Goal: Information Seeking & Learning: Learn about a topic

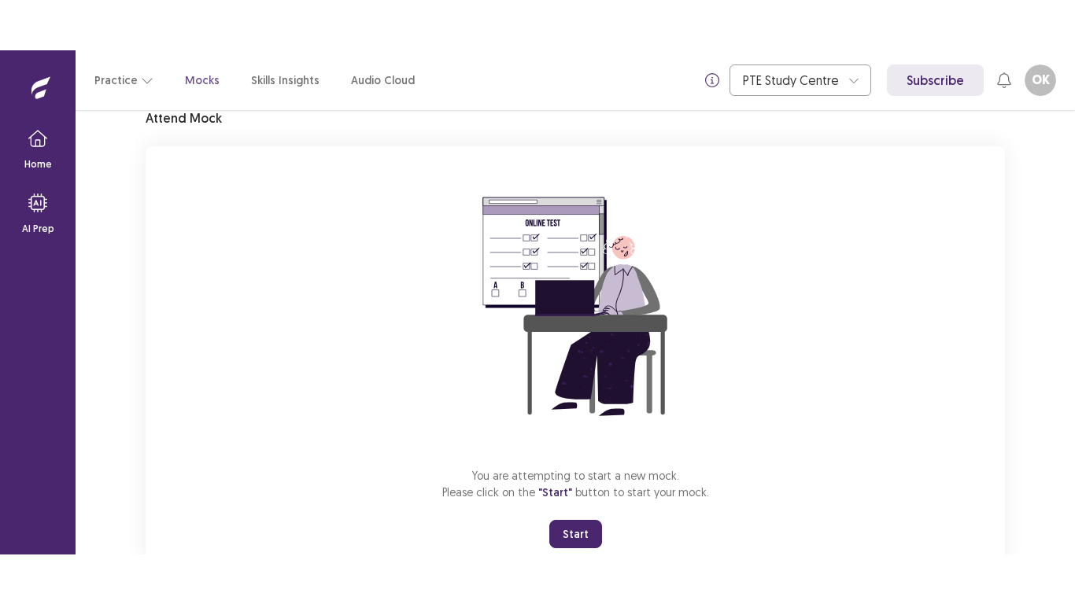
scroll to position [118, 0]
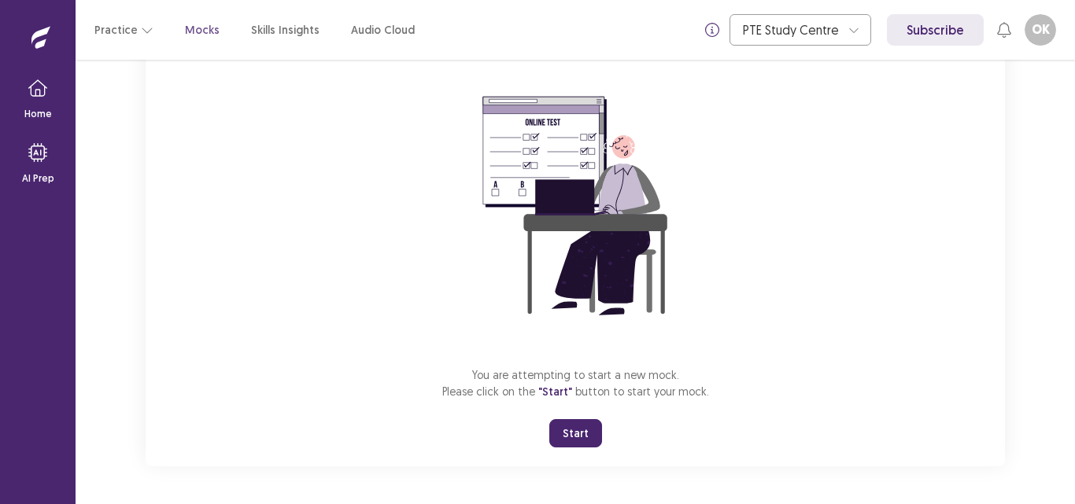
click at [575, 435] on button "Start" at bounding box center [575, 433] width 53 height 28
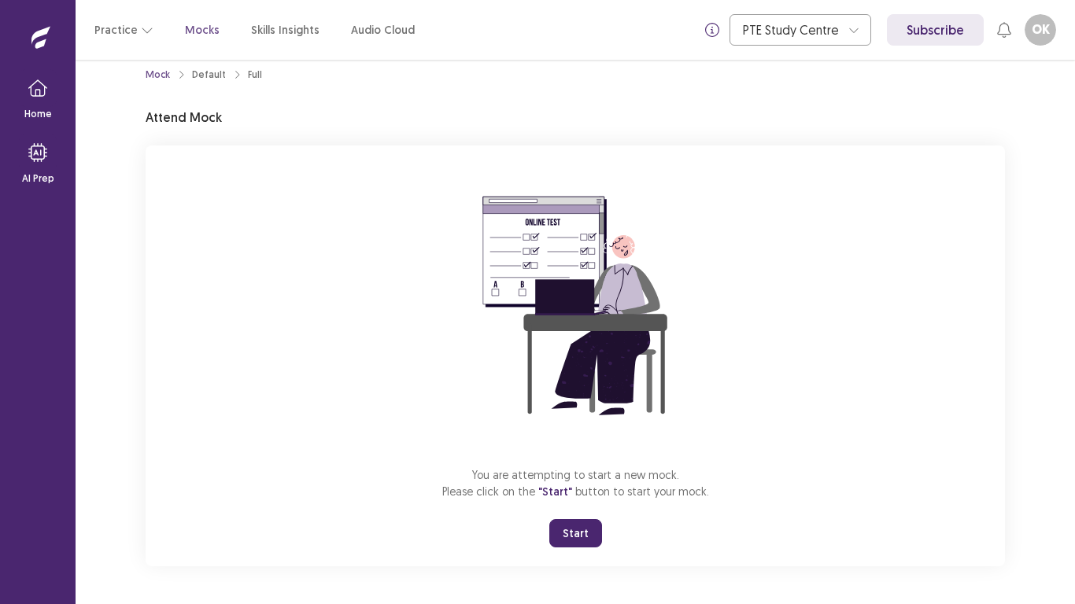
scroll to position [18, 0]
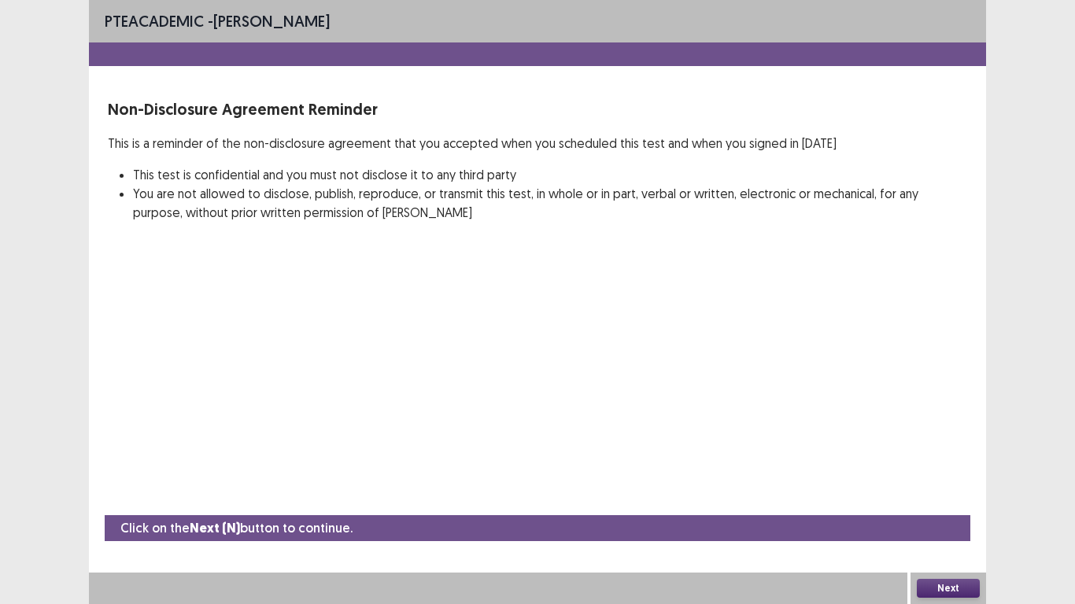
click at [935, 503] on button "Next" at bounding box center [947, 588] width 63 height 19
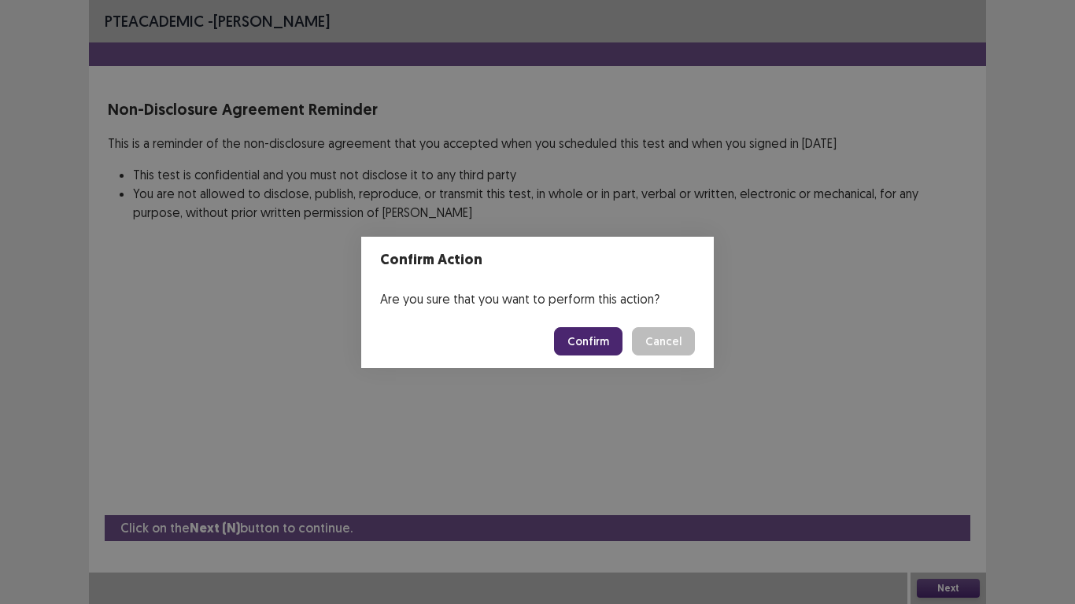
click at [577, 338] on button "Confirm" at bounding box center [588, 341] width 68 height 28
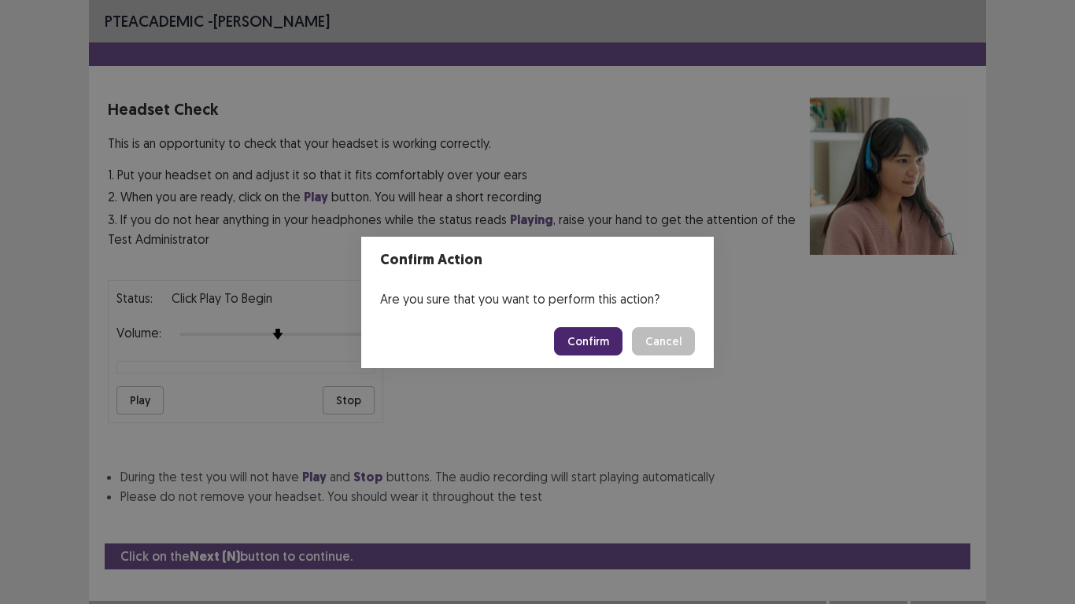
scroll to position [16, 0]
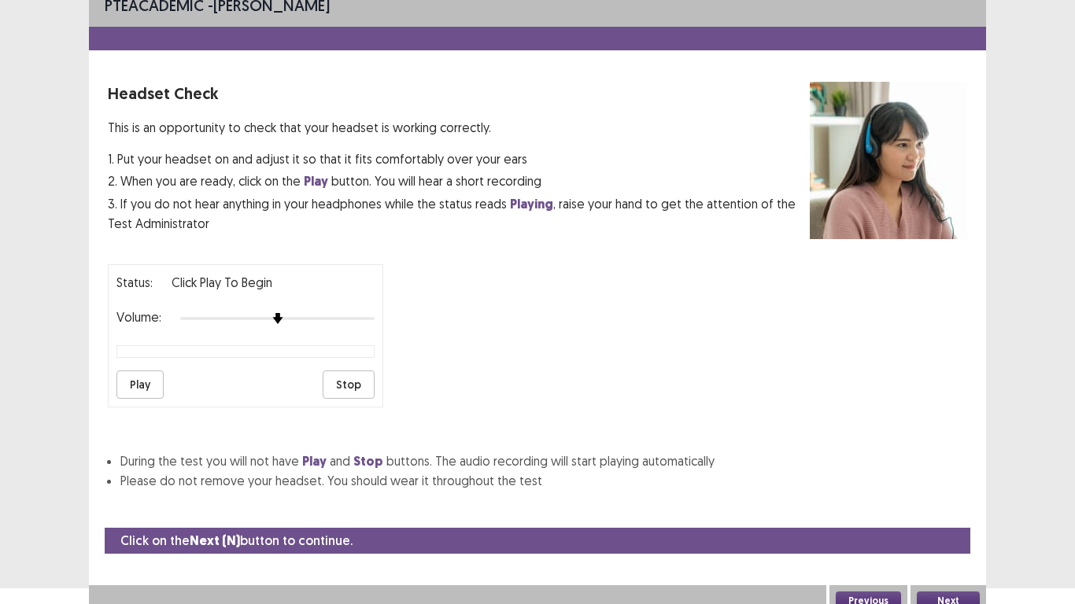
click at [132, 383] on button "Play" at bounding box center [139, 385] width 47 height 28
click at [954, 503] on button "Next" at bounding box center [947, 601] width 63 height 19
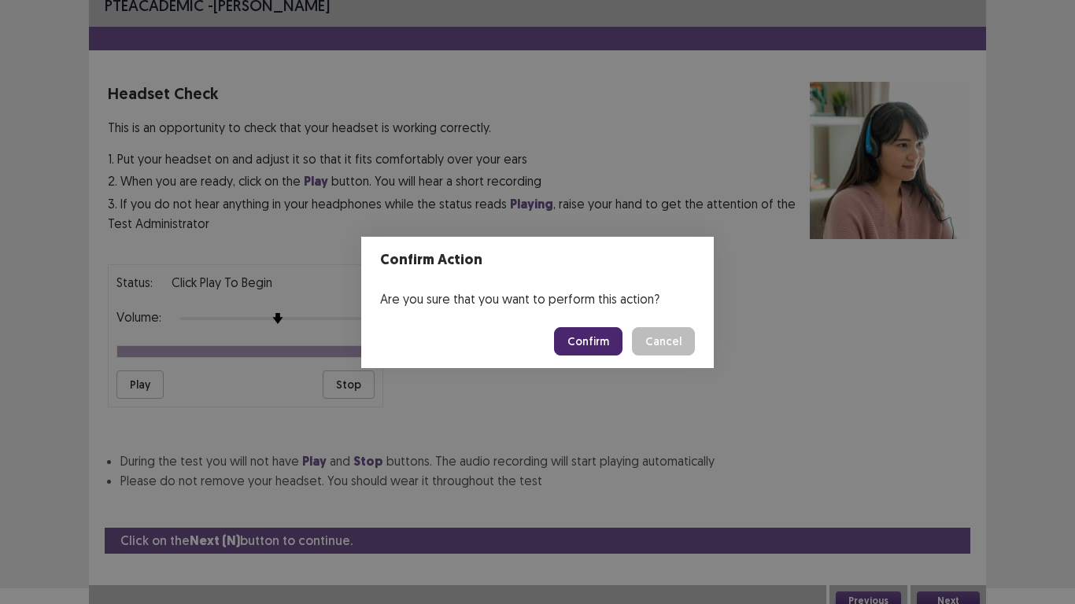
click at [574, 336] on button "Confirm" at bounding box center [588, 341] width 68 height 28
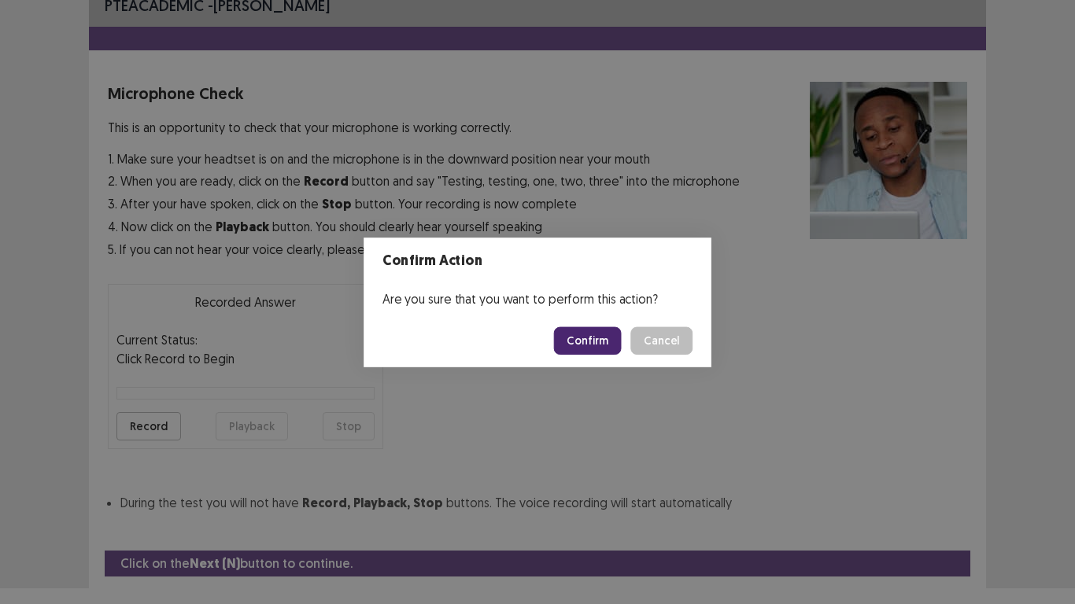
scroll to position [51, 0]
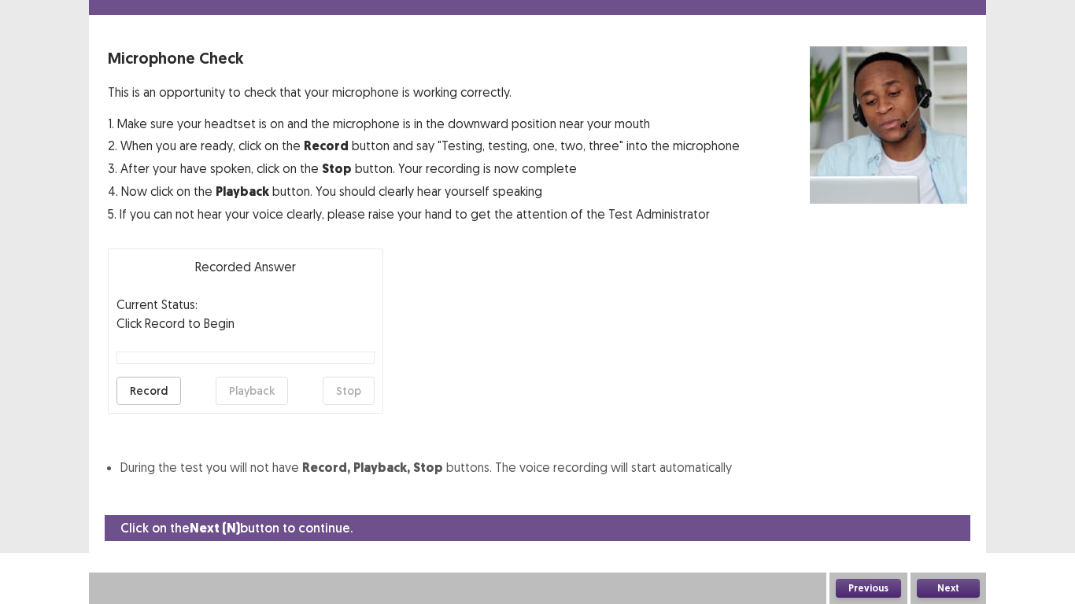
click at [164, 389] on button "Record" at bounding box center [148, 391] width 65 height 28
click at [346, 390] on button "Stop" at bounding box center [349, 391] width 52 height 28
click at [230, 392] on button "Playback" at bounding box center [252, 391] width 72 height 28
click at [964, 503] on button "Next" at bounding box center [947, 588] width 63 height 19
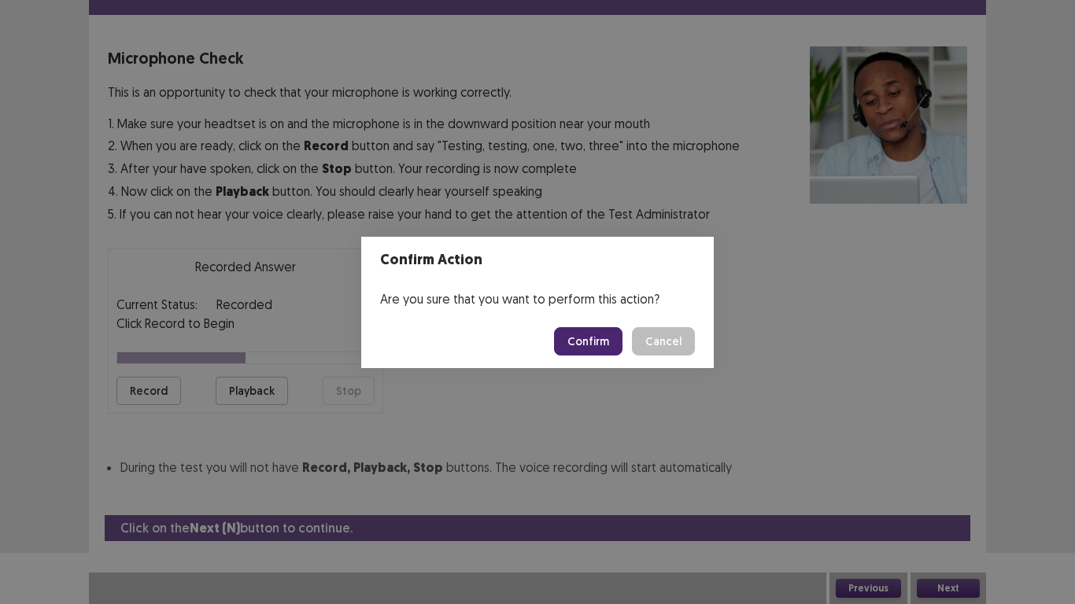
click at [574, 341] on button "Confirm" at bounding box center [588, 341] width 68 height 28
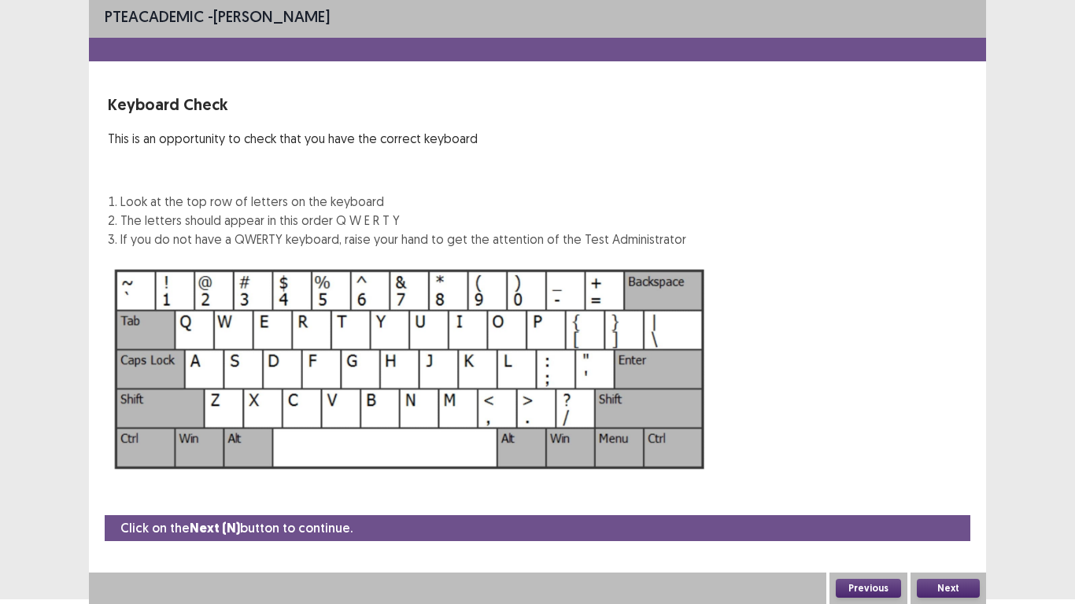
scroll to position [5, 0]
click at [944, 503] on button "Next" at bounding box center [947, 588] width 63 height 19
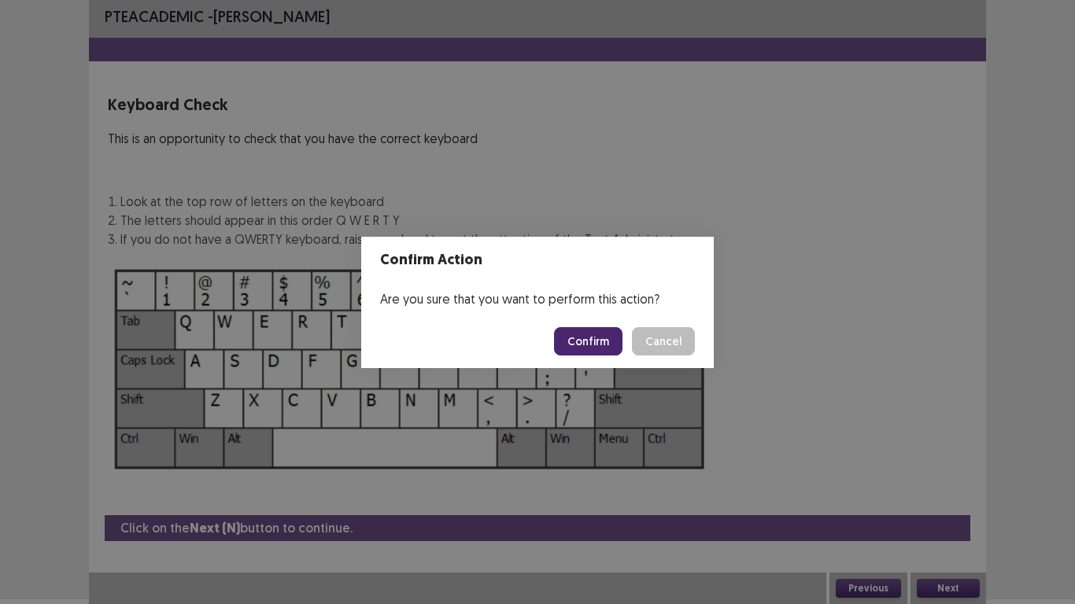
click at [610, 335] on button "Confirm" at bounding box center [588, 341] width 68 height 28
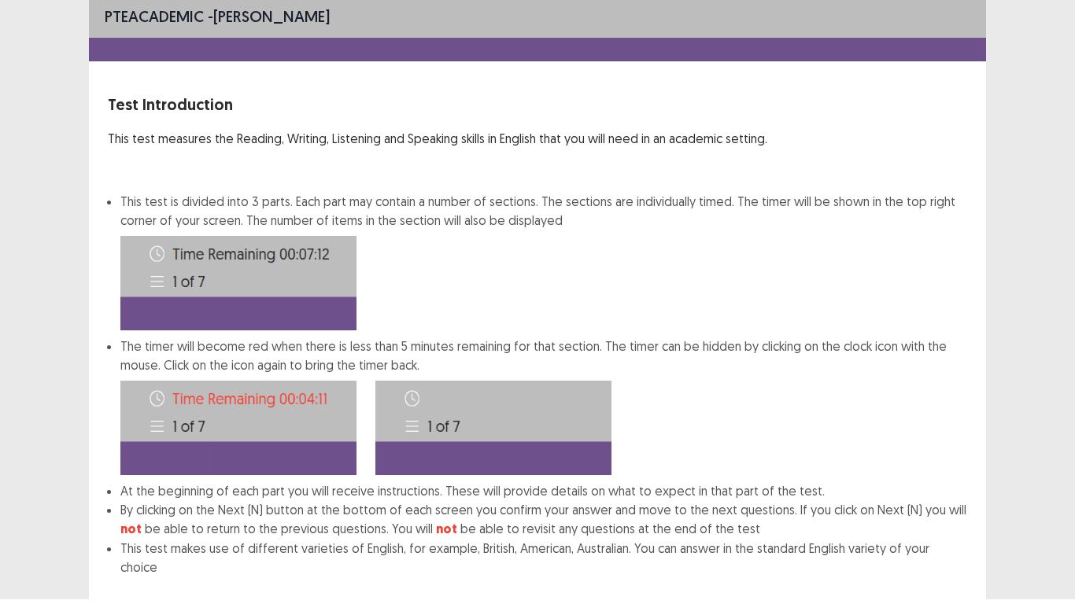
scroll to position [85, 0]
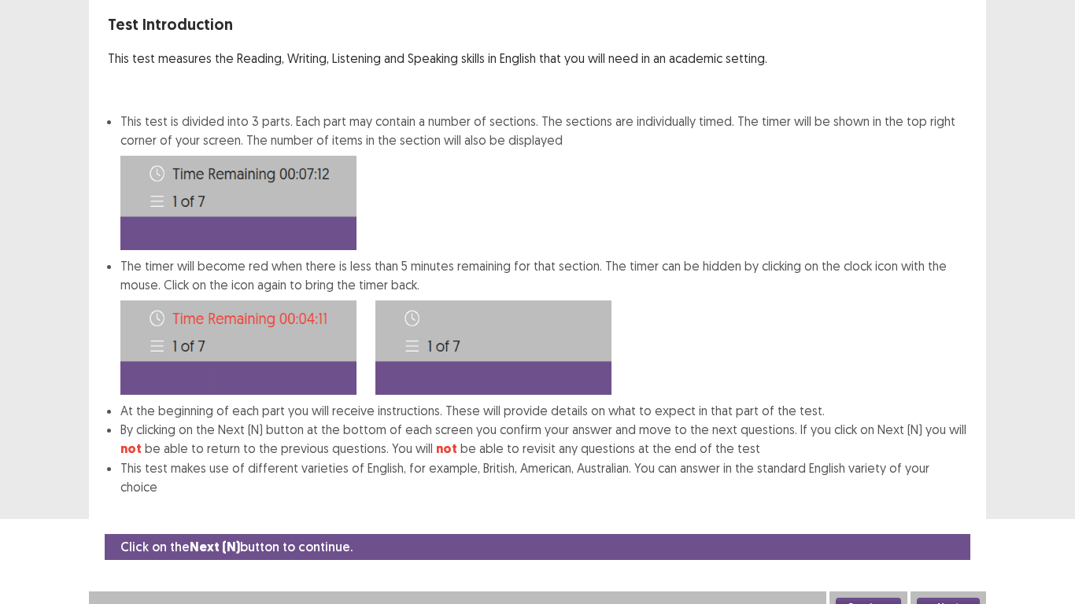
click at [962, 503] on button "Next" at bounding box center [947, 607] width 63 height 19
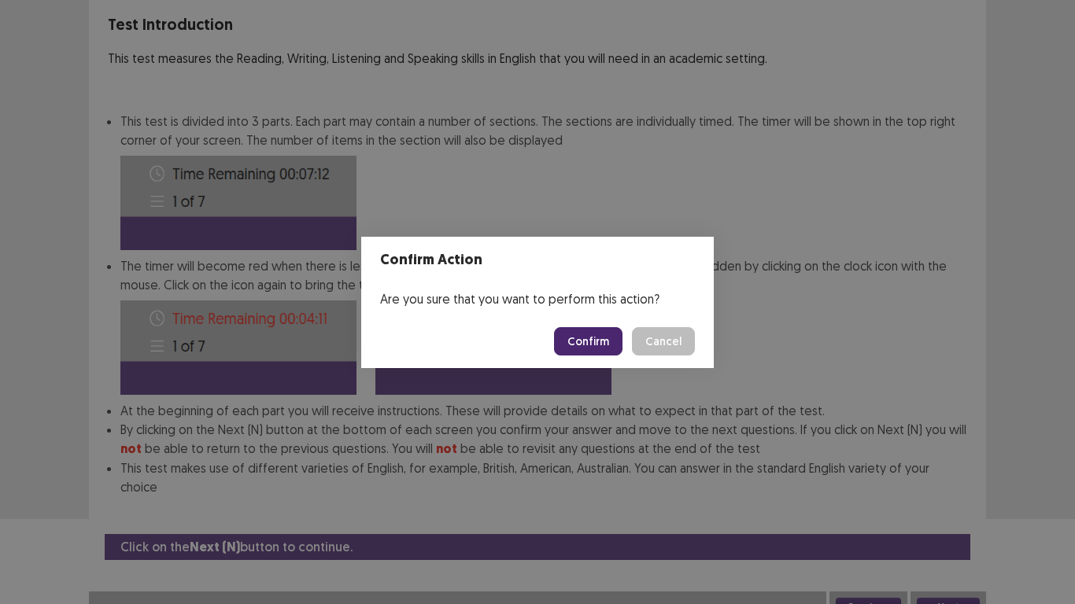
click at [592, 347] on button "Confirm" at bounding box center [588, 341] width 68 height 28
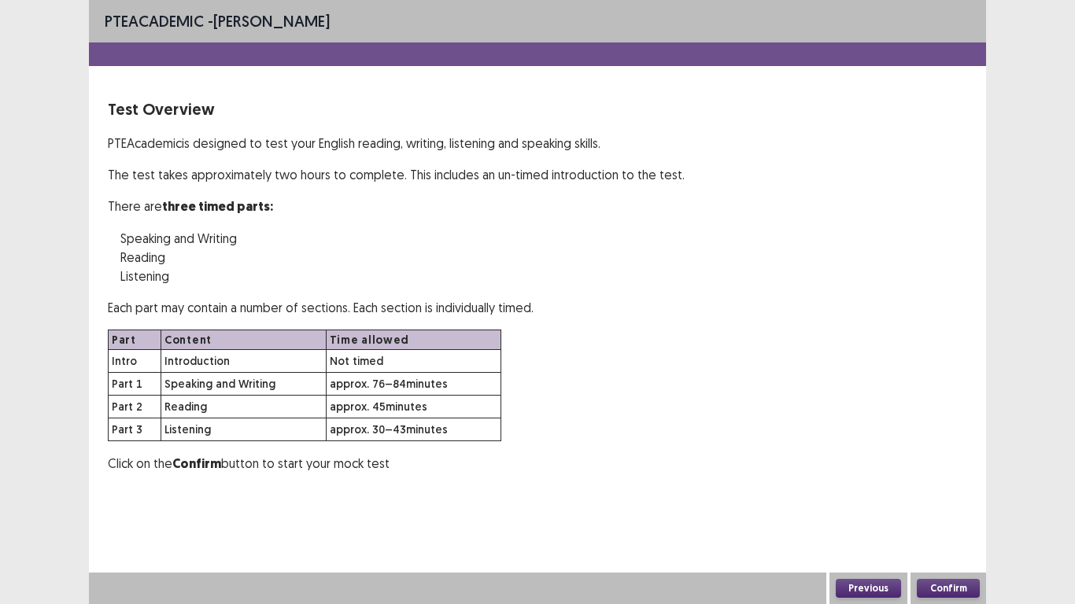
scroll to position [0, 0]
click at [945, 503] on button "Confirm" at bounding box center [947, 588] width 63 height 19
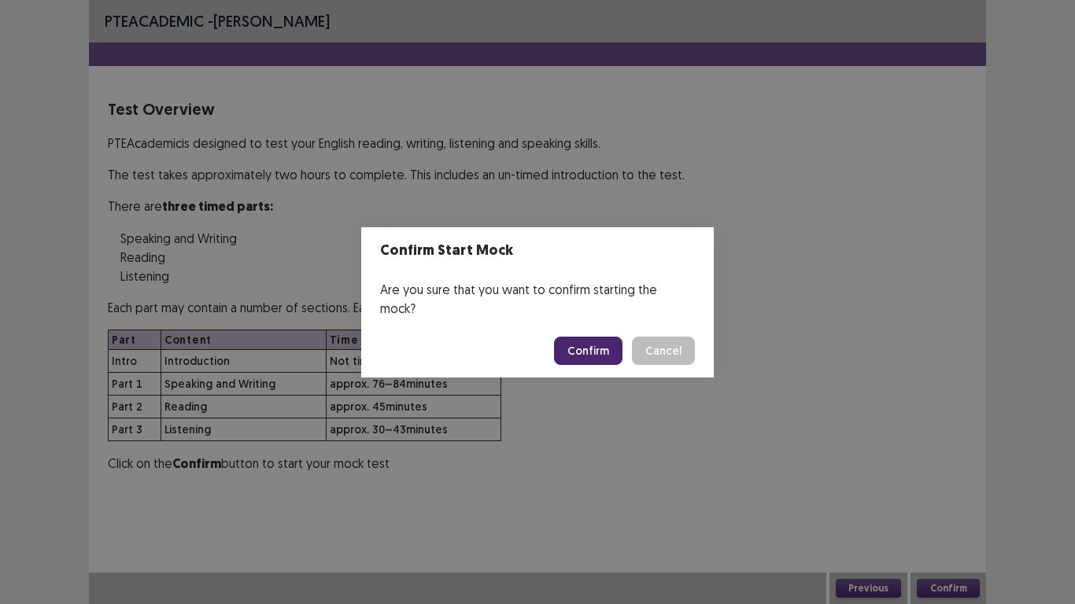
click at [599, 337] on button "Confirm" at bounding box center [588, 351] width 68 height 28
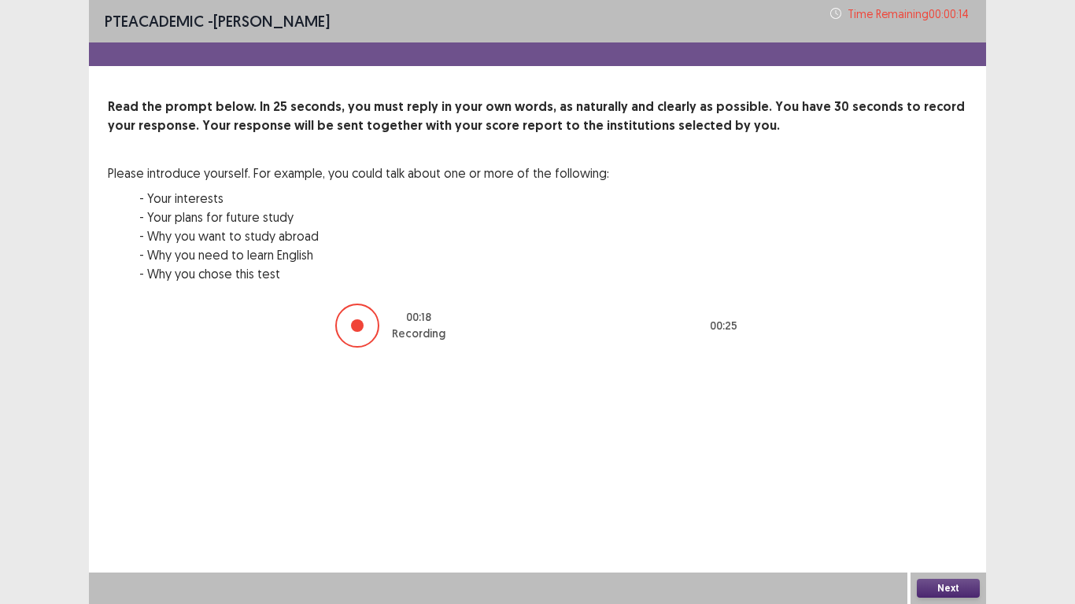
click at [357, 323] on div at bounding box center [357, 326] width 44 height 44
click at [946, 503] on button "Next" at bounding box center [947, 588] width 63 height 19
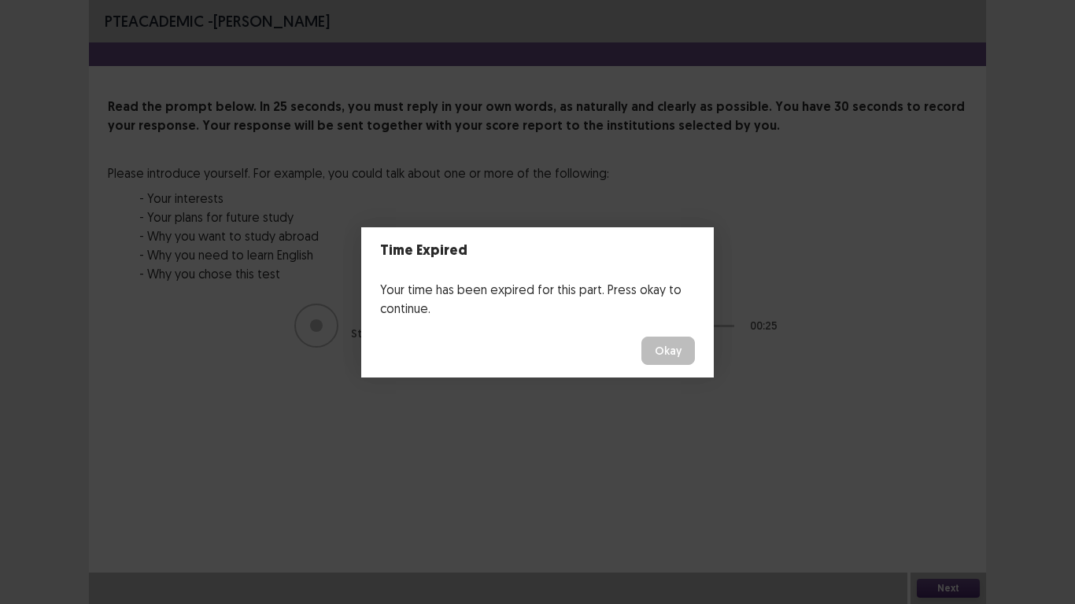
click at [657, 352] on button "Okay" at bounding box center [667, 351] width 53 height 28
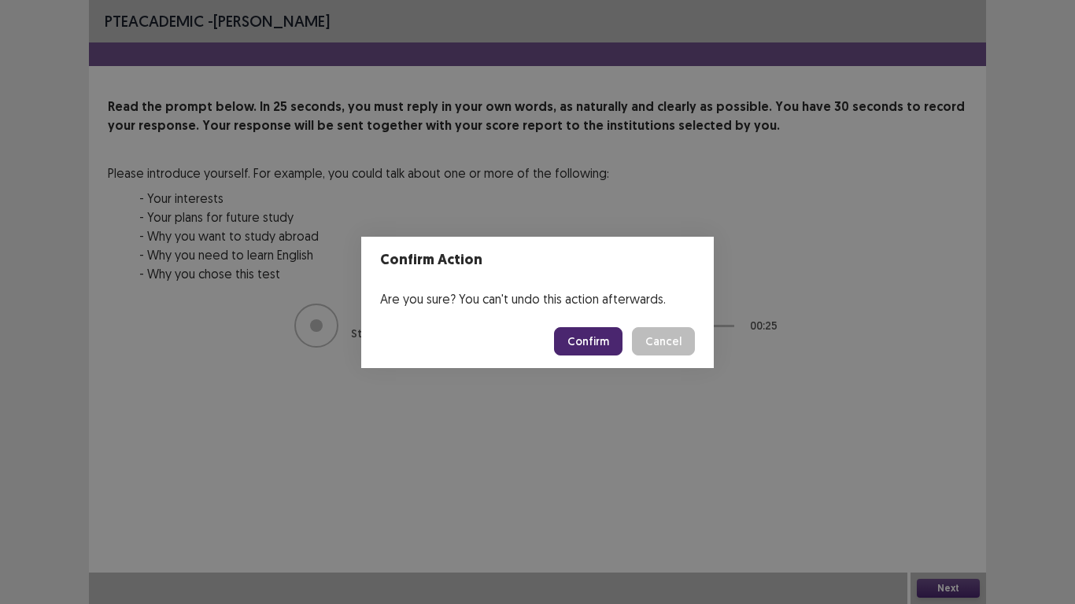
click at [602, 345] on button "Confirm" at bounding box center [588, 341] width 68 height 28
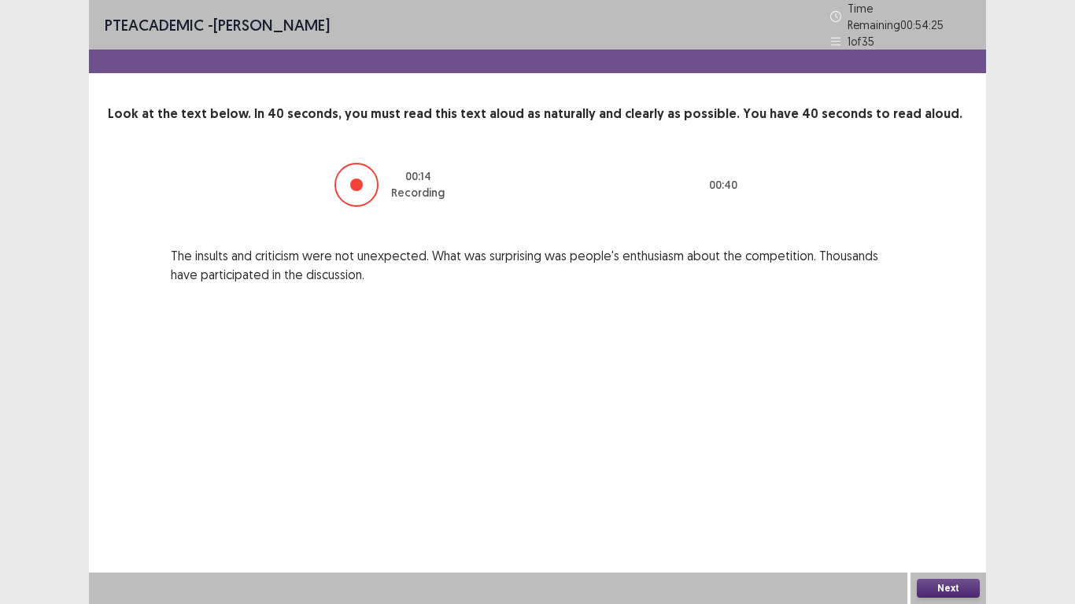
drag, startPoint x: 932, startPoint y: 538, endPoint x: 909, endPoint y: 603, distance: 69.4
click at [919, 503] on div "PTE academic - Orawan Keatthaiyon Time Remaining 00 : 54 : 25 1 of 35 Look at t…" at bounding box center [537, 302] width 897 height 604
click at [946, 503] on button "Next" at bounding box center [947, 588] width 63 height 19
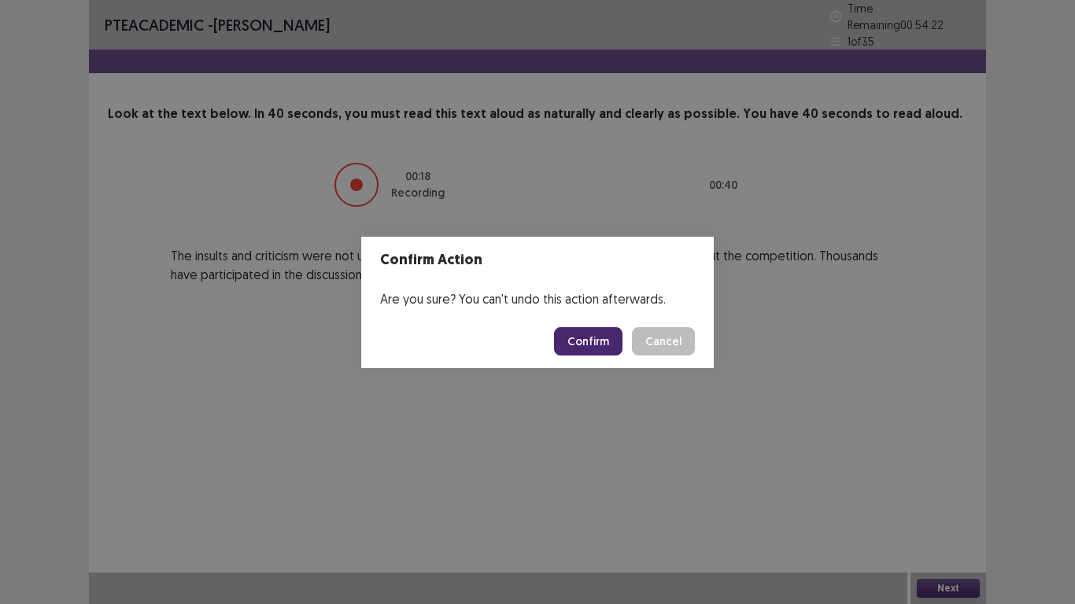
click at [572, 331] on button "Confirm" at bounding box center [588, 341] width 68 height 28
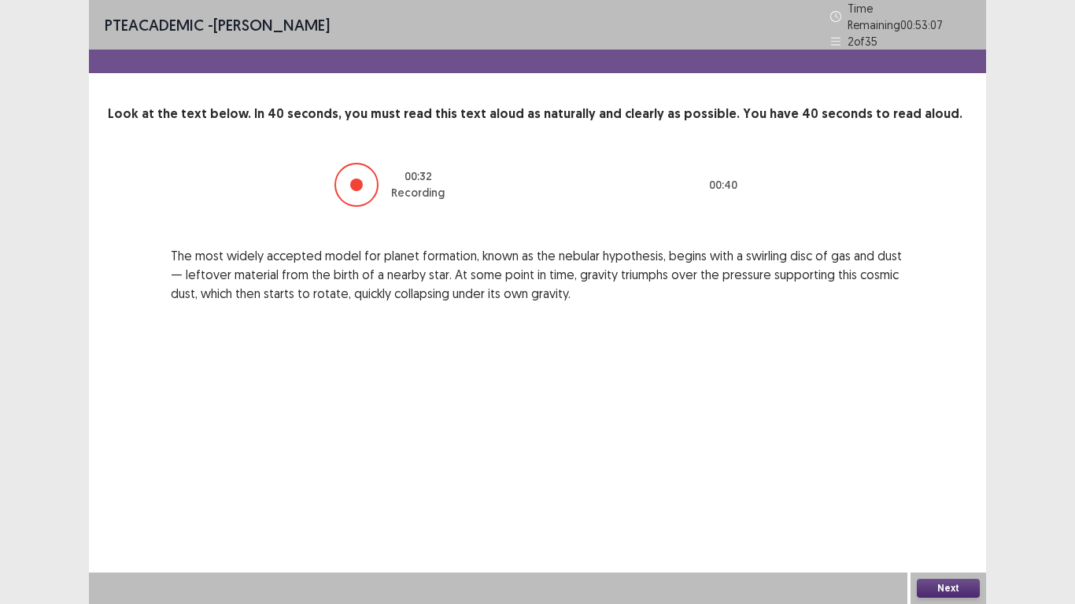
click at [933, 503] on button "Next" at bounding box center [947, 588] width 63 height 19
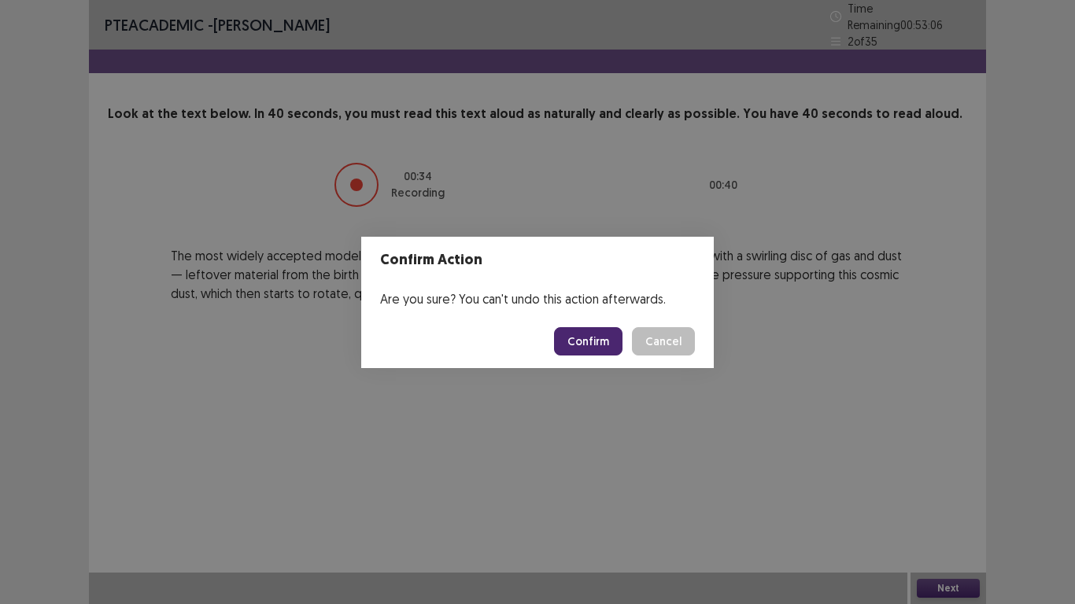
click at [585, 338] on button "Confirm" at bounding box center [588, 341] width 68 height 28
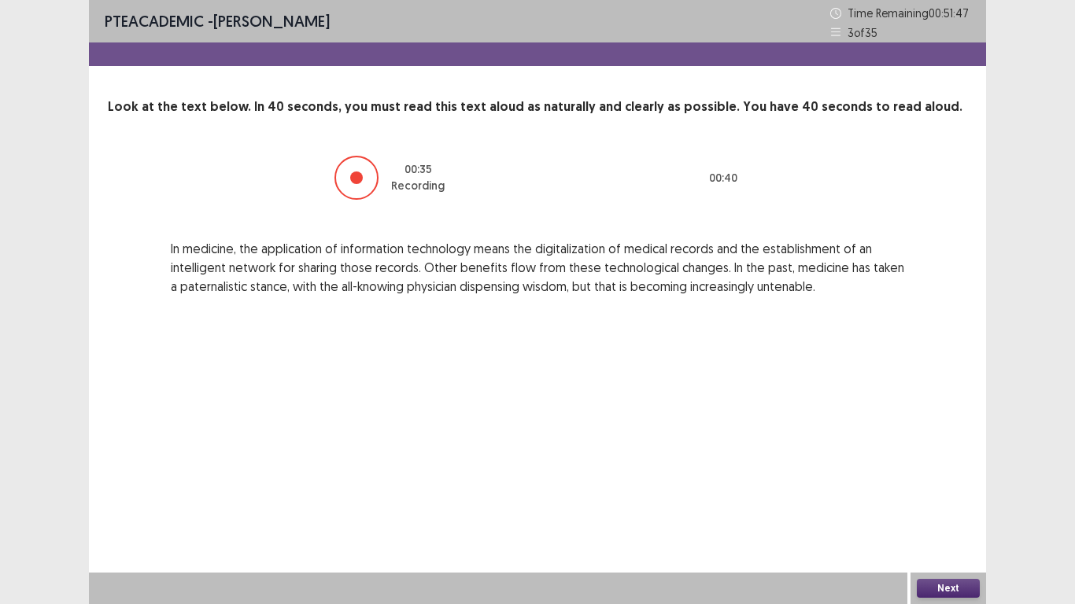
click at [956, 503] on button "Next" at bounding box center [947, 588] width 63 height 19
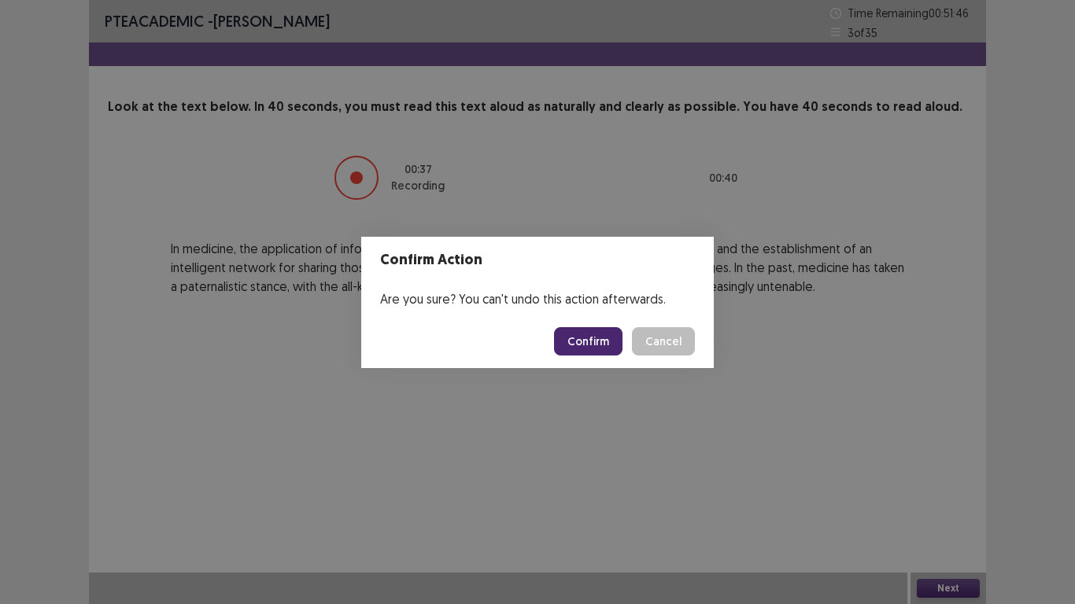
click at [570, 345] on button "Confirm" at bounding box center [588, 341] width 68 height 28
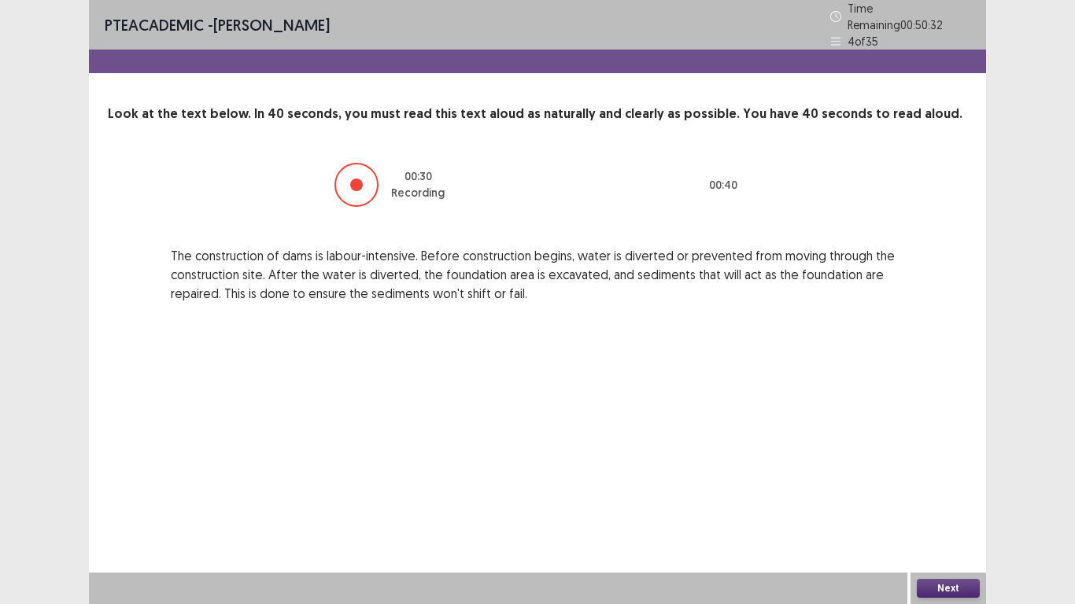
click at [975, 503] on button "Next" at bounding box center [947, 588] width 63 height 19
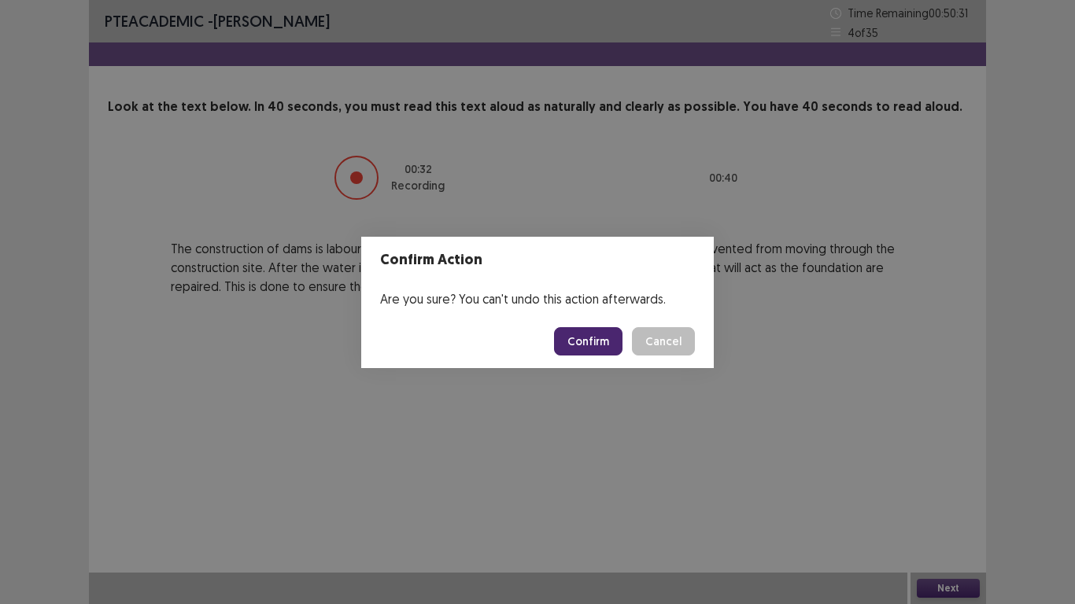
click at [603, 333] on button "Confirm" at bounding box center [588, 341] width 68 height 28
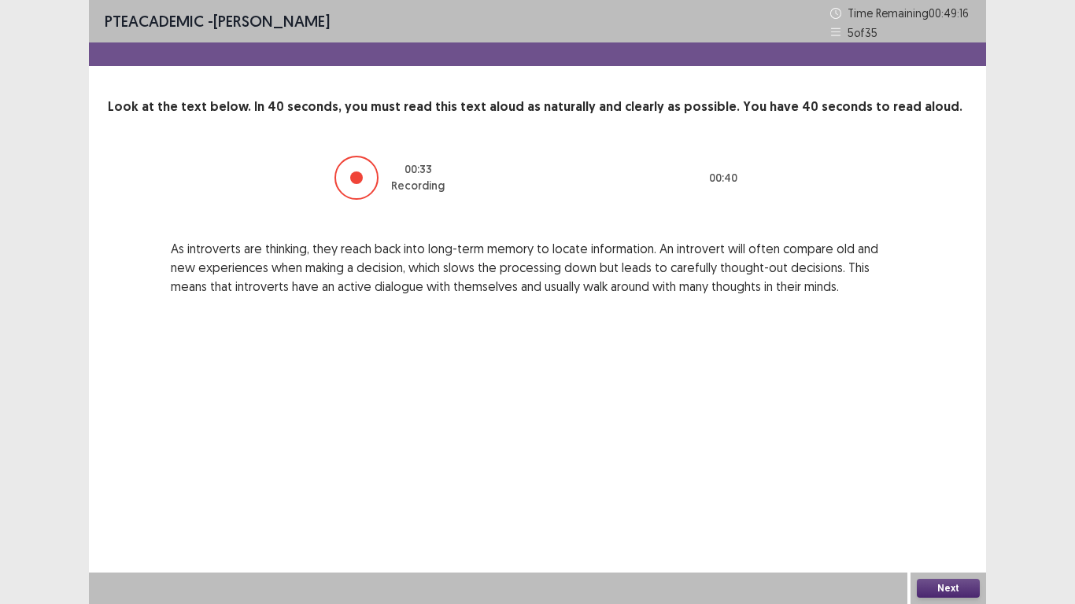
click at [950, 503] on button "Next" at bounding box center [947, 588] width 63 height 19
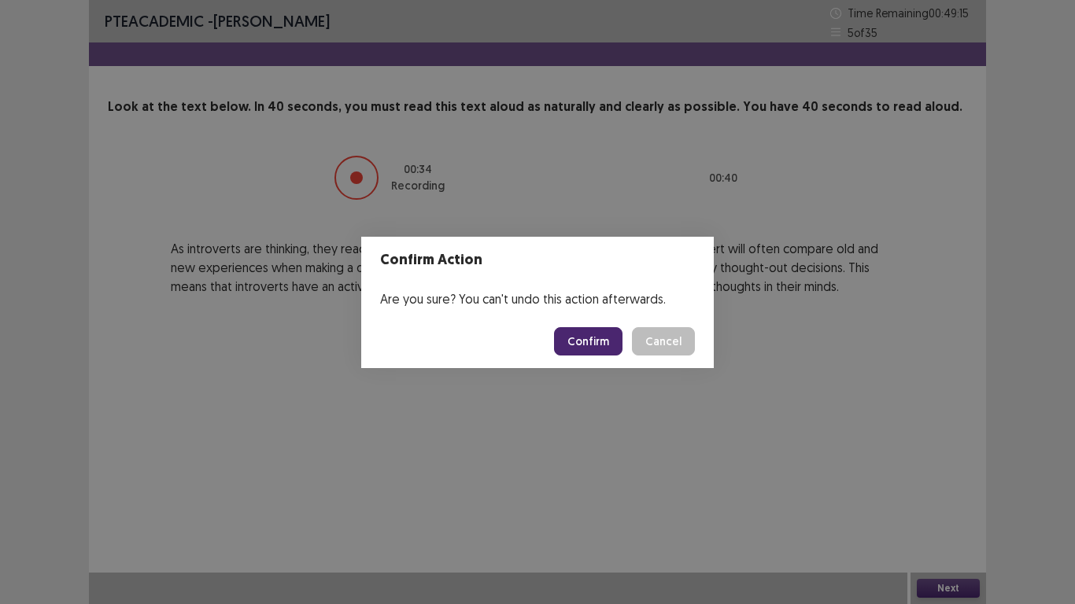
click at [575, 337] on button "Confirm" at bounding box center [588, 341] width 68 height 28
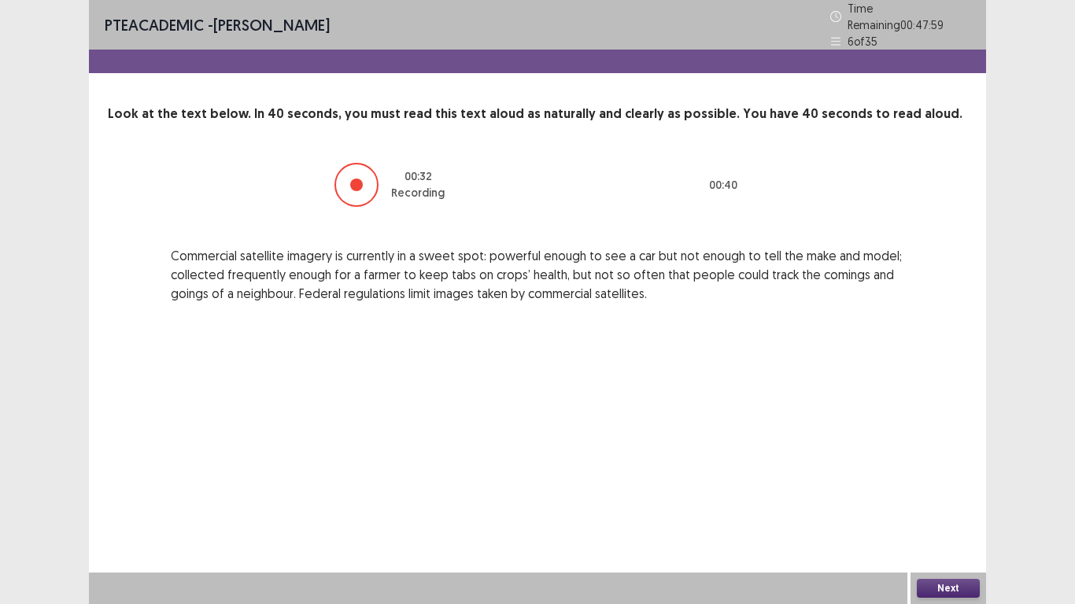
click at [946, 503] on button "Next" at bounding box center [947, 588] width 63 height 19
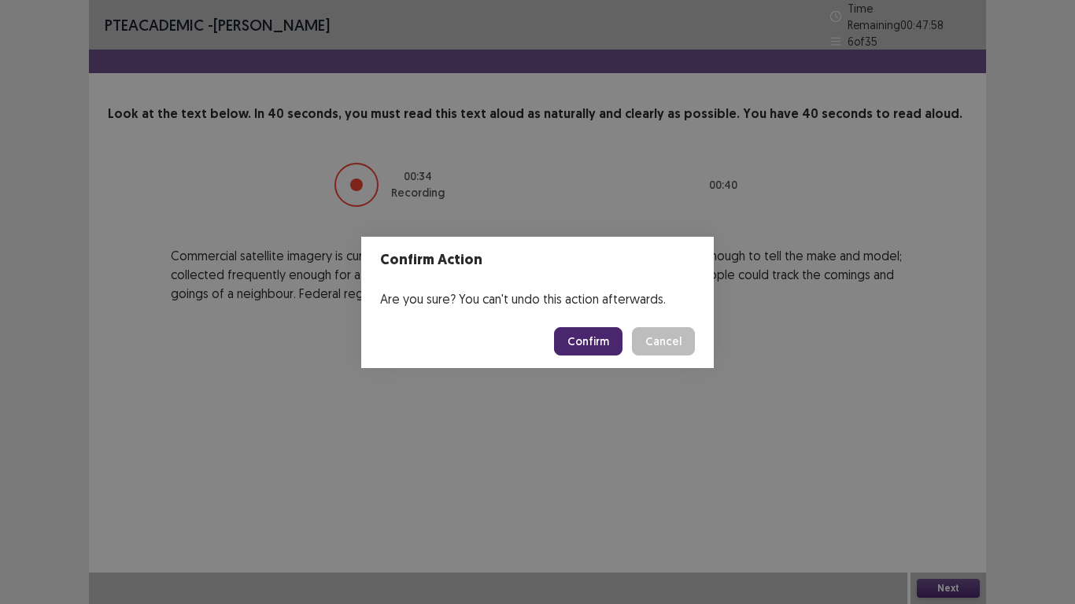
click at [601, 337] on button "Confirm" at bounding box center [588, 341] width 68 height 28
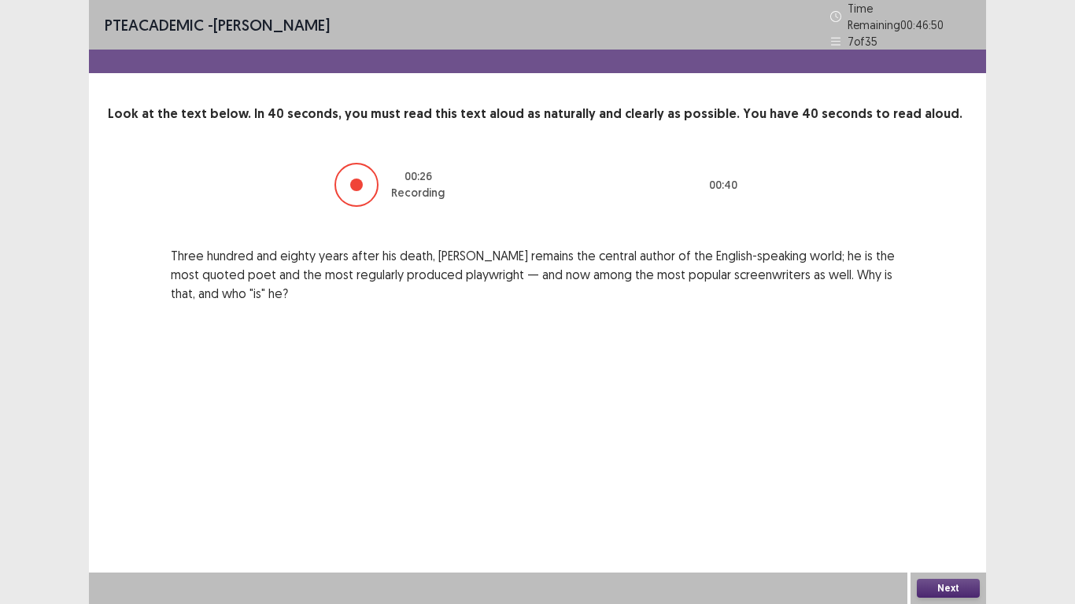
click at [942, 503] on button "Next" at bounding box center [947, 588] width 63 height 19
click at [968, 503] on button "Next" at bounding box center [947, 588] width 63 height 19
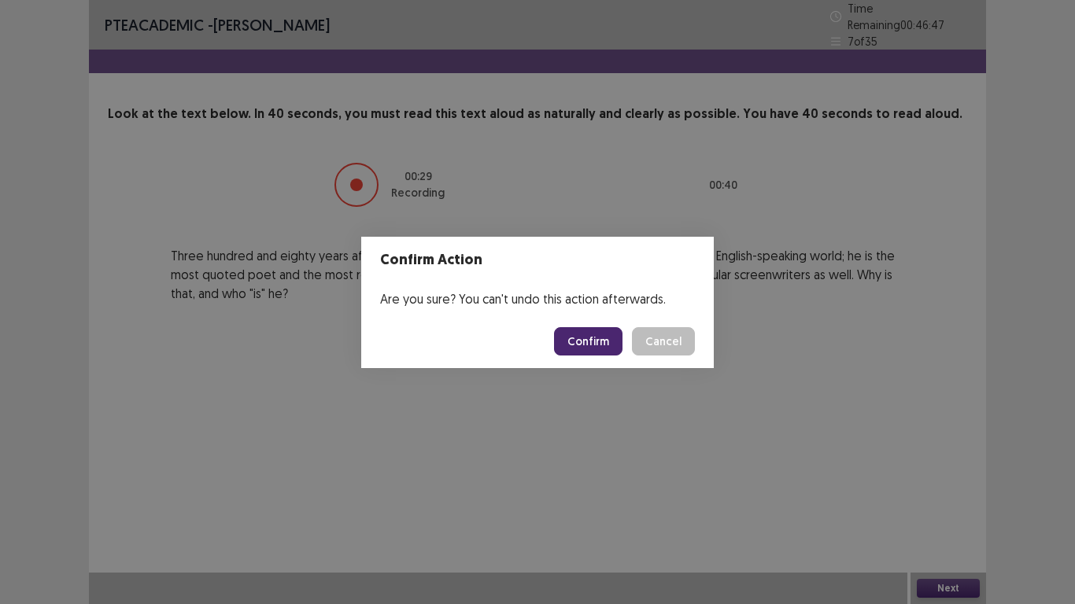
click at [617, 350] on button "Confirm" at bounding box center [588, 341] width 68 height 28
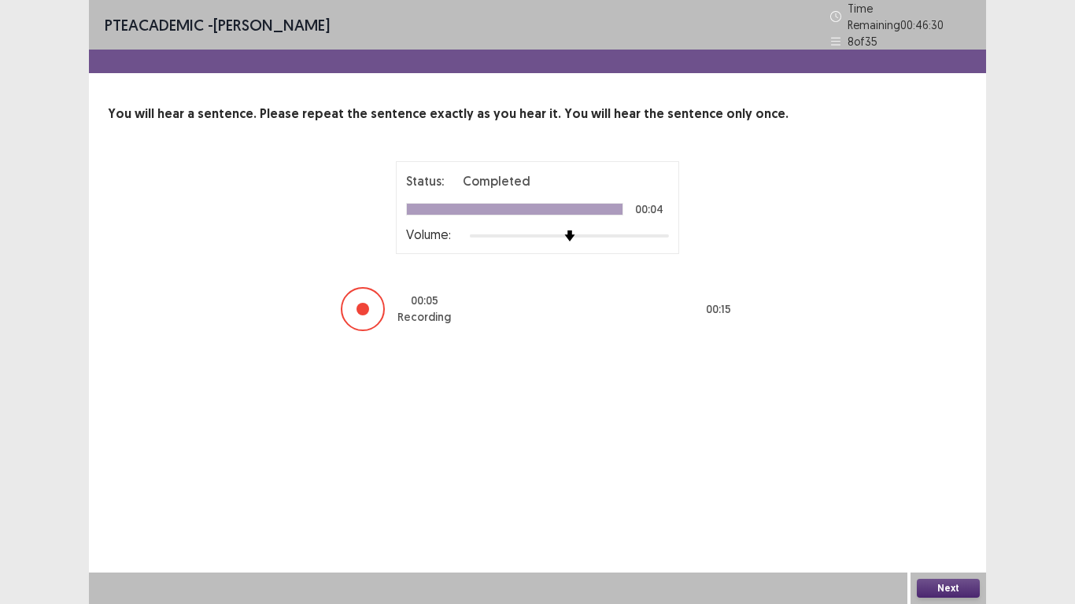
click at [926, 503] on button "Next" at bounding box center [947, 588] width 63 height 19
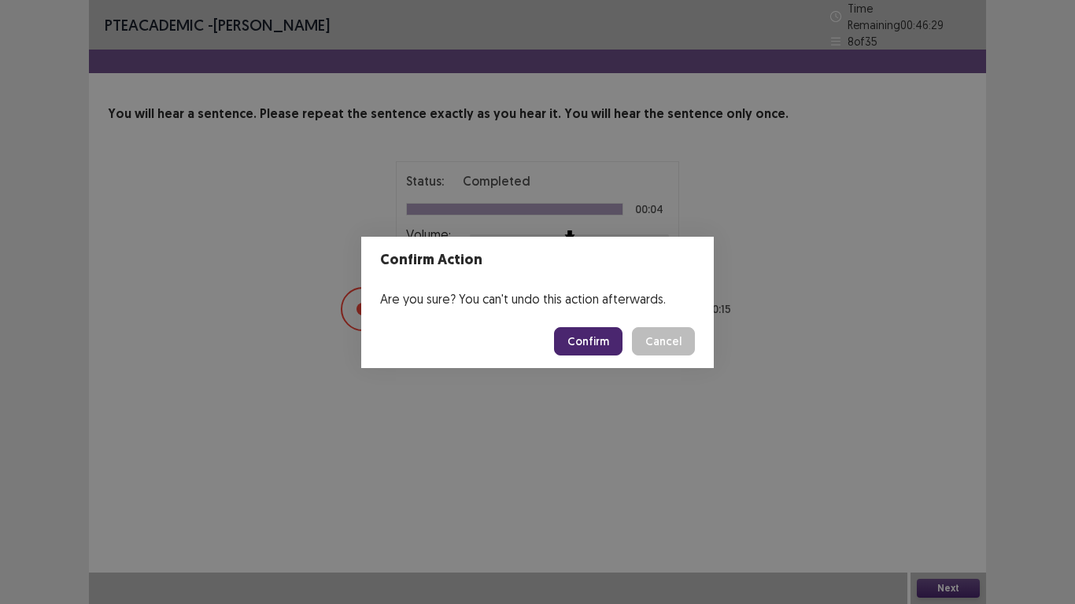
click at [576, 337] on button "Confirm" at bounding box center [588, 341] width 68 height 28
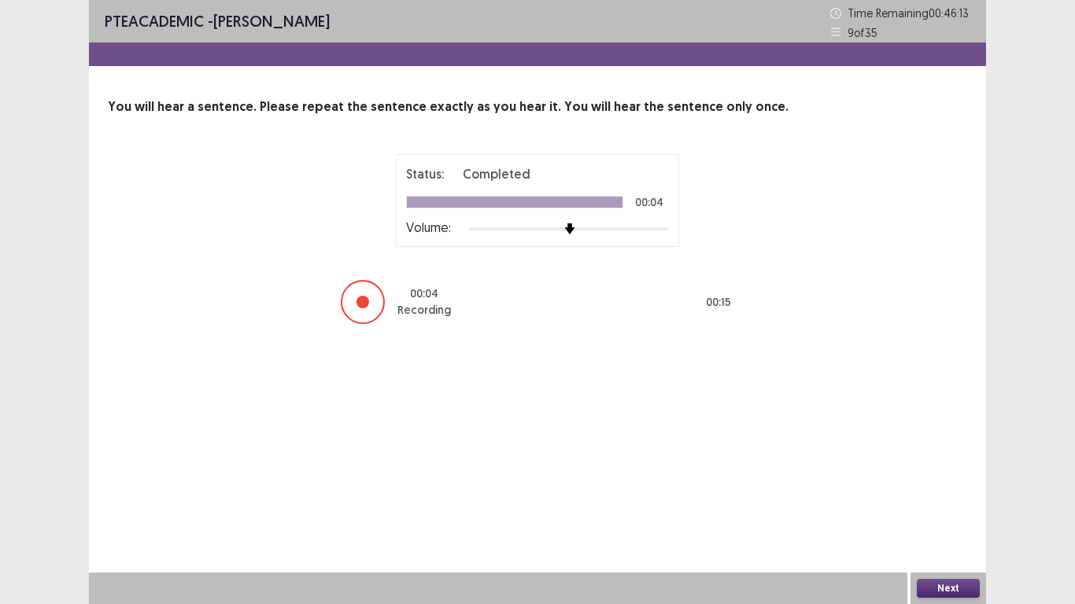
click at [932, 503] on button "Next" at bounding box center [947, 588] width 63 height 19
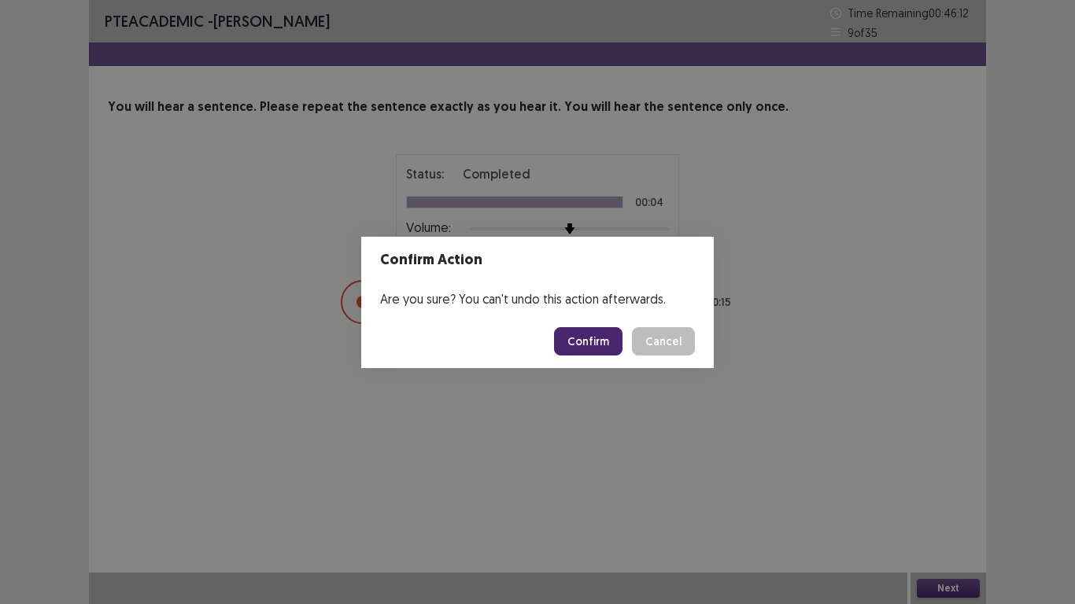
click at [608, 341] on button "Confirm" at bounding box center [588, 341] width 68 height 28
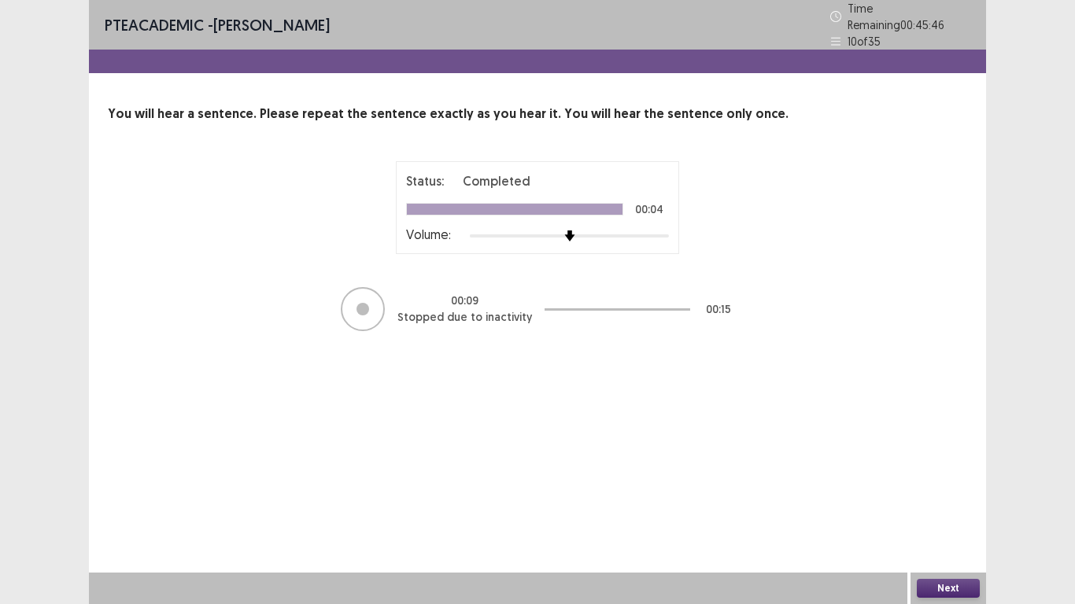
click at [936, 503] on button "Next" at bounding box center [947, 588] width 63 height 19
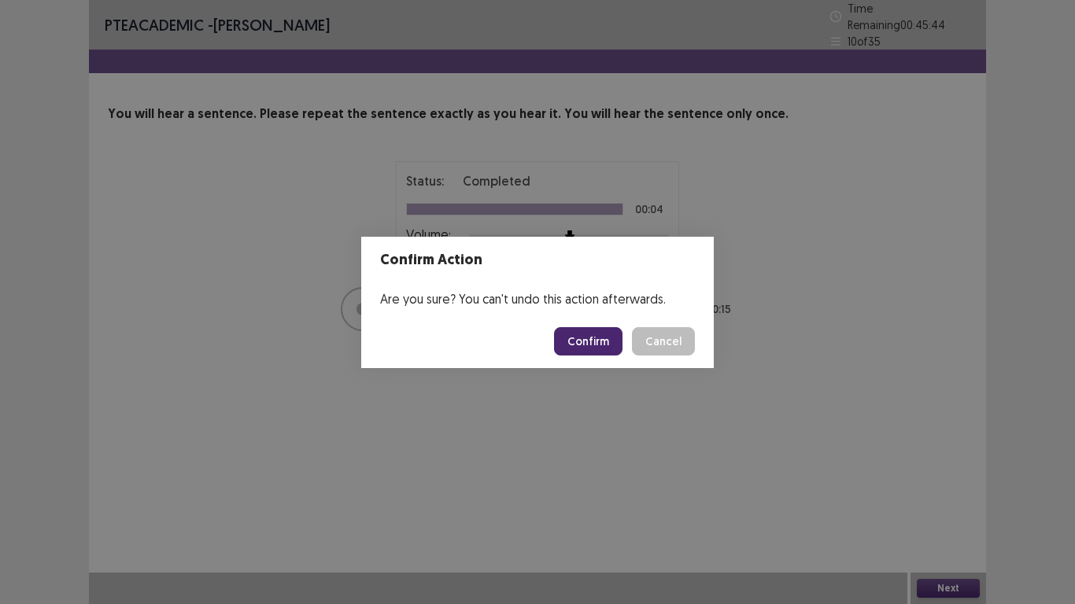
click at [584, 344] on button "Confirm" at bounding box center [588, 341] width 68 height 28
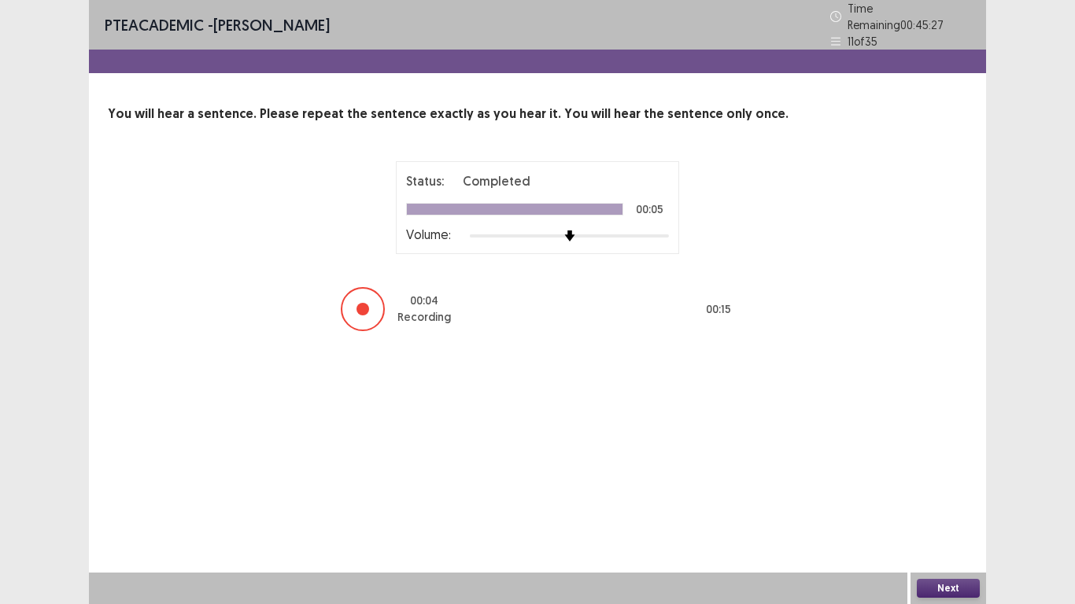
click at [928, 503] on button "Next" at bounding box center [947, 588] width 63 height 19
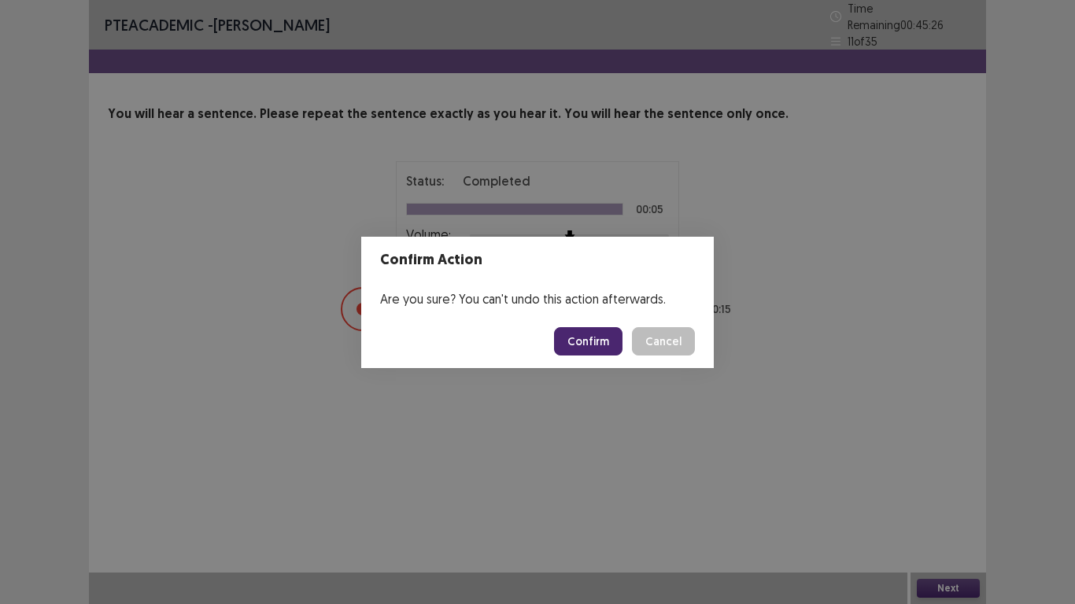
click at [570, 341] on button "Confirm" at bounding box center [588, 341] width 68 height 28
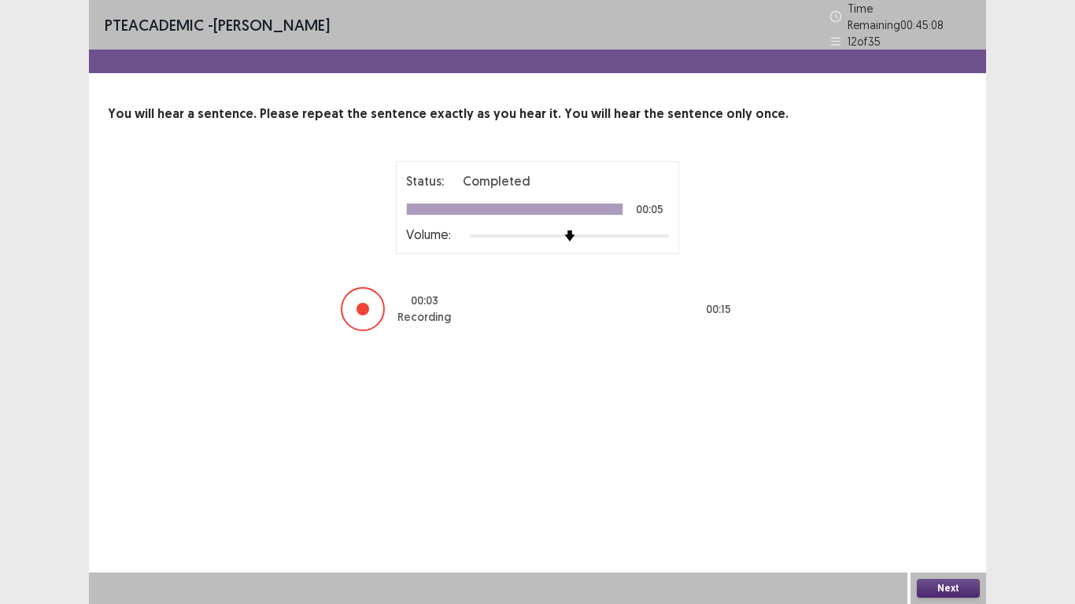
click at [942, 503] on button "Next" at bounding box center [947, 588] width 63 height 19
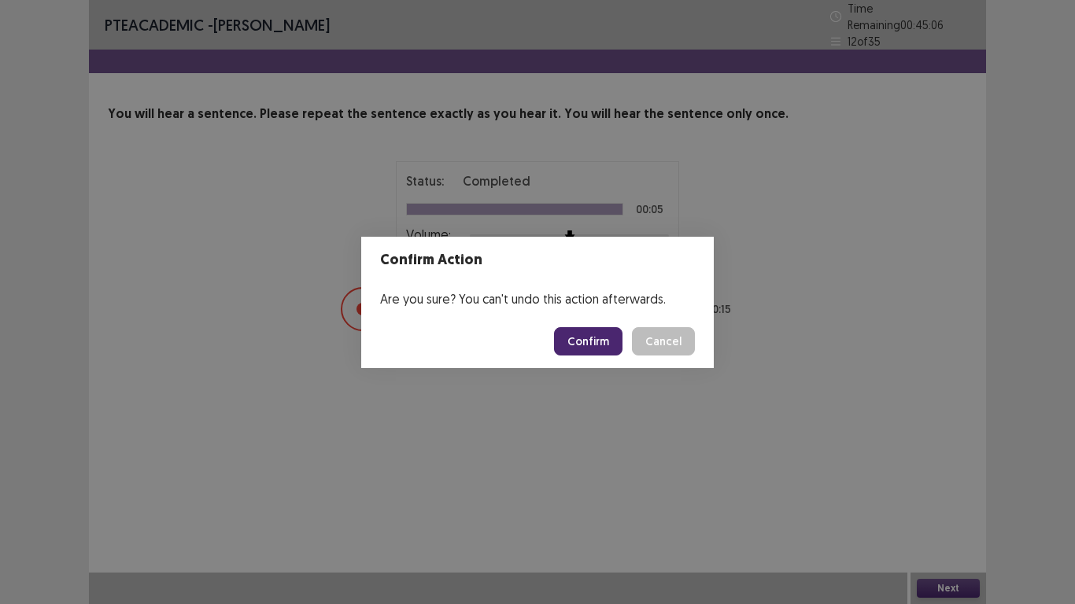
click at [584, 330] on button "Confirm" at bounding box center [588, 341] width 68 height 28
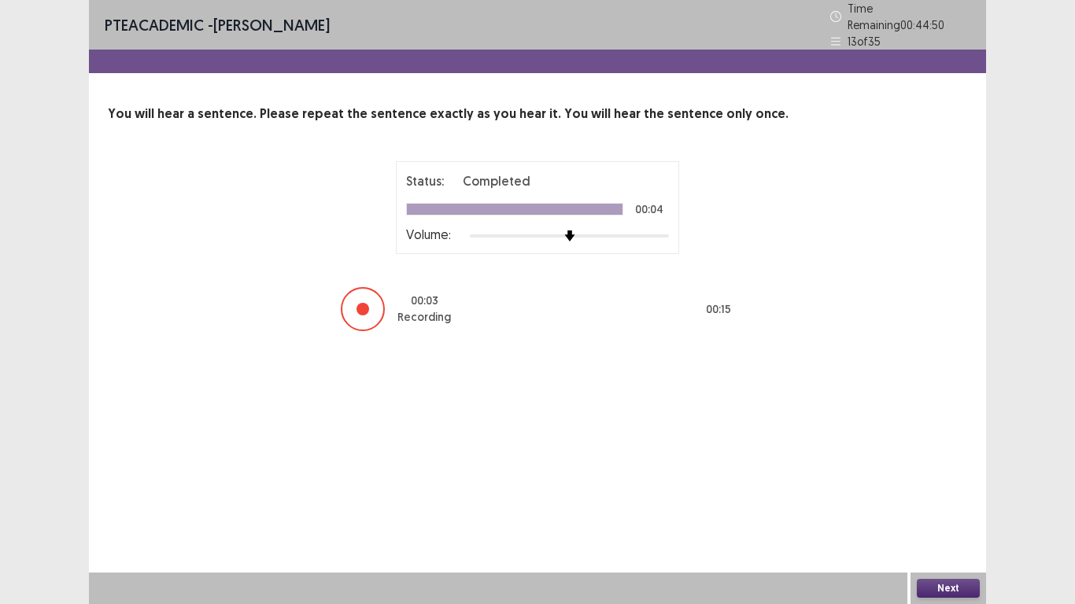
click at [932, 503] on button "Next" at bounding box center [947, 588] width 63 height 19
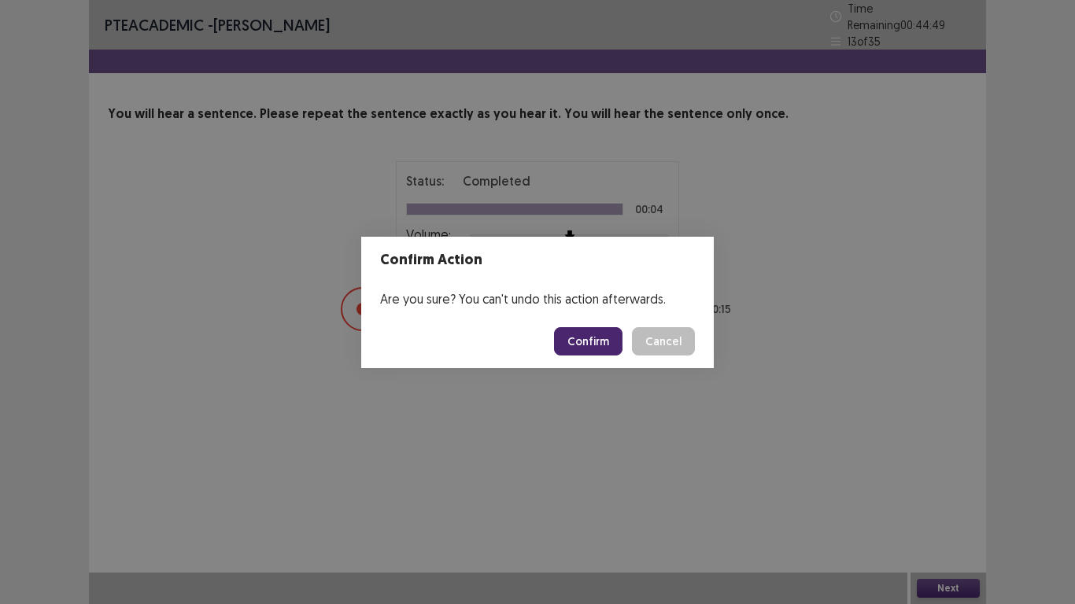
click at [601, 345] on button "Confirm" at bounding box center [588, 341] width 68 height 28
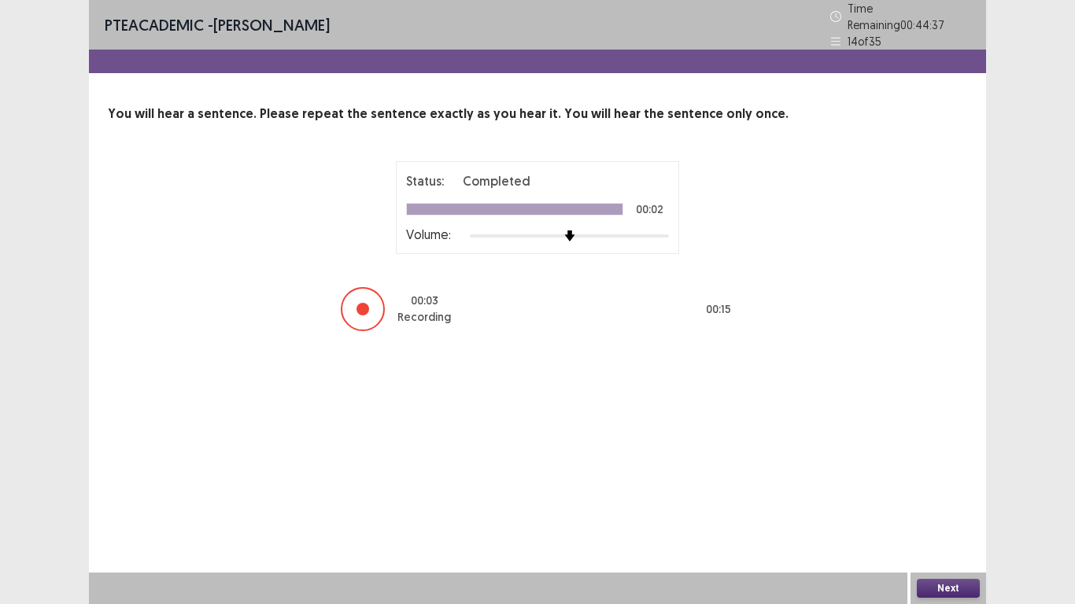
click at [944, 503] on button "Next" at bounding box center [947, 588] width 63 height 19
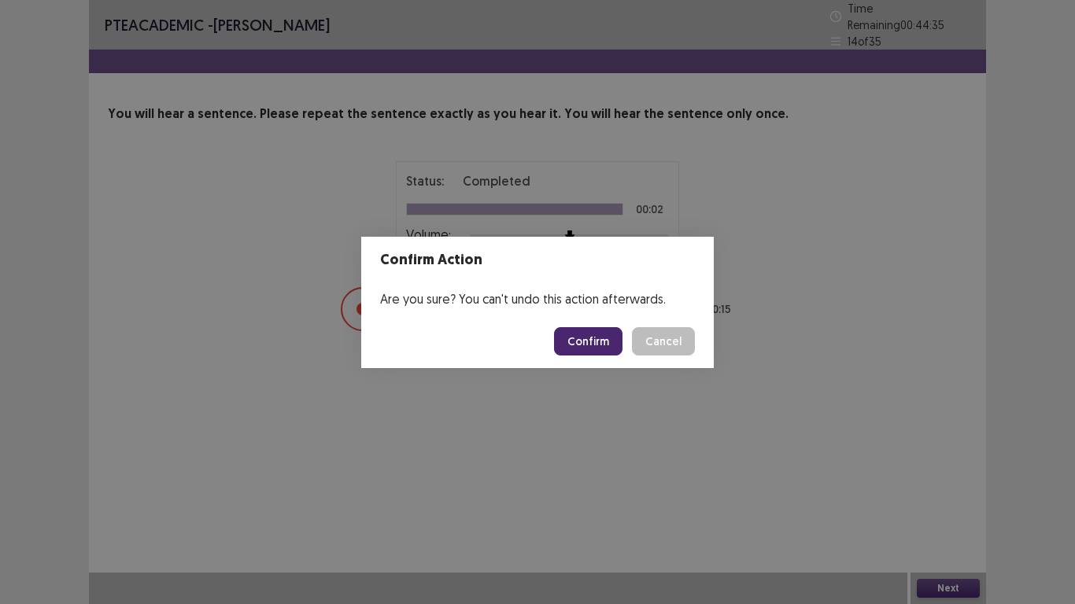
click at [585, 344] on button "Confirm" at bounding box center [588, 341] width 68 height 28
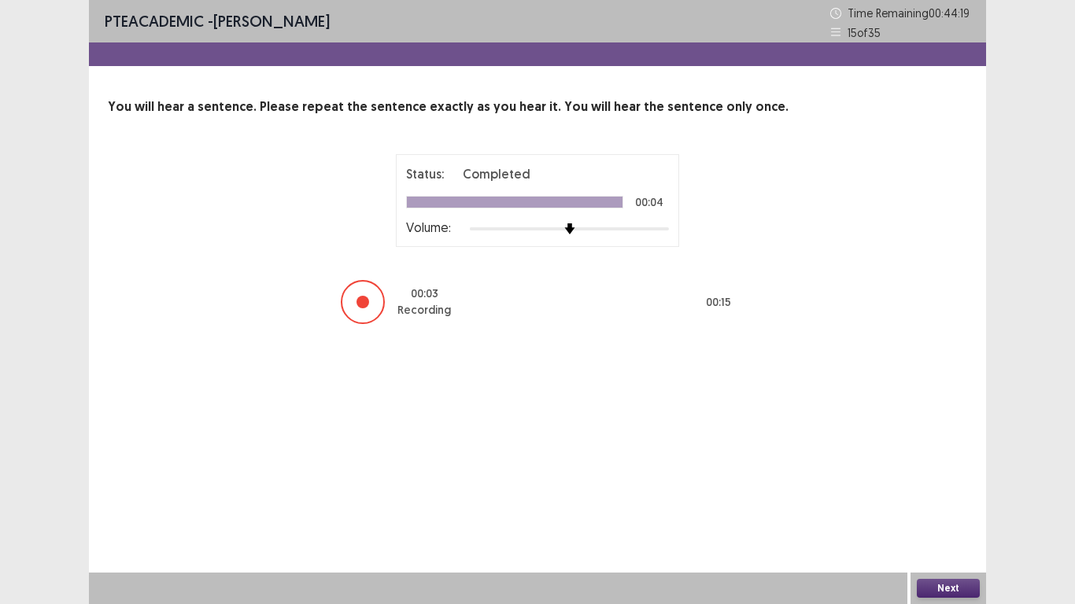
click at [940, 503] on button "Next" at bounding box center [947, 588] width 63 height 19
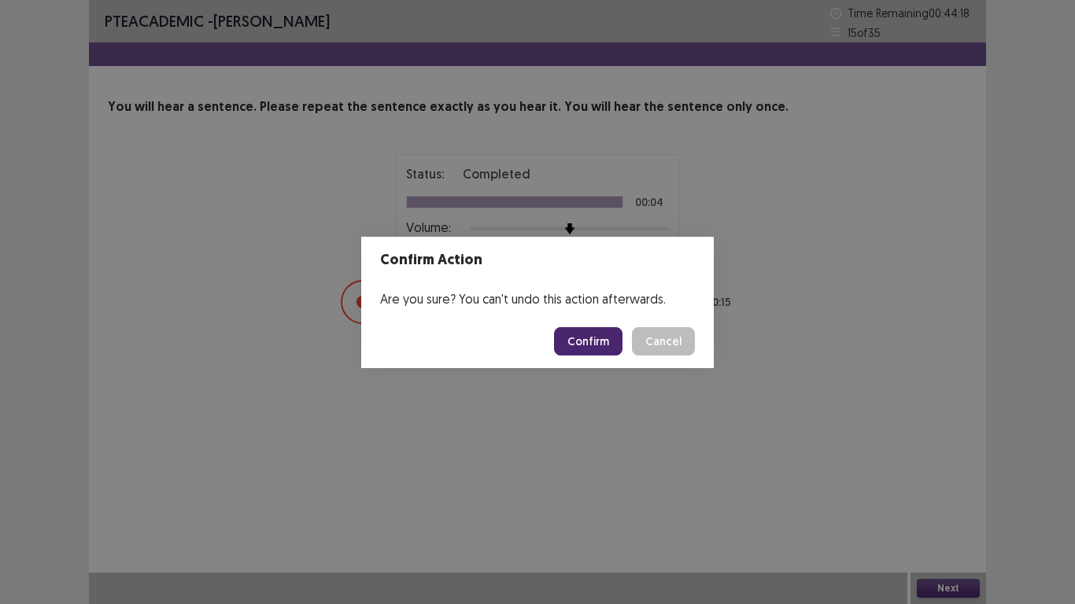
click at [584, 337] on button "Confirm" at bounding box center [588, 341] width 68 height 28
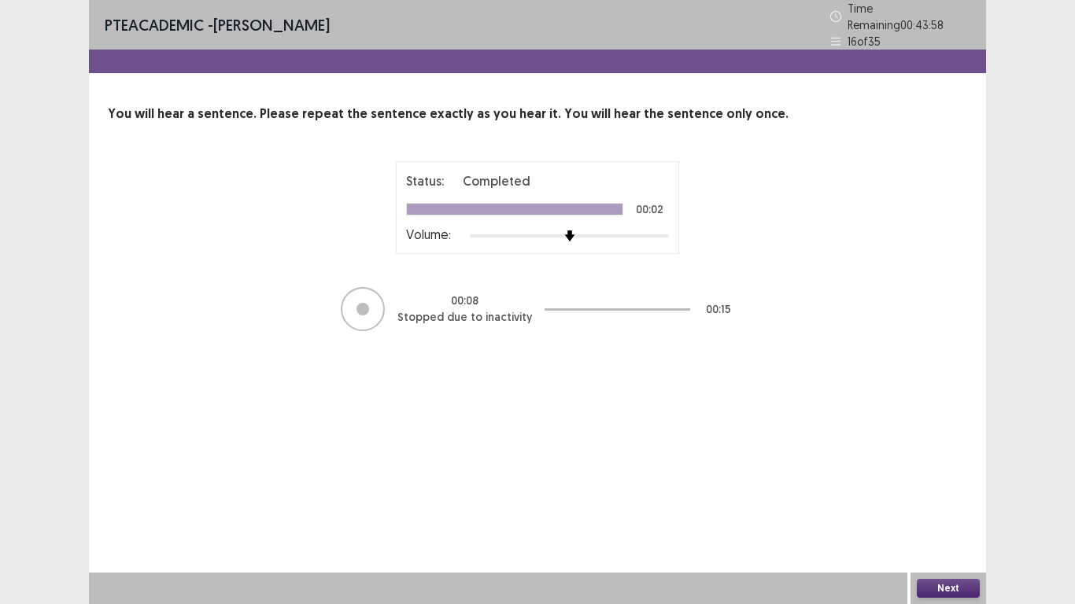
click at [932, 503] on button "Next" at bounding box center [947, 588] width 63 height 19
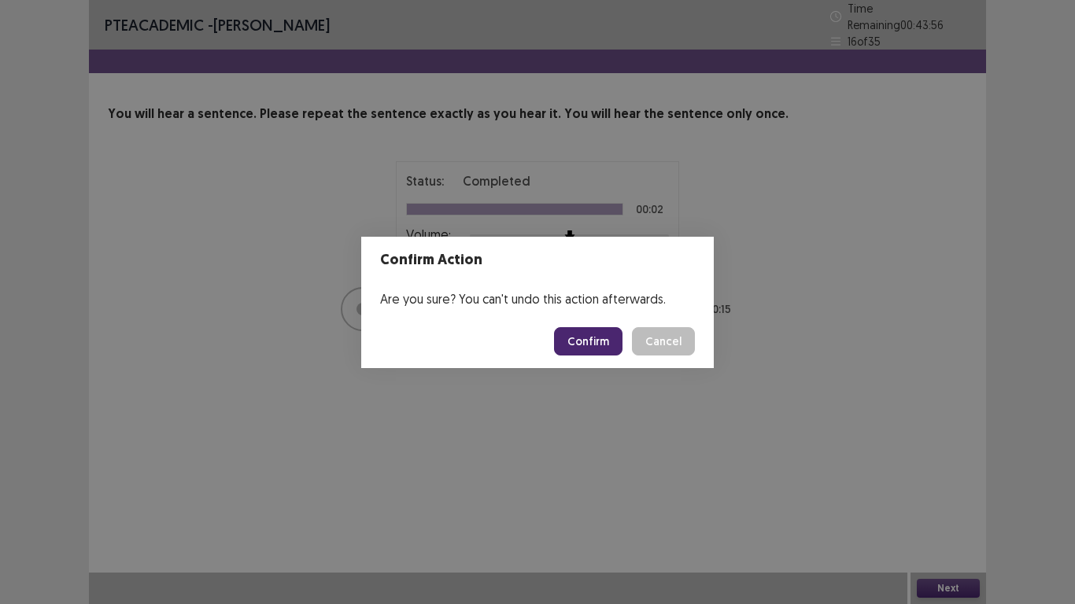
click at [592, 336] on button "Confirm" at bounding box center [588, 341] width 68 height 28
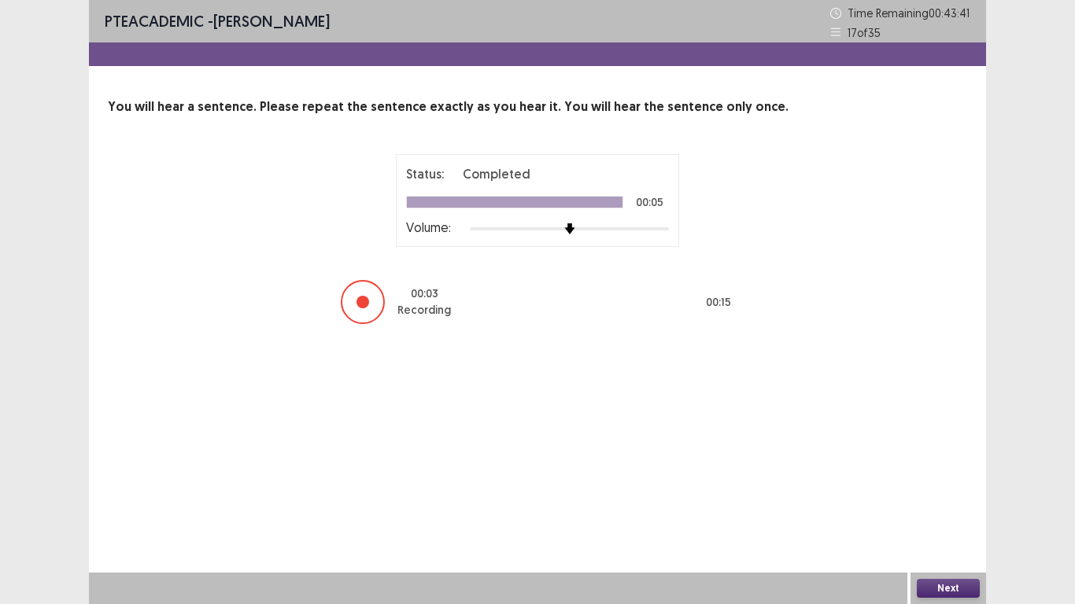
click at [930, 503] on button "Next" at bounding box center [947, 588] width 63 height 19
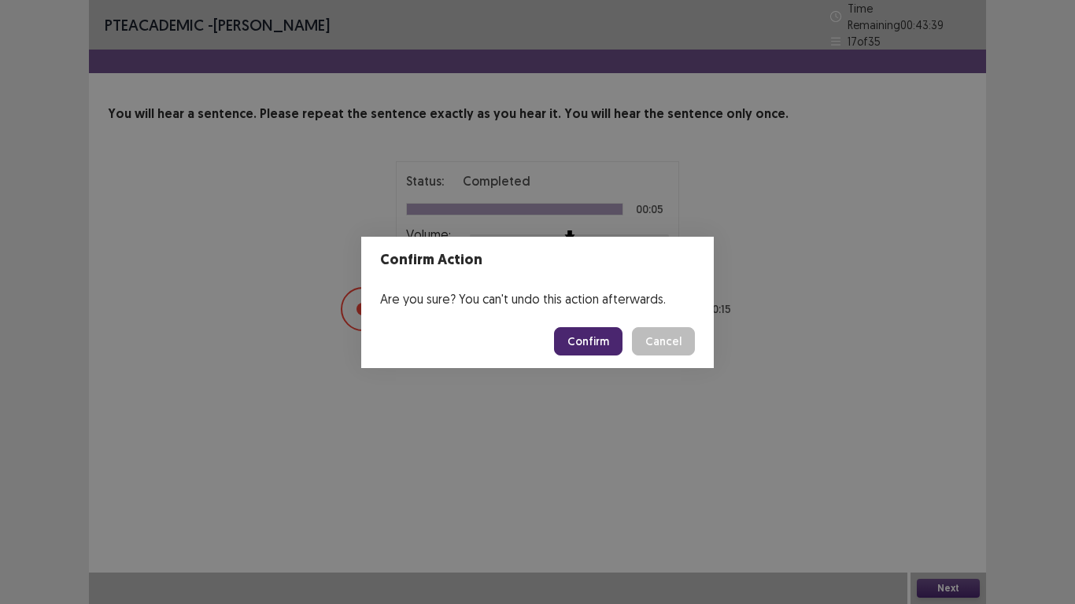
click at [588, 345] on button "Confirm" at bounding box center [588, 341] width 68 height 28
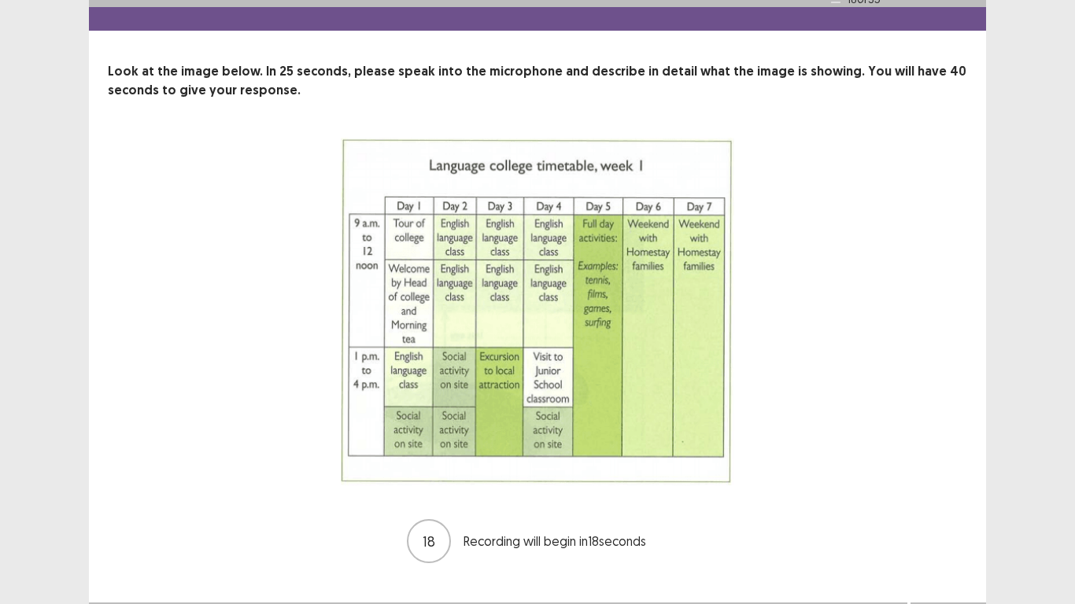
scroll to position [65, 0]
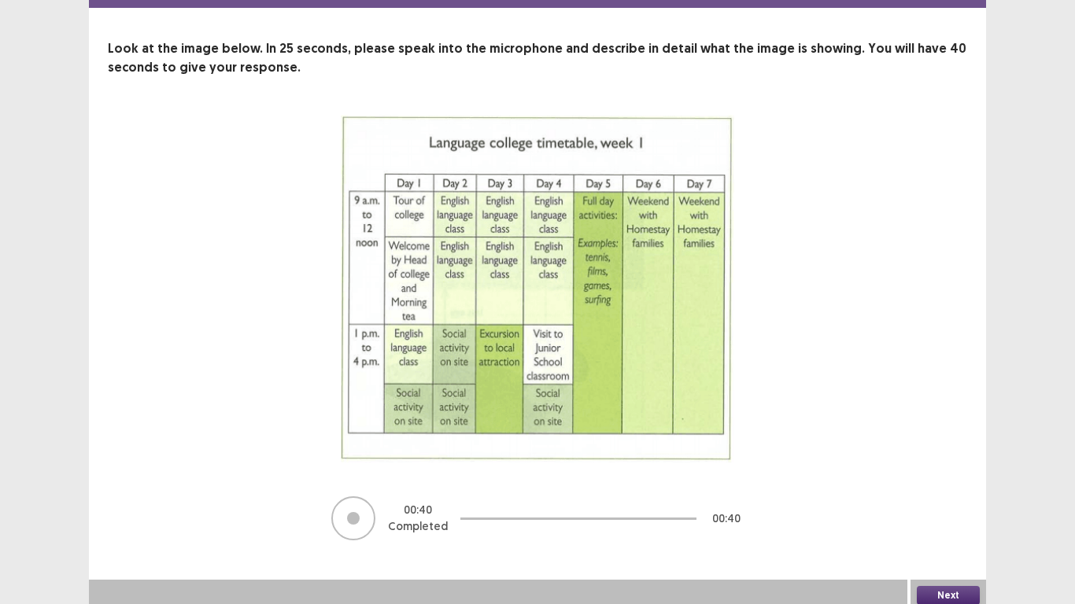
click at [938, 503] on button "Next" at bounding box center [947, 595] width 63 height 19
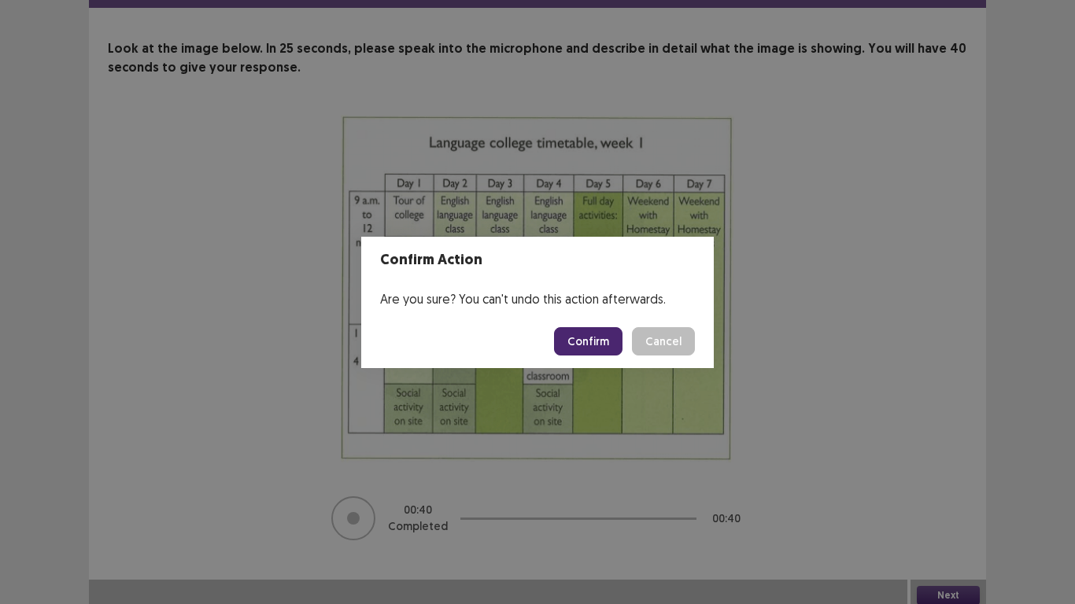
click at [584, 342] on button "Confirm" at bounding box center [588, 341] width 68 height 28
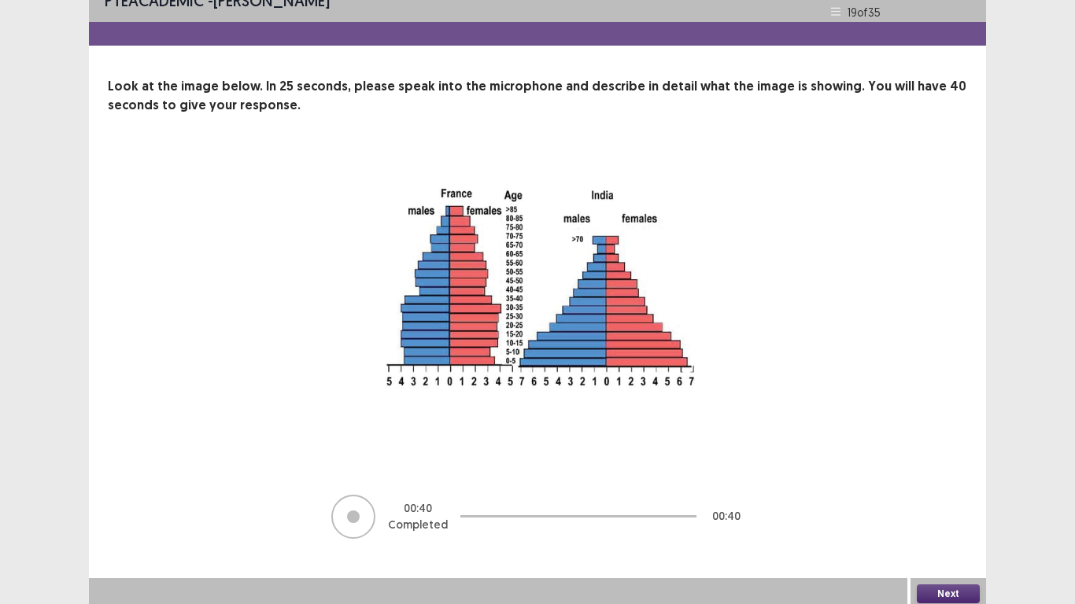
scroll to position [26, 0]
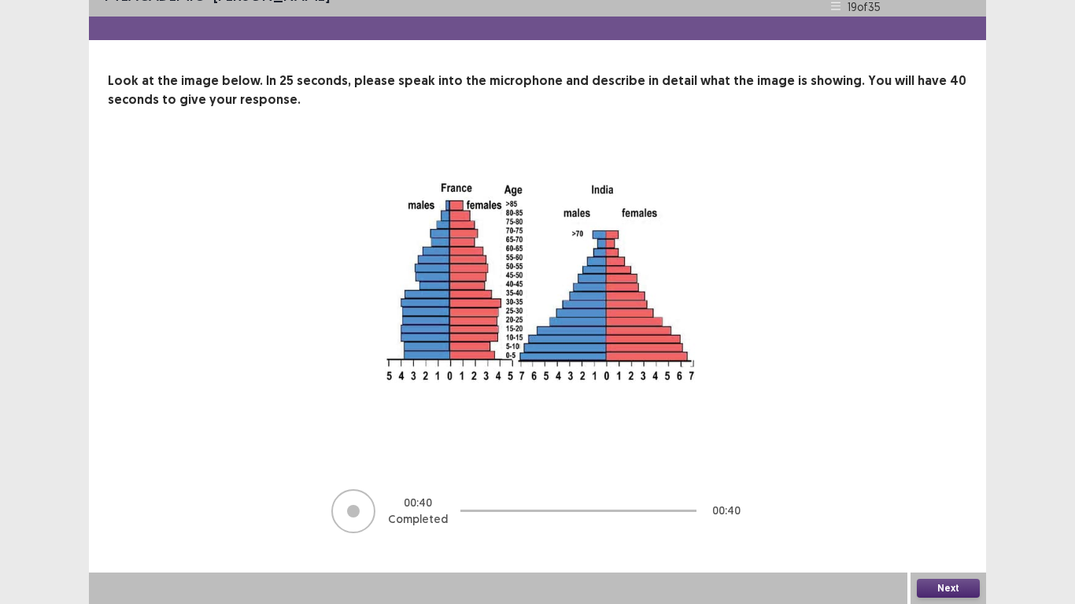
click at [935, 503] on button "Next" at bounding box center [947, 588] width 63 height 19
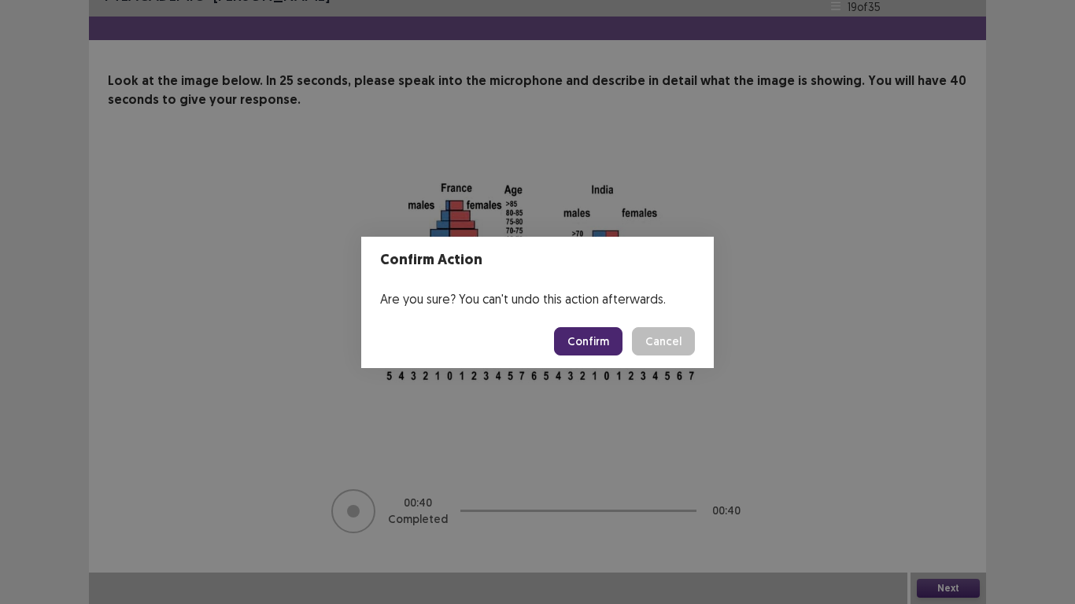
click at [579, 334] on button "Confirm" at bounding box center [588, 341] width 68 height 28
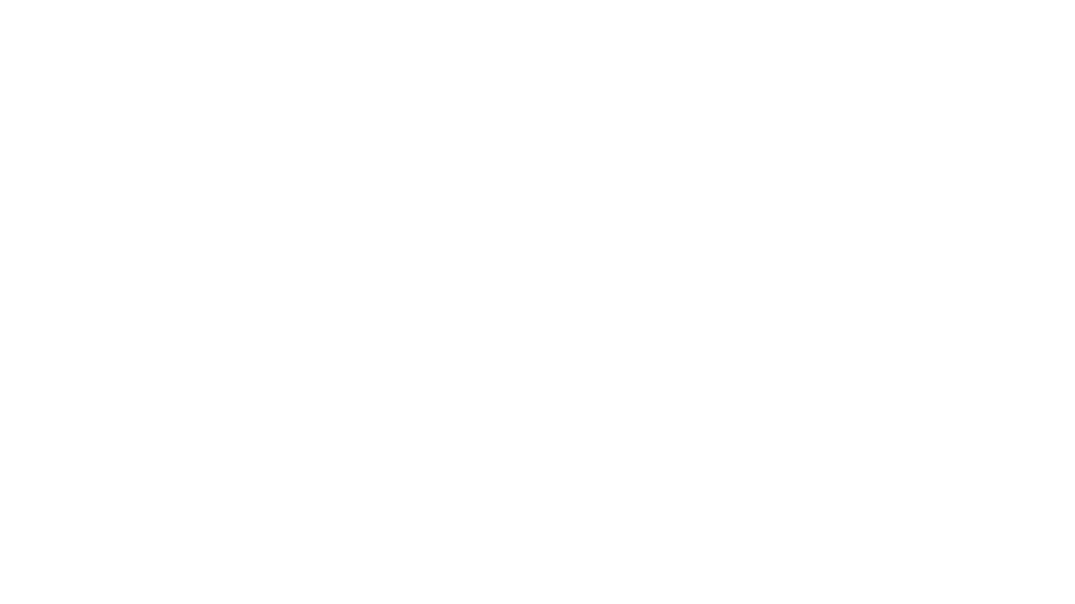
scroll to position [0, 0]
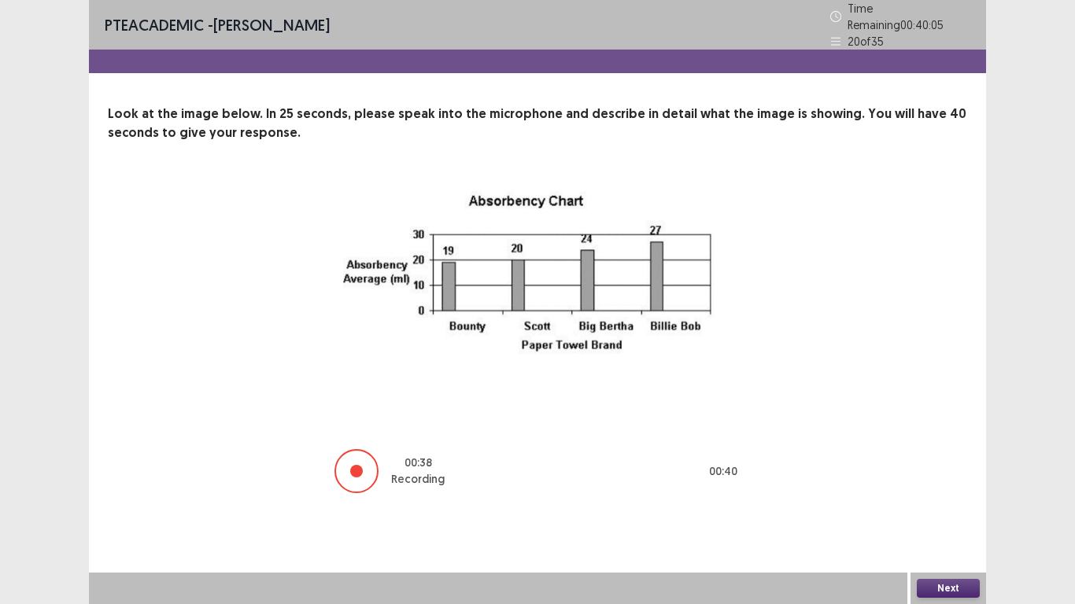
click at [953, 503] on div "Next" at bounding box center [948, 588] width 76 height 31
click at [955, 503] on button "Next" at bounding box center [947, 588] width 63 height 19
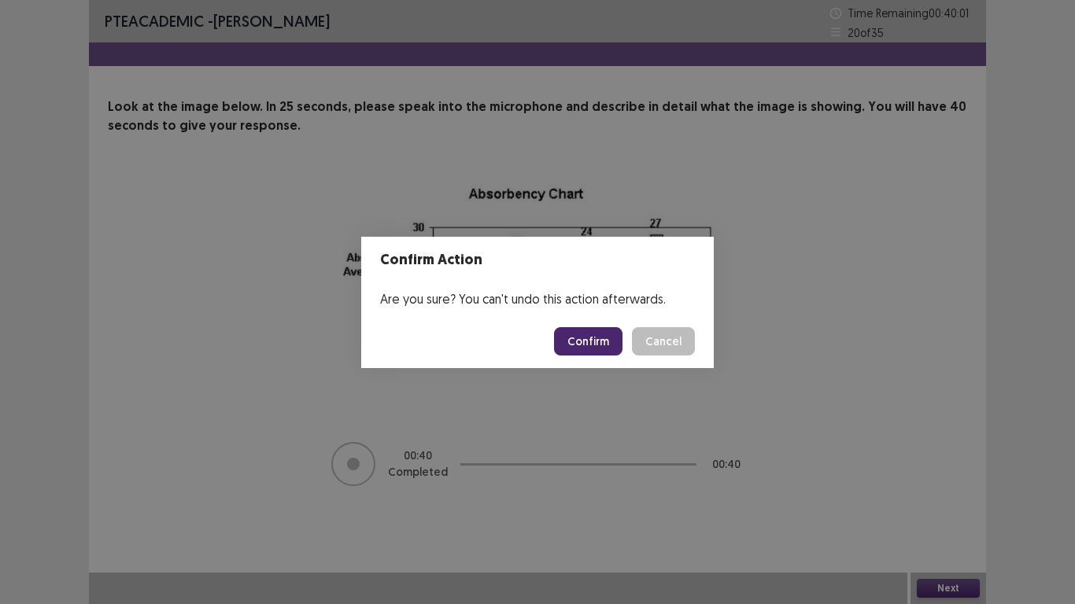
click at [612, 343] on button "Confirm" at bounding box center [588, 341] width 68 height 28
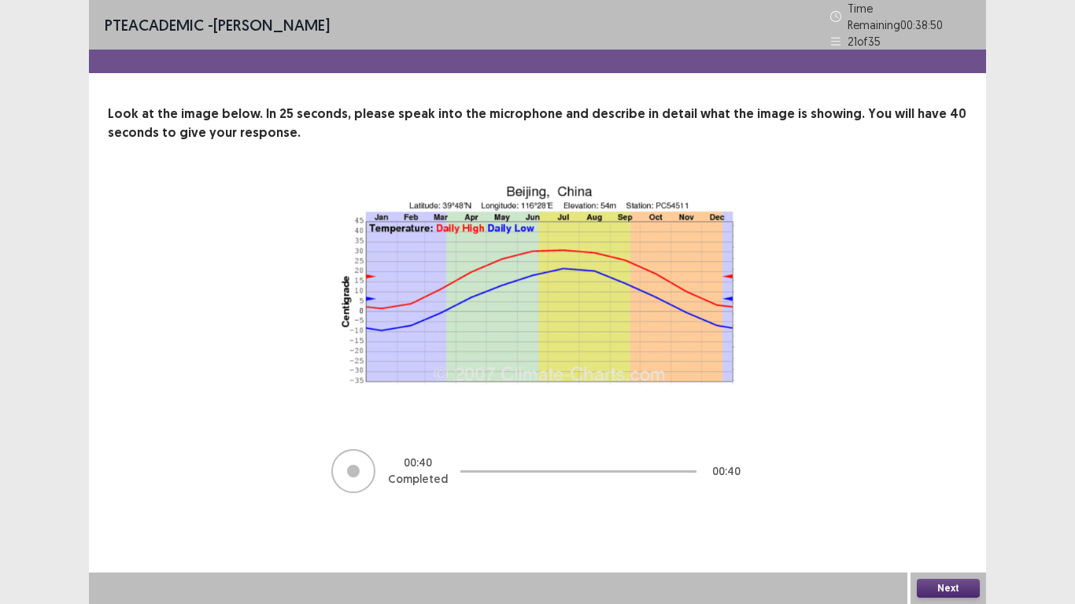
click at [925, 503] on button "Next" at bounding box center [947, 588] width 63 height 19
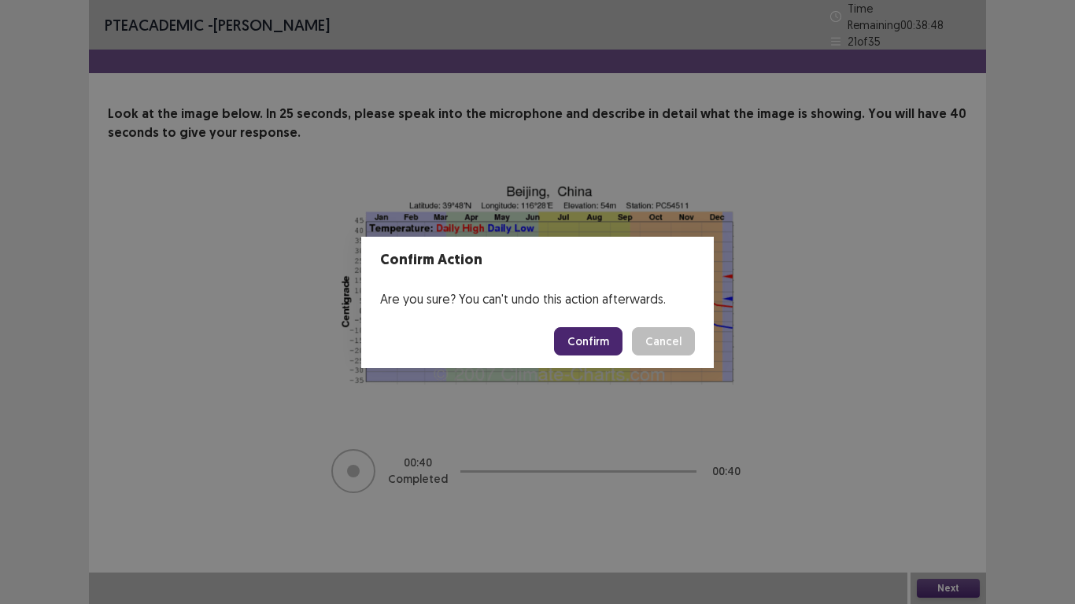
click at [603, 340] on button "Confirm" at bounding box center [588, 341] width 68 height 28
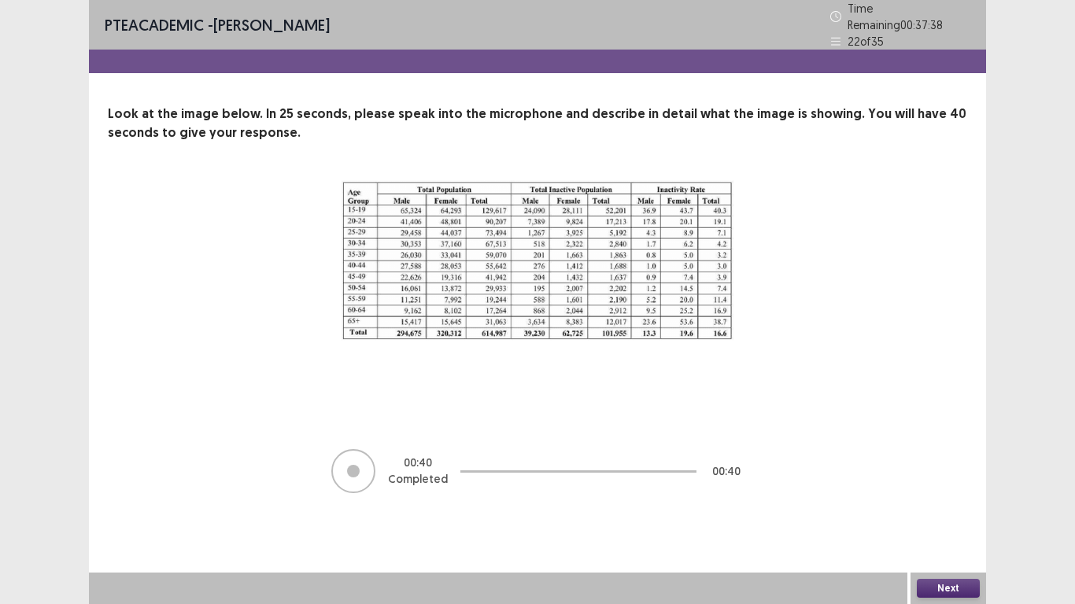
click at [927, 503] on button "Next" at bounding box center [947, 588] width 63 height 19
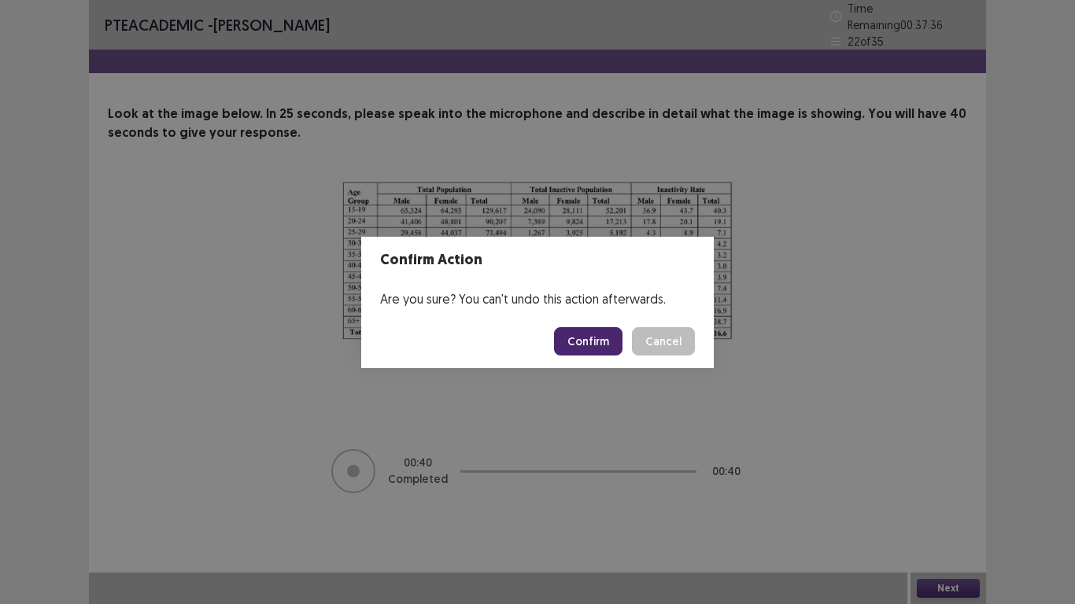
click at [605, 338] on button "Confirm" at bounding box center [588, 341] width 68 height 28
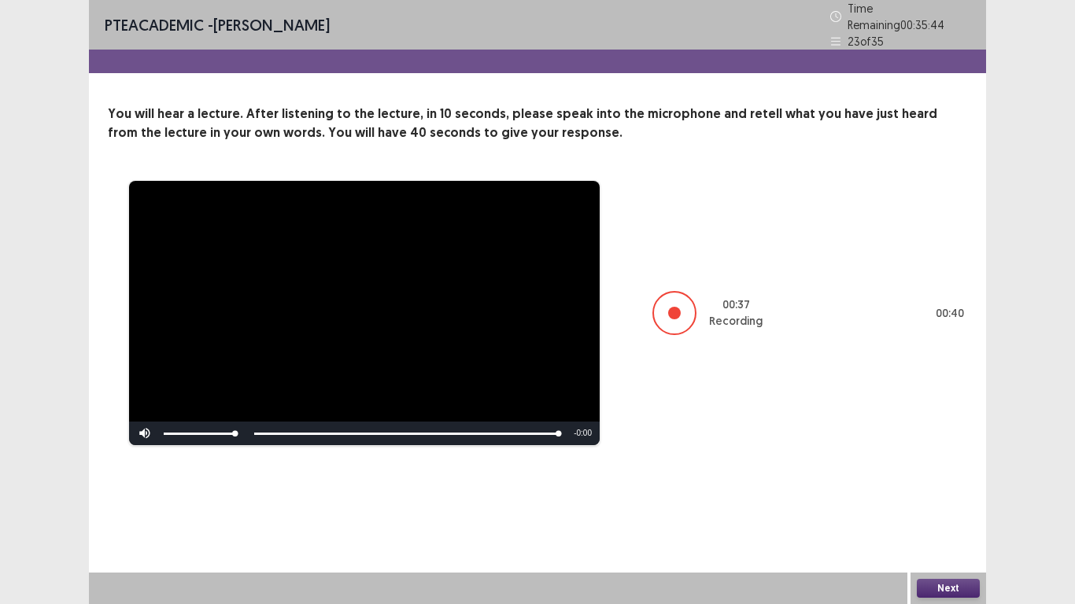
click at [918, 503] on button "Next" at bounding box center [947, 588] width 63 height 19
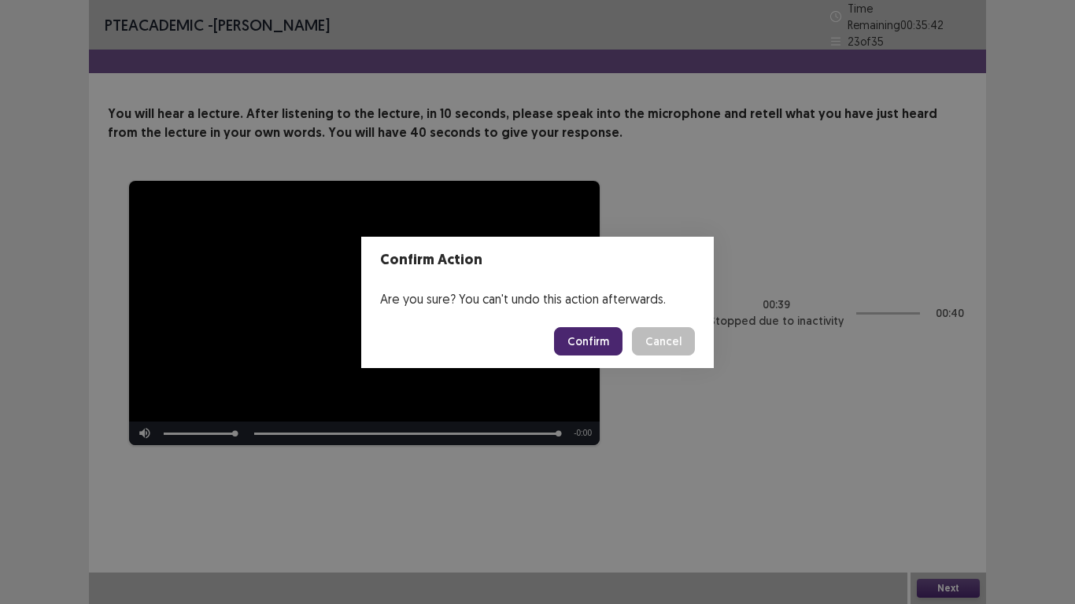
click at [586, 350] on button "Confirm" at bounding box center [588, 341] width 68 height 28
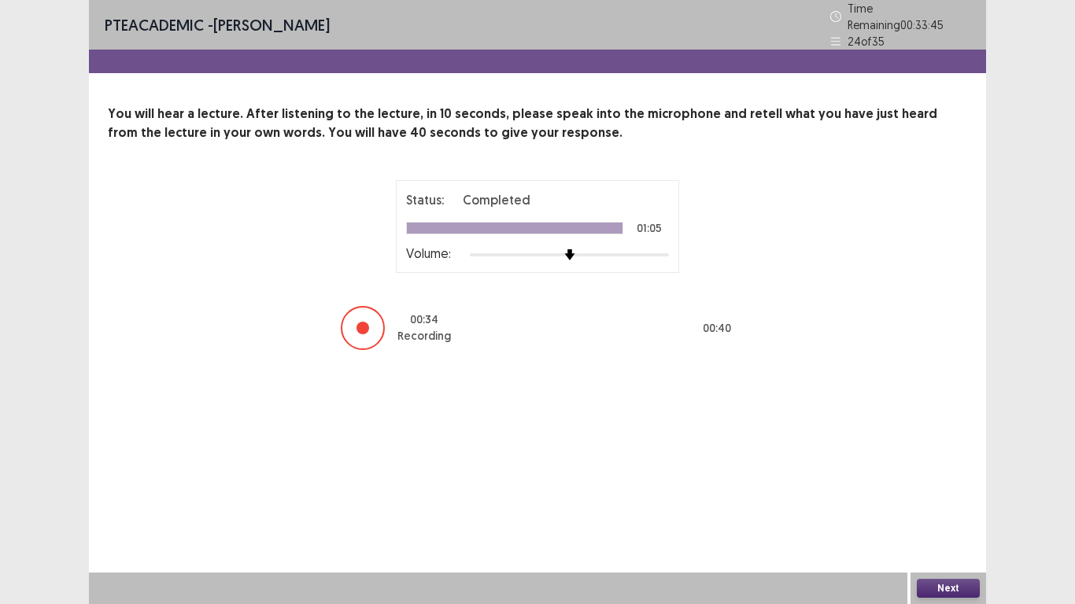
click at [943, 503] on button "Next" at bounding box center [947, 588] width 63 height 19
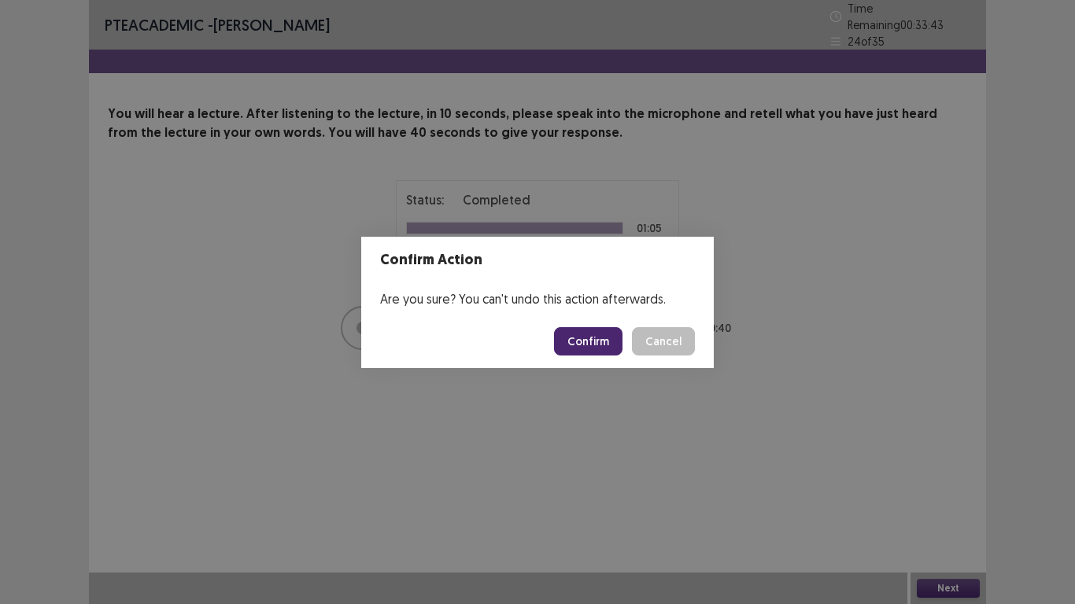
click at [581, 335] on button "Confirm" at bounding box center [588, 341] width 68 height 28
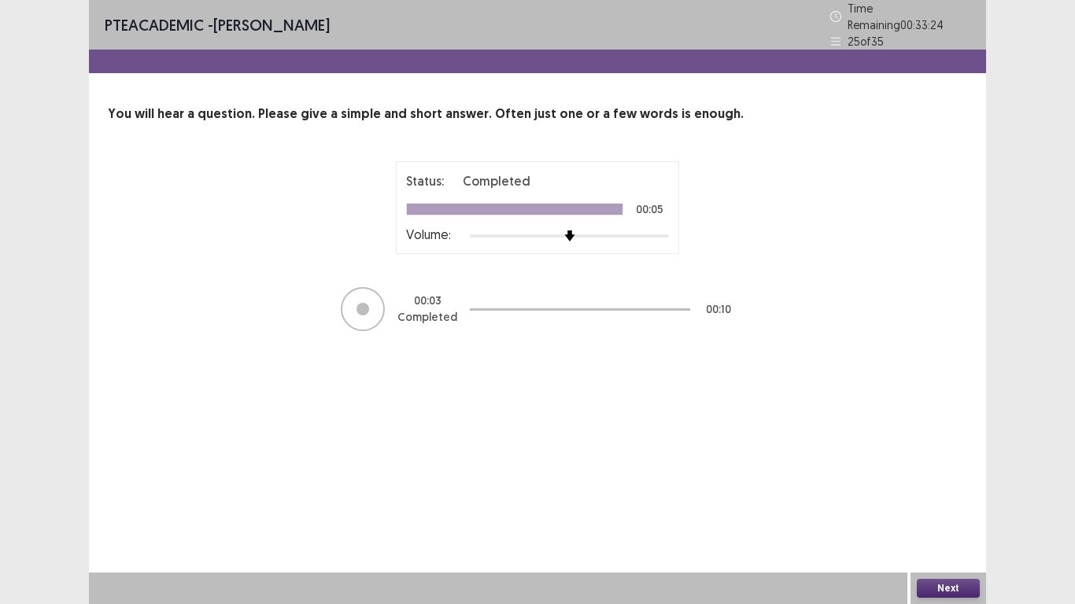
click at [964, 503] on button "Next" at bounding box center [947, 588] width 63 height 19
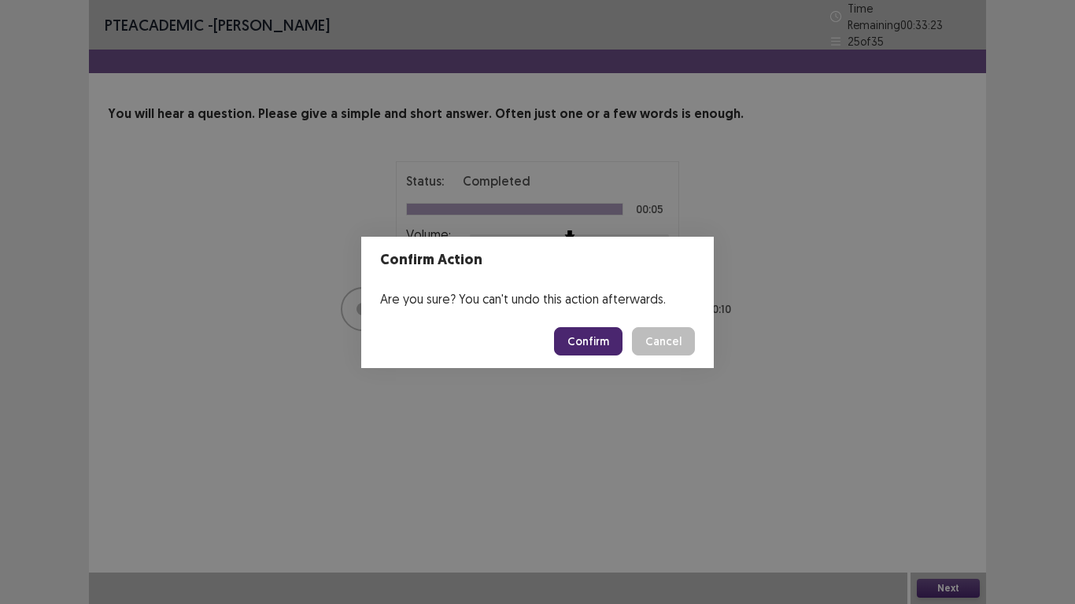
click at [590, 334] on button "Confirm" at bounding box center [588, 341] width 68 height 28
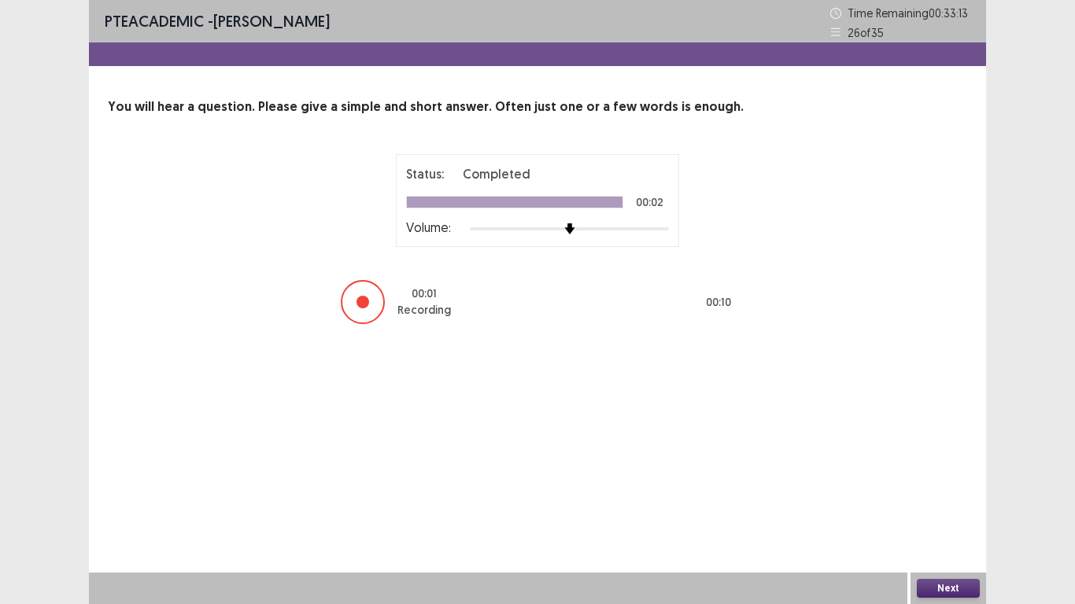
click at [949, 503] on button "Next" at bounding box center [947, 588] width 63 height 19
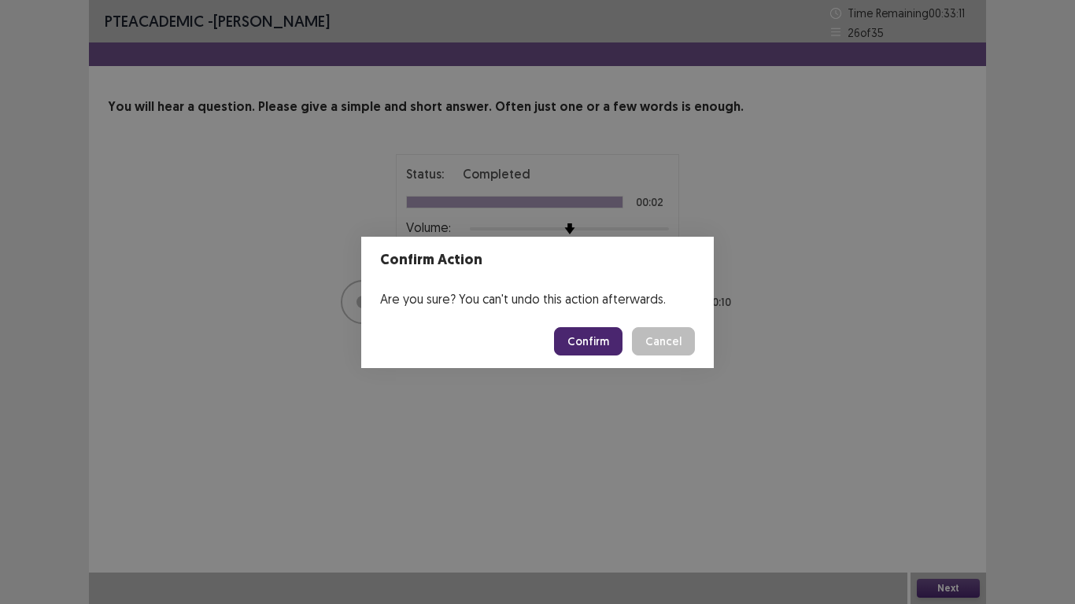
click at [592, 337] on button "Confirm" at bounding box center [588, 341] width 68 height 28
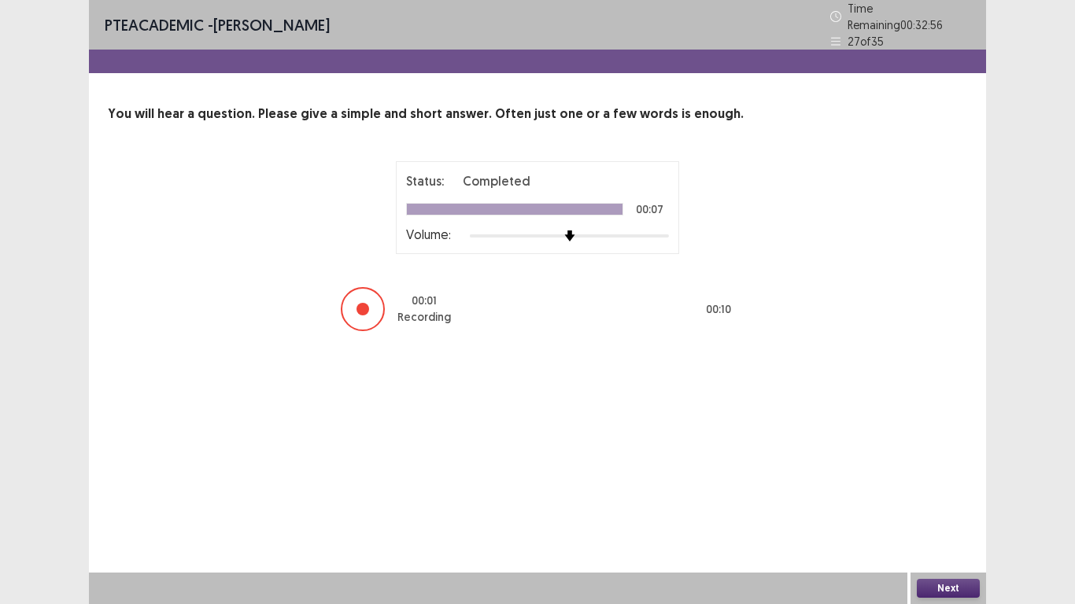
click at [934, 503] on button "Next" at bounding box center [947, 588] width 63 height 19
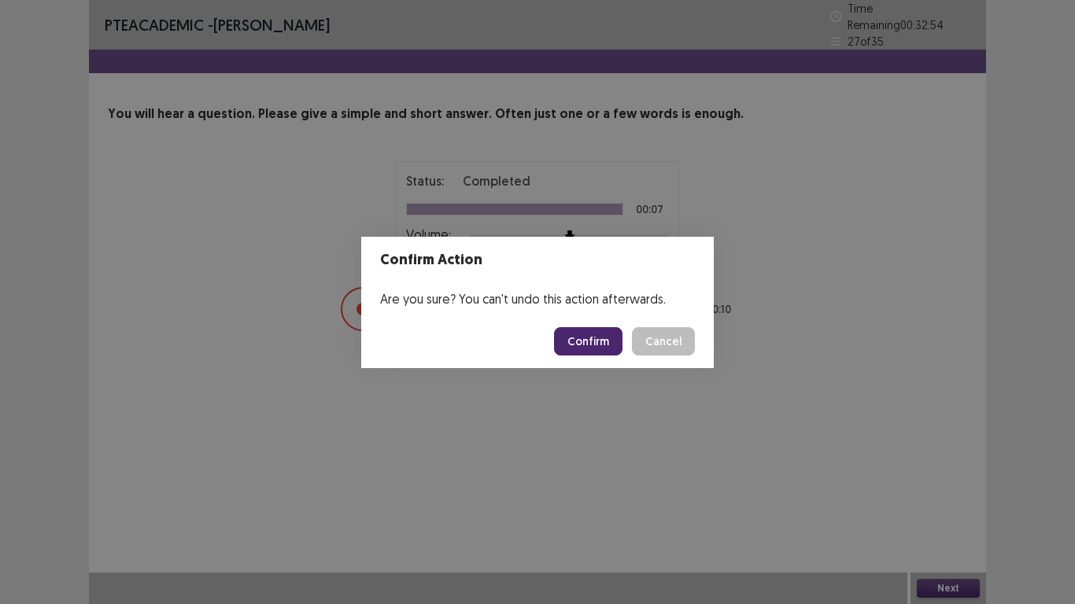
click at [586, 343] on button "Confirm" at bounding box center [588, 341] width 68 height 28
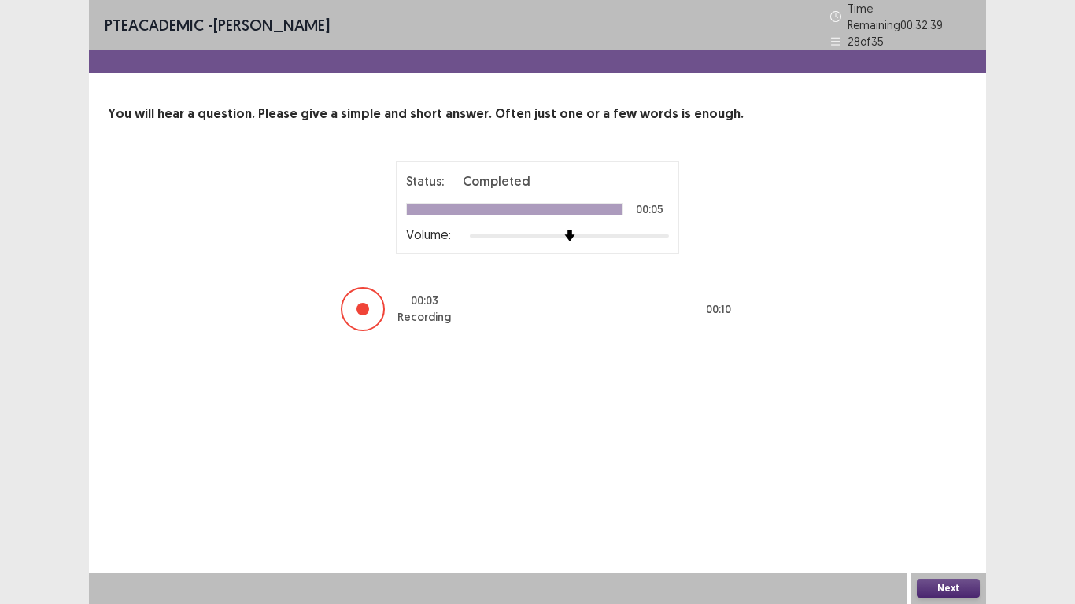
click at [935, 503] on button "Next" at bounding box center [947, 588] width 63 height 19
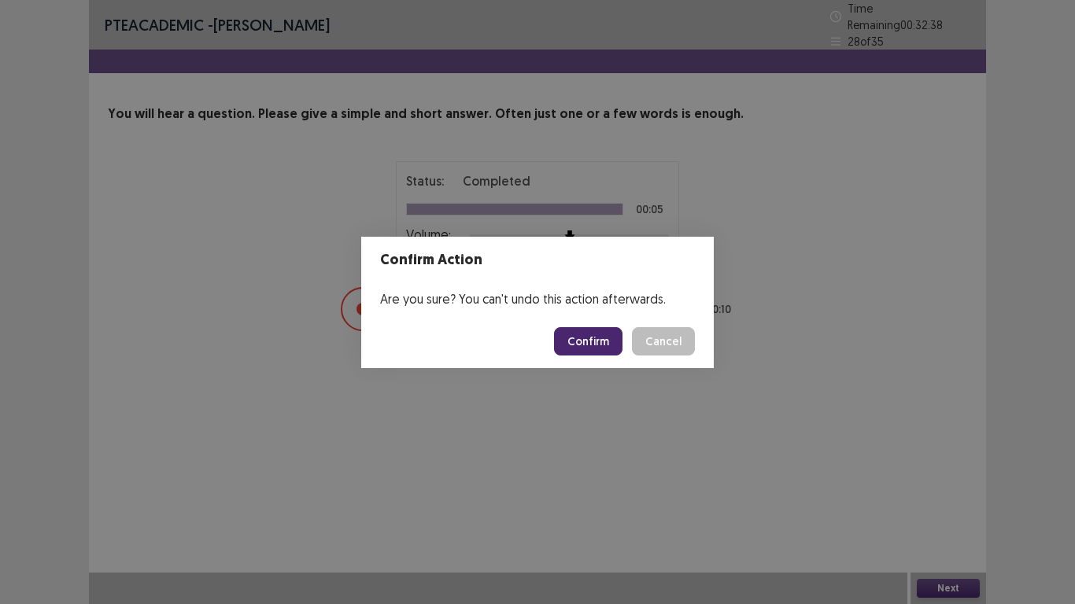
click at [603, 334] on button "Confirm" at bounding box center [588, 341] width 68 height 28
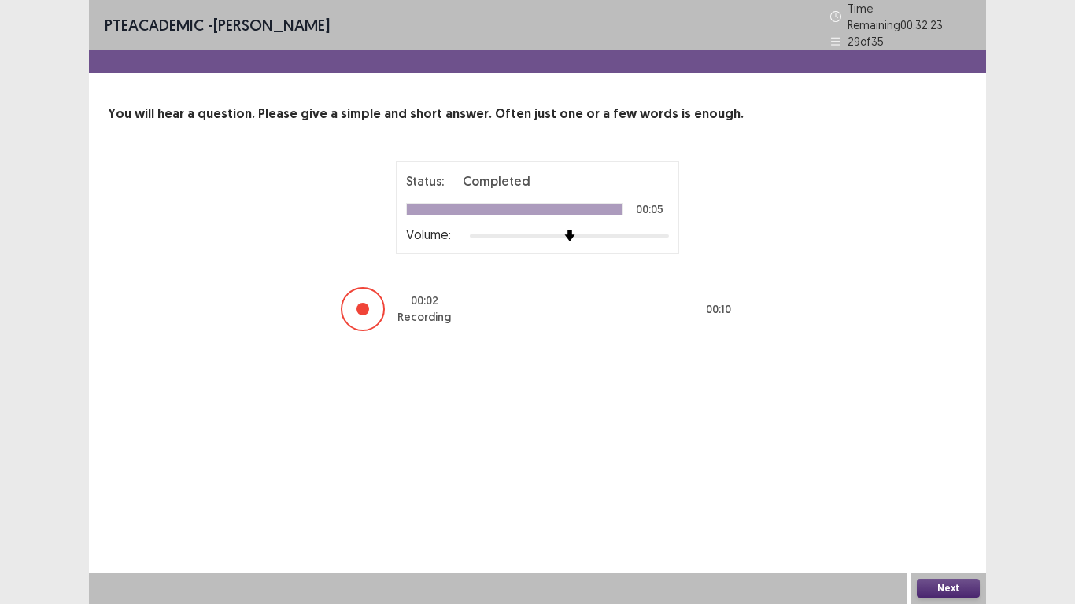
click at [938, 503] on button "Next" at bounding box center [947, 588] width 63 height 19
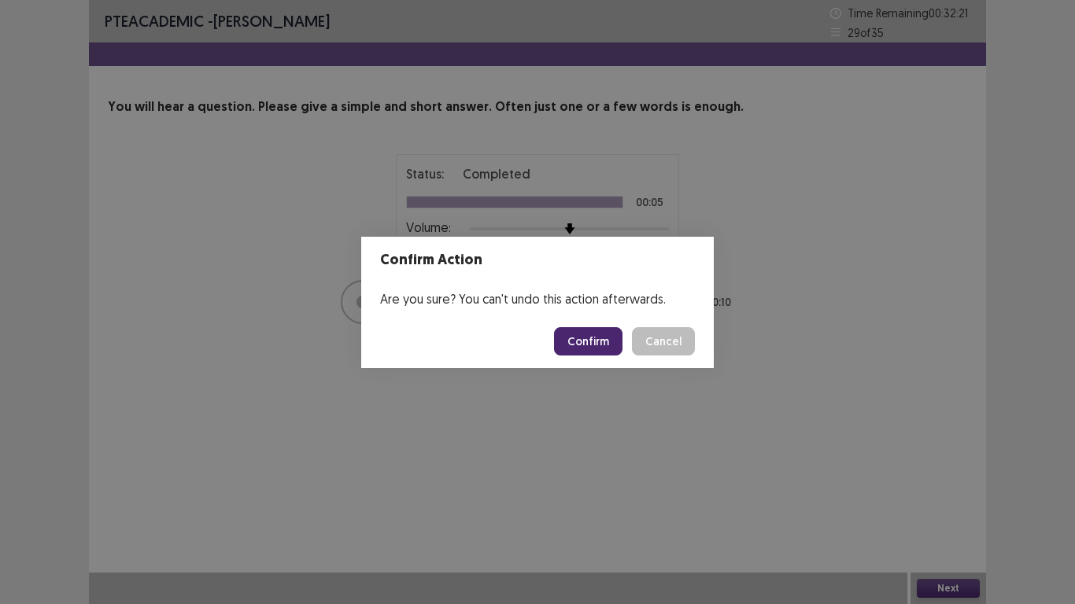
click at [586, 337] on button "Confirm" at bounding box center [588, 341] width 68 height 28
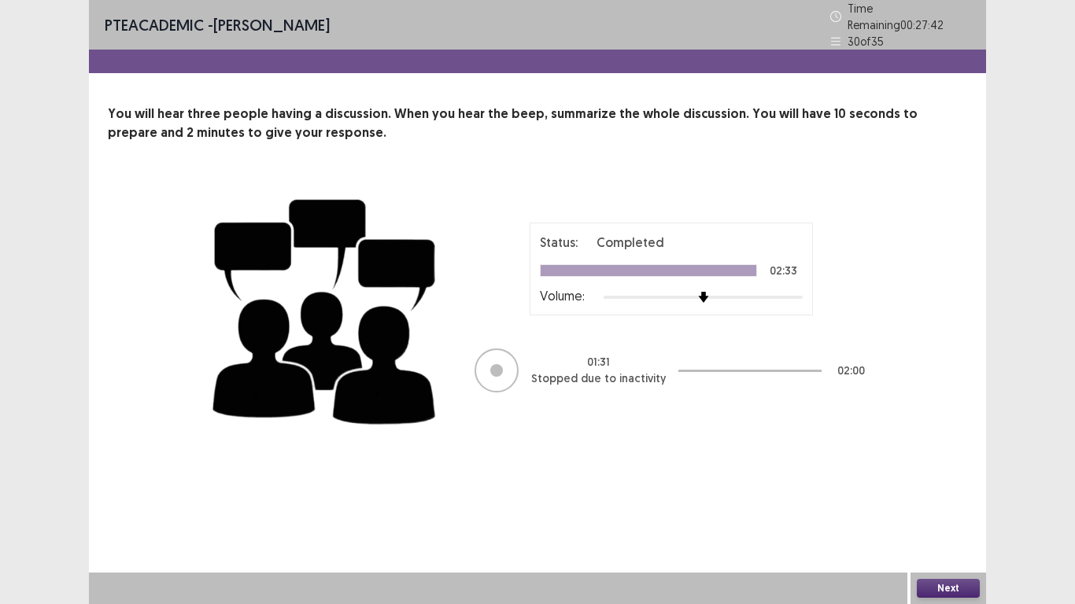
click at [932, 503] on button "Next" at bounding box center [947, 588] width 63 height 19
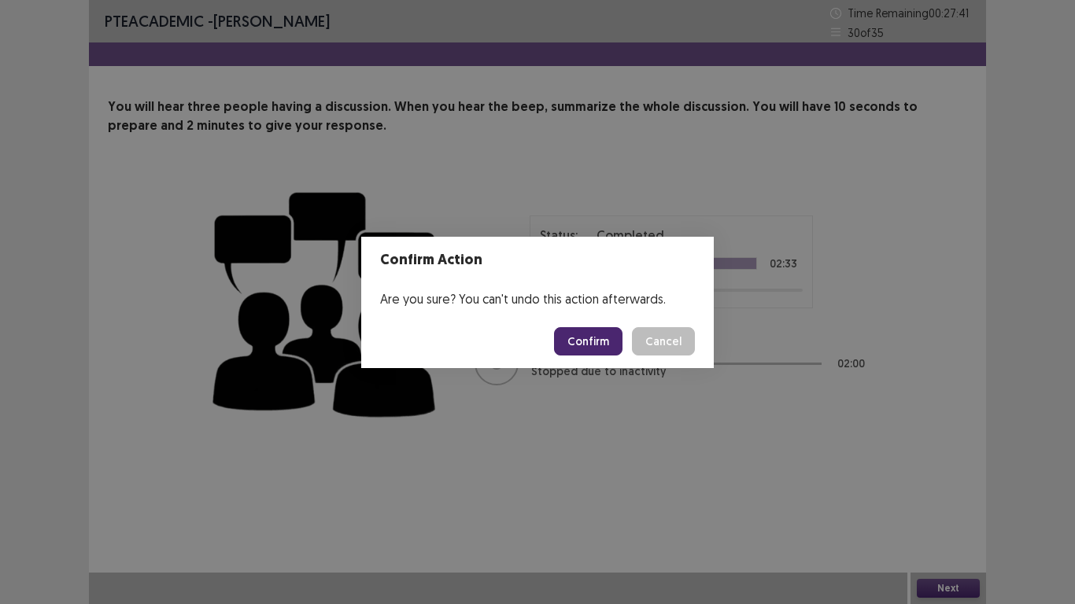
click at [596, 337] on button "Confirm" at bounding box center [588, 341] width 68 height 28
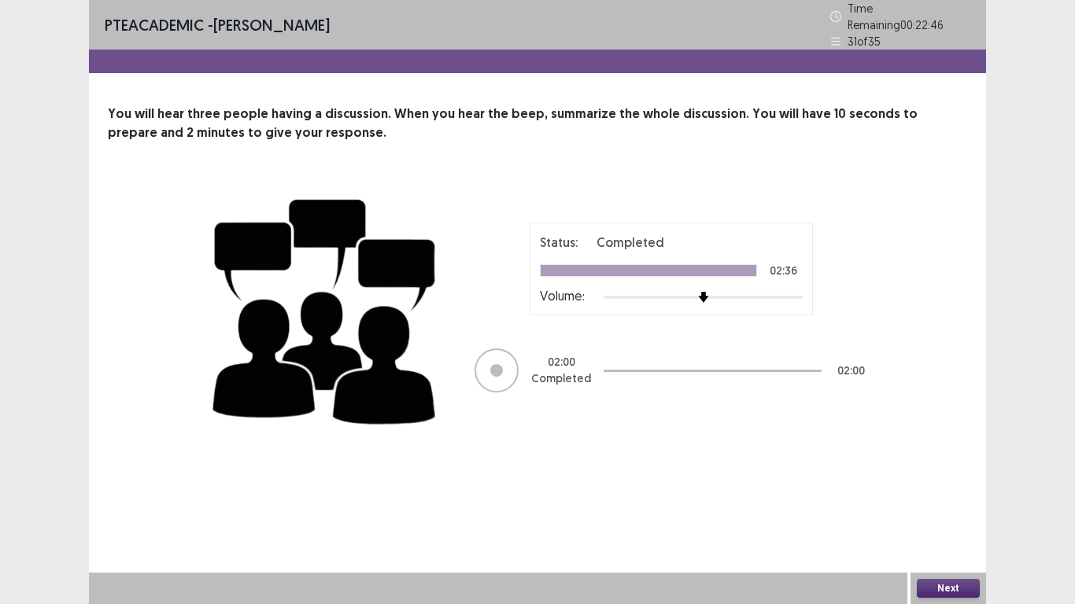
click at [942, 503] on button "Next" at bounding box center [947, 588] width 63 height 19
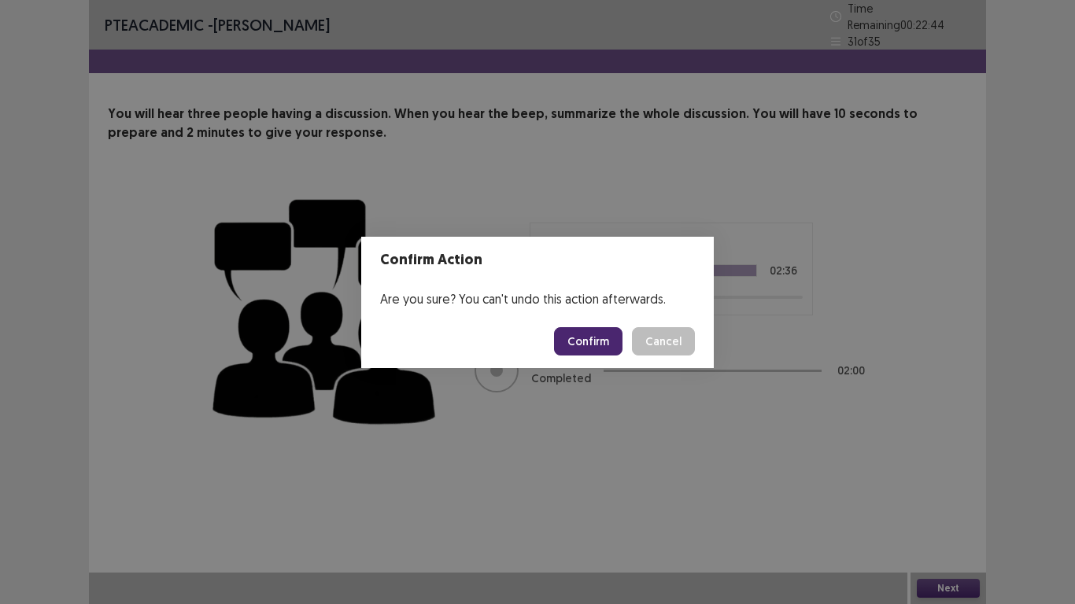
click at [615, 334] on button "Confirm" at bounding box center [588, 341] width 68 height 28
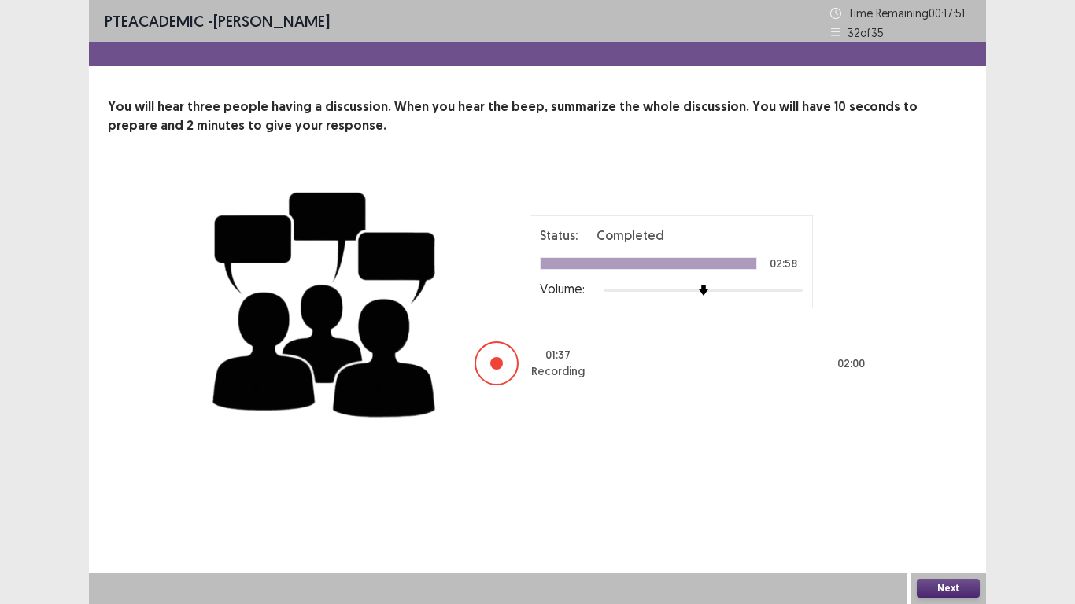
click at [936, 503] on button "Next" at bounding box center [947, 588] width 63 height 19
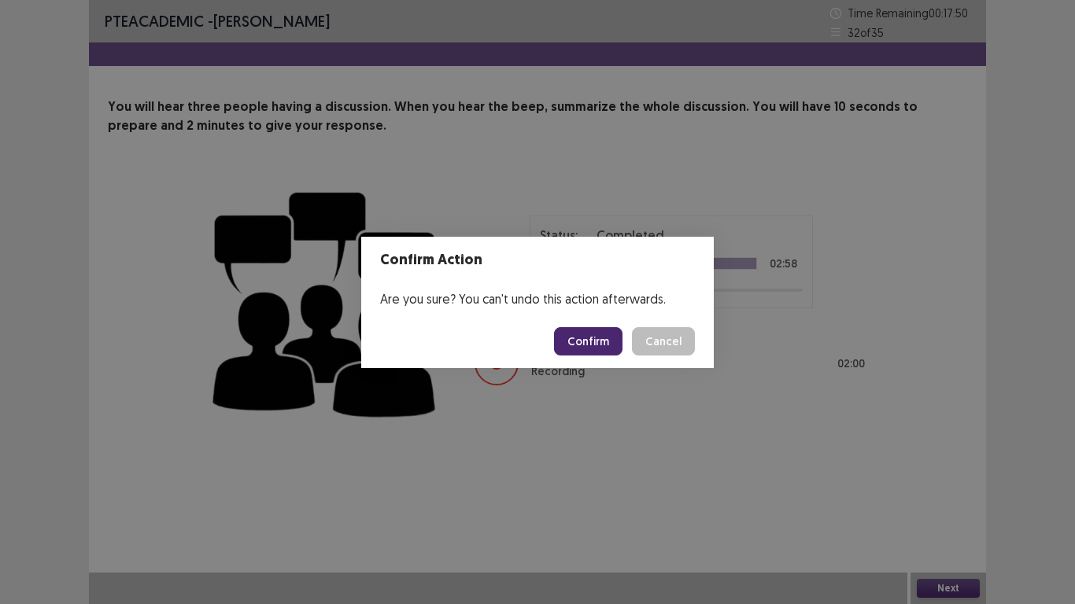
click at [580, 345] on button "Confirm" at bounding box center [588, 341] width 68 height 28
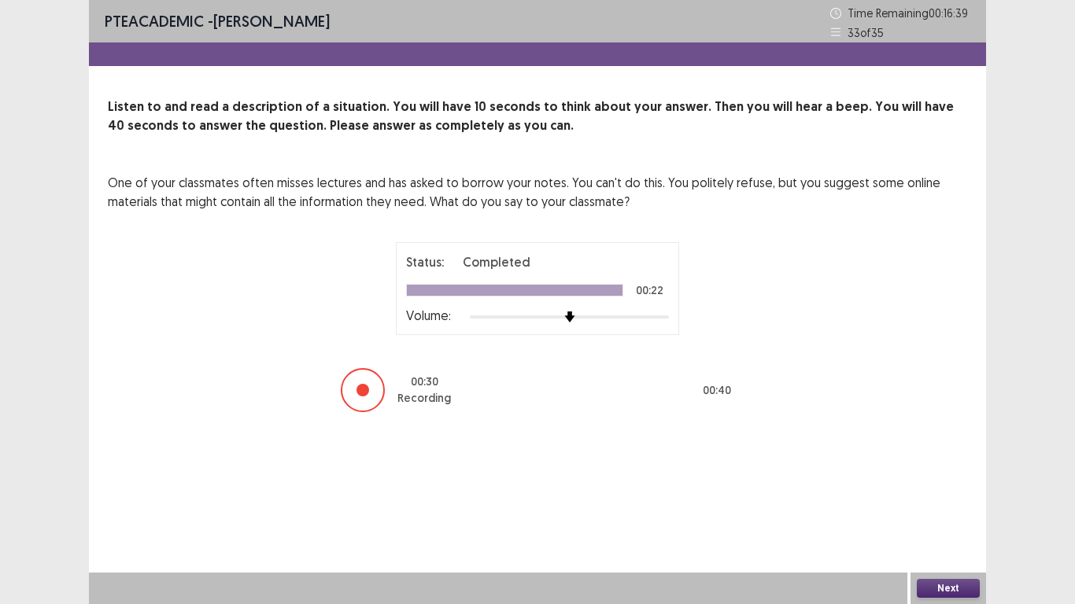
click at [960, 503] on button "Next" at bounding box center [947, 588] width 63 height 19
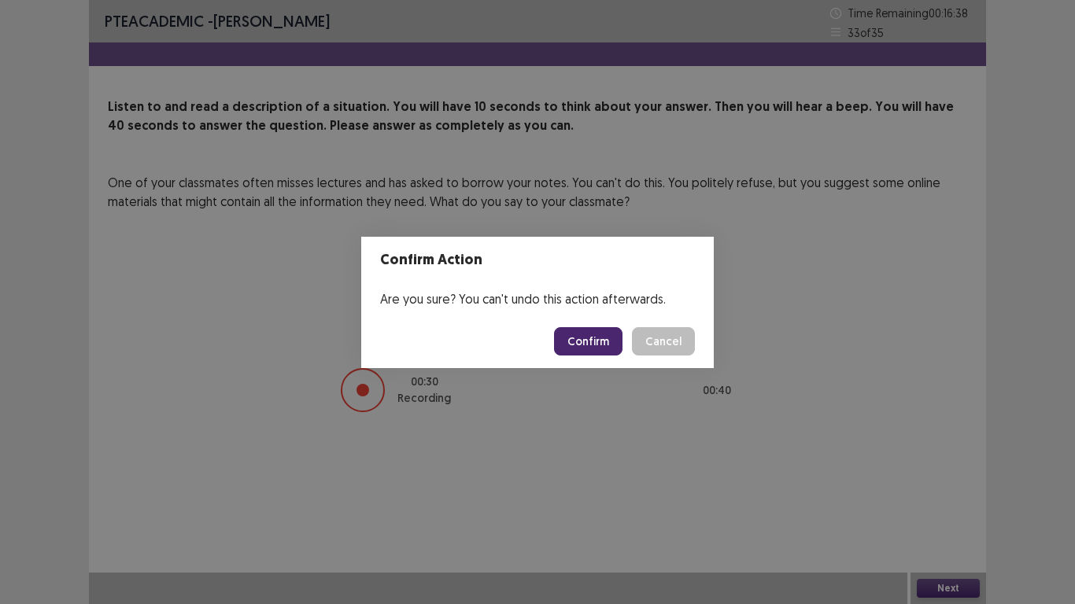
click at [591, 343] on button "Confirm" at bounding box center [588, 341] width 68 height 28
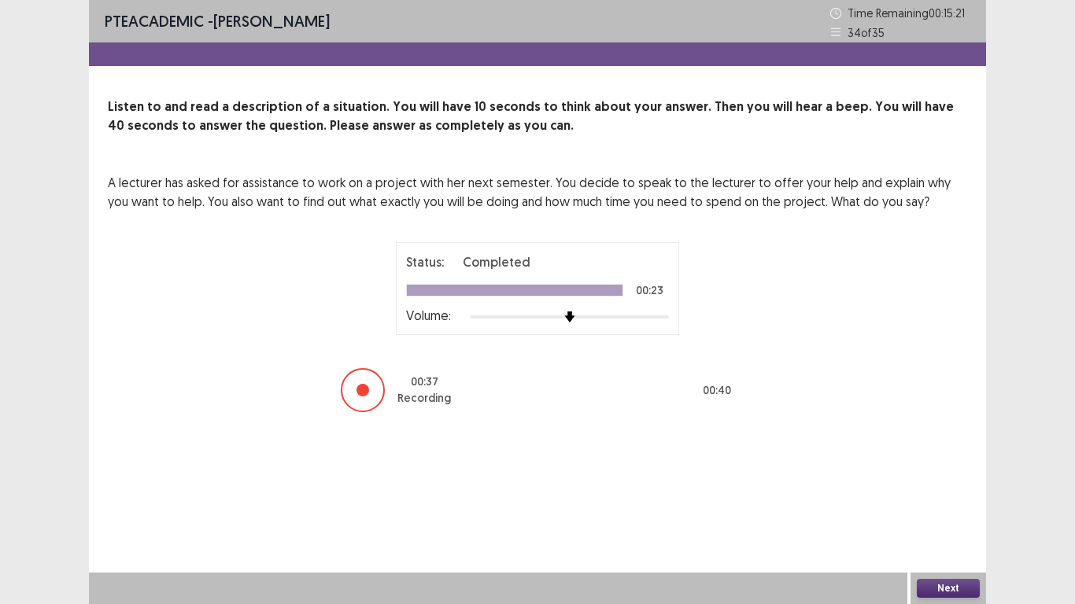
click at [963, 503] on button "Next" at bounding box center [947, 588] width 63 height 19
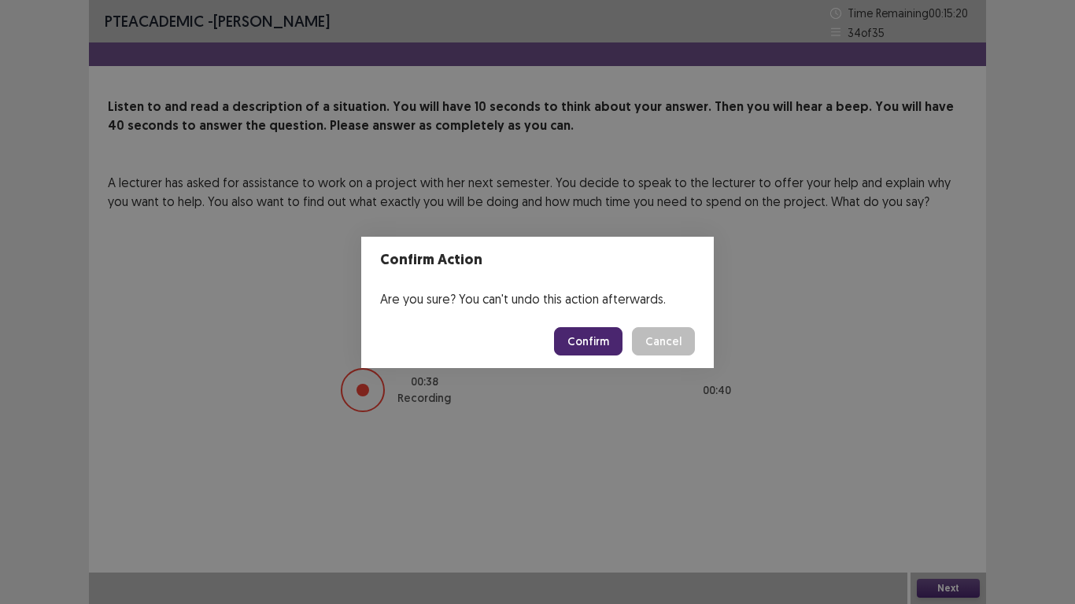
click at [583, 342] on button "Confirm" at bounding box center [588, 341] width 68 height 28
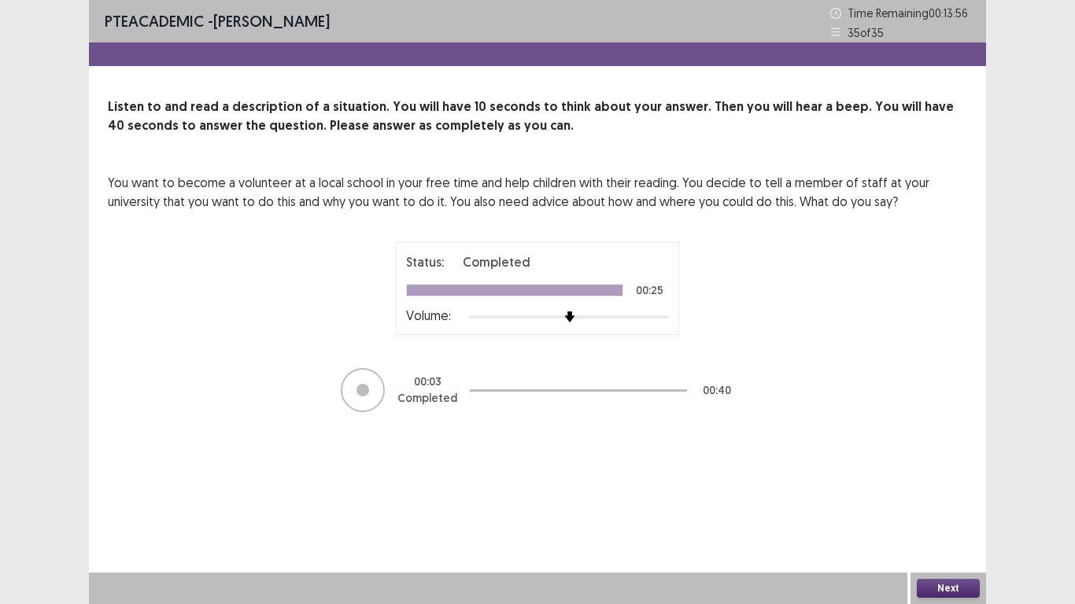
click at [926, 503] on button "Next" at bounding box center [947, 588] width 63 height 19
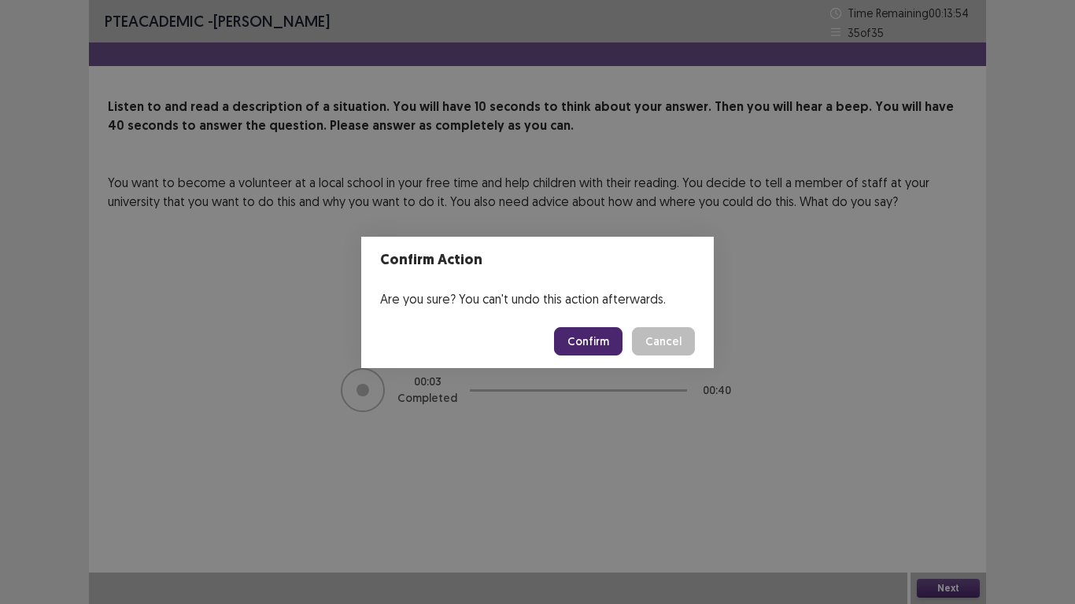
click at [602, 337] on button "Confirm" at bounding box center [588, 341] width 68 height 28
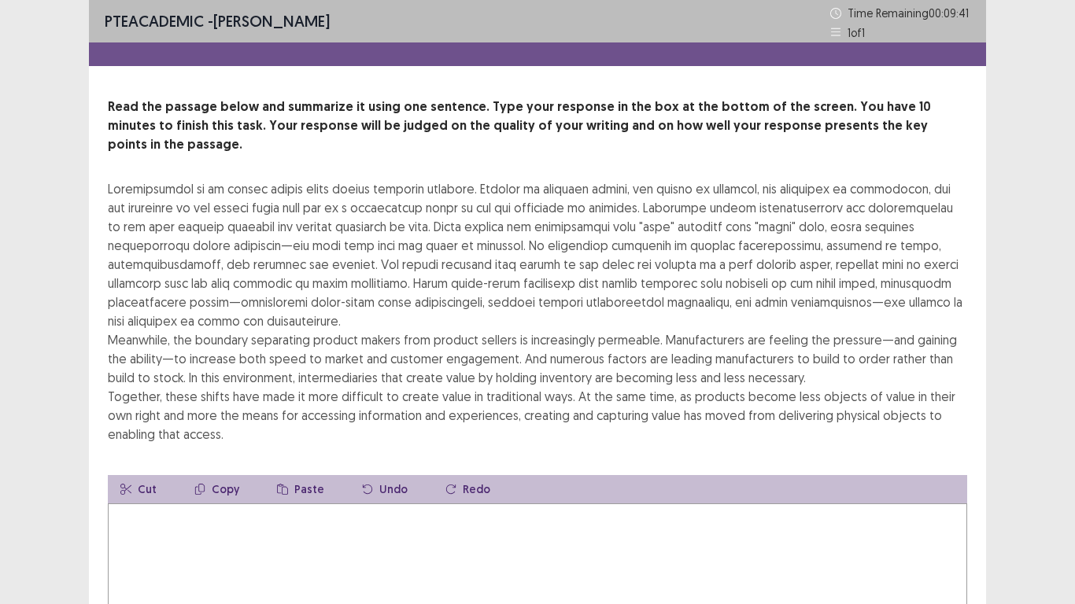
click at [224, 503] on textarea at bounding box center [537, 589] width 859 height 173
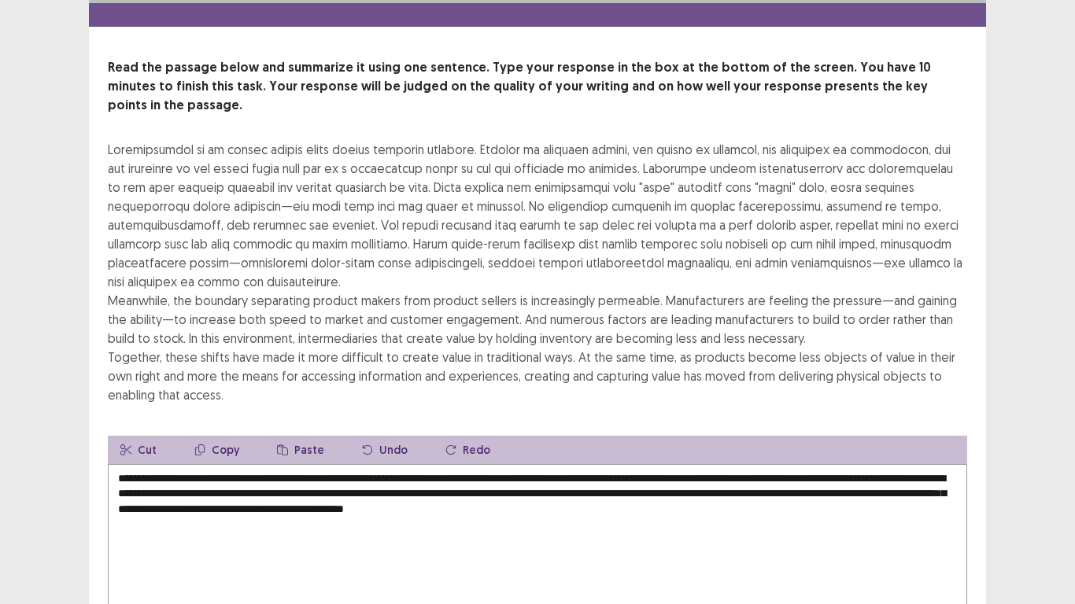
scroll to position [151, 0]
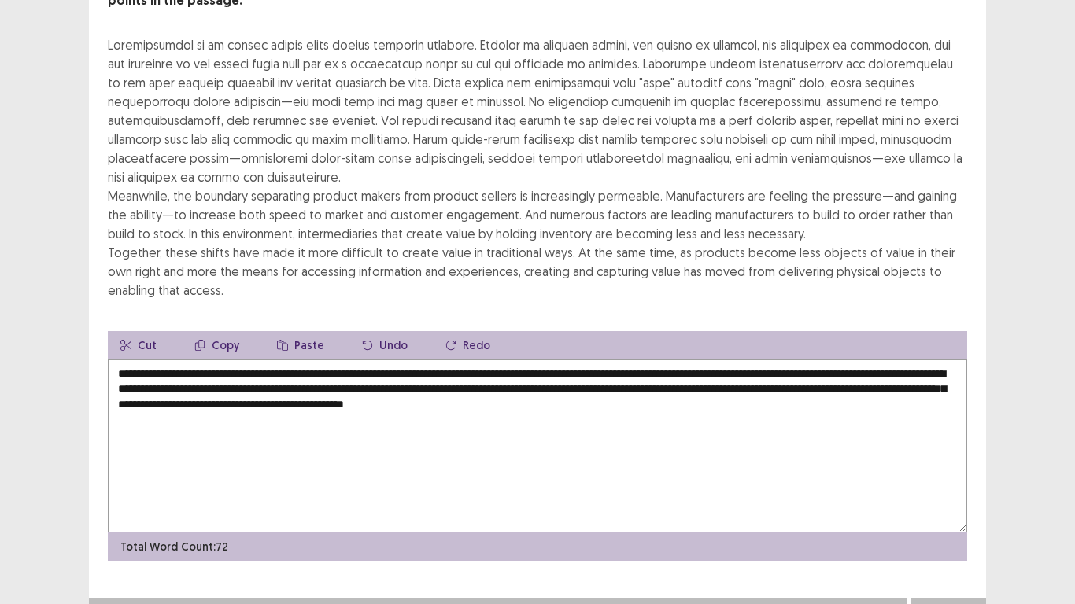
type textarea "**********"
click at [934, 503] on button "Next" at bounding box center [947, 614] width 63 height 19
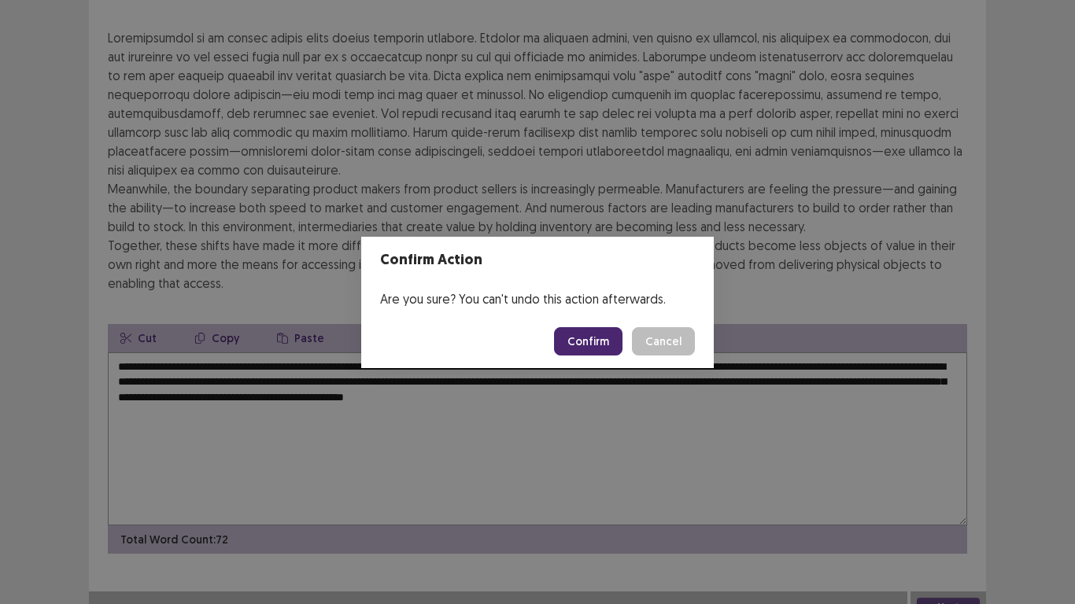
click at [595, 348] on button "Confirm" at bounding box center [588, 341] width 68 height 28
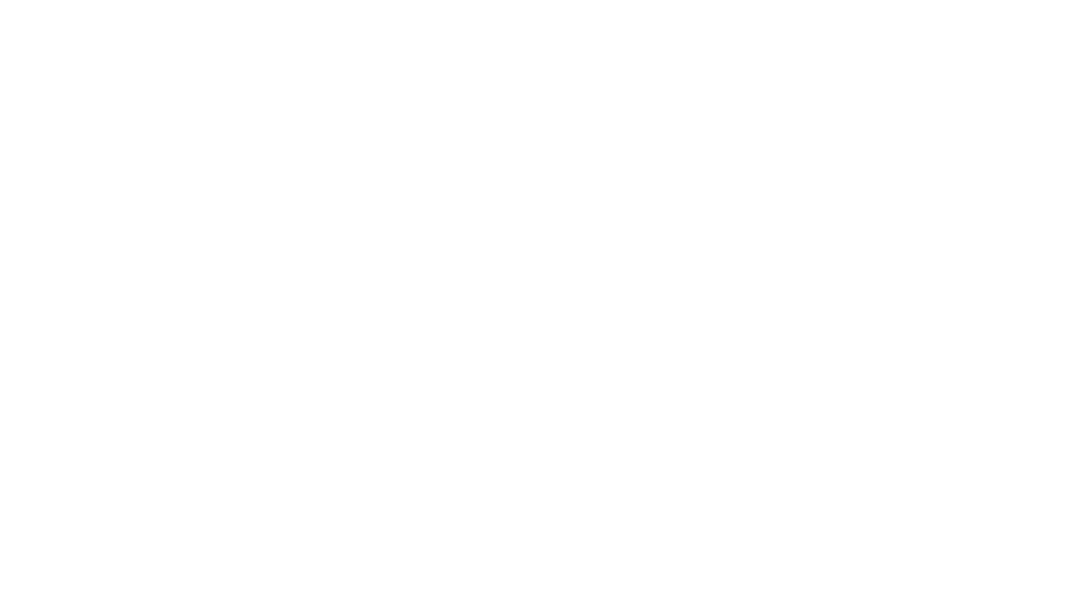
scroll to position [0, 0]
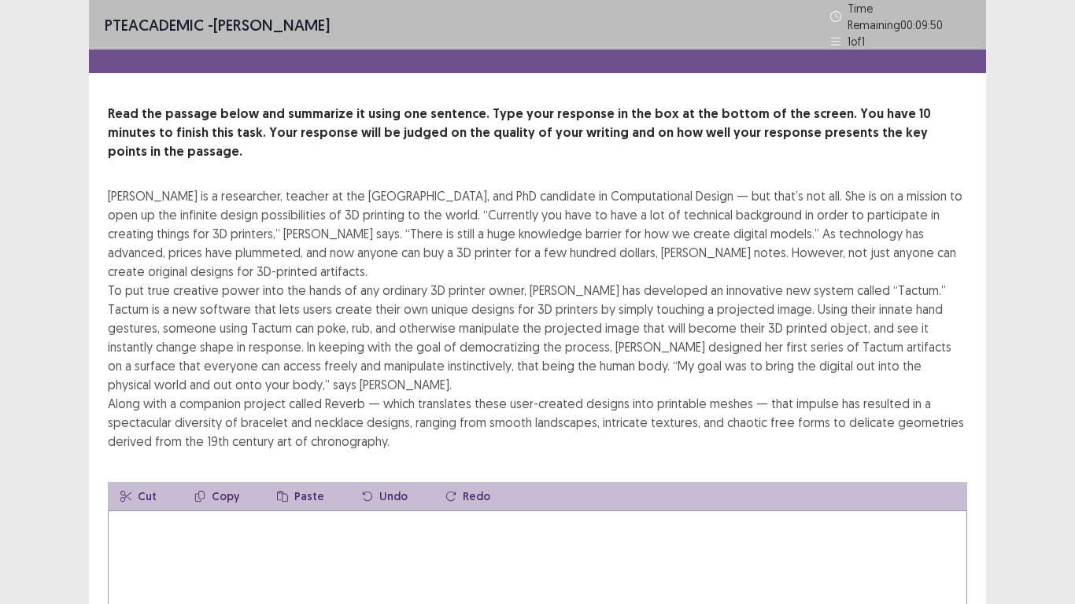
click at [398, 503] on textarea at bounding box center [537, 597] width 859 height 173
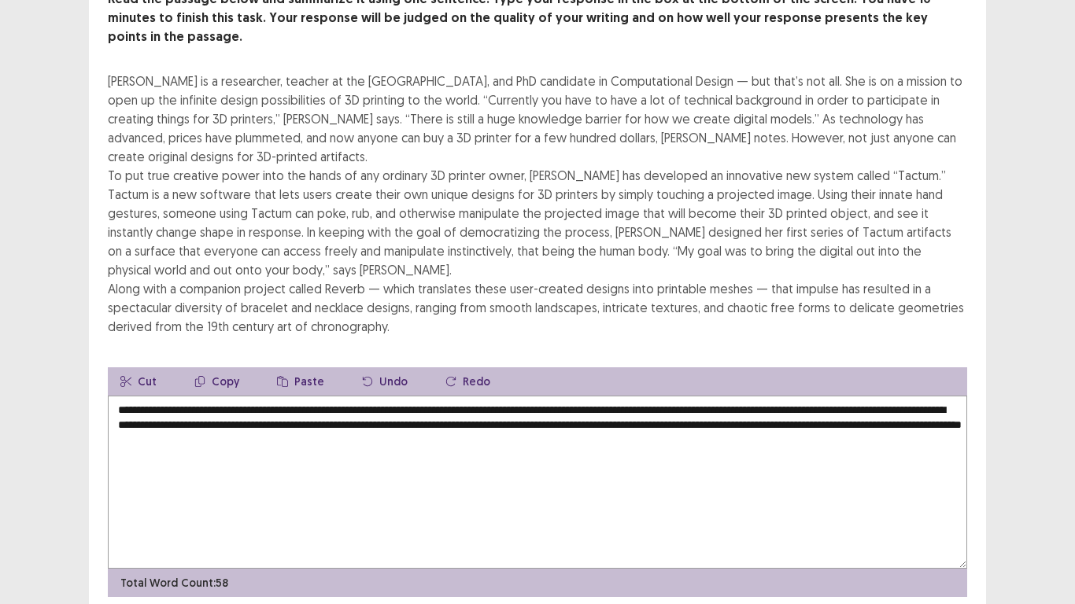
scroll to position [151, 0]
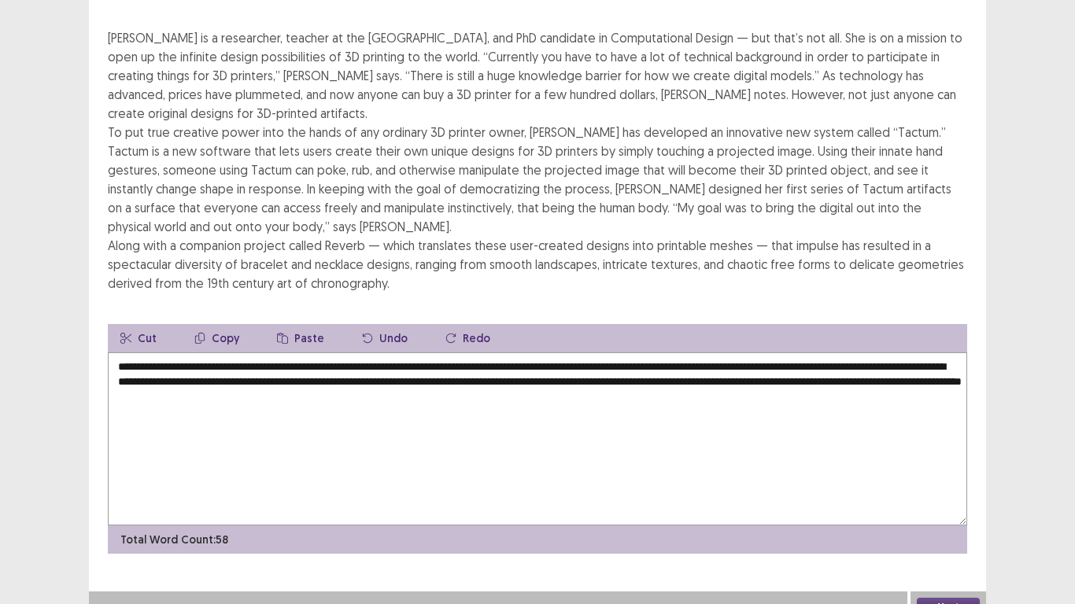
type textarea "**********"
click at [943, 503] on button "Next" at bounding box center [947, 607] width 63 height 19
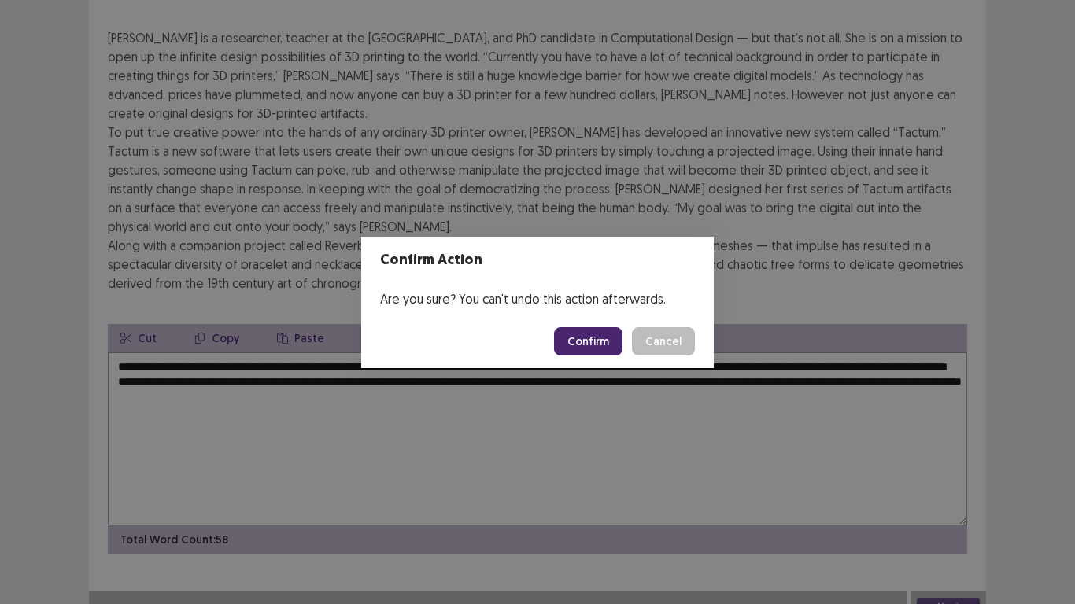
click at [591, 350] on button "Confirm" at bounding box center [588, 341] width 68 height 28
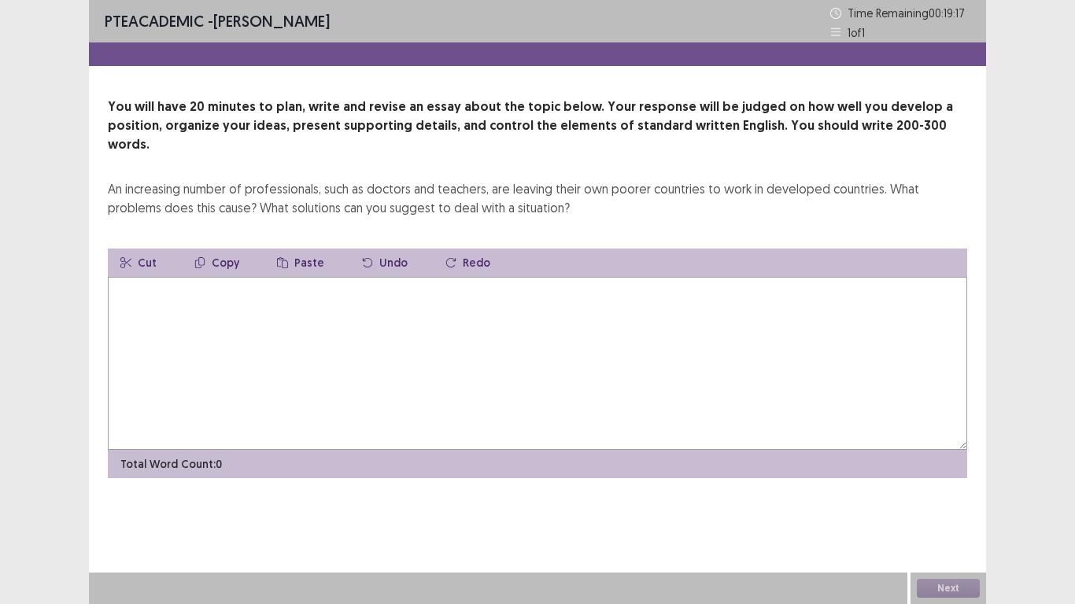
click at [433, 287] on textarea at bounding box center [537, 363] width 859 height 173
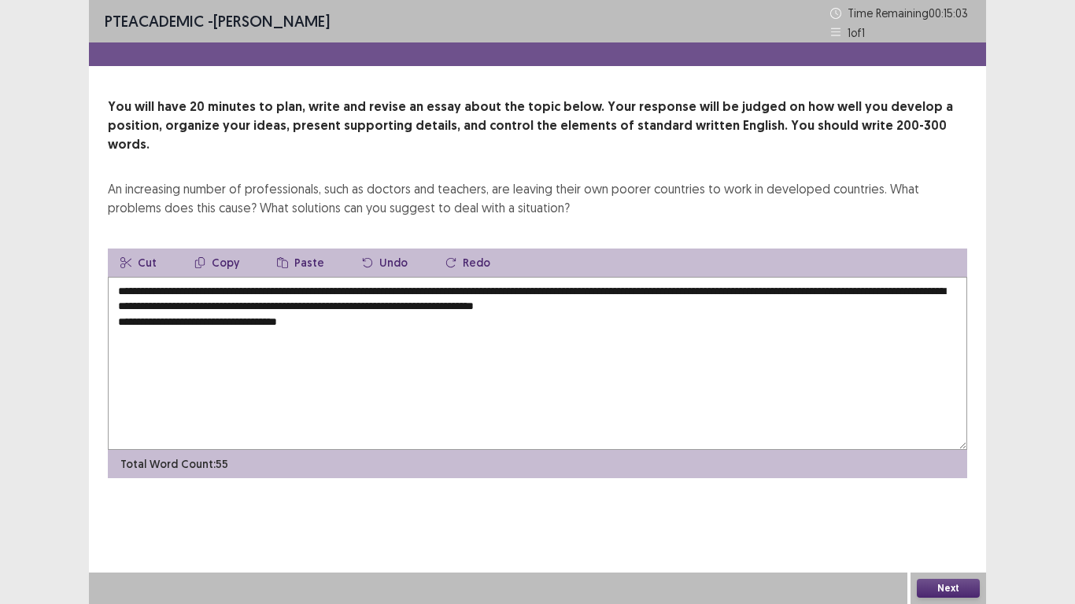
type textarea "**********"
drag, startPoint x: 201, startPoint y: 273, endPoint x: 369, endPoint y: 267, distance: 167.6
click at [369, 277] on textarea "**********" at bounding box center [537, 363] width 859 height 173
click at [366, 315] on textarea "**********" at bounding box center [537, 363] width 859 height 173
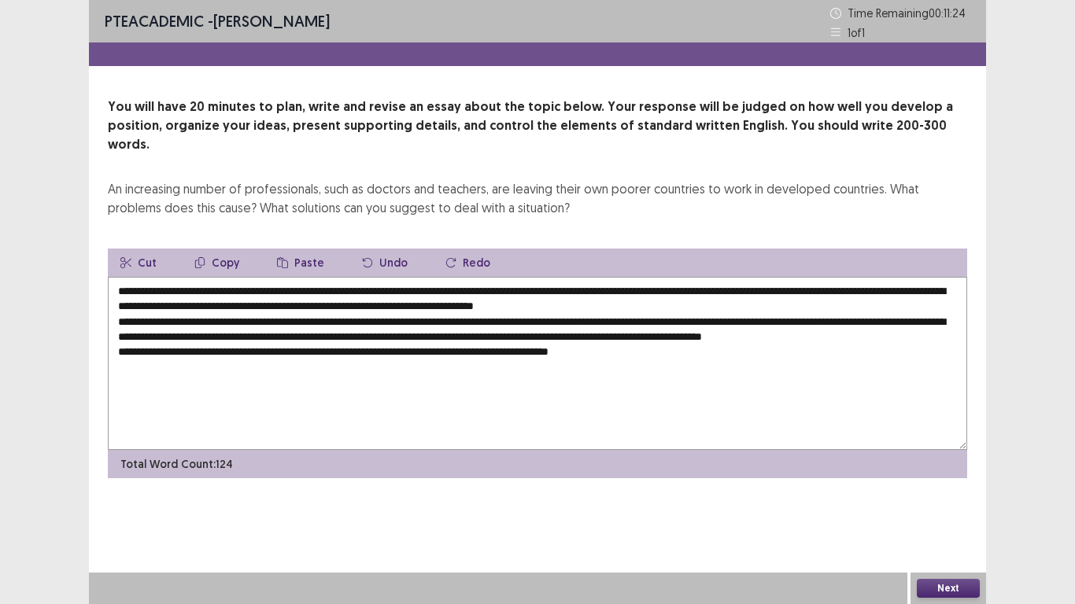
click at [508, 289] on textarea "**********" at bounding box center [537, 363] width 859 height 173
click at [584, 294] on textarea "**********" at bounding box center [537, 363] width 859 height 173
click at [667, 352] on textarea "**********" at bounding box center [537, 363] width 859 height 173
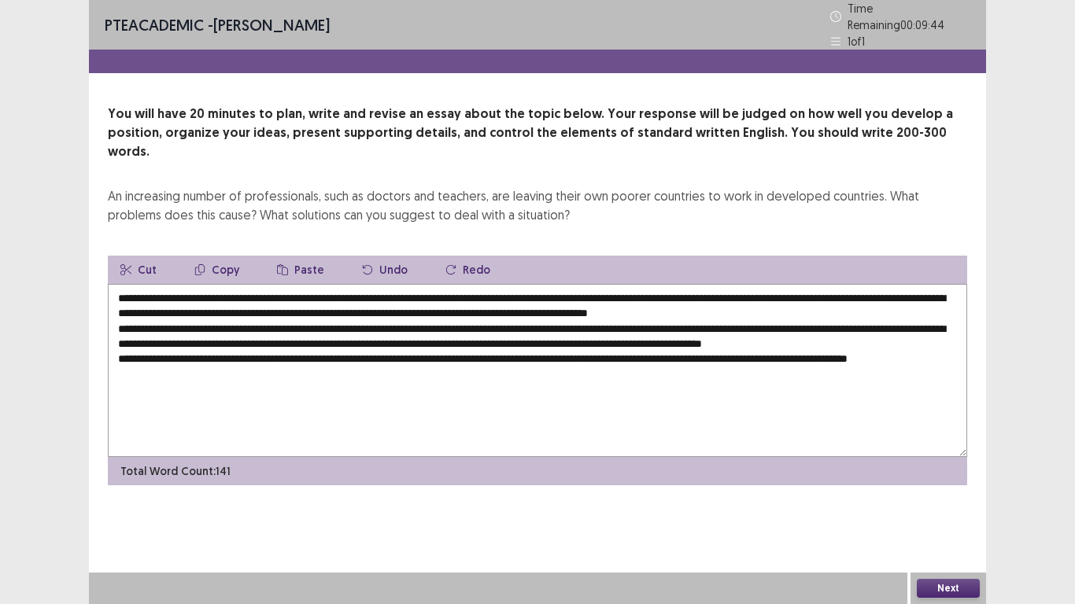
click at [614, 289] on textarea "**********" at bounding box center [537, 370] width 859 height 173
click at [246, 368] on textarea "**********" at bounding box center [537, 370] width 859 height 173
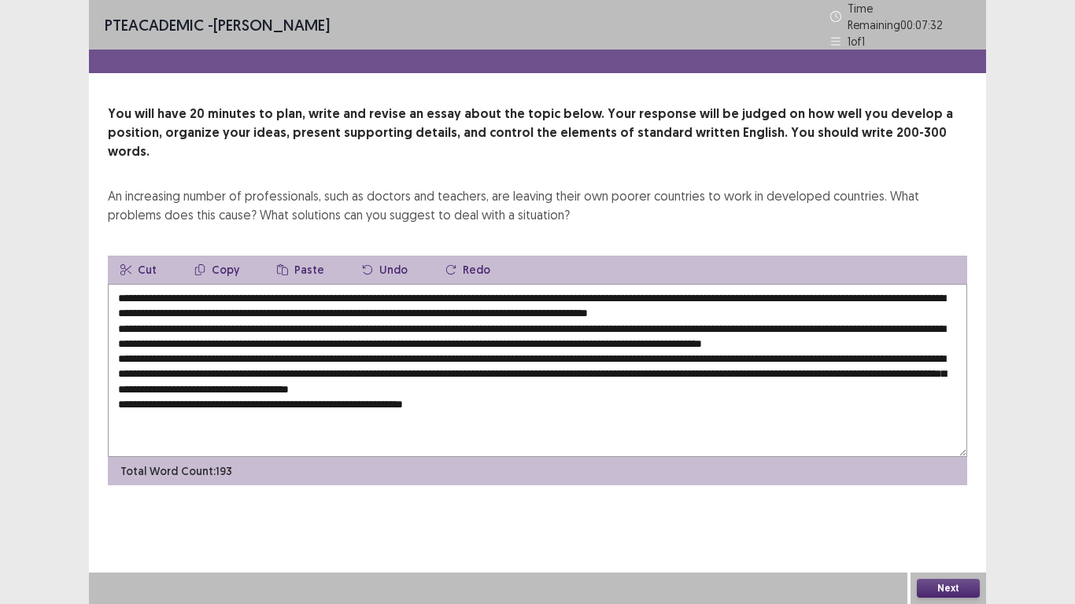
paste textarea "**********"
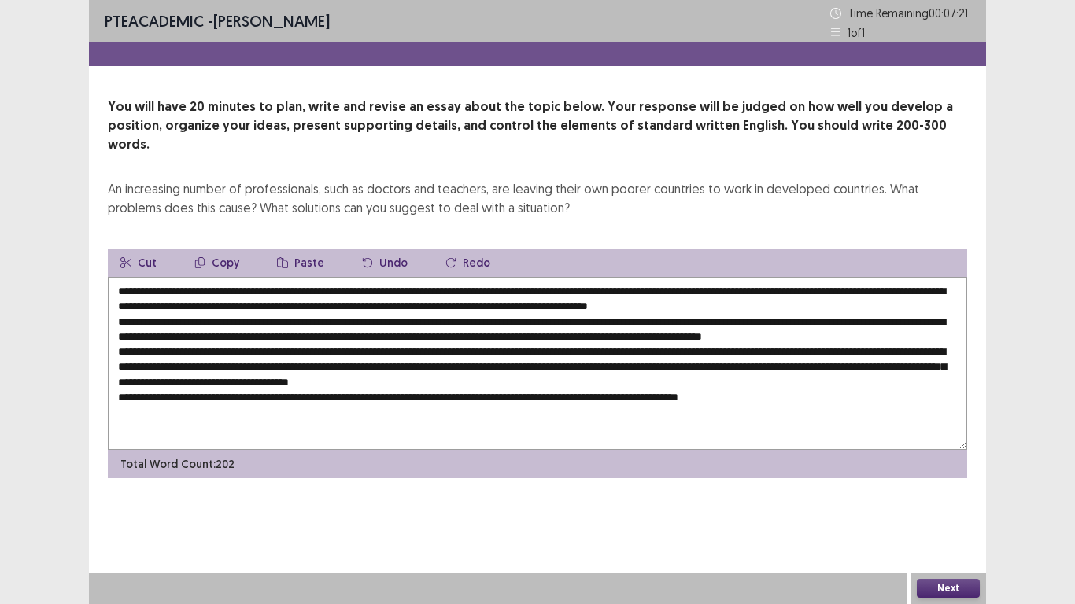
drag, startPoint x: 503, startPoint y: 288, endPoint x: 681, endPoint y: 290, distance: 177.8
click at [681, 290] on textarea at bounding box center [537, 363] width 859 height 173
click at [686, 289] on textarea at bounding box center [537, 363] width 859 height 173
drag, startPoint x: 686, startPoint y: 289, endPoint x: 532, endPoint y: 288, distance: 154.2
click at [532, 288] on textarea at bounding box center [537, 363] width 859 height 173
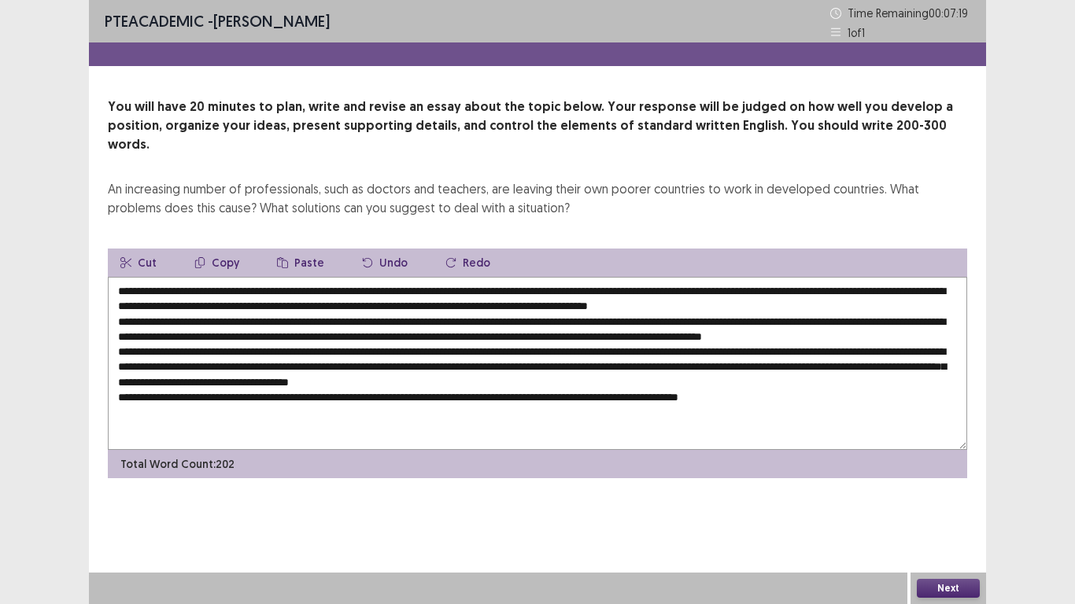
click at [793, 393] on textarea at bounding box center [537, 363] width 859 height 173
paste textarea "**********"
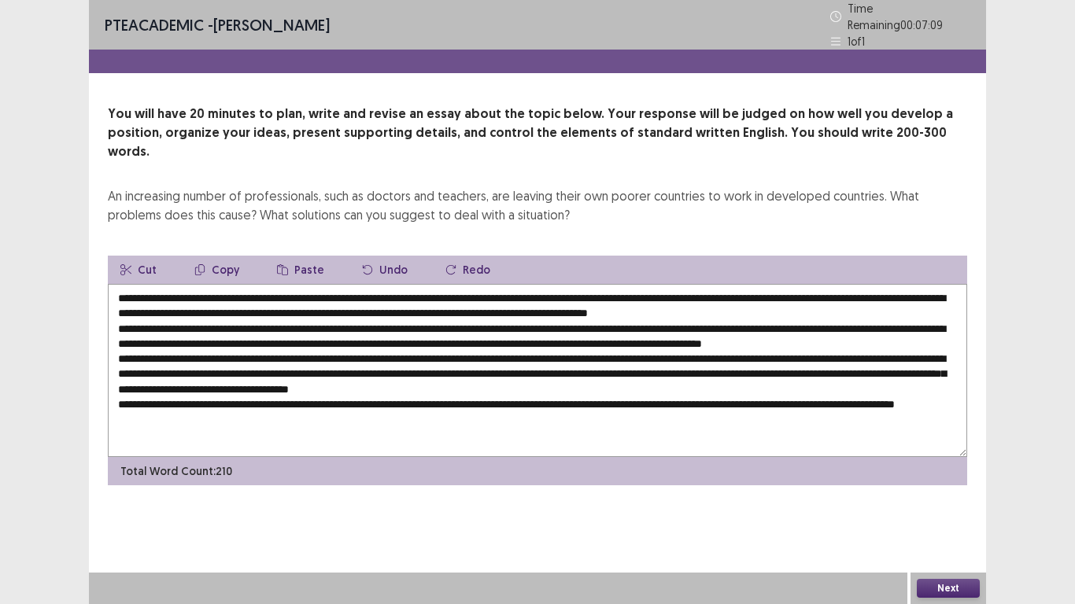
click at [866, 306] on textarea at bounding box center [537, 370] width 859 height 173
click at [870, 303] on textarea at bounding box center [537, 370] width 859 height 173
click at [864, 303] on textarea at bounding box center [537, 370] width 859 height 173
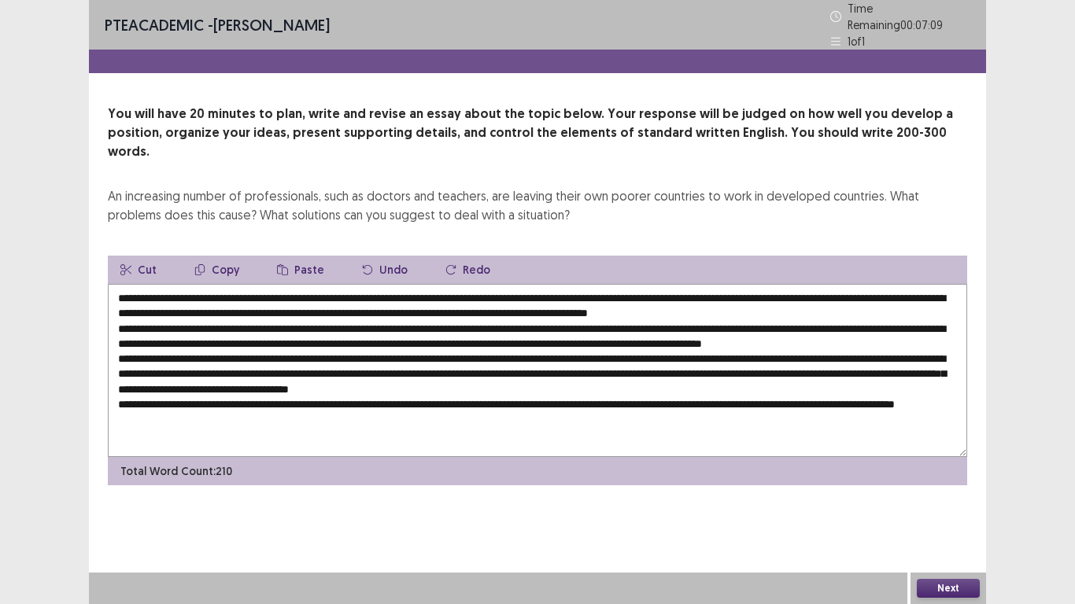
click at [864, 303] on textarea at bounding box center [537, 370] width 859 height 173
click at [865, 300] on textarea at bounding box center [537, 370] width 859 height 173
click at [350, 323] on textarea at bounding box center [537, 370] width 859 height 173
drag, startPoint x: 205, startPoint y: 276, endPoint x: 366, endPoint y: 278, distance: 161.3
click at [366, 284] on textarea at bounding box center [537, 370] width 859 height 173
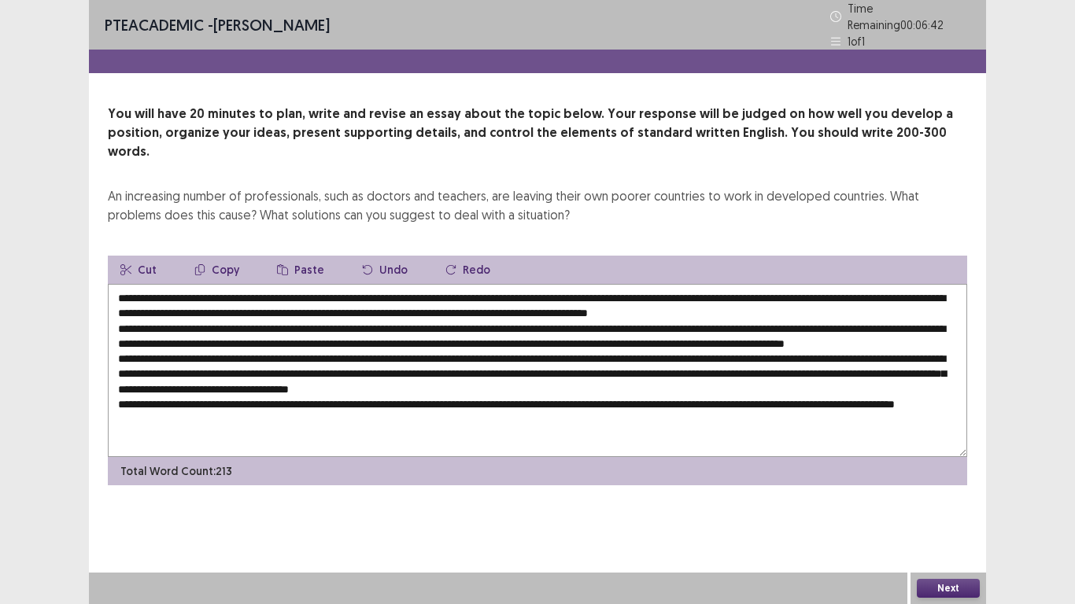
drag, startPoint x: 376, startPoint y: 278, endPoint x: 202, endPoint y: 270, distance: 174.0
click at [202, 284] on textarea at bounding box center [537, 370] width 859 height 173
click at [345, 320] on textarea at bounding box center [537, 370] width 859 height 173
click at [286, 256] on button "Paste" at bounding box center [300, 270] width 72 height 28
paste textarea "**********"
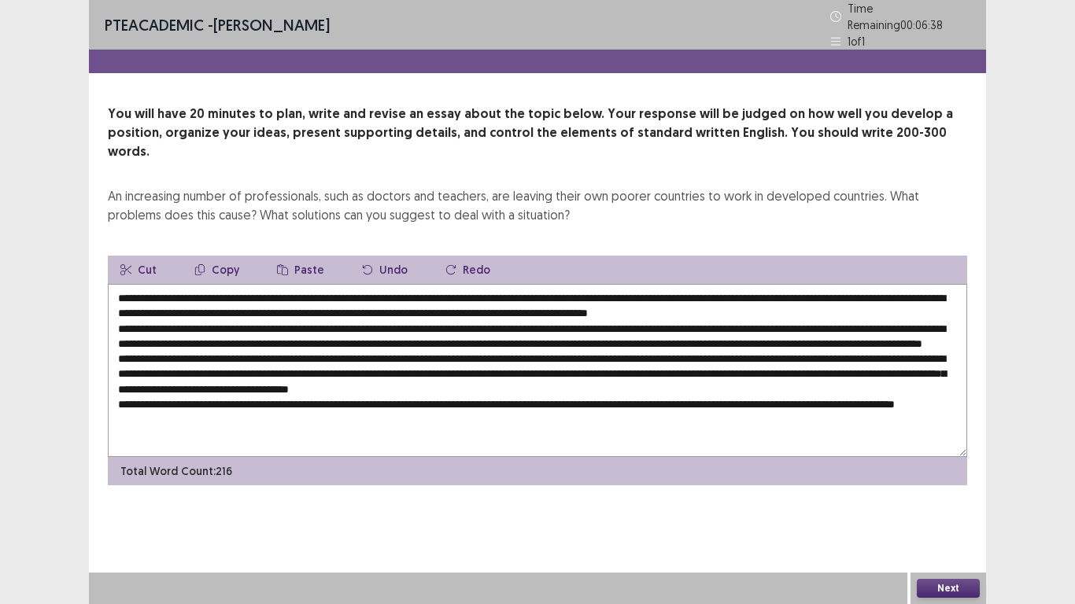
click at [345, 320] on textarea at bounding box center [537, 370] width 859 height 173
click at [522, 322] on textarea at bounding box center [537, 370] width 859 height 173
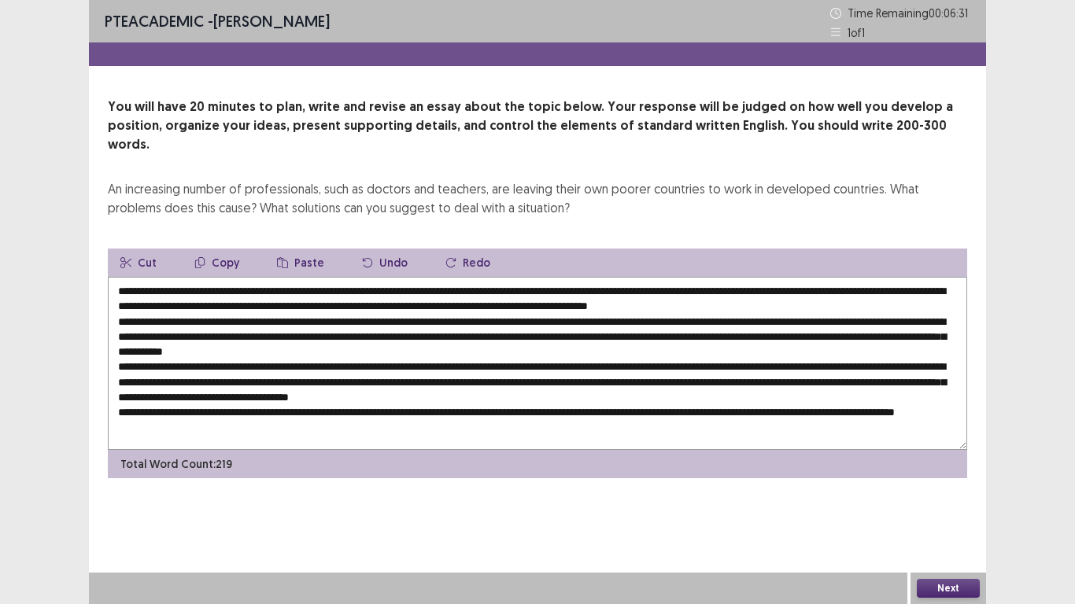
click at [885, 319] on textarea at bounding box center [537, 363] width 859 height 173
click at [313, 277] on textarea at bounding box center [537, 363] width 859 height 173
click at [324, 277] on textarea at bounding box center [537, 363] width 859 height 173
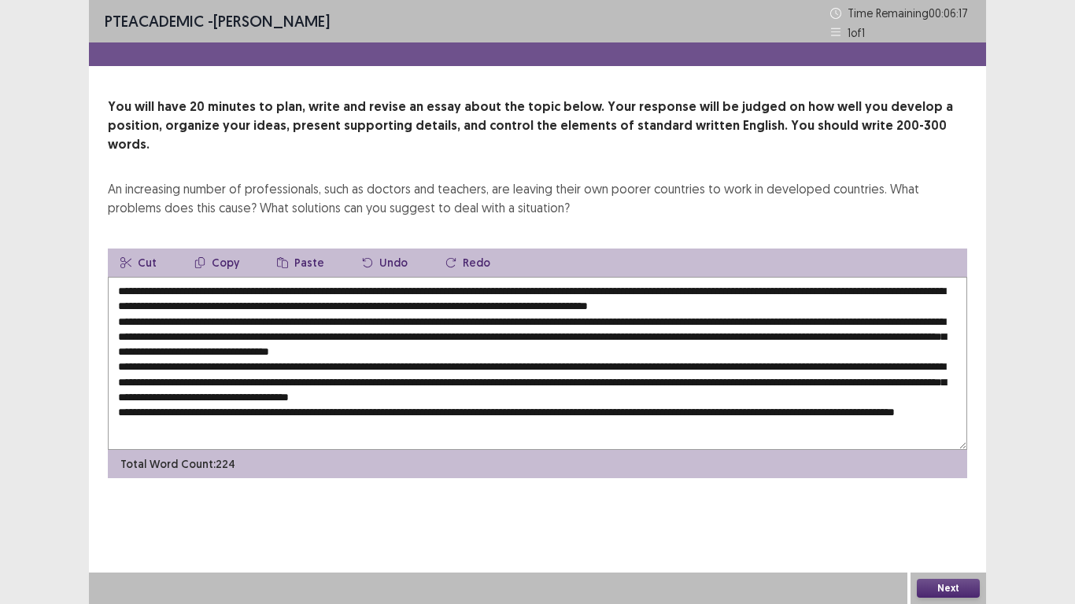
click at [324, 277] on textarea at bounding box center [537, 363] width 859 height 173
click at [197, 332] on textarea at bounding box center [537, 363] width 859 height 173
paste textarea "**********"
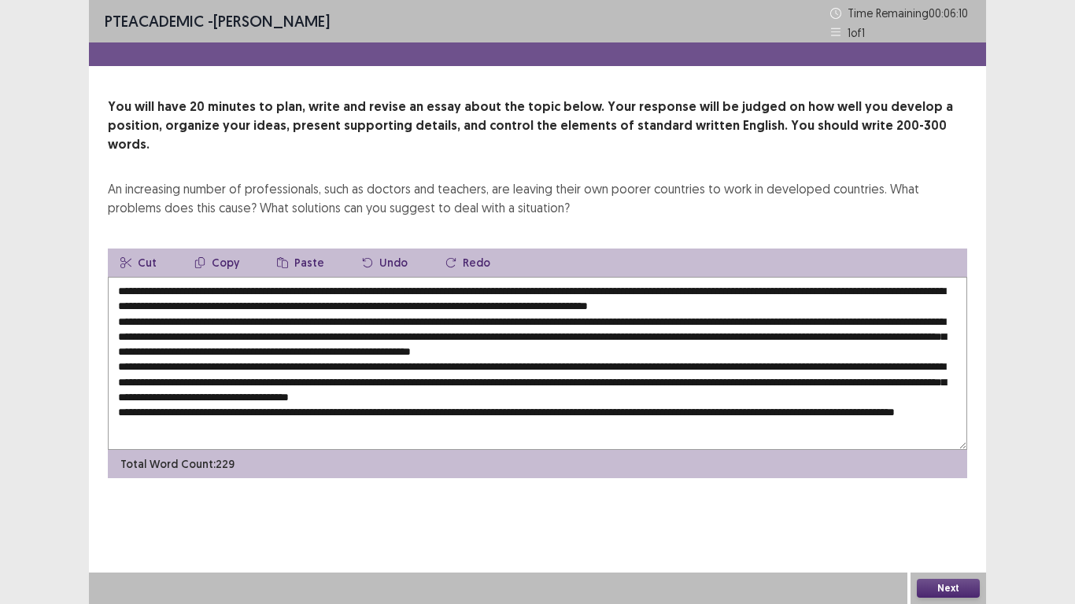
type textarea "**********"
click at [957, 593] on button "Next" at bounding box center [947, 588] width 63 height 19
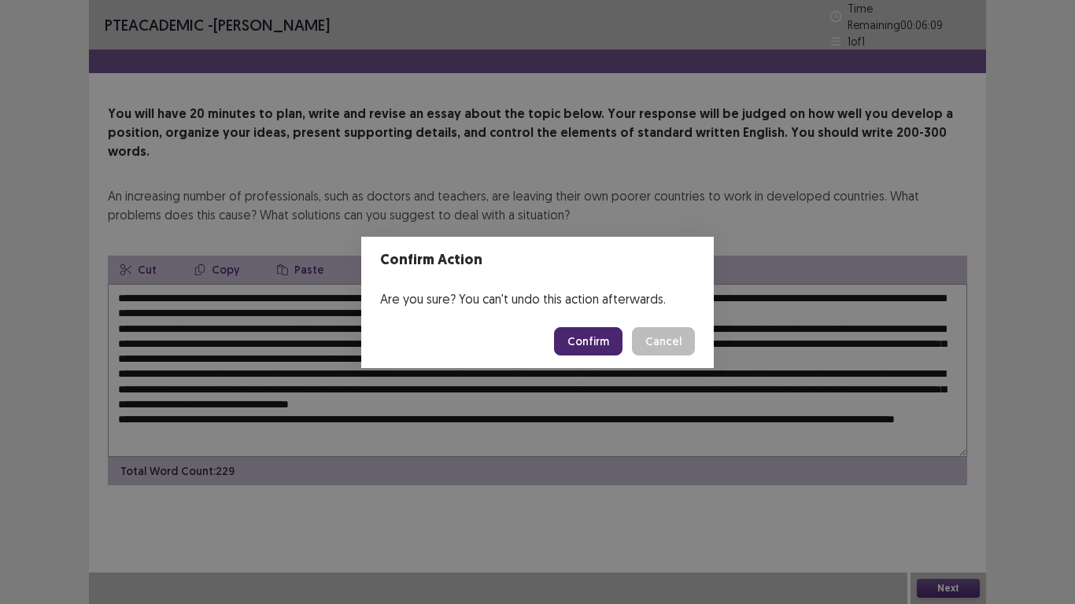
drag, startPoint x: 957, startPoint y: 593, endPoint x: 595, endPoint y: 348, distance: 436.6
click at [595, 348] on button "Confirm" at bounding box center [588, 341] width 68 height 28
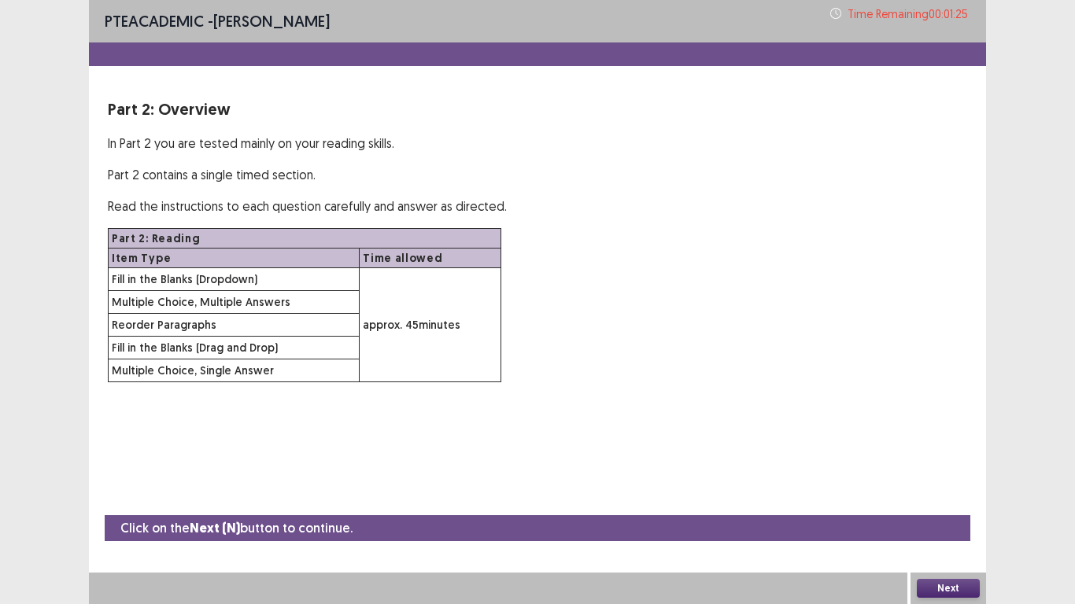
click at [949, 582] on button "Next" at bounding box center [947, 588] width 63 height 19
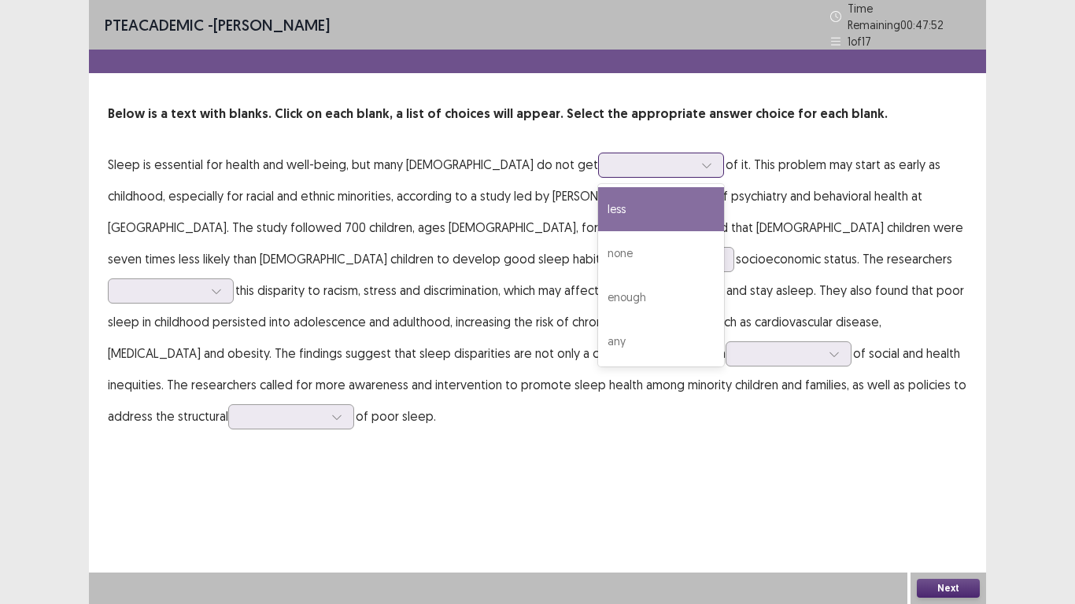
click at [695, 159] on div at bounding box center [707, 165] width 24 height 24
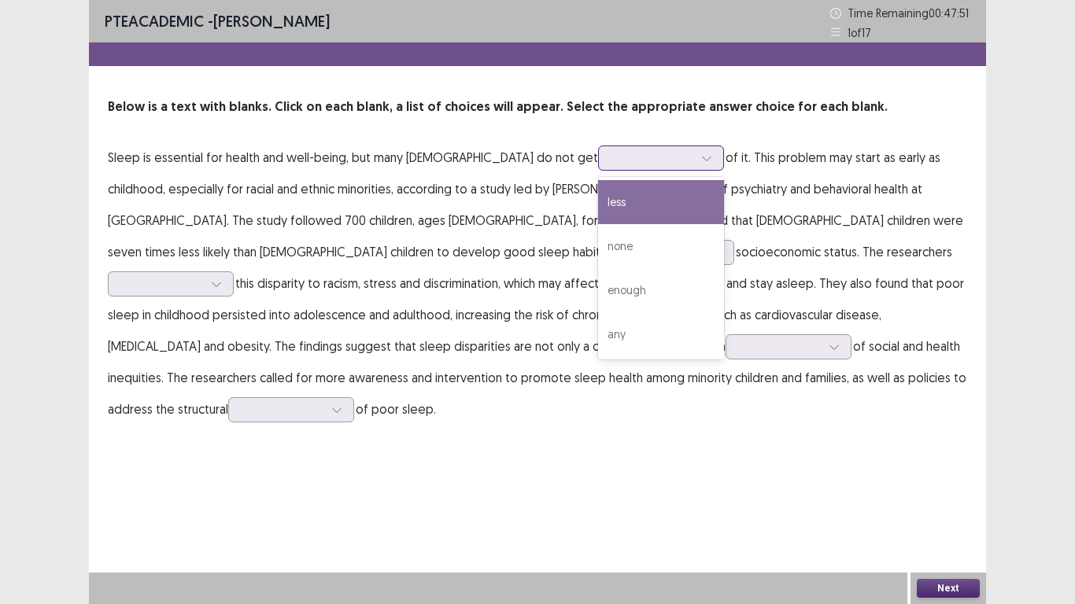
click at [598, 289] on div "enough" at bounding box center [661, 290] width 126 height 44
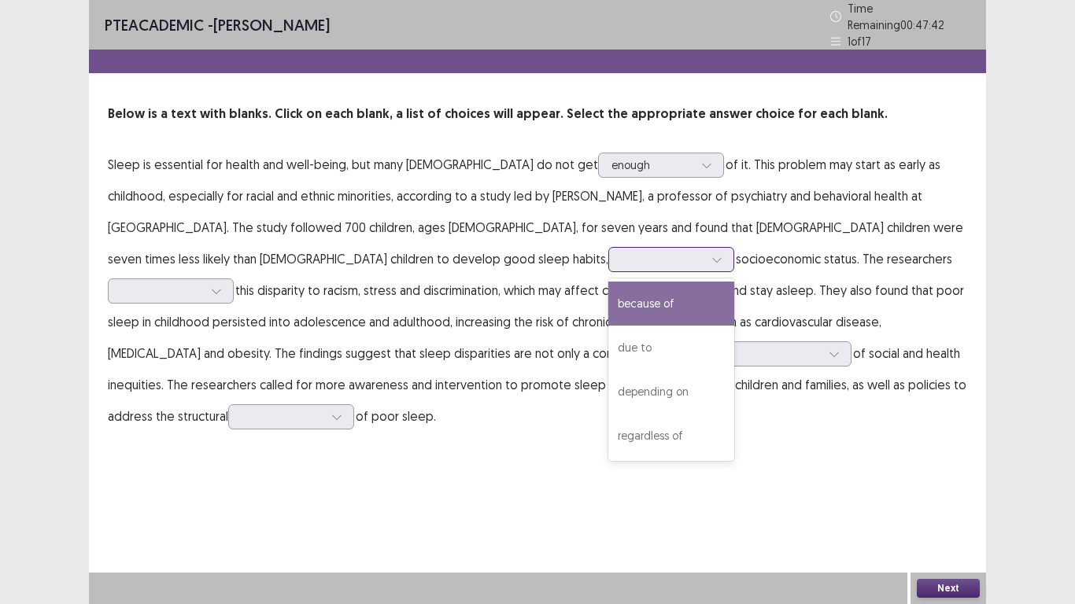
click at [621, 259] on div at bounding box center [662, 259] width 82 height 15
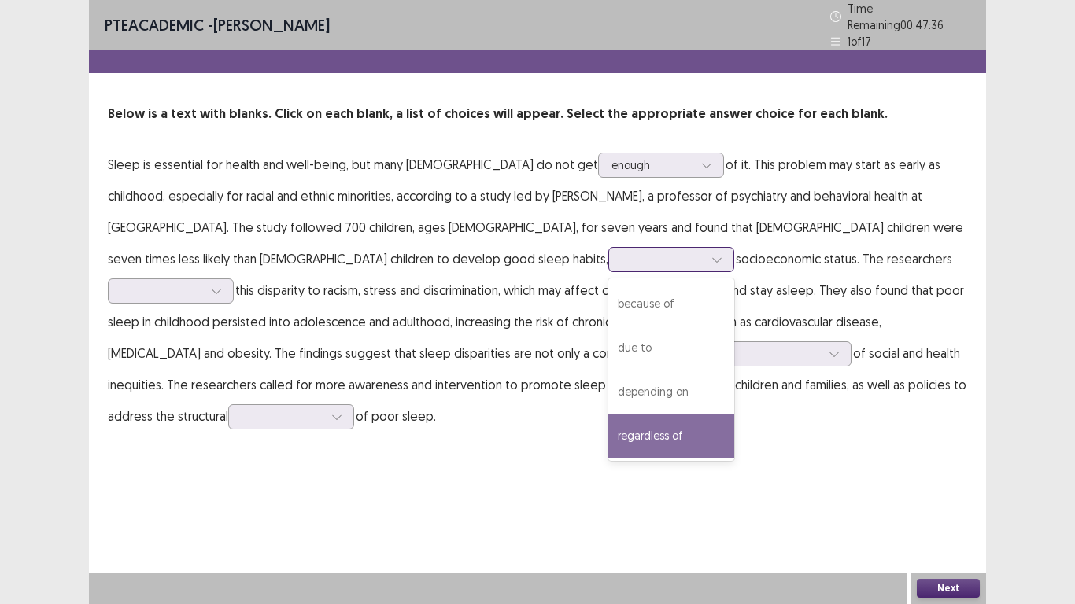
click at [608, 433] on div "regardless of" at bounding box center [671, 436] width 126 height 44
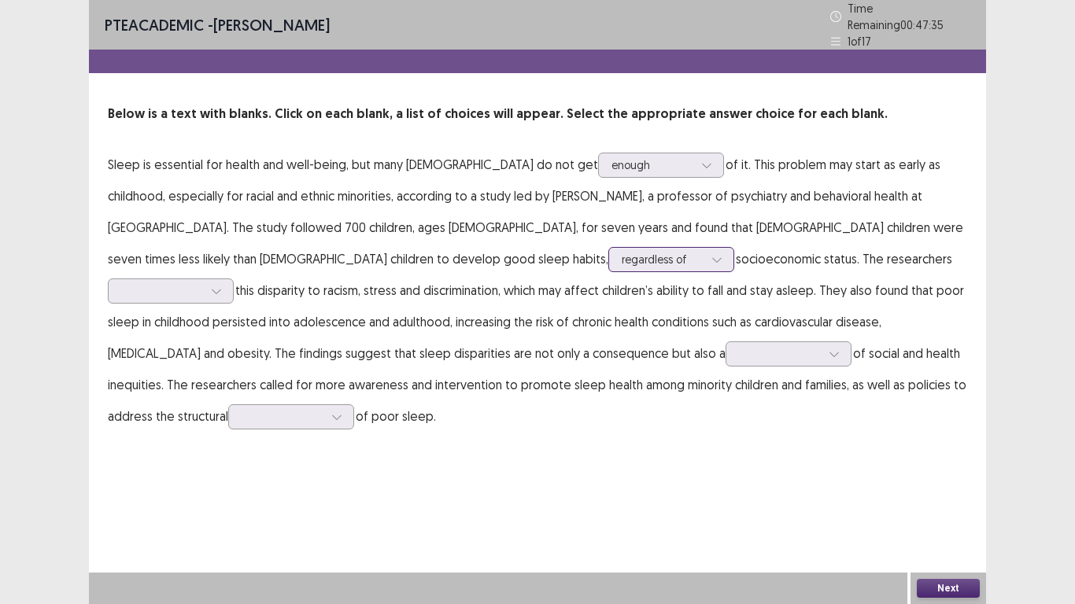
click at [711, 254] on icon at bounding box center [716, 259] width 11 height 11
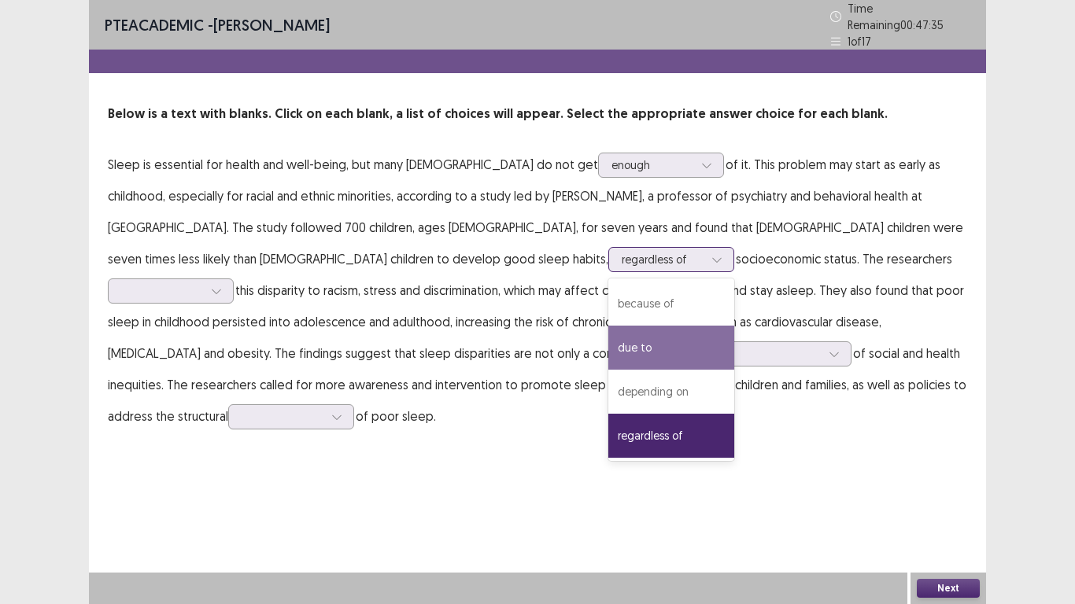
click at [608, 297] on div "because of" at bounding box center [671, 304] width 126 height 44
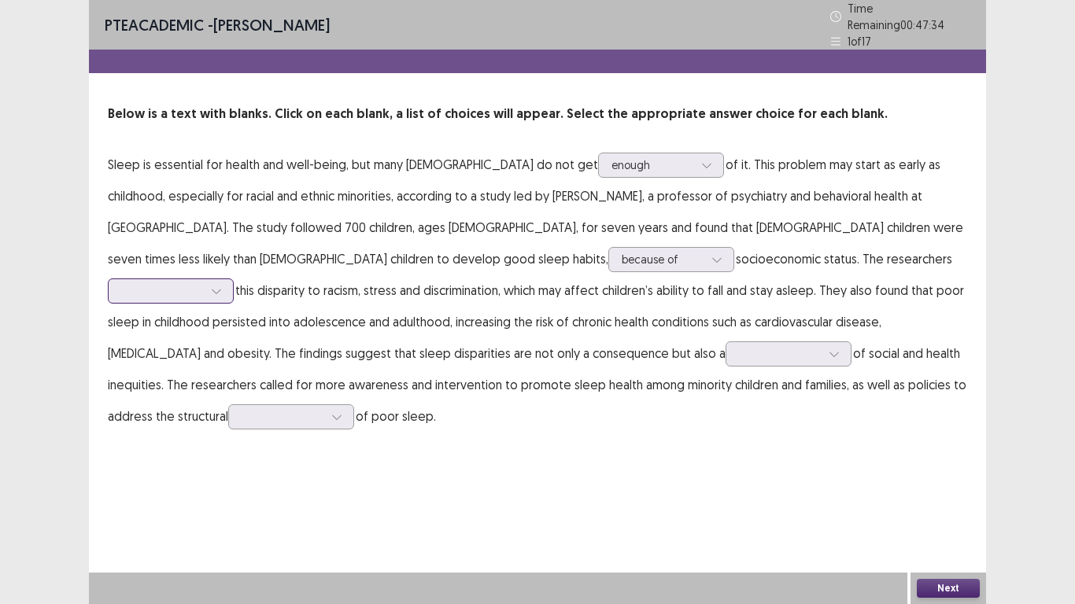
click at [203, 283] on div at bounding box center [162, 290] width 82 height 15
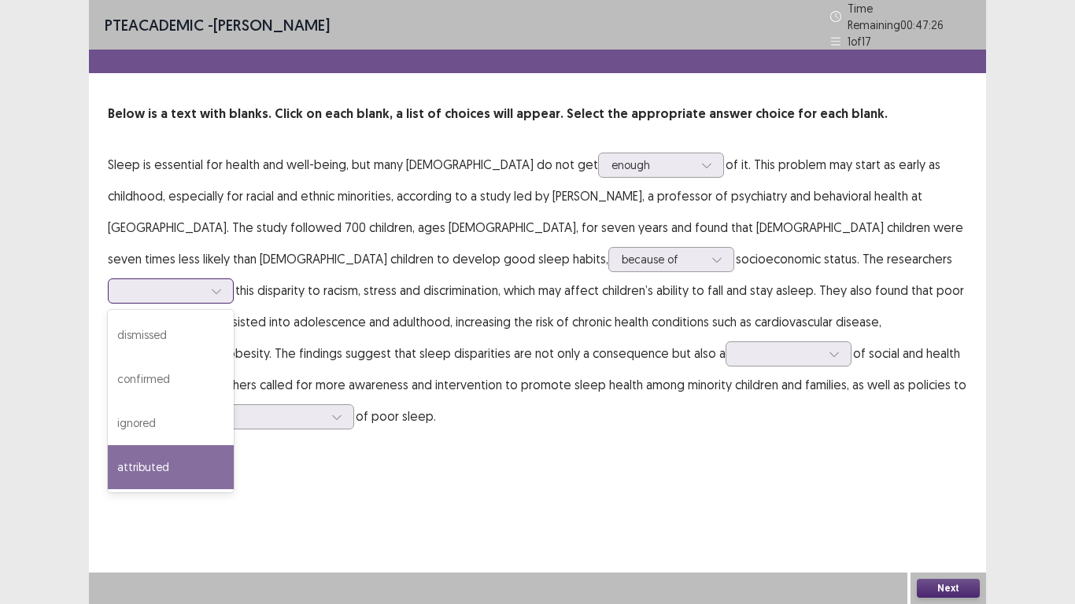
click at [234, 357] on div "confirmed" at bounding box center [171, 379] width 126 height 44
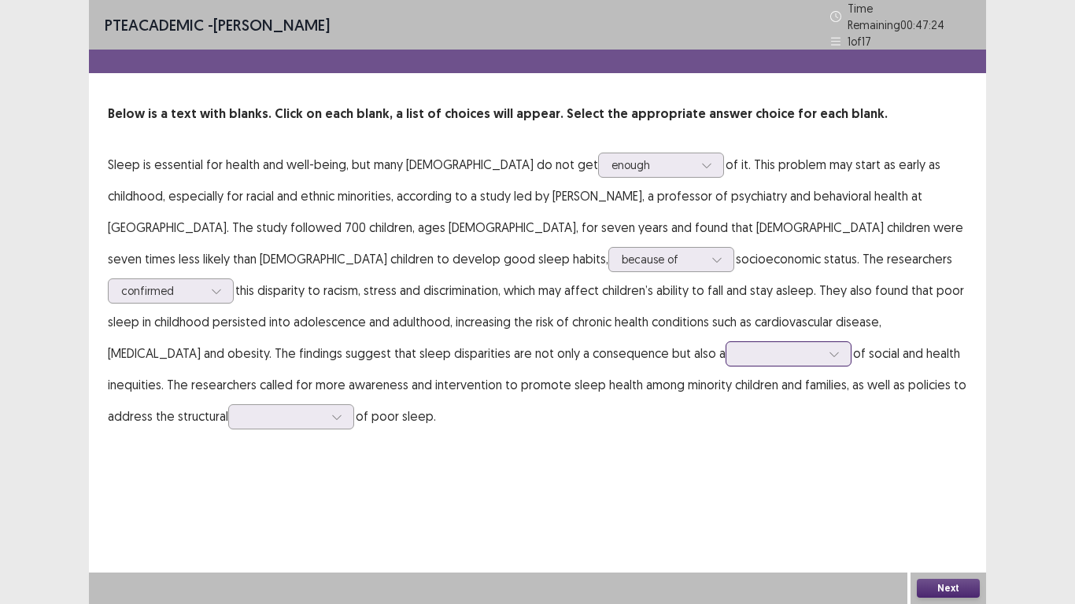
click at [822, 342] on div at bounding box center [834, 354] width 24 height 24
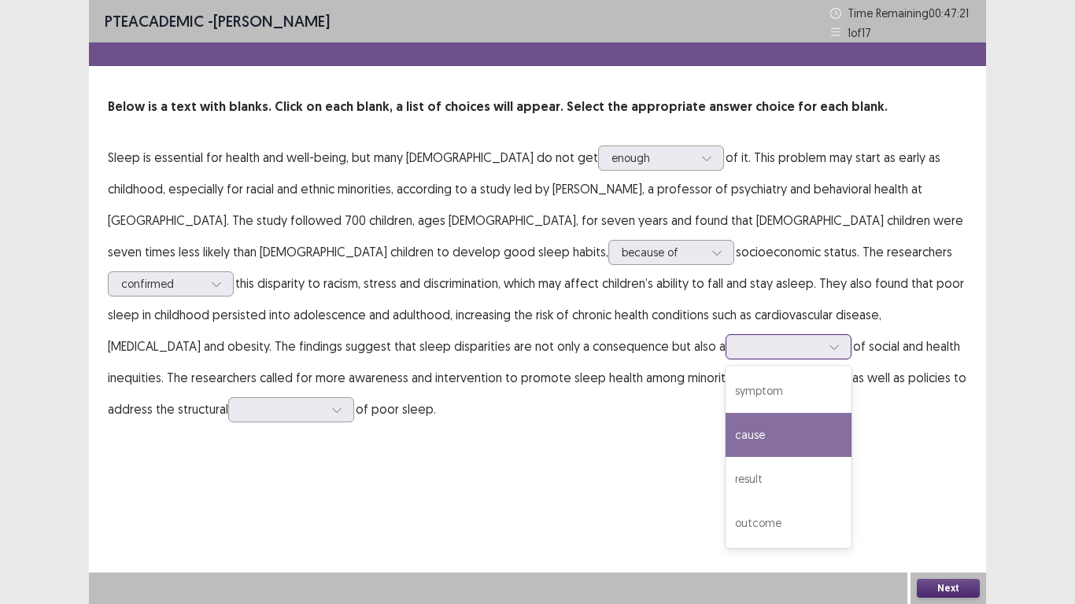
click at [725, 432] on div "cause" at bounding box center [788, 435] width 126 height 44
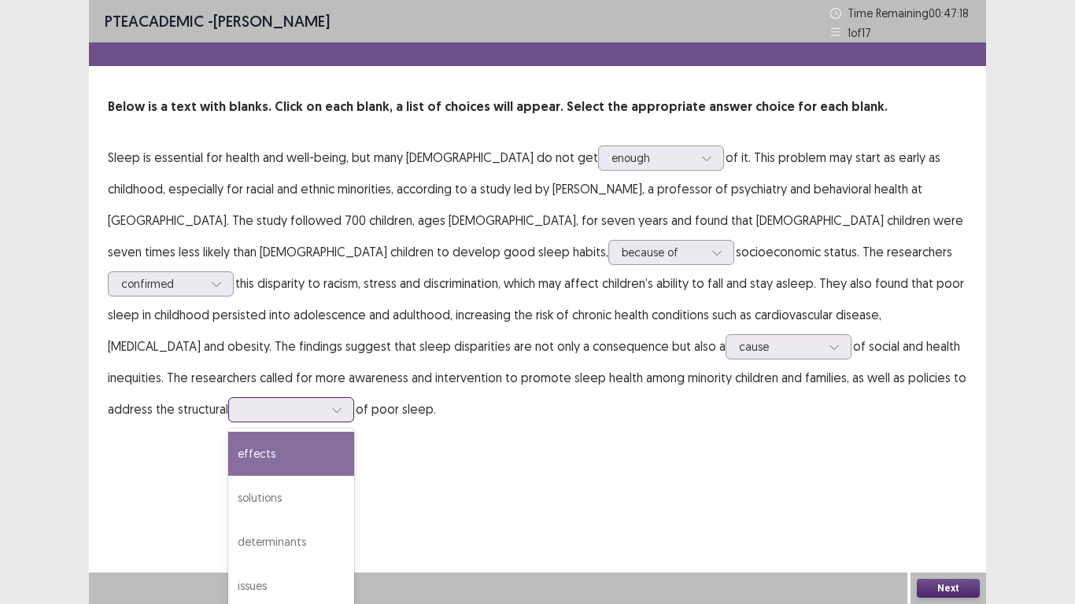
click at [323, 402] on div at bounding box center [282, 409] width 82 height 15
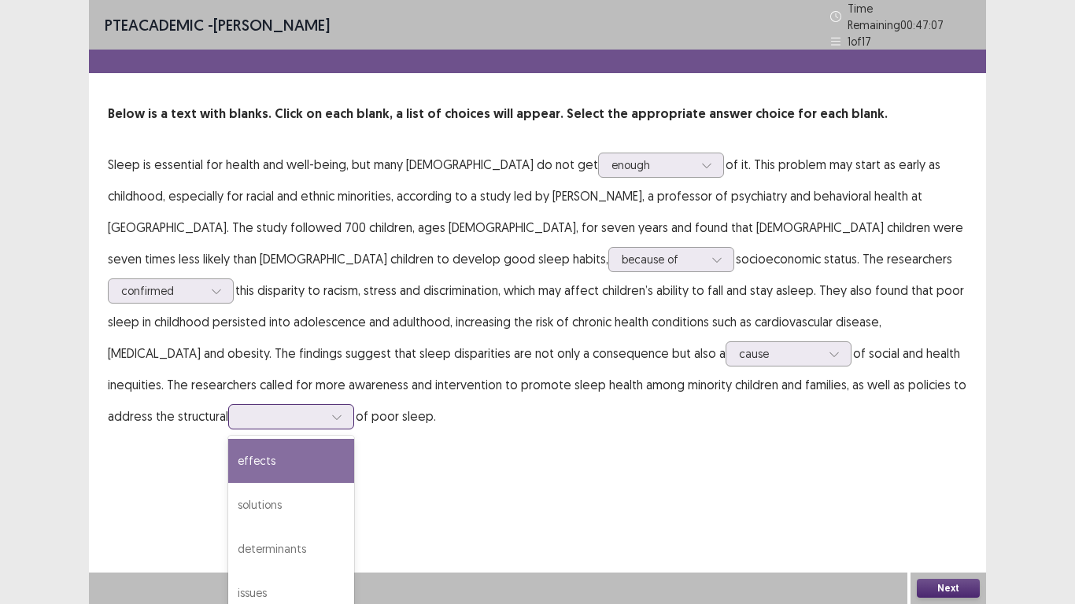
click at [354, 571] on div "issues" at bounding box center [291, 593] width 126 height 44
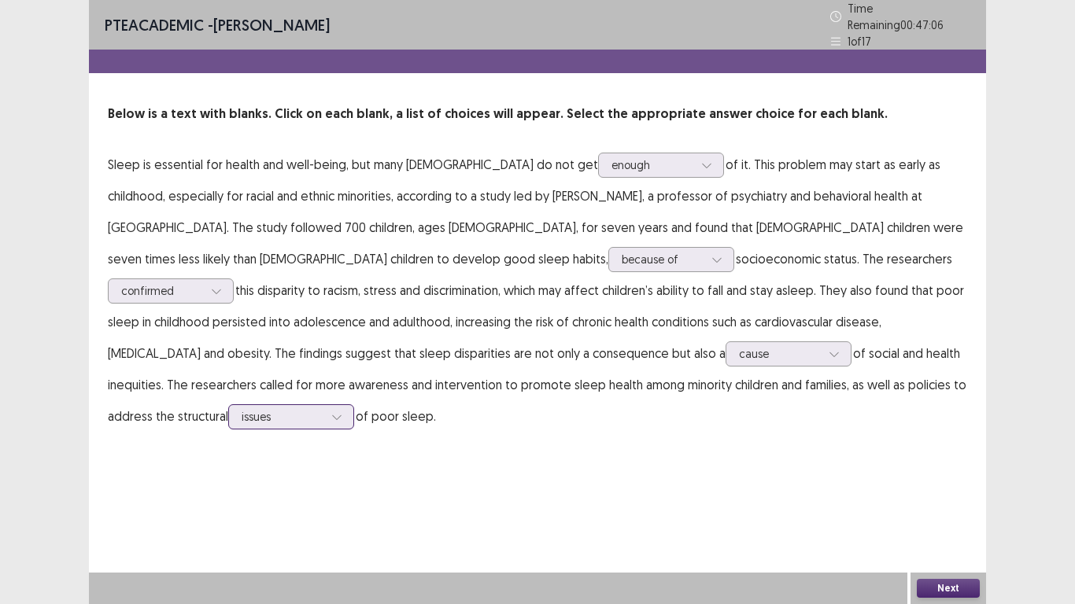
click at [323, 409] on div at bounding box center [282, 416] width 82 height 15
click at [354, 439] on div "effects" at bounding box center [291, 461] width 126 height 44
click at [800, 483] on div "PTE academic - [PERSON_NAME] Time Remaining 00 : 47 : 06 1 of 17 Below is a tex…" at bounding box center [537, 302] width 897 height 604
click at [932, 585] on button "Next" at bounding box center [947, 588] width 63 height 19
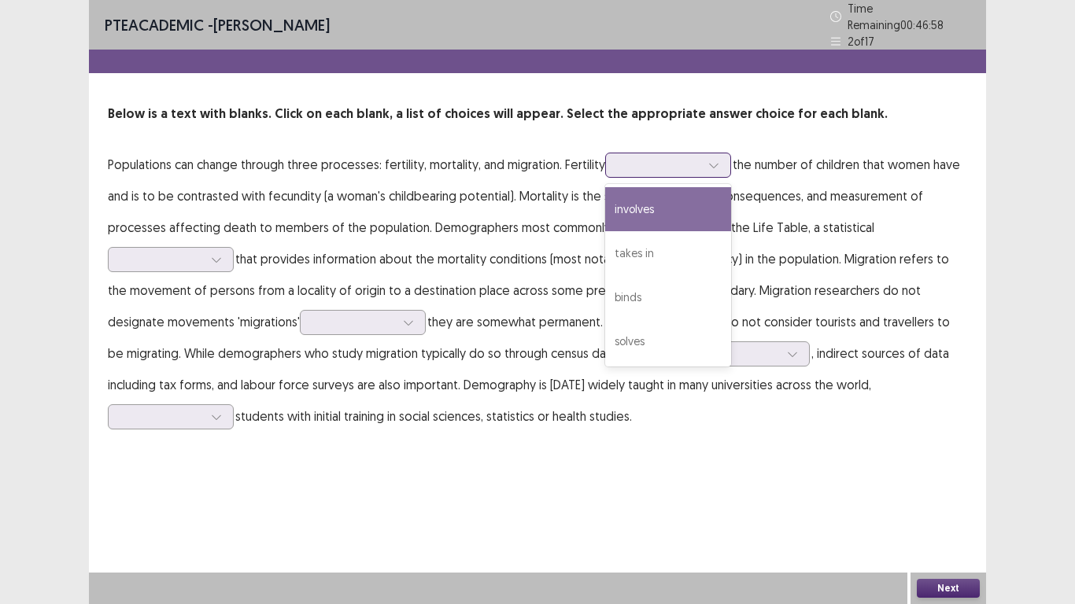
click at [709, 160] on icon at bounding box center [713, 165] width 11 height 11
click at [676, 199] on div "involves" at bounding box center [668, 209] width 126 height 44
click at [676, 199] on p "Populations can change through three processes: fertility, mortality, and migra…" at bounding box center [537, 290] width 859 height 283
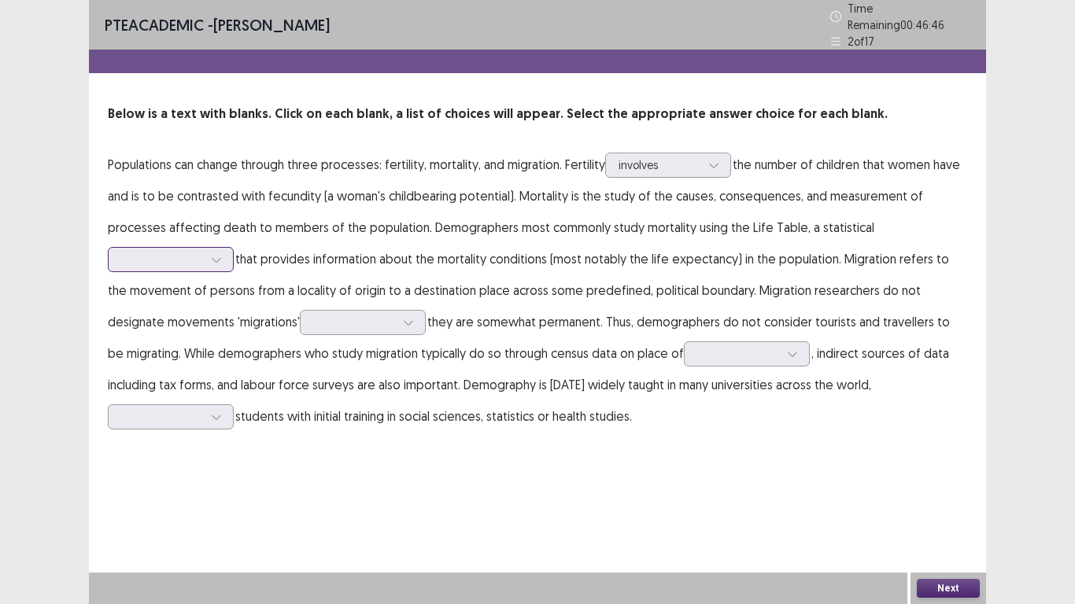
click at [167, 252] on div at bounding box center [162, 259] width 82 height 15
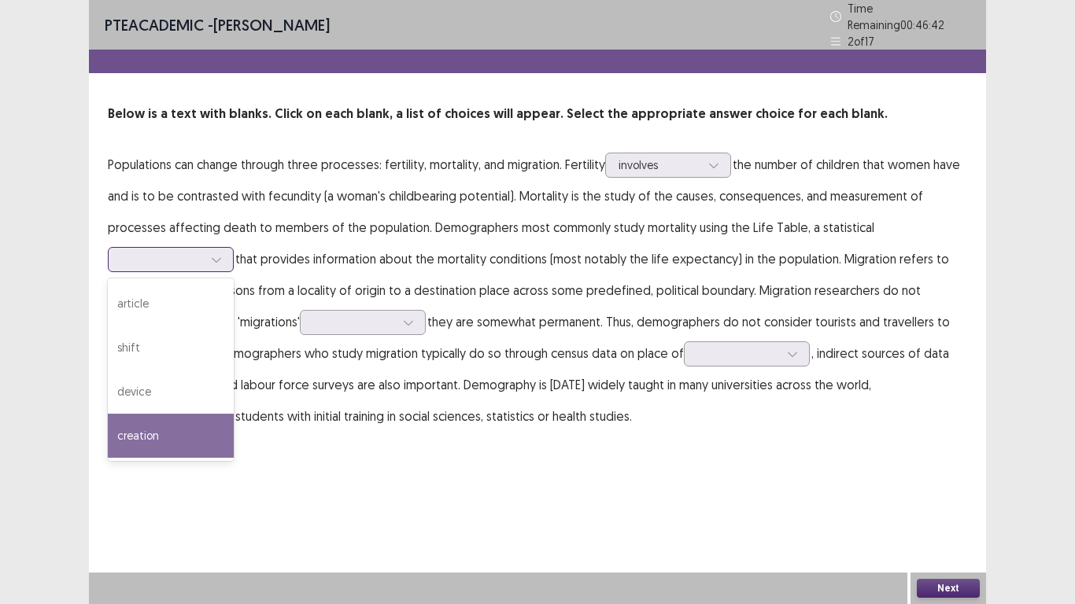
click at [149, 293] on div "article" at bounding box center [171, 304] width 126 height 44
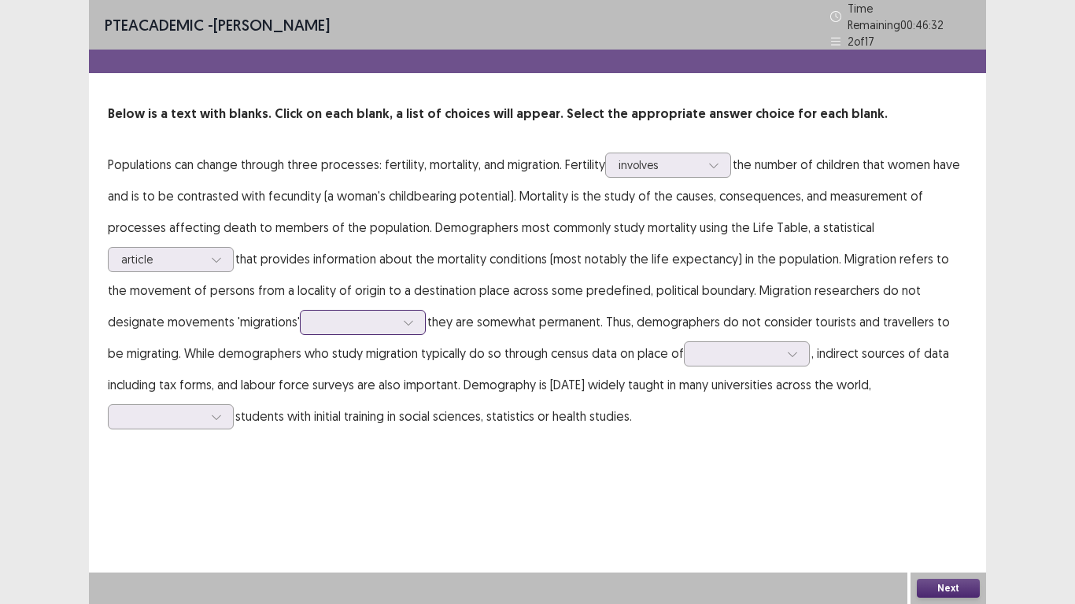
click at [326, 318] on div at bounding box center [354, 322] width 82 height 15
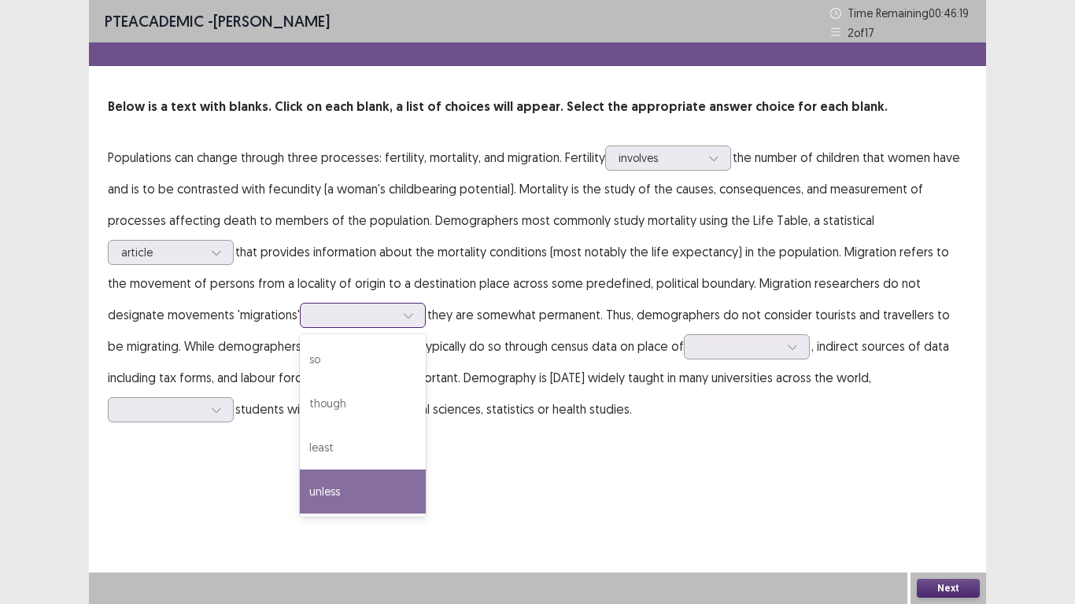
click at [300, 407] on div "though" at bounding box center [363, 404] width 126 height 44
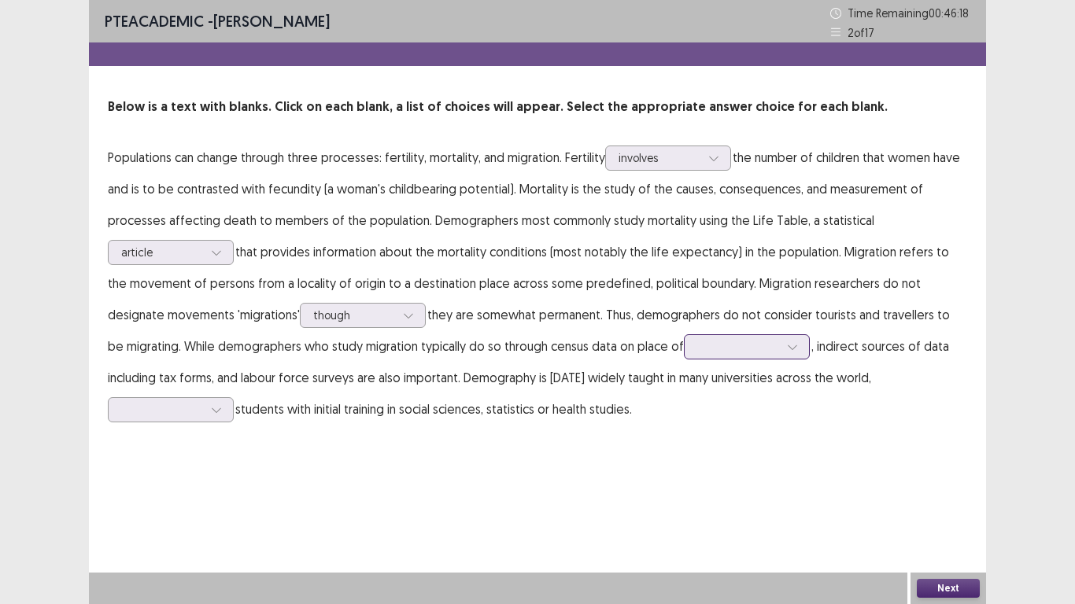
click at [697, 351] on div at bounding box center [738, 346] width 82 height 15
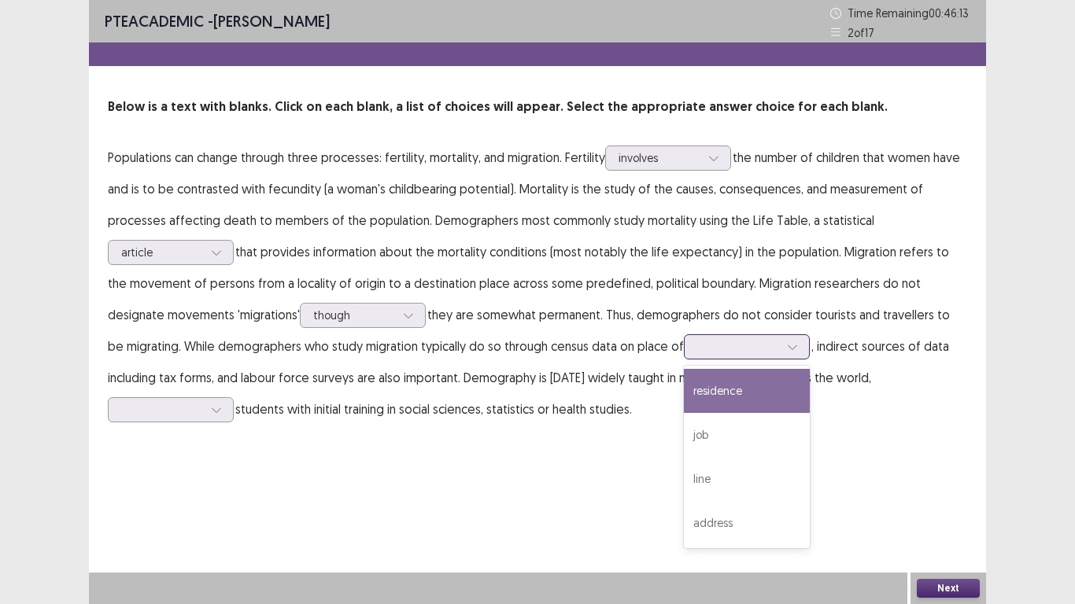
click at [684, 393] on div "residence" at bounding box center [747, 391] width 126 height 44
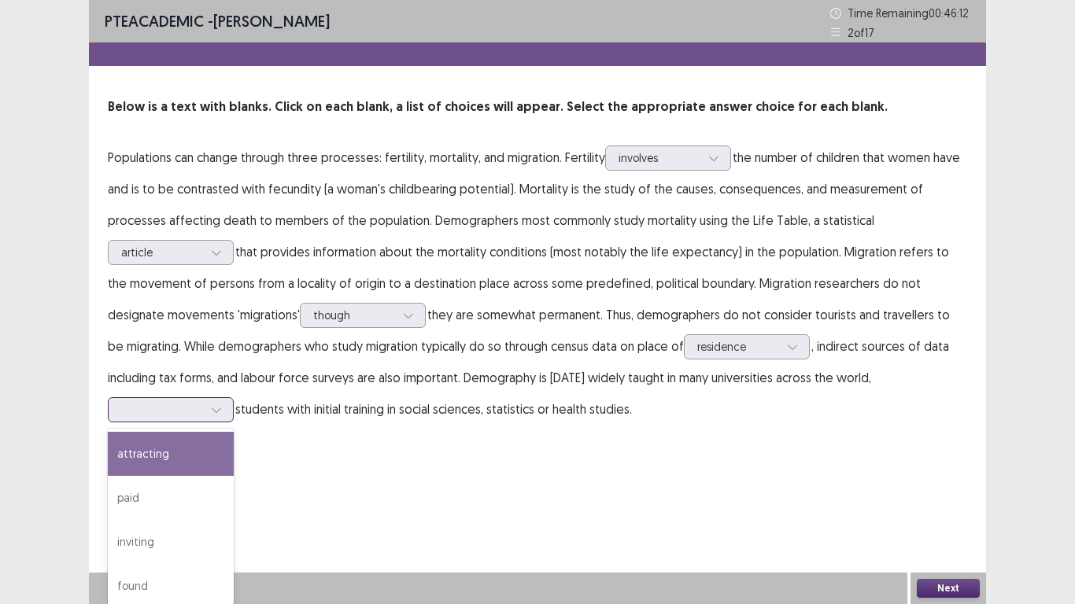
click at [203, 402] on div at bounding box center [162, 409] width 82 height 15
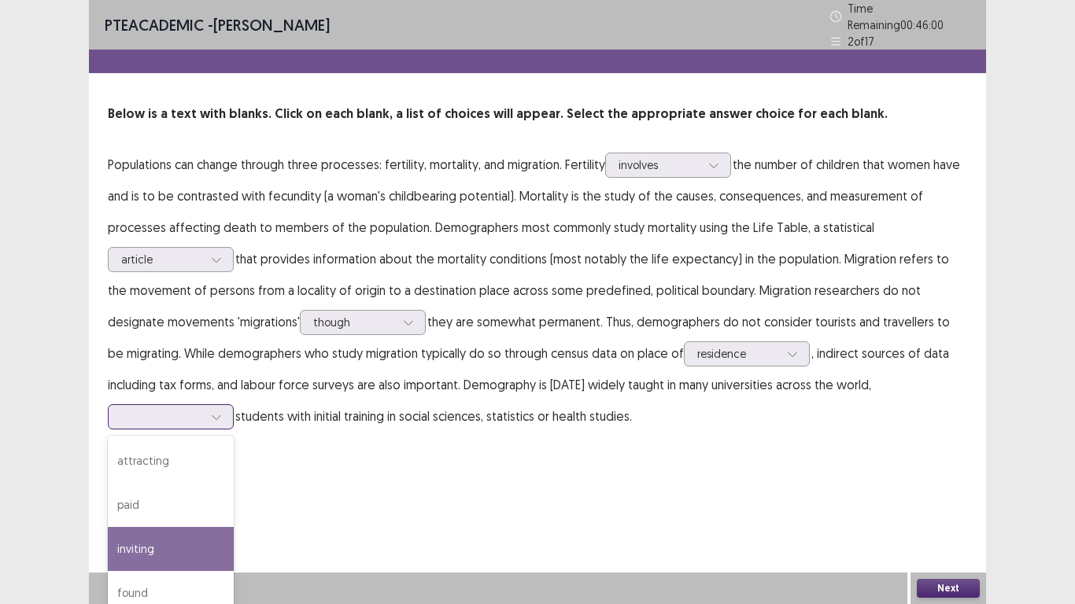
click at [234, 571] on div "found" at bounding box center [171, 593] width 126 height 44
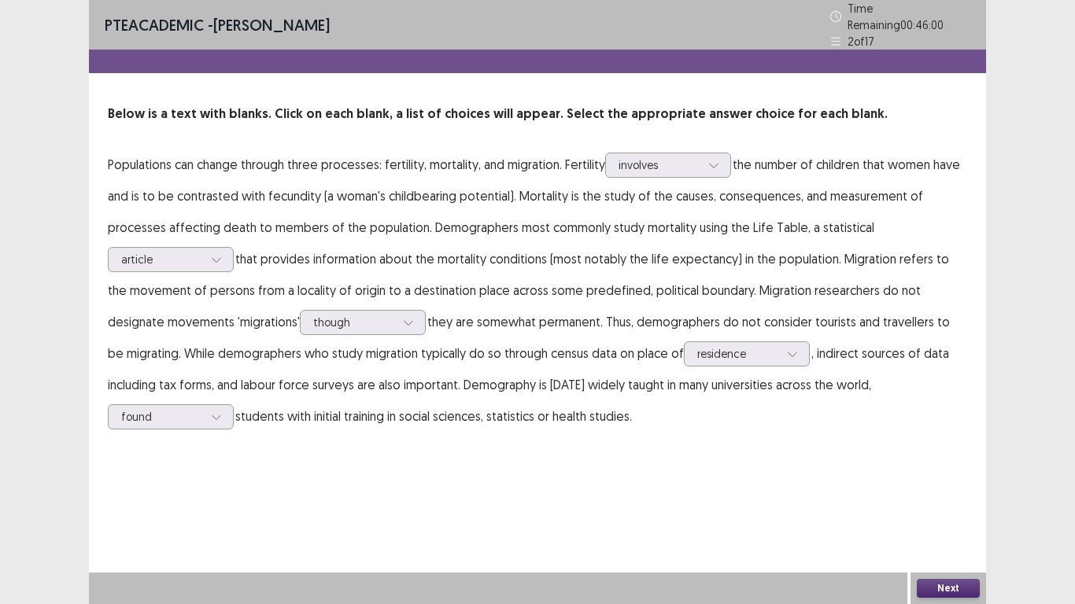
click at [703, 437] on div "PTE academic - [PERSON_NAME] Time Remaining 00 : 46 : 00 2 of 17 Below is a tex…" at bounding box center [537, 231] width 897 height 463
click at [935, 581] on button "Next" at bounding box center [947, 588] width 63 height 19
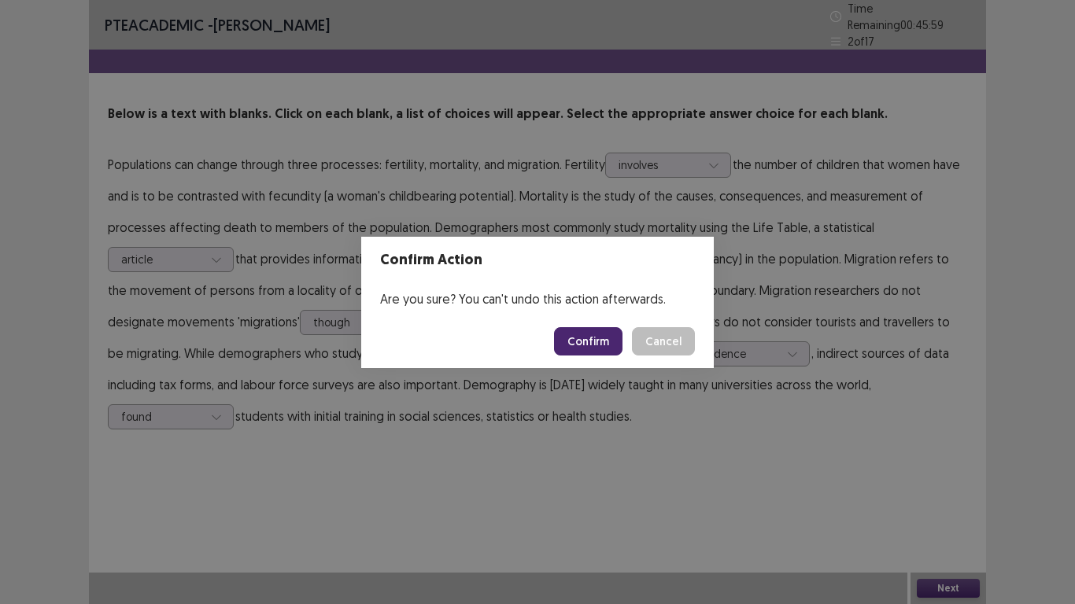
click at [604, 347] on button "Confirm" at bounding box center [588, 341] width 68 height 28
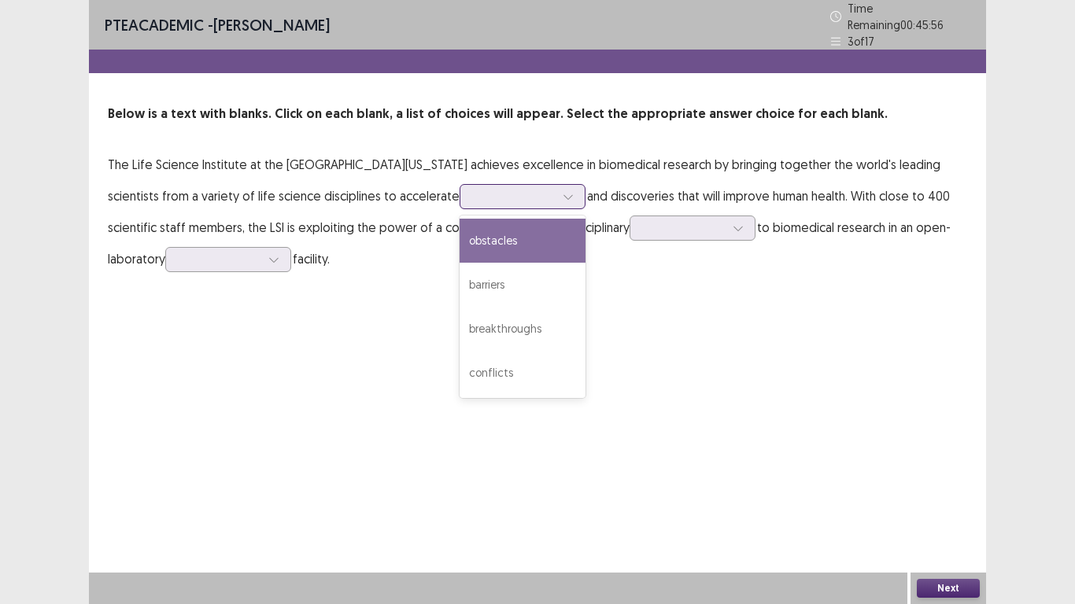
click at [556, 191] on div at bounding box center [568, 197] width 24 height 24
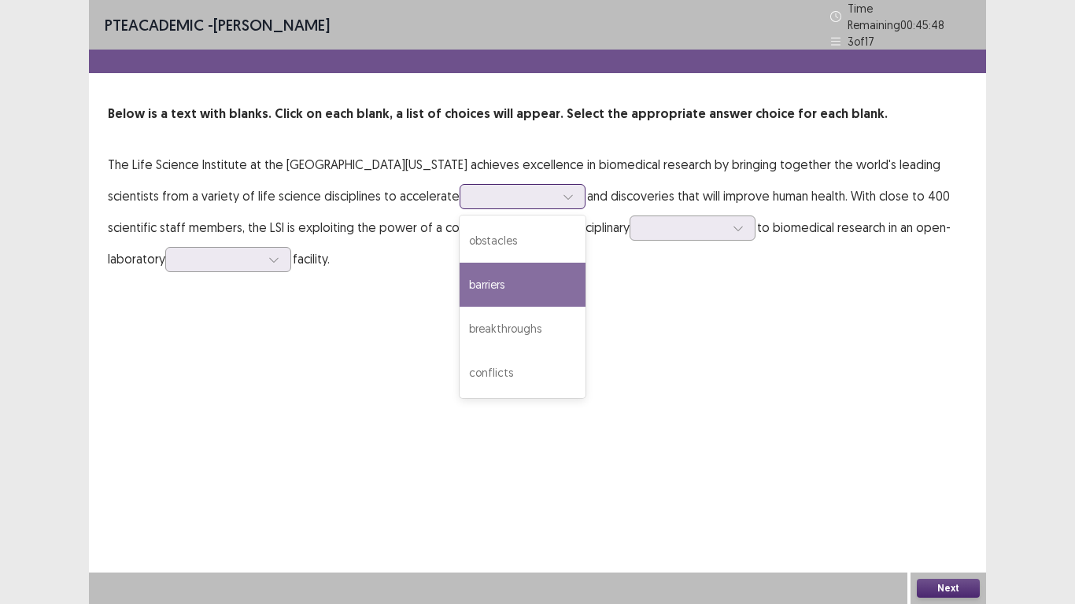
click at [459, 327] on div "breakthroughs" at bounding box center [522, 329] width 126 height 44
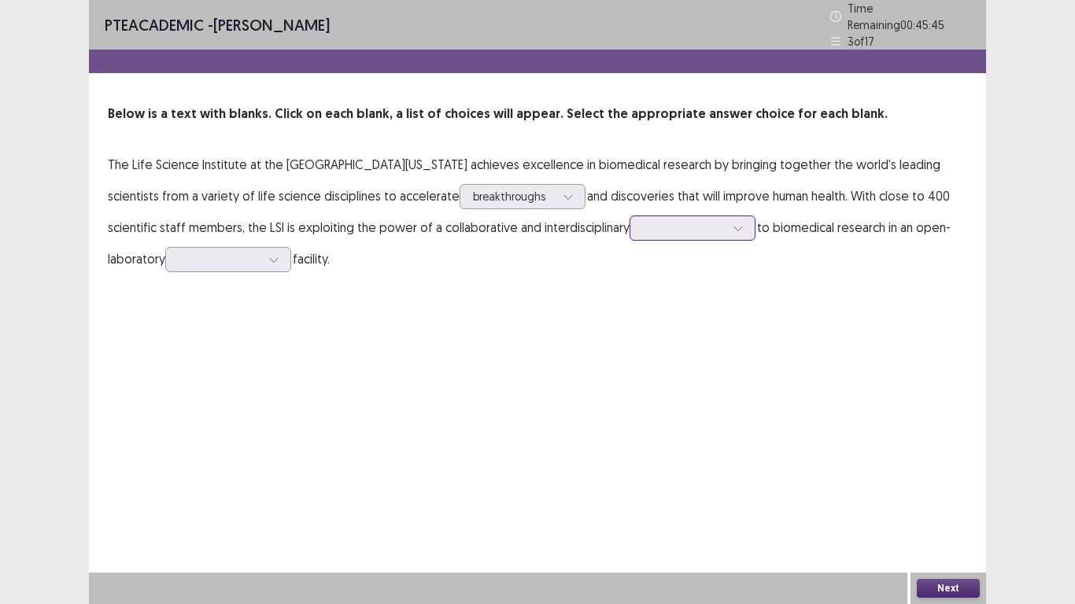
click at [629, 216] on div at bounding box center [692, 228] width 126 height 25
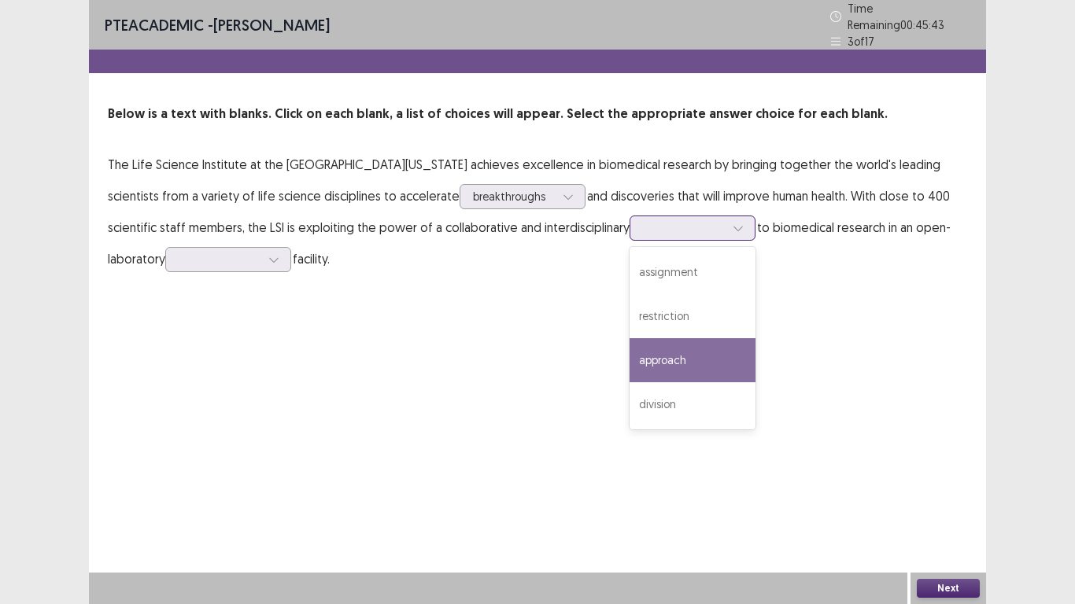
click at [629, 353] on div "approach" at bounding box center [692, 360] width 126 height 44
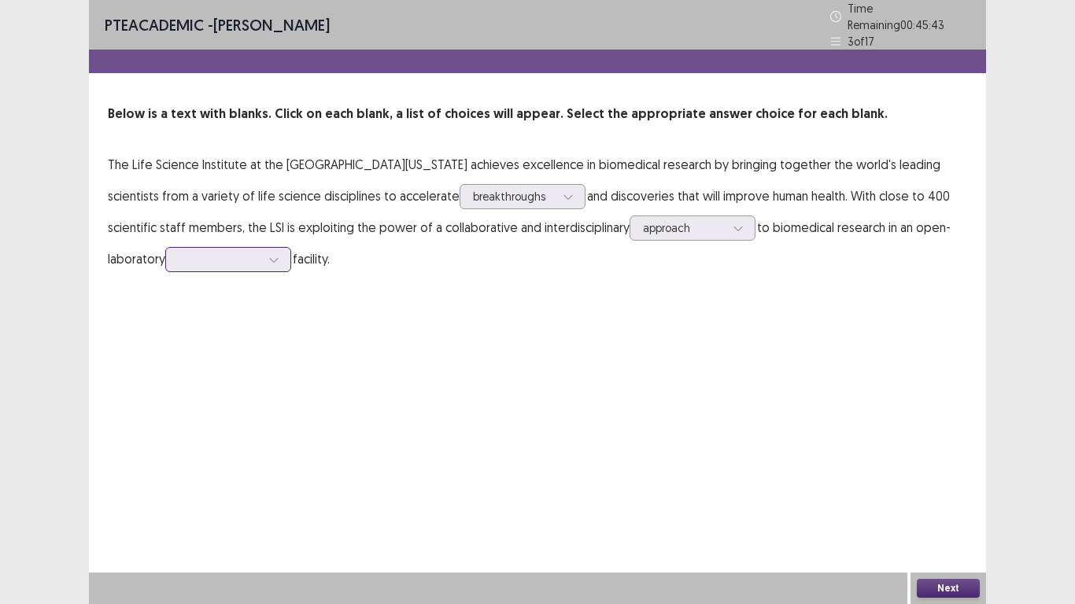
click at [179, 256] on div at bounding box center [220, 259] width 82 height 15
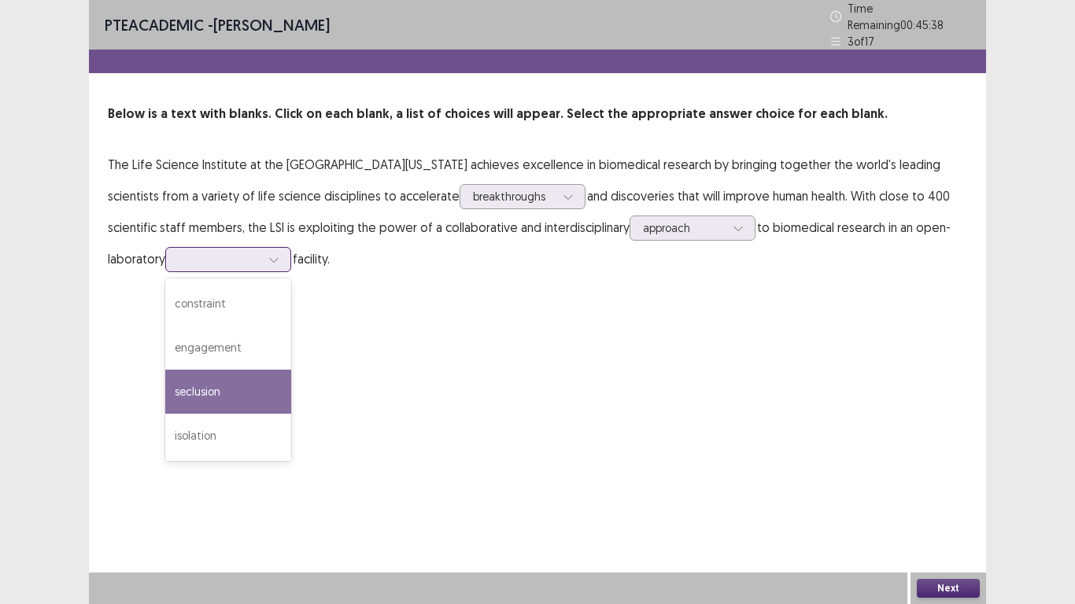
click at [165, 385] on div "seclusion" at bounding box center [228, 392] width 126 height 44
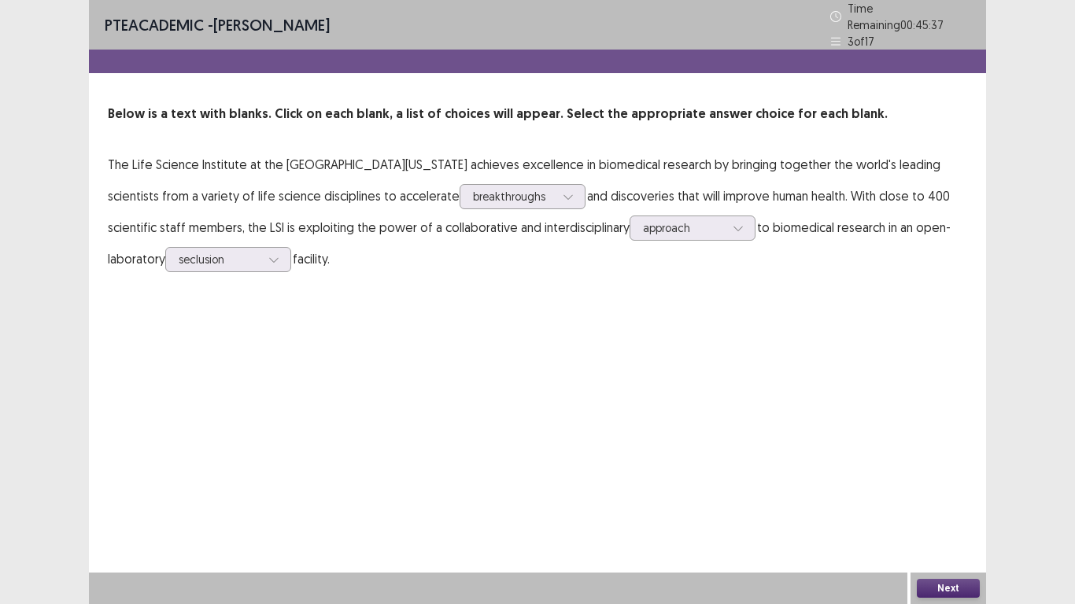
click at [931, 584] on button "Next" at bounding box center [947, 588] width 63 height 19
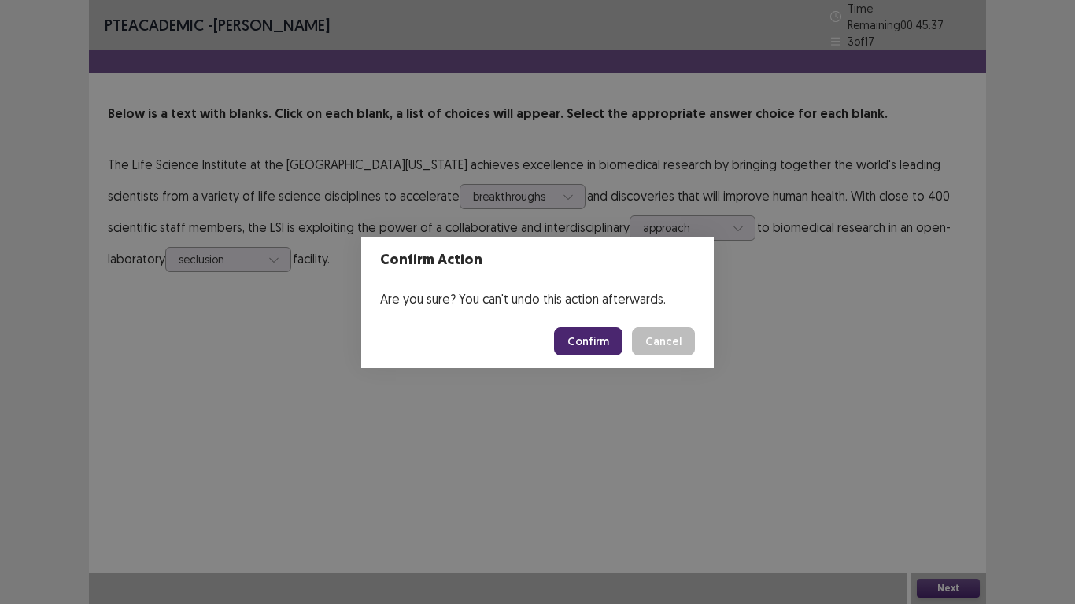
click at [569, 329] on button "Confirm" at bounding box center [588, 341] width 68 height 28
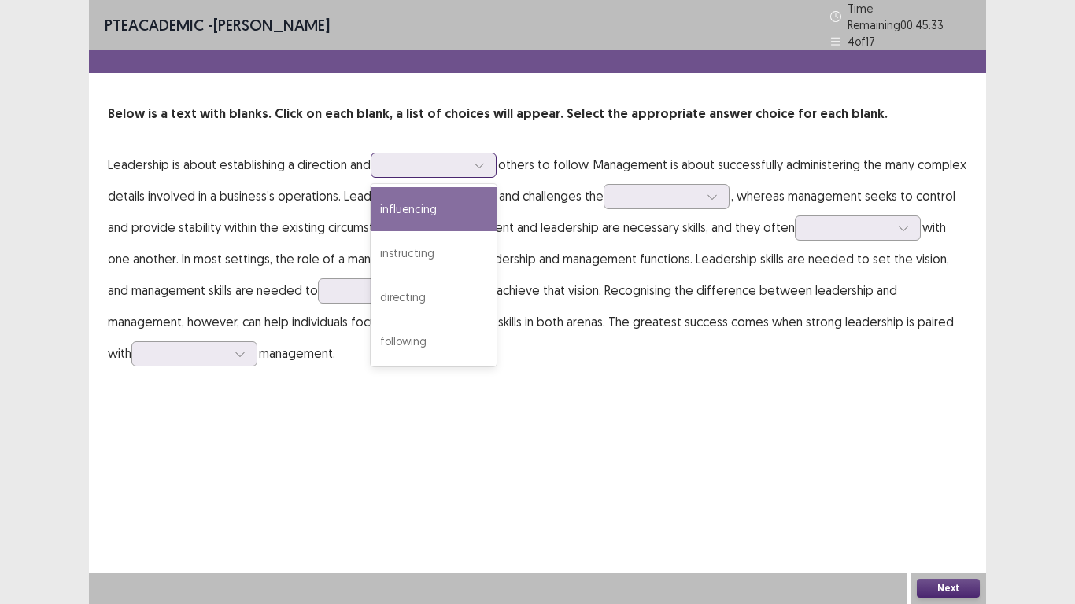
click at [454, 164] on div at bounding box center [425, 164] width 82 height 15
click at [406, 211] on div "influencing" at bounding box center [434, 209] width 126 height 44
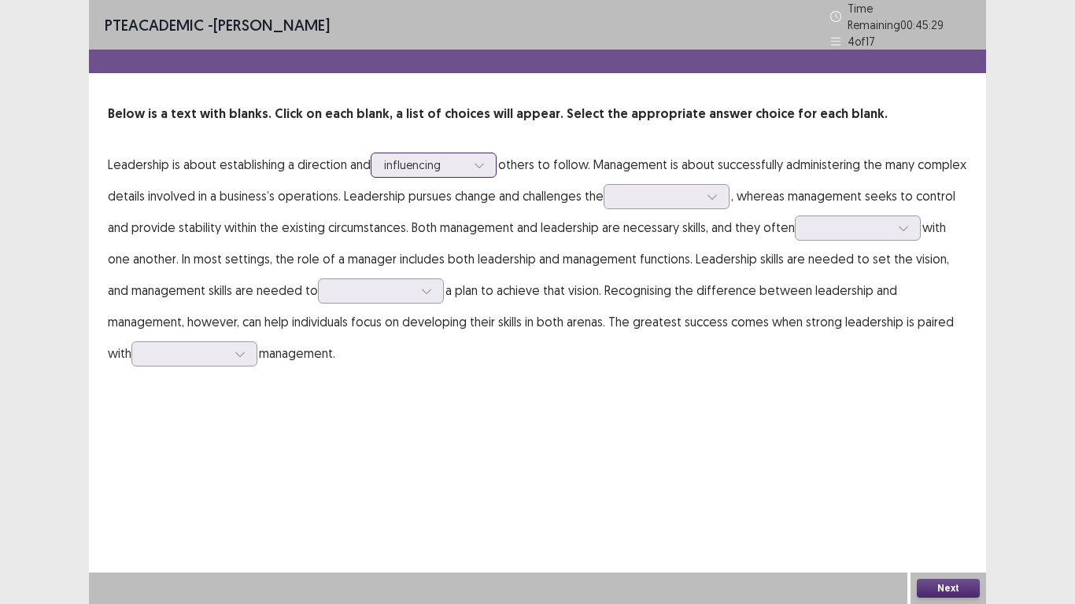
click at [481, 160] on icon at bounding box center [479, 165] width 11 height 11
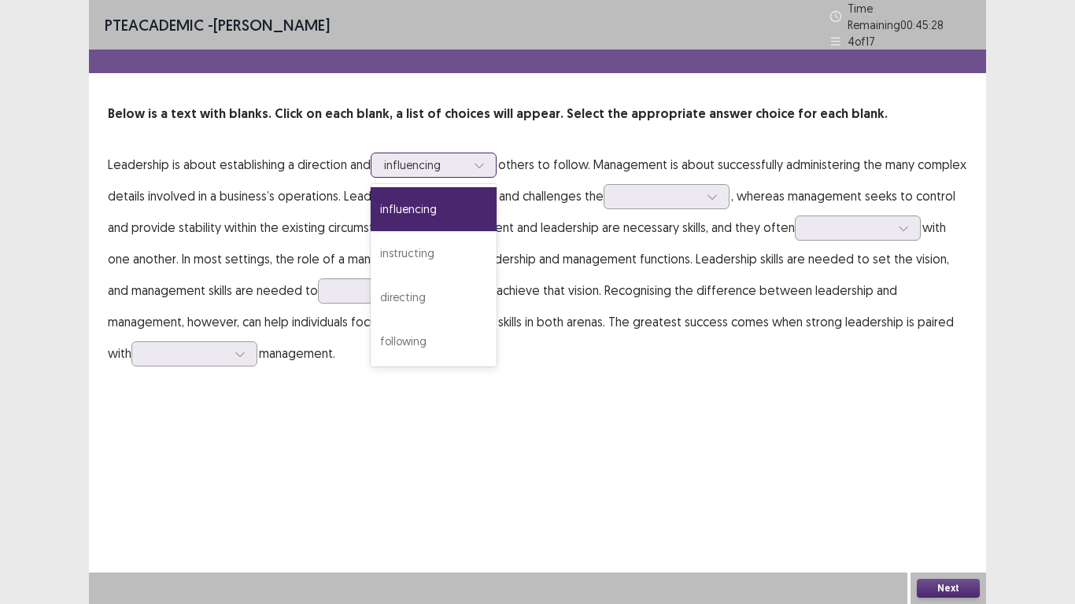
click at [431, 297] on div "directing" at bounding box center [434, 297] width 126 height 44
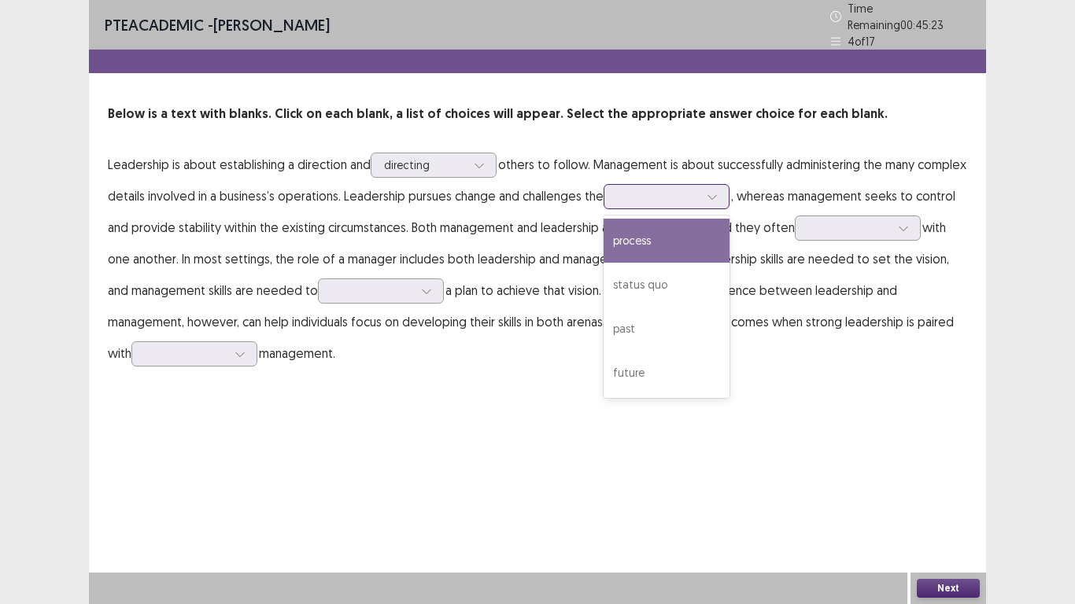
click at [699, 197] on div at bounding box center [658, 196] width 82 height 15
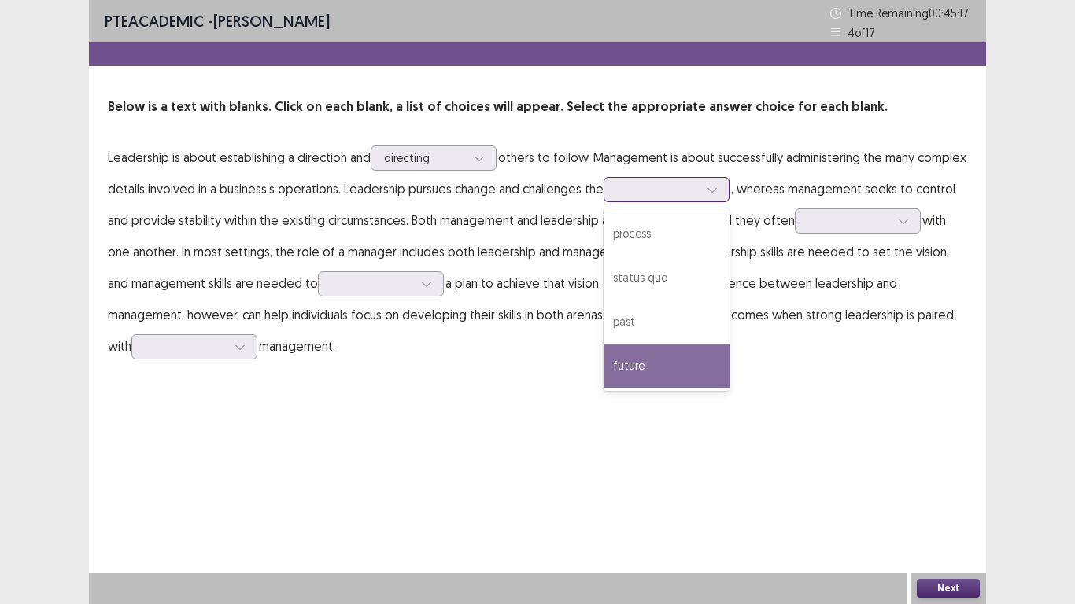
click at [704, 367] on div "future" at bounding box center [666, 366] width 126 height 44
click at [724, 198] on div at bounding box center [712, 190] width 24 height 24
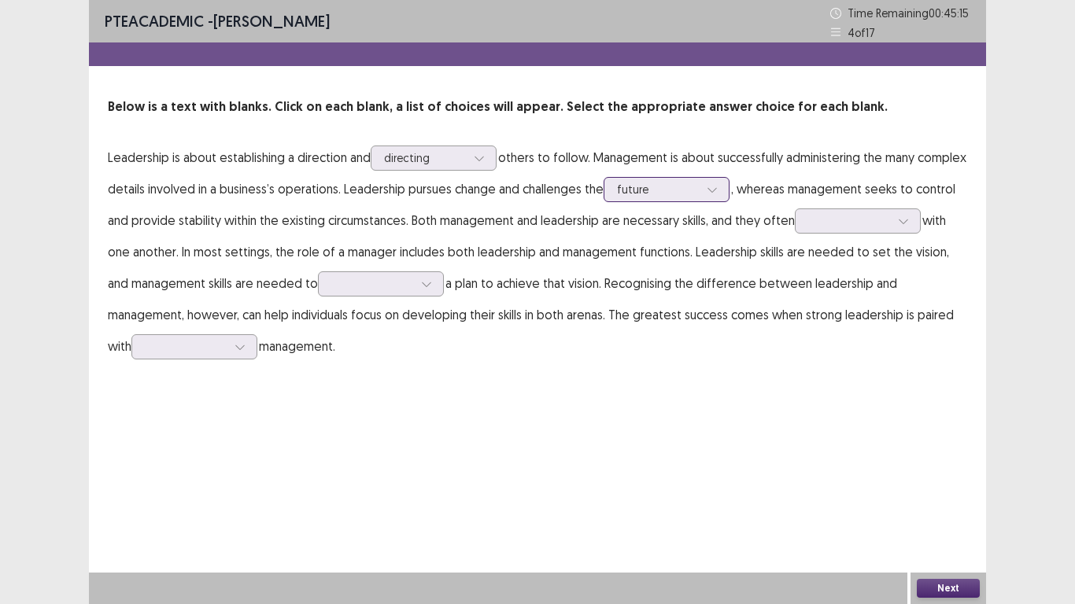
click at [724, 198] on div at bounding box center [712, 190] width 24 height 24
click at [891, 212] on div at bounding box center [848, 221] width 85 height 18
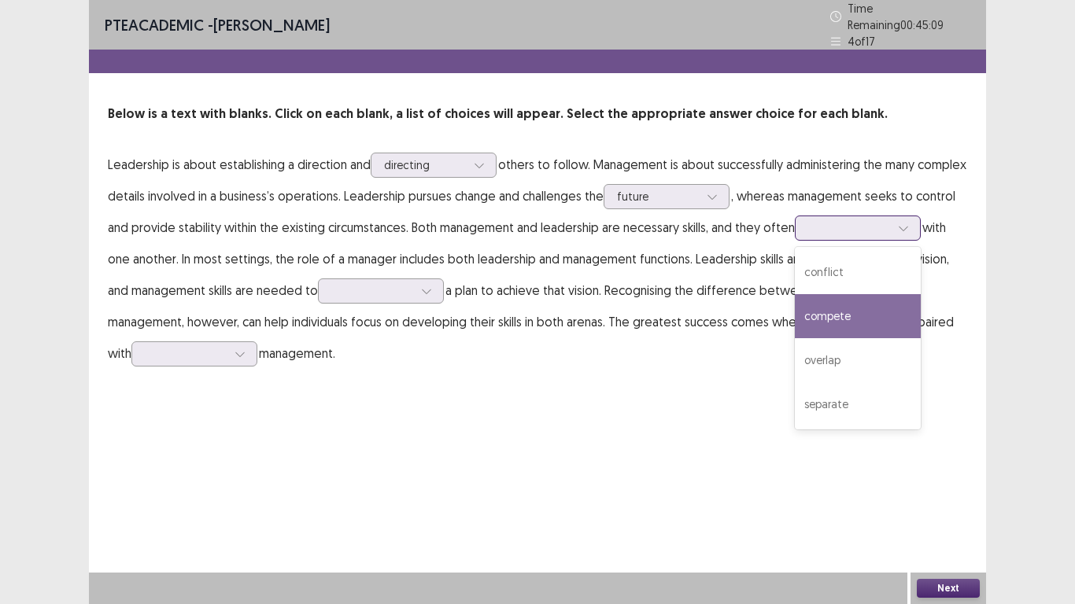
click at [886, 267] on div "conflict" at bounding box center [858, 272] width 126 height 44
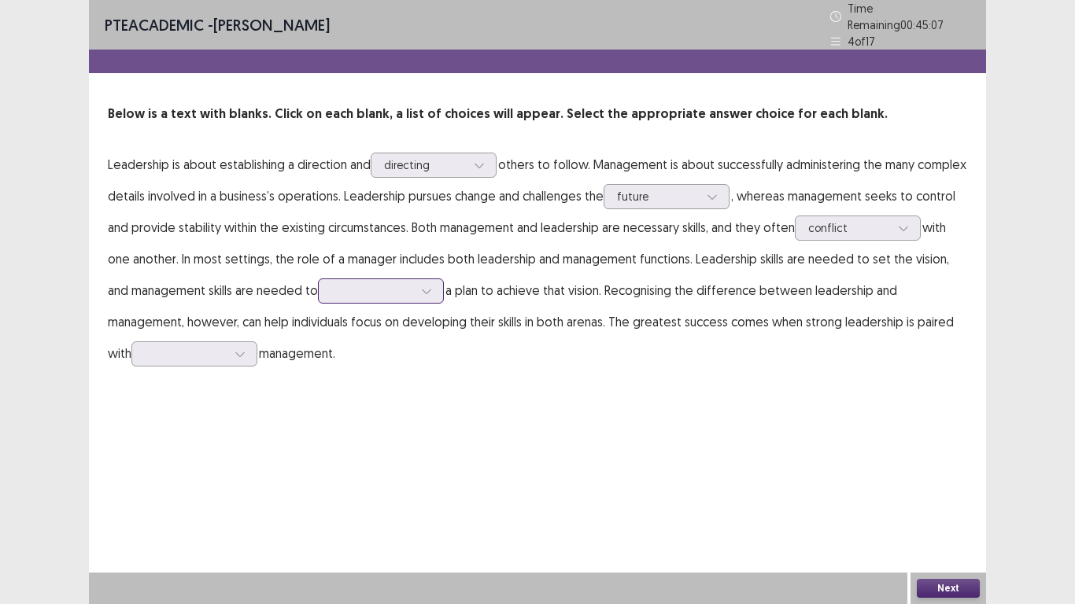
click at [435, 291] on div at bounding box center [427, 291] width 24 height 24
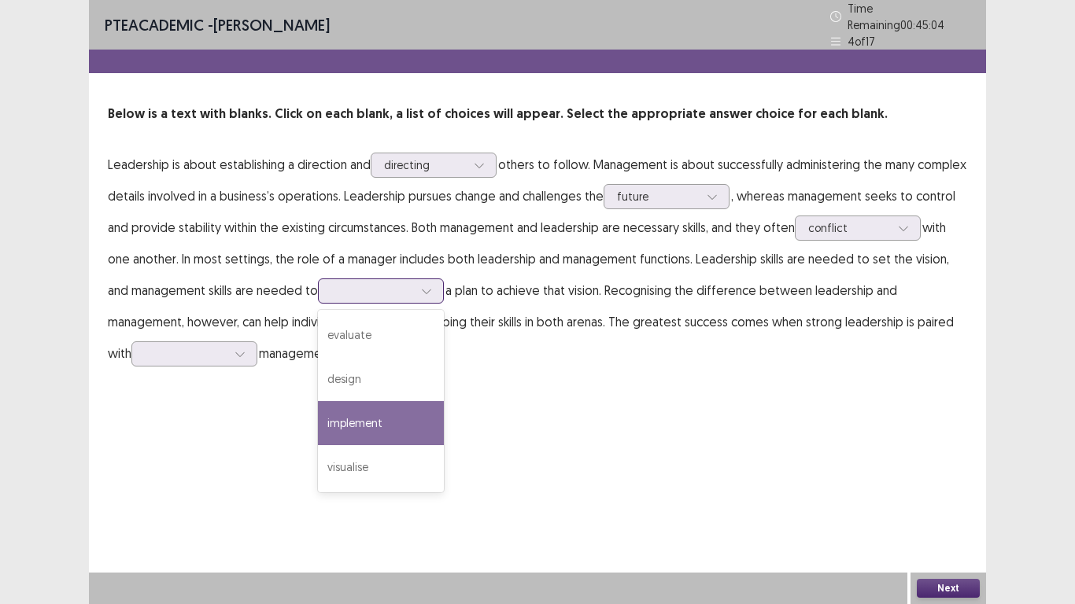
click at [384, 418] on div "implement" at bounding box center [381, 423] width 126 height 44
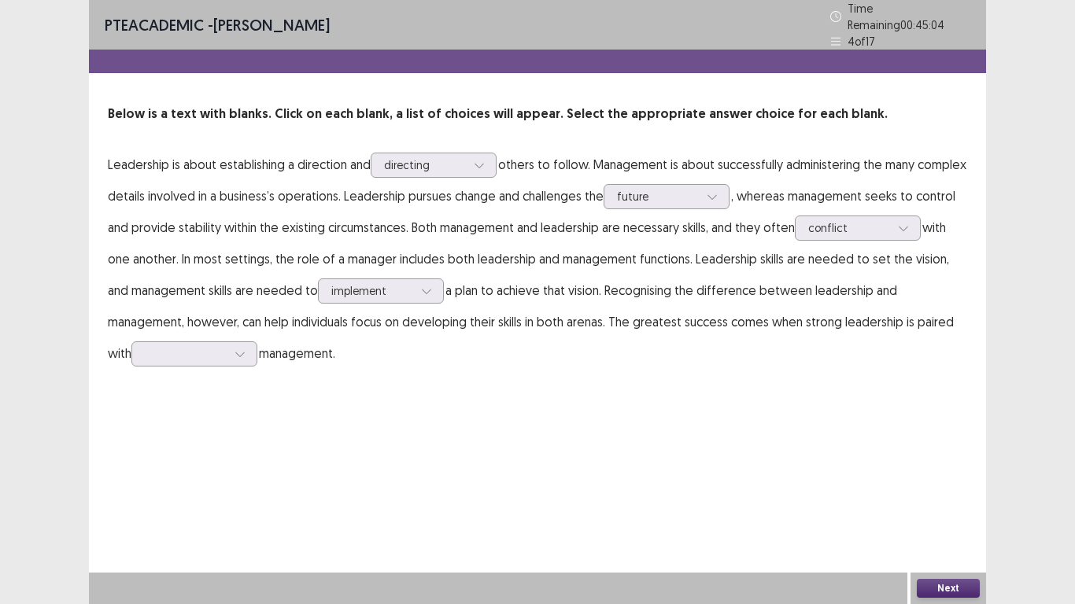
click at [384, 418] on div "PTE academic - [PERSON_NAME] Time Remaining 00 : 45 : 04 4 of 17 Below is a tex…" at bounding box center [537, 302] width 897 height 604
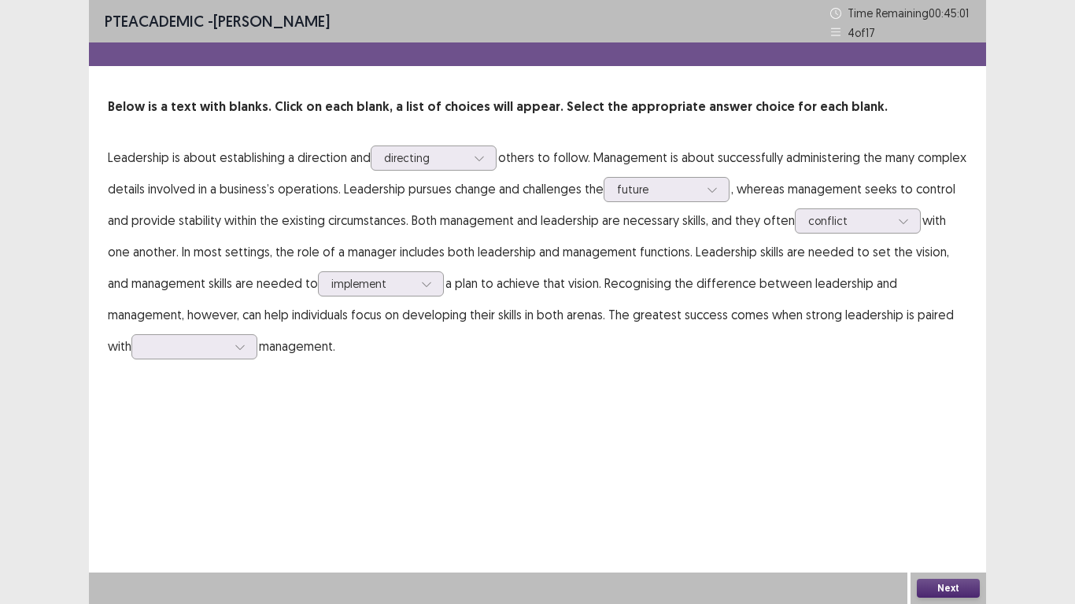
click at [198, 0] on div "PTE academic - [PERSON_NAME] Time Remaining 00 : 45 : 01 4 of 17" at bounding box center [537, 21] width 897 height 42
click at [227, 347] on div at bounding box center [186, 346] width 82 height 15
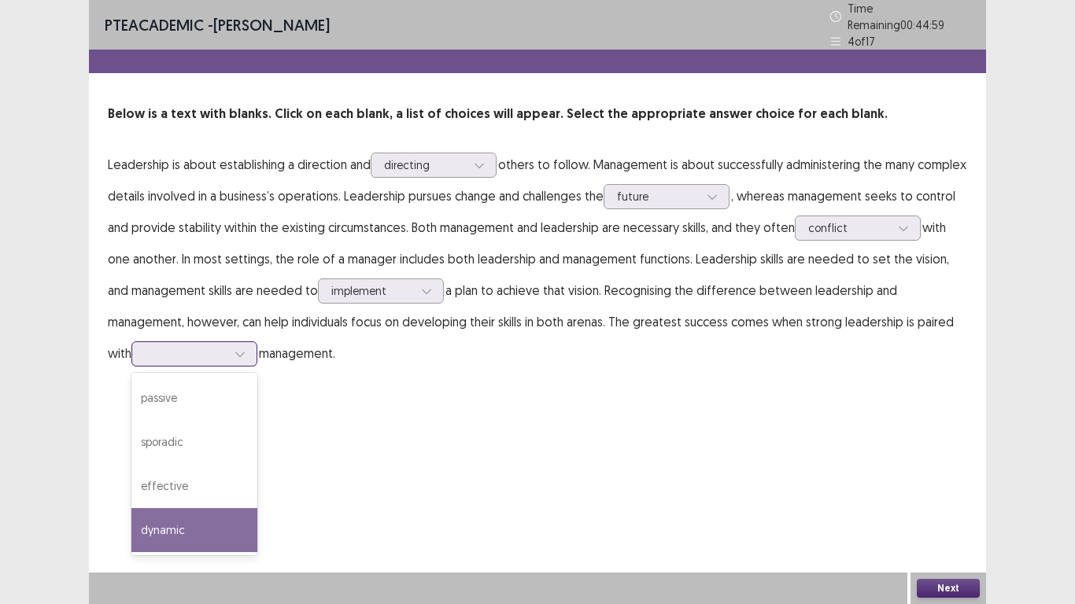
click at [186, 485] on div "effective" at bounding box center [194, 486] width 126 height 44
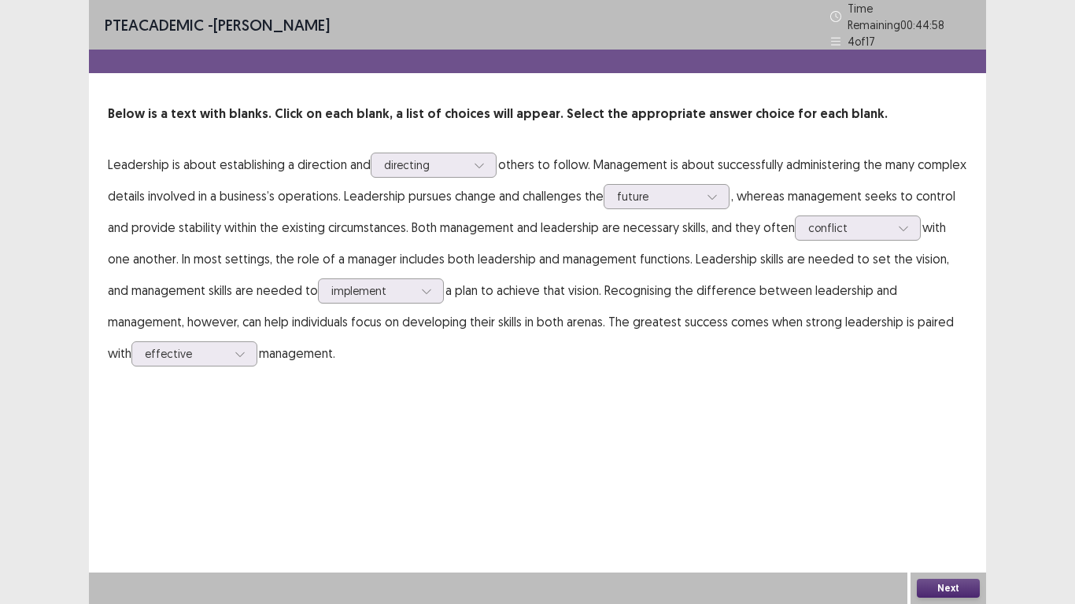
click at [941, 592] on button "Next" at bounding box center [947, 588] width 63 height 19
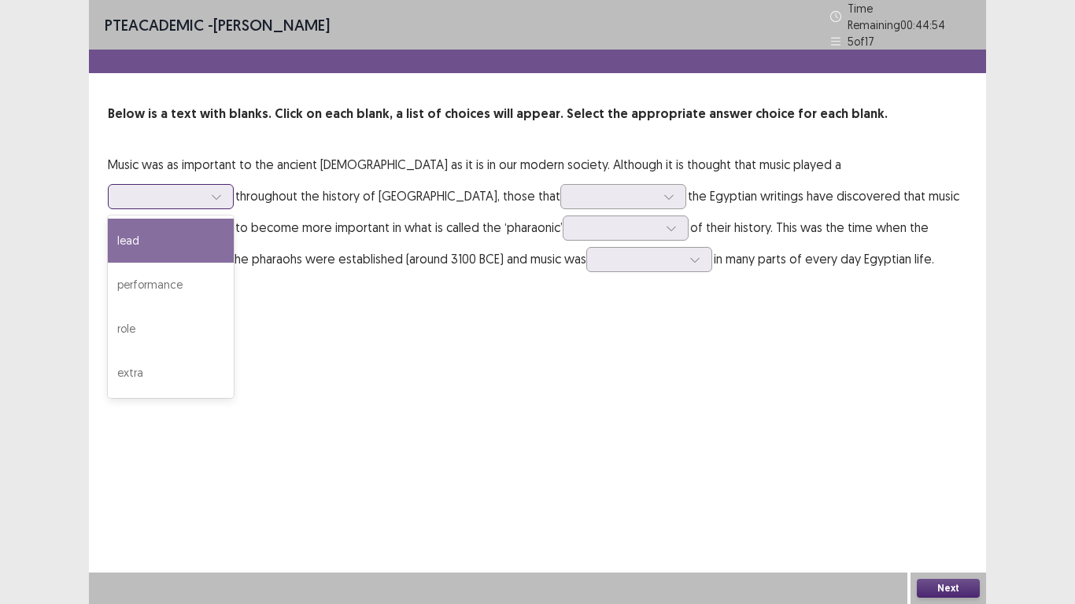
click at [203, 189] on div at bounding box center [162, 196] width 82 height 15
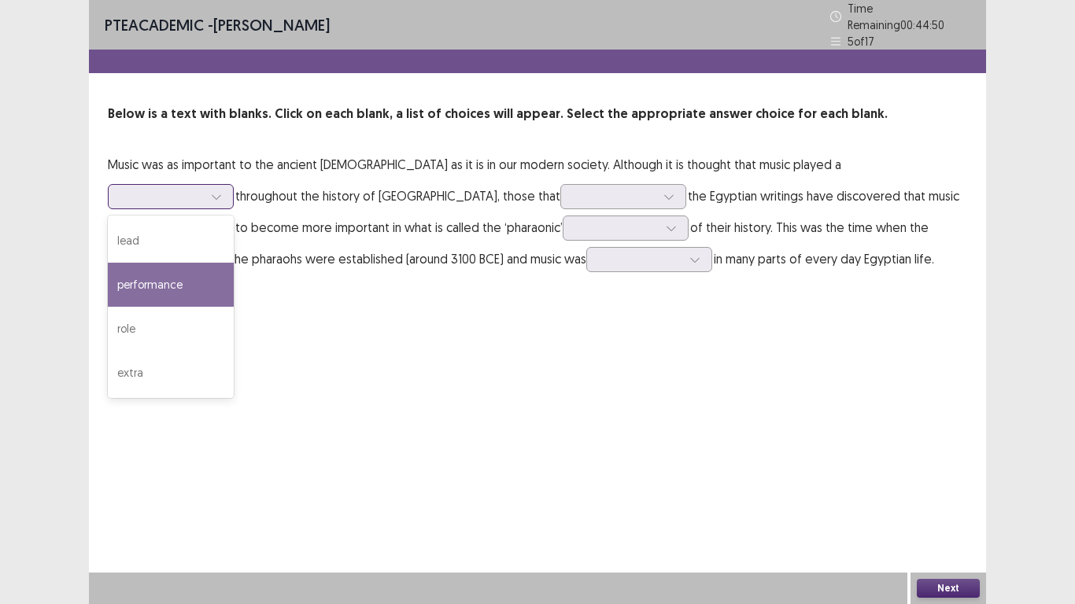
click at [234, 263] on div "performance" at bounding box center [171, 285] width 126 height 44
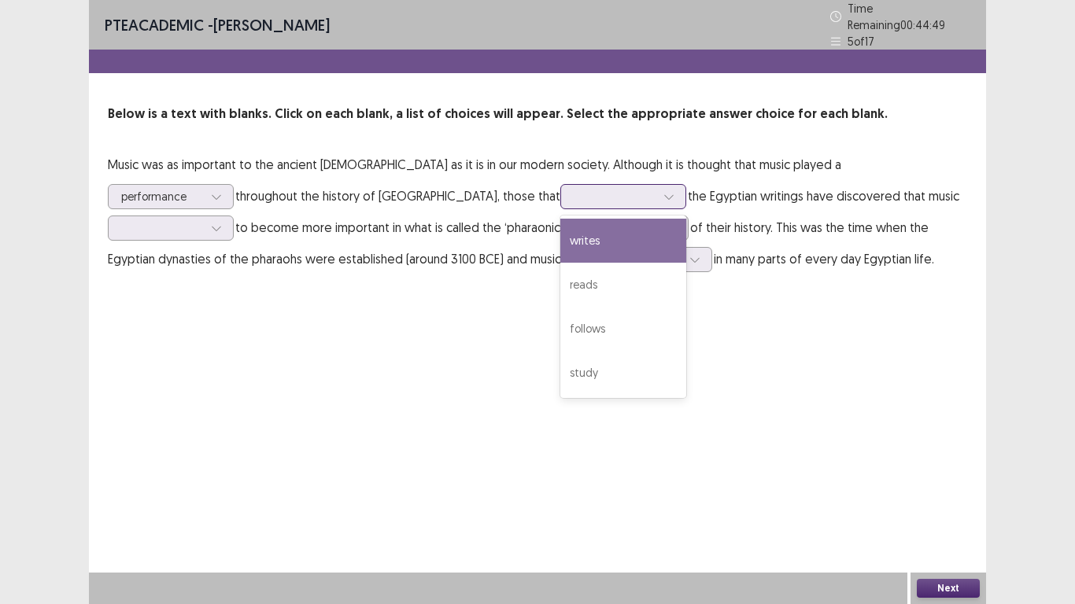
click at [573, 189] on div at bounding box center [614, 196] width 82 height 15
click at [560, 364] on div "study" at bounding box center [623, 373] width 126 height 44
click at [304, 364] on div "PTE academic - [PERSON_NAME] Time Remaining 00 : 44 : 46 5 of 17 Below is a tex…" at bounding box center [537, 302] width 897 height 604
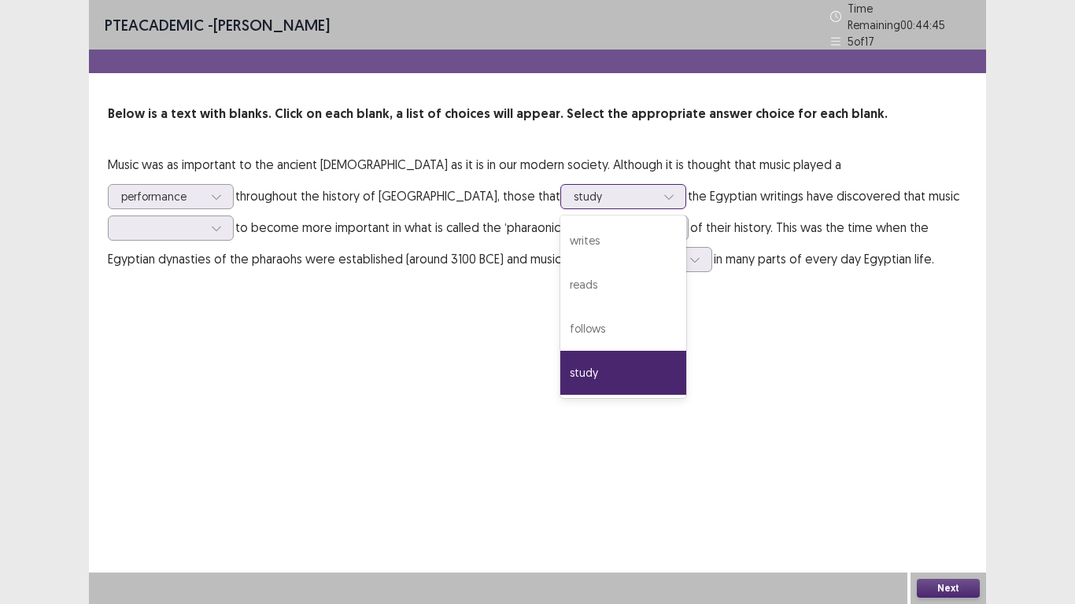
click at [572, 189] on div "study" at bounding box center [614, 197] width 85 height 24
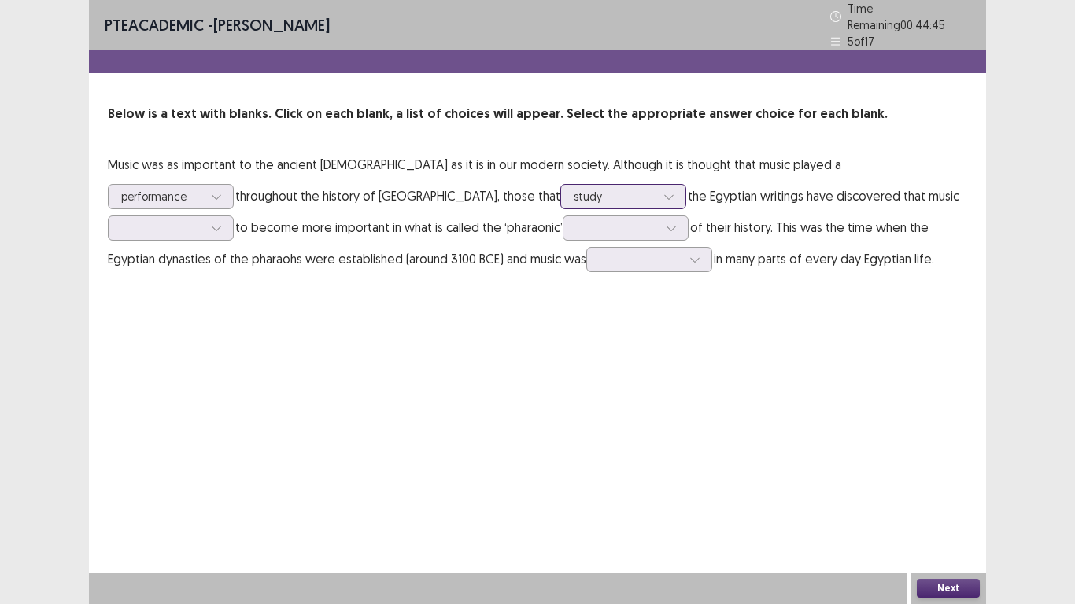
click at [572, 189] on div "study" at bounding box center [614, 197] width 85 height 24
click at [203, 220] on div at bounding box center [162, 227] width 82 height 15
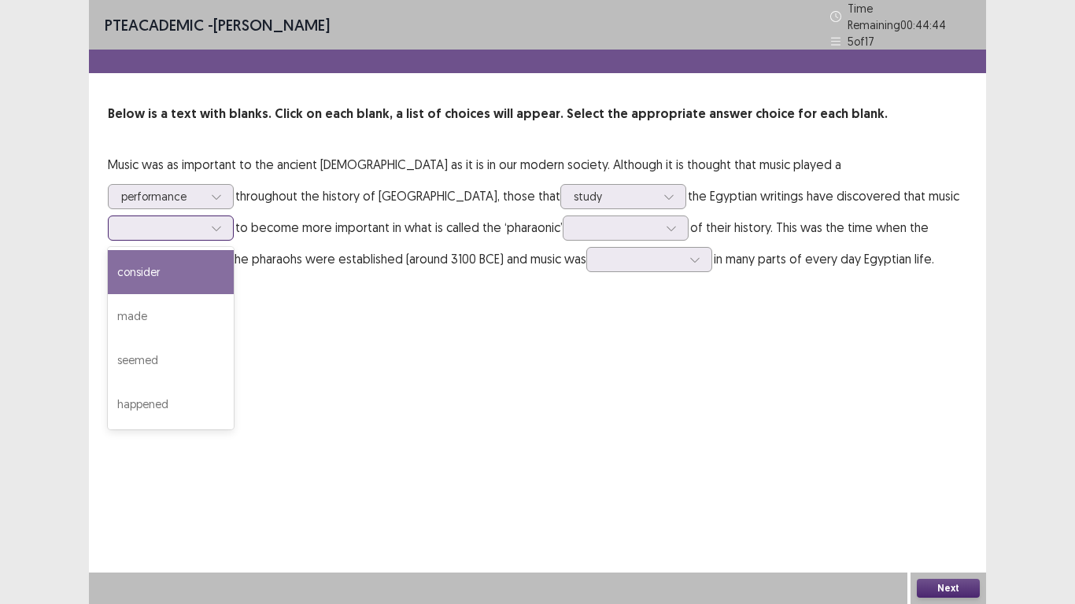
click at [234, 338] on div "seemed" at bounding box center [171, 360] width 126 height 44
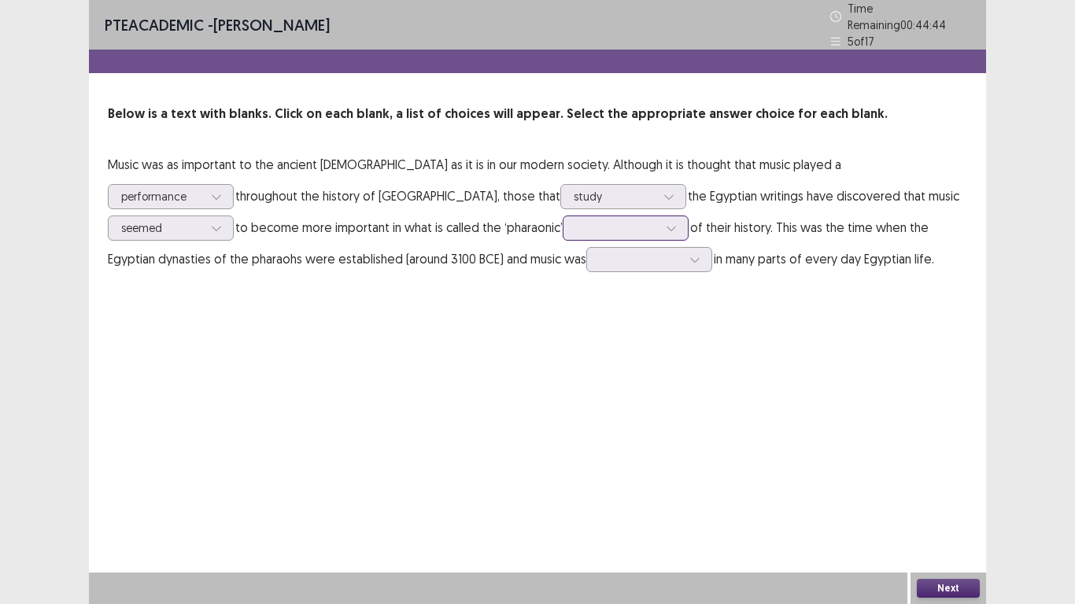
click at [576, 220] on div at bounding box center [617, 227] width 82 height 15
click at [562, 401] on div "period" at bounding box center [625, 404] width 126 height 44
click at [599, 252] on div at bounding box center [640, 259] width 82 height 15
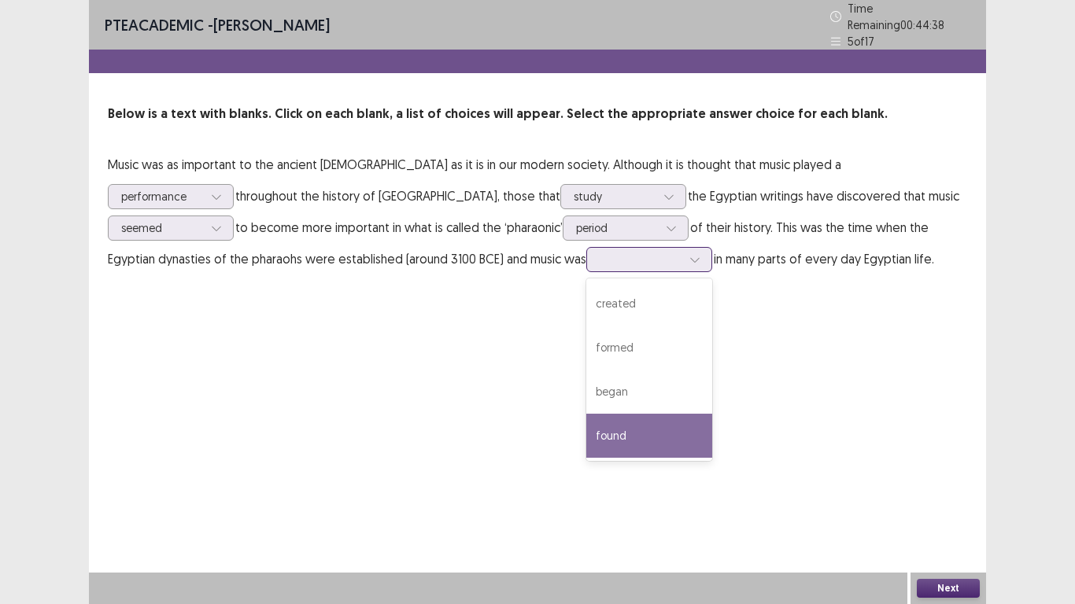
click at [586, 441] on div "found" at bounding box center [649, 436] width 126 height 44
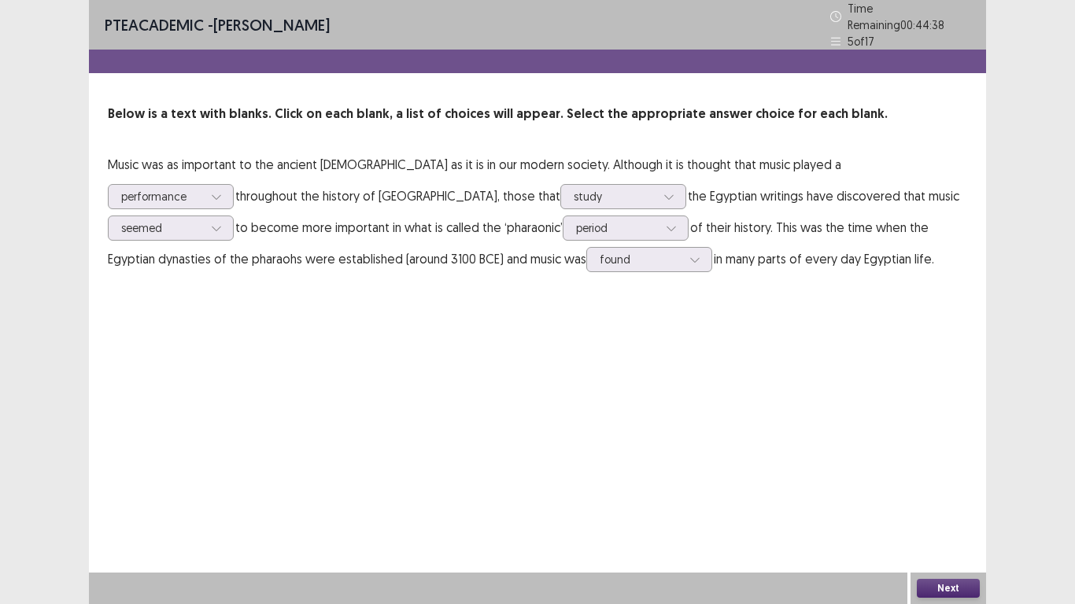
click at [935, 584] on button "Next" at bounding box center [947, 588] width 63 height 19
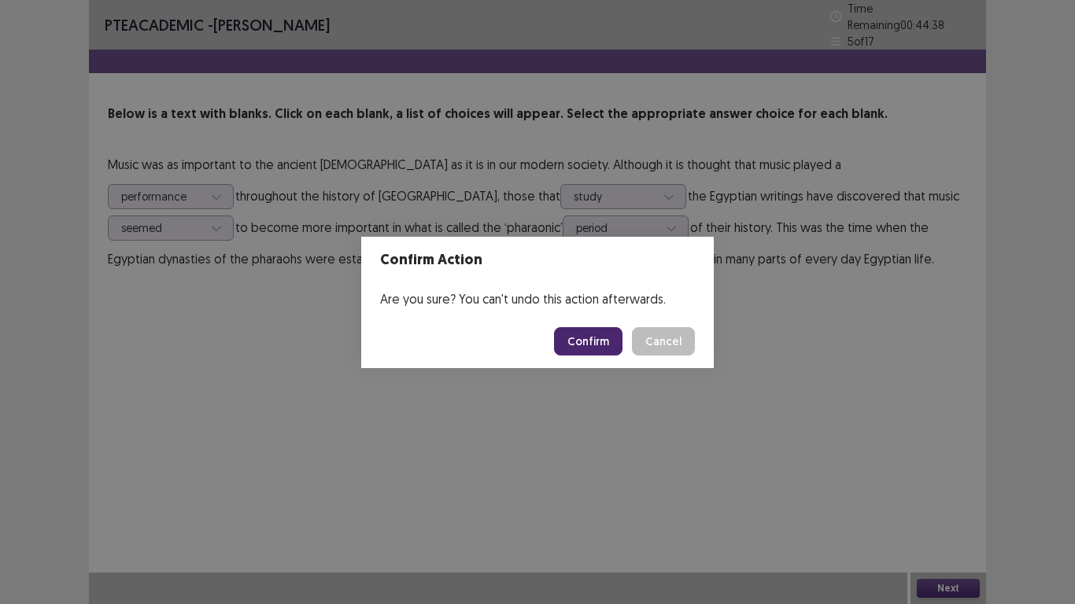
click at [566, 337] on button "Confirm" at bounding box center [588, 341] width 68 height 28
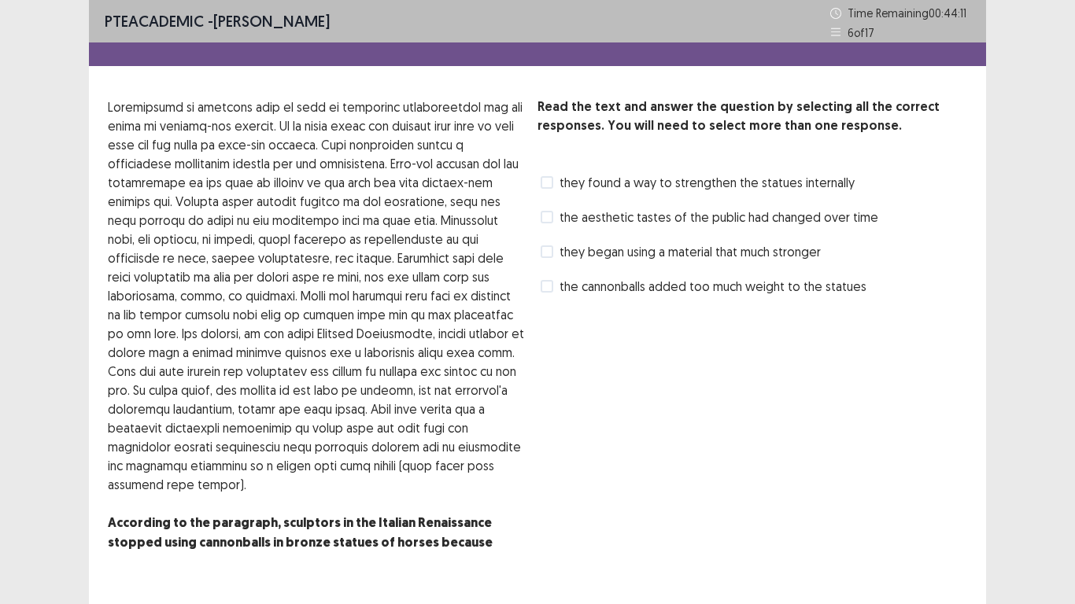
click at [578, 255] on span "they began using a material that much stronger" at bounding box center [689, 251] width 261 height 19
click at [593, 260] on span "they began using a material that much stronger" at bounding box center [689, 251] width 261 height 19
click at [595, 283] on span "the cannonballs added too much weight to the statues" at bounding box center [712, 286] width 307 height 19
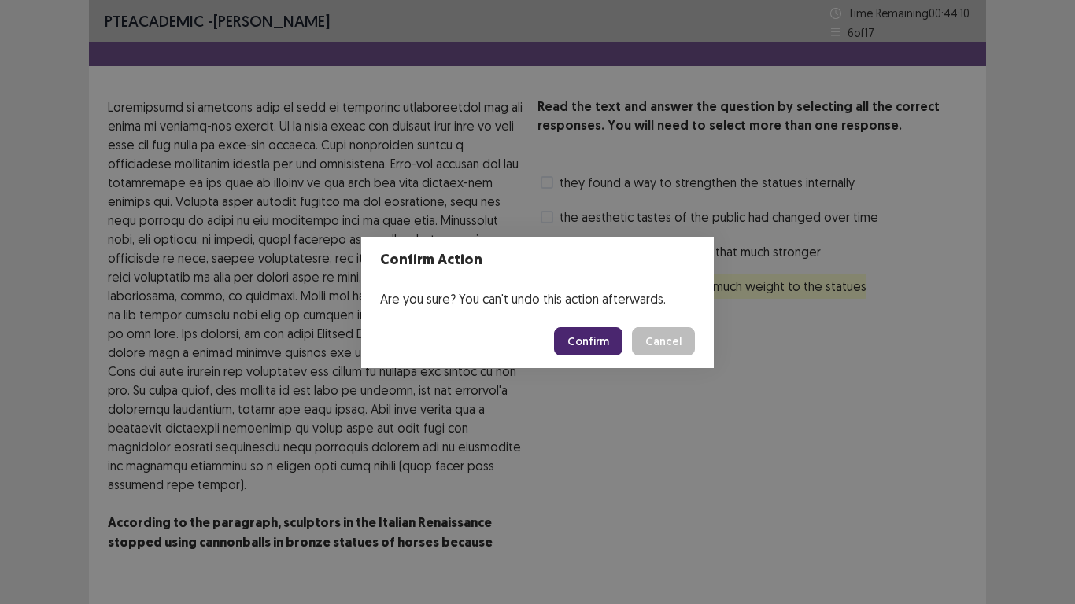
click at [572, 334] on button "Confirm" at bounding box center [588, 341] width 68 height 28
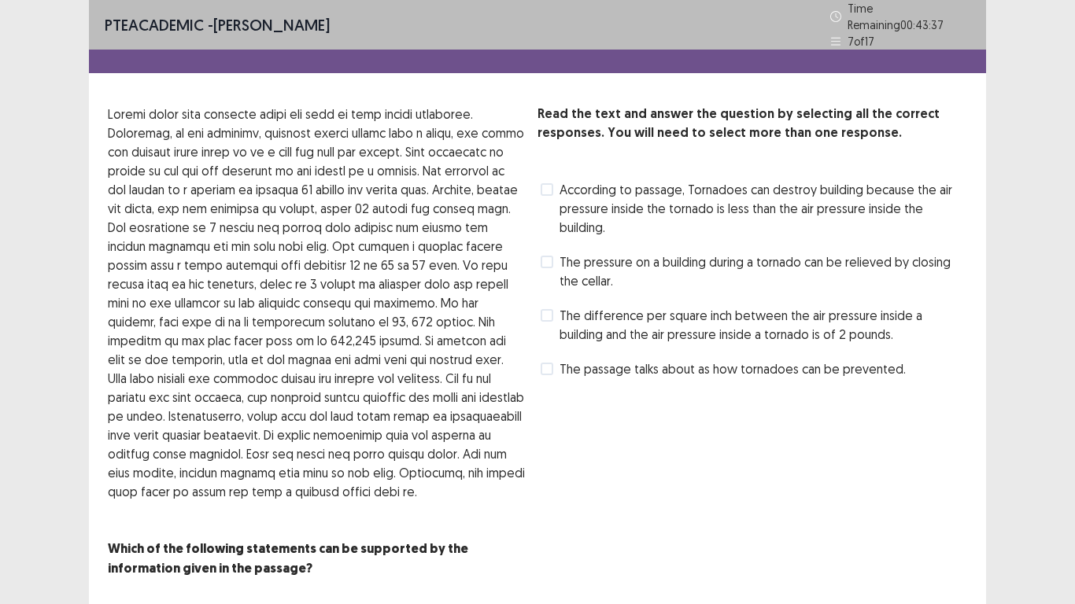
click at [763, 306] on span "The difference per square inch between the air pressure inside a building and t…" at bounding box center [762, 325] width 407 height 38
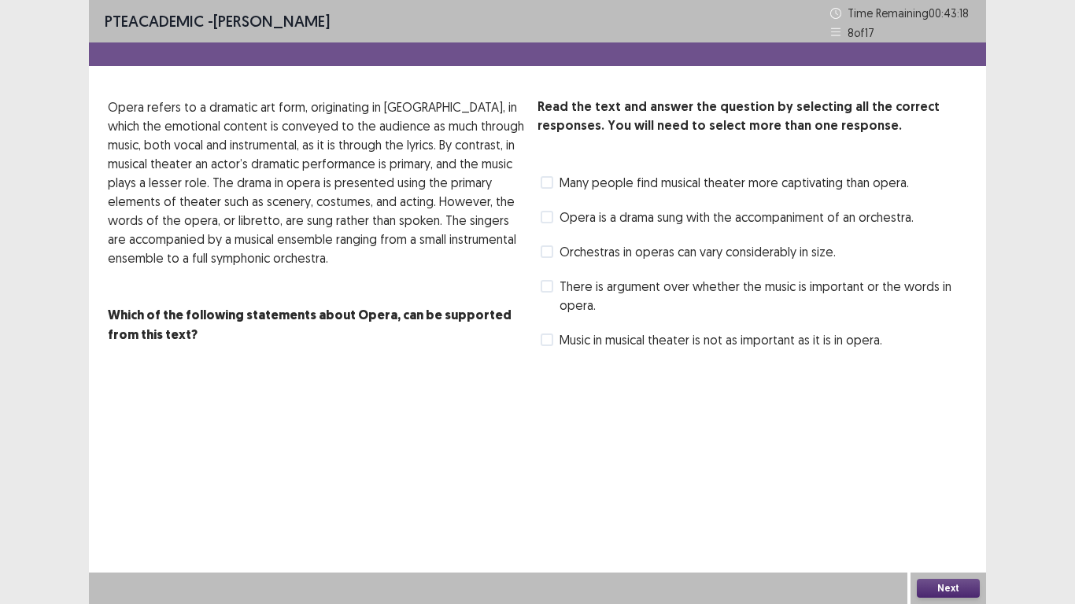
click at [589, 300] on span "There is argument over whether the music is important or the words in opera." at bounding box center [762, 296] width 407 height 38
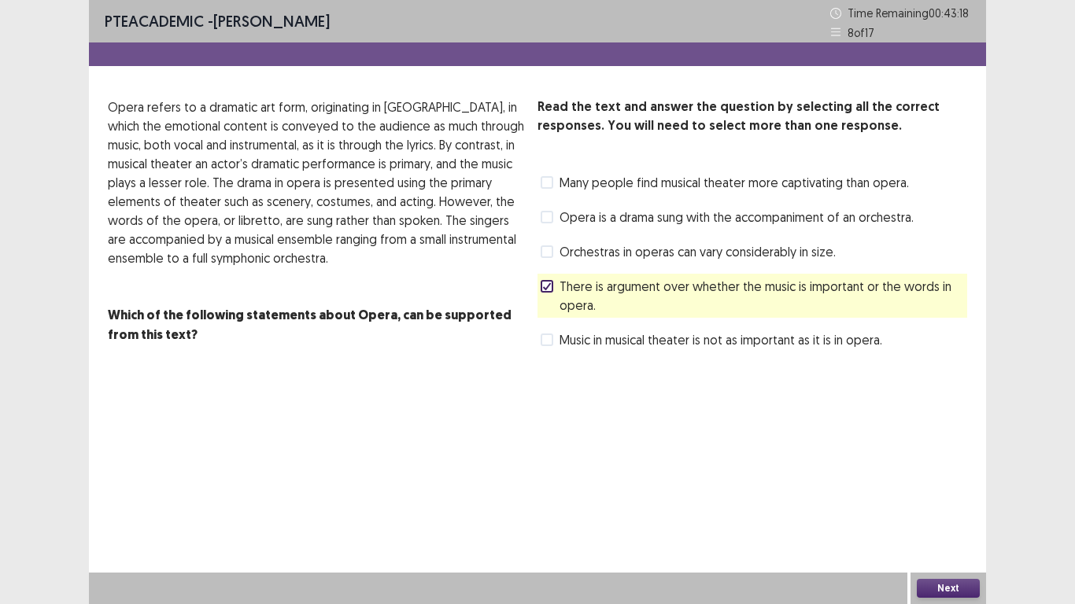
click at [931, 594] on button "Next" at bounding box center [947, 588] width 63 height 19
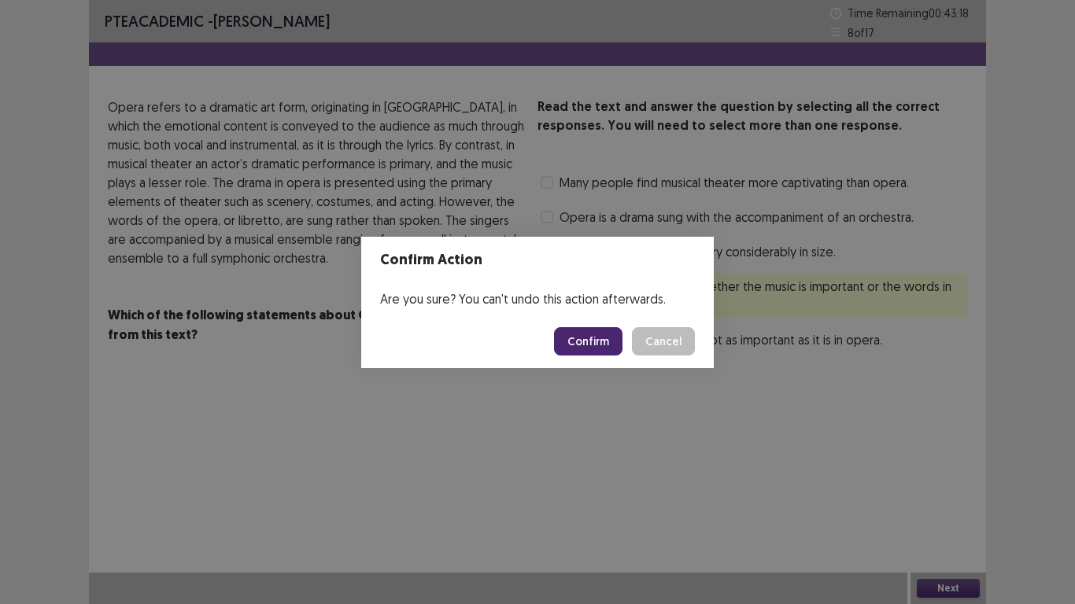
click at [585, 341] on button "Confirm" at bounding box center [588, 341] width 68 height 28
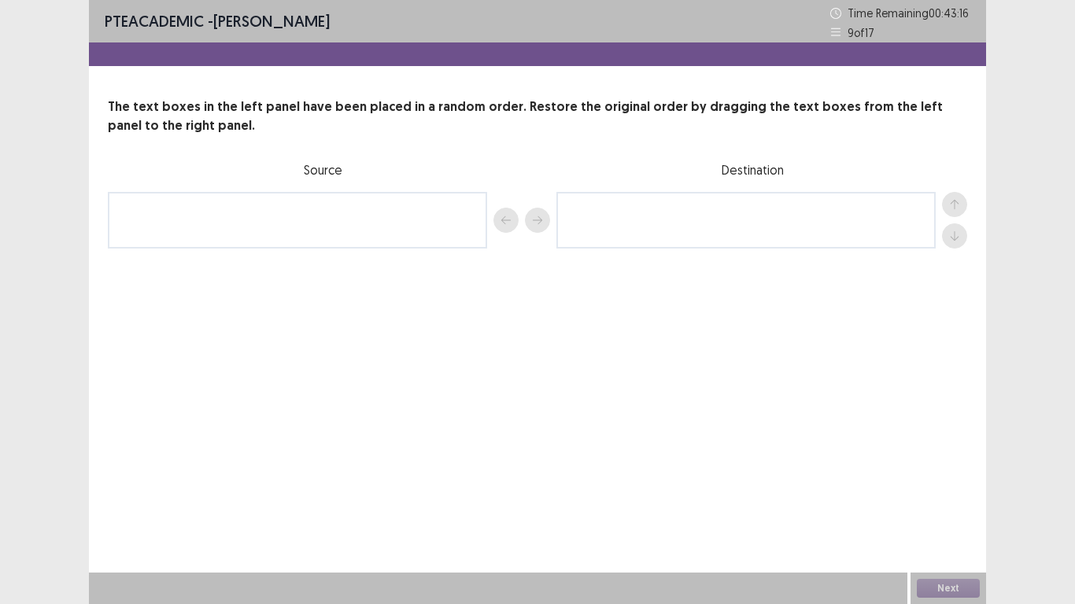
drag, startPoint x: 393, startPoint y: 230, endPoint x: 649, endPoint y: 240, distance: 256.6
click at [587, 241] on div at bounding box center [537, 220] width 859 height 57
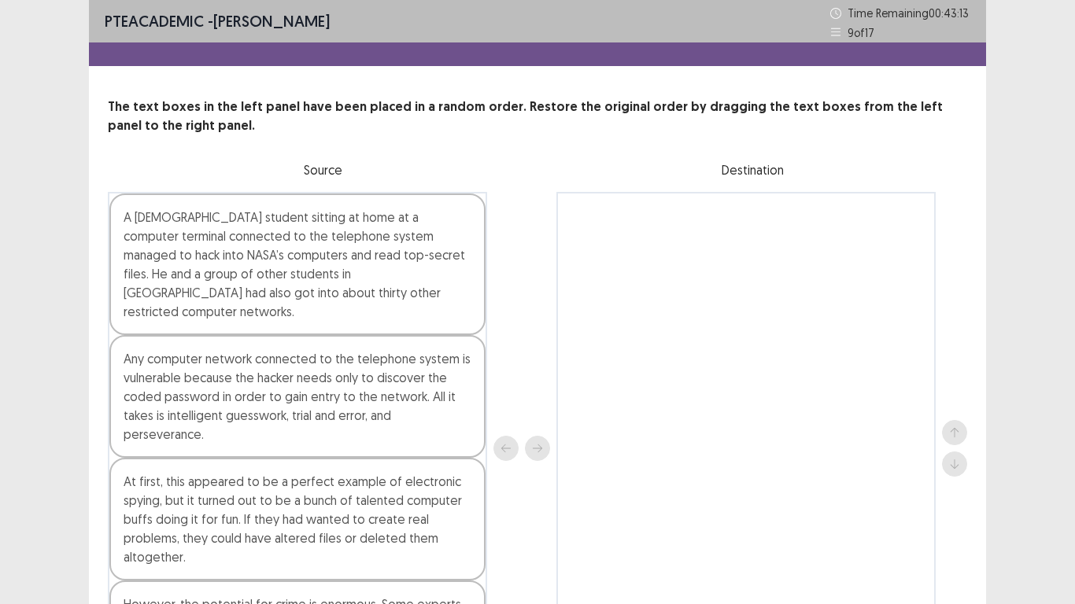
scroll to position [132, 0]
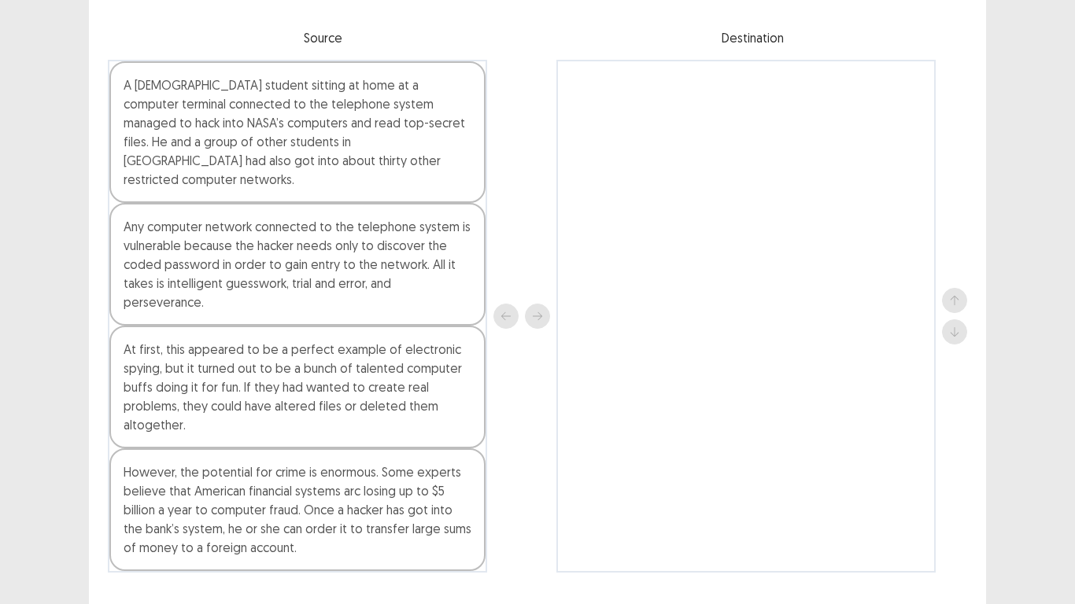
drag, startPoint x: 418, startPoint y: 141, endPoint x: 647, endPoint y: 163, distance: 230.8
click at [647, 163] on div "A [DEMOGRAPHIC_DATA] student sitting at home at a computer terminal connected t…" at bounding box center [537, 316] width 859 height 513
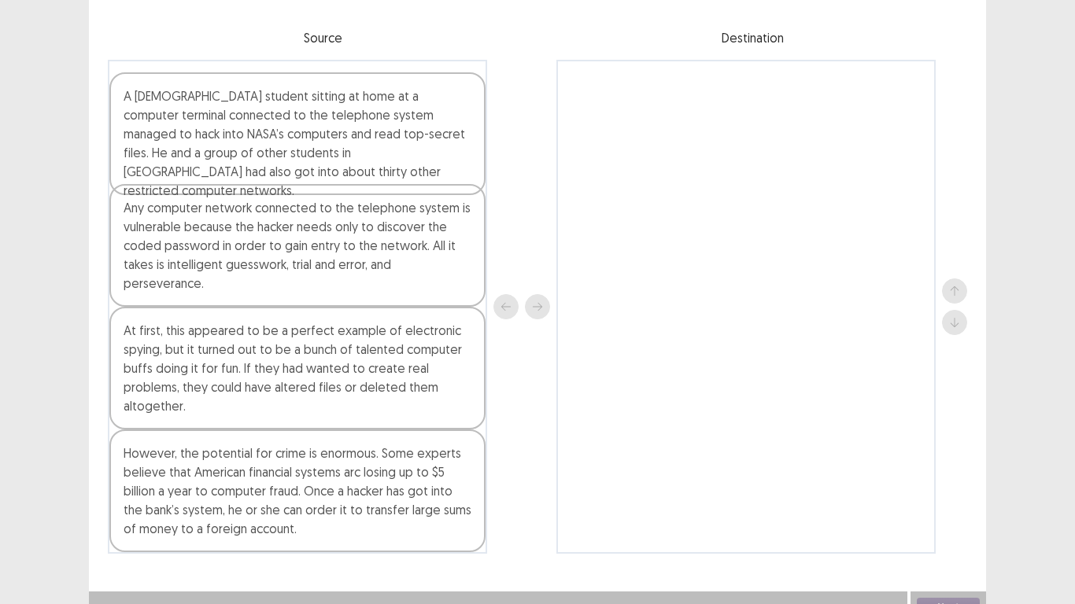
drag, startPoint x: 647, startPoint y: 163, endPoint x: 806, endPoint y: 186, distance: 159.8
click at [806, 186] on div at bounding box center [745, 307] width 379 height 494
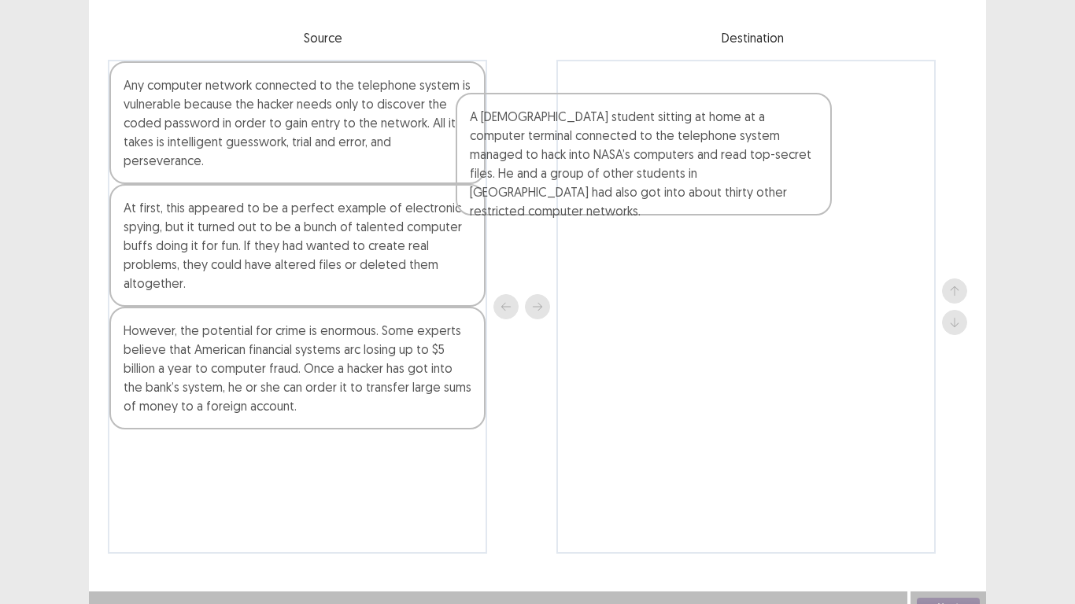
drag, startPoint x: 347, startPoint y: 132, endPoint x: 827, endPoint y: 156, distance: 480.4
click at [827, 156] on div "A [DEMOGRAPHIC_DATA] student sitting at home at a computer terminal connected t…" at bounding box center [537, 307] width 859 height 494
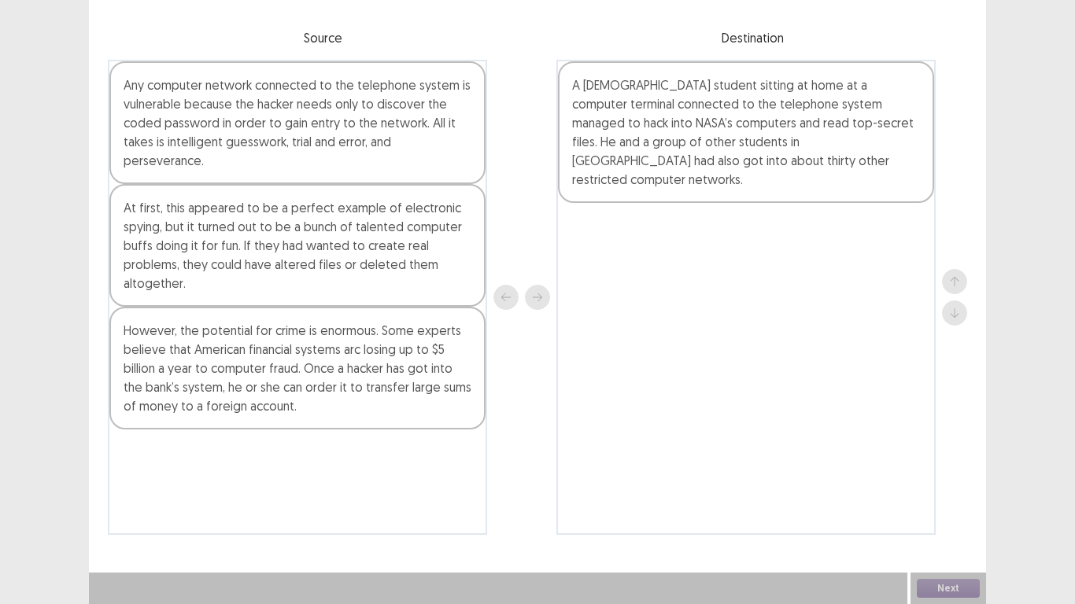
scroll to position [115, 0]
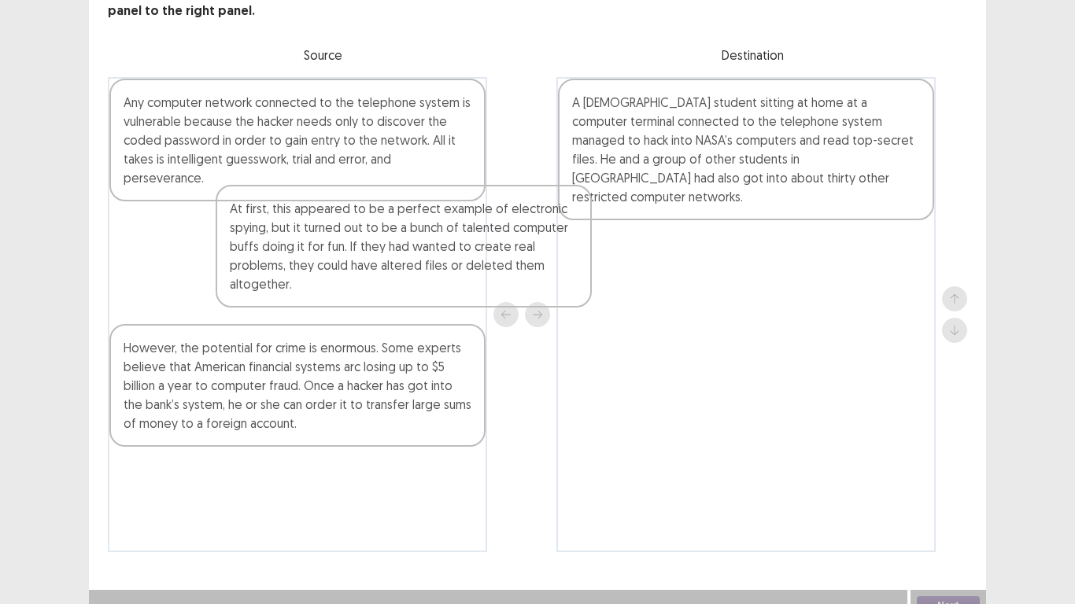
drag, startPoint x: 499, startPoint y: 245, endPoint x: 811, endPoint y: 292, distance: 315.8
click at [811, 292] on div "Any computer network connected to the telephone system is vulnerable because th…" at bounding box center [537, 314] width 859 height 475
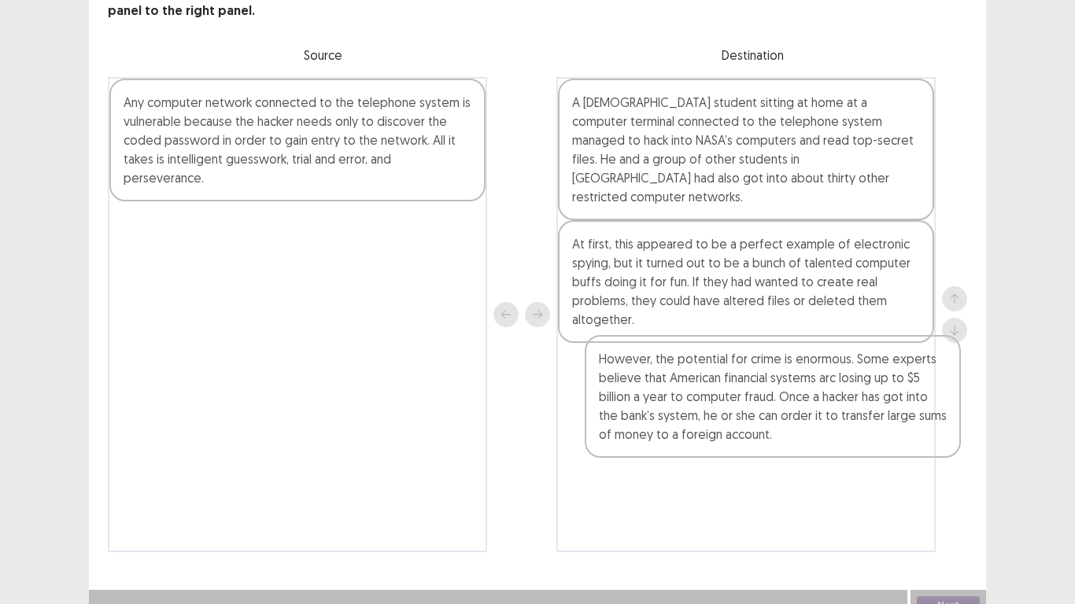
drag, startPoint x: 293, startPoint y: 249, endPoint x: 572, endPoint y: 315, distance: 286.8
click at [759, 407] on div "Any computer network connected to the telephone system is vulnerable because th…" at bounding box center [537, 314] width 859 height 475
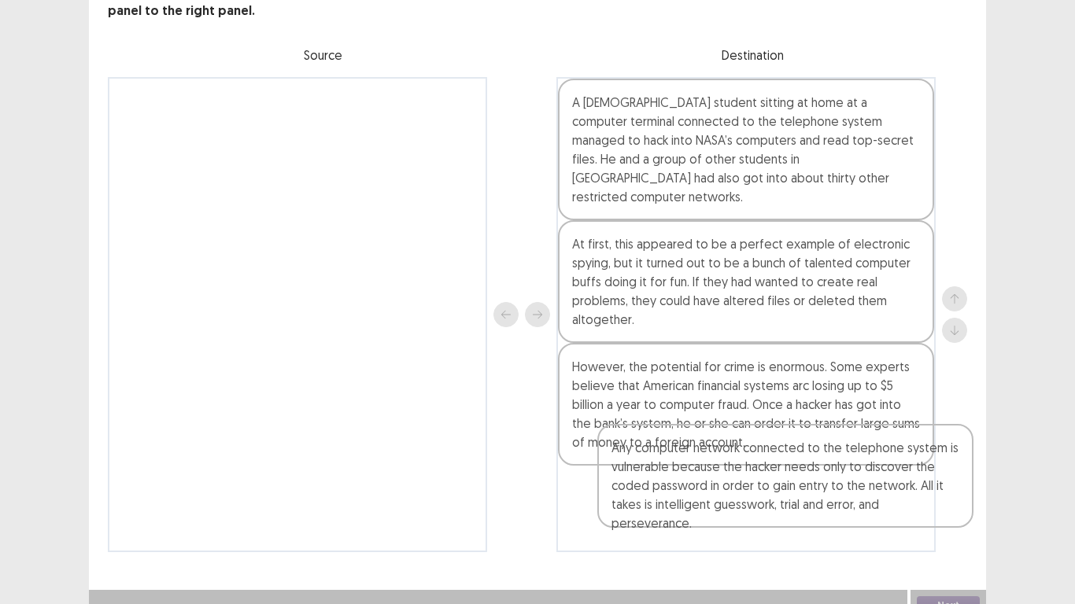
drag, startPoint x: 347, startPoint y: 171, endPoint x: 793, endPoint y: 504, distance: 556.9
click at [793, 504] on div "Any computer network connected to the telephone system is vulnerable because th…" at bounding box center [537, 314] width 859 height 475
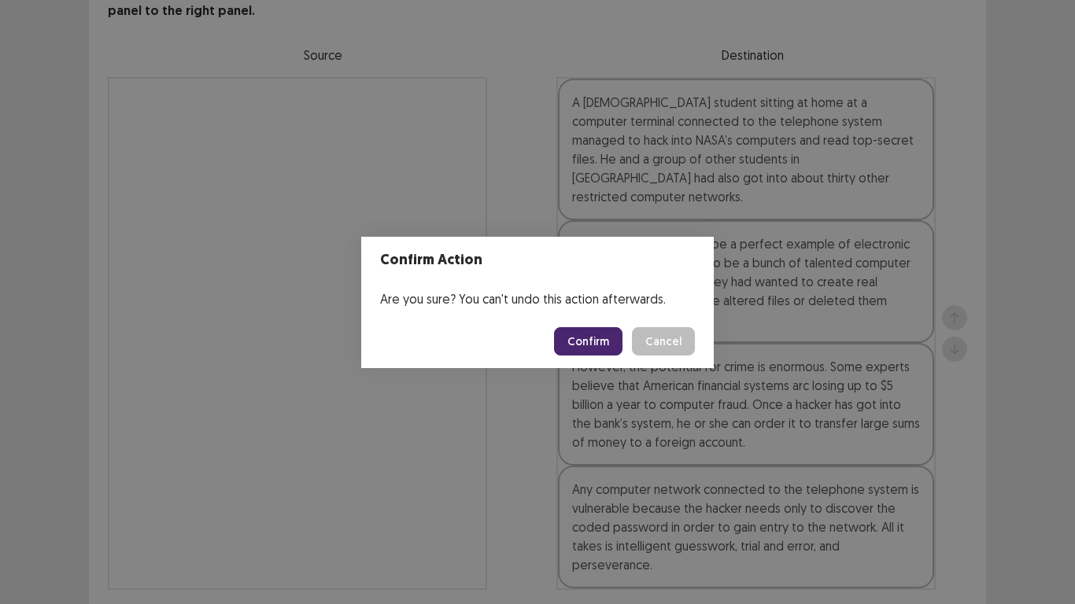
click at [609, 349] on button "Confirm" at bounding box center [588, 341] width 68 height 28
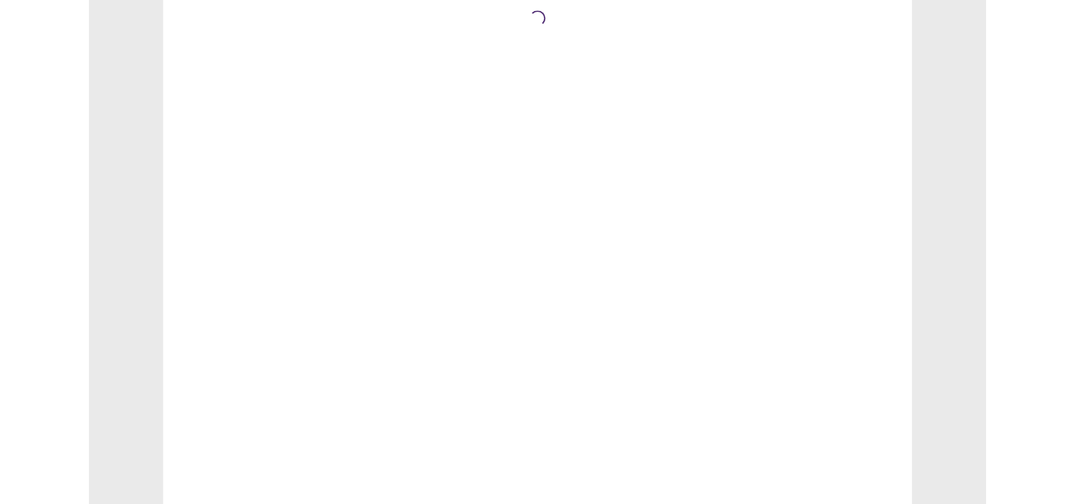
scroll to position [0, 0]
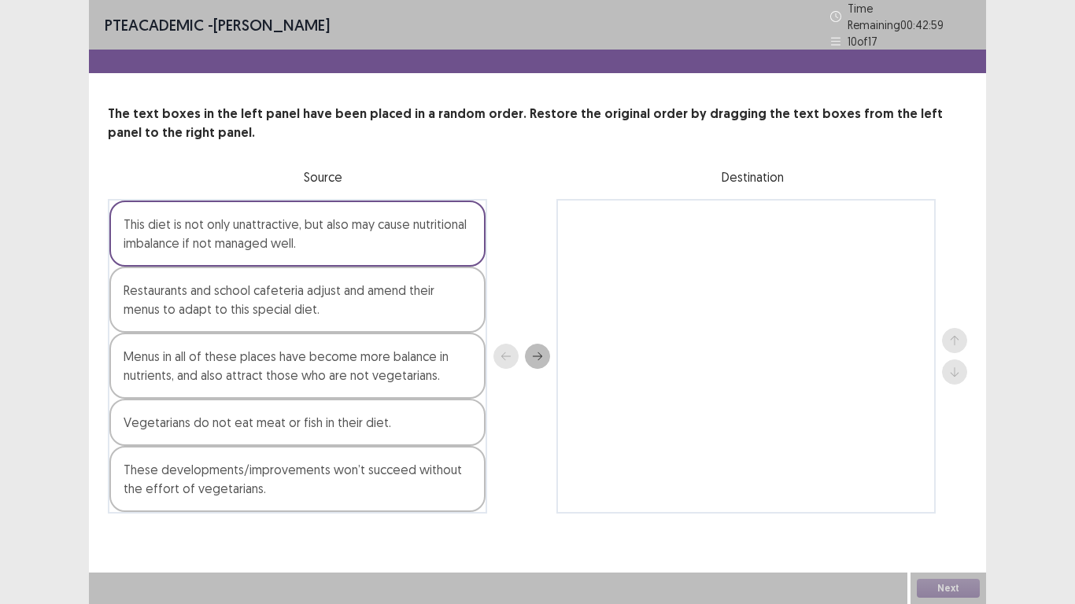
click at [530, 255] on div at bounding box center [521, 356] width 57 height 315
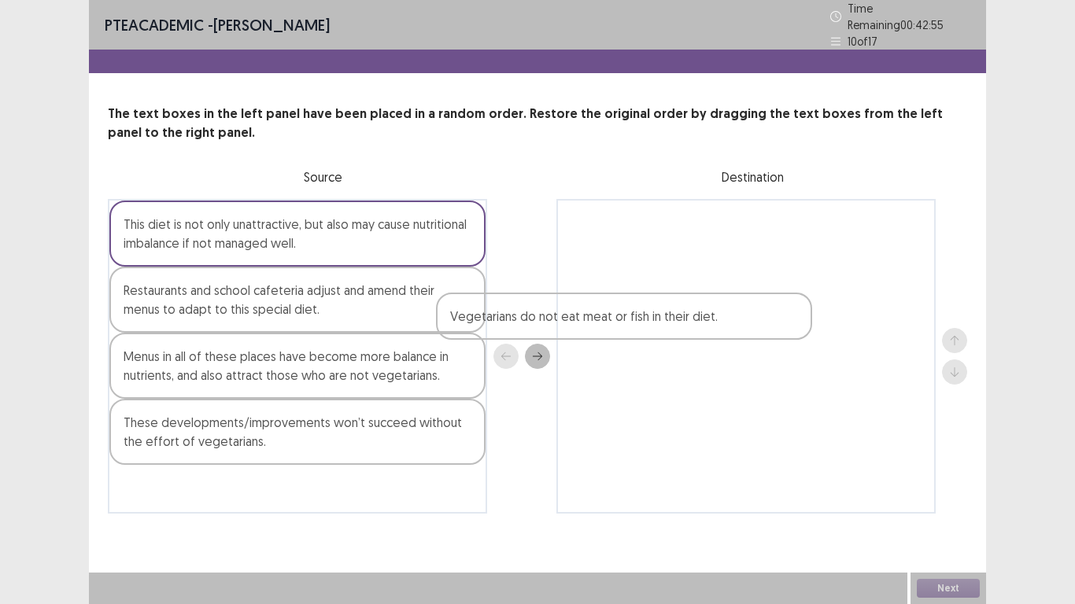
drag, startPoint x: 390, startPoint y: 414, endPoint x: 825, endPoint y: 240, distance: 468.5
click at [825, 240] on div "This diet is not only unattractive, but also may cause nutritional imbalance if…" at bounding box center [537, 356] width 859 height 315
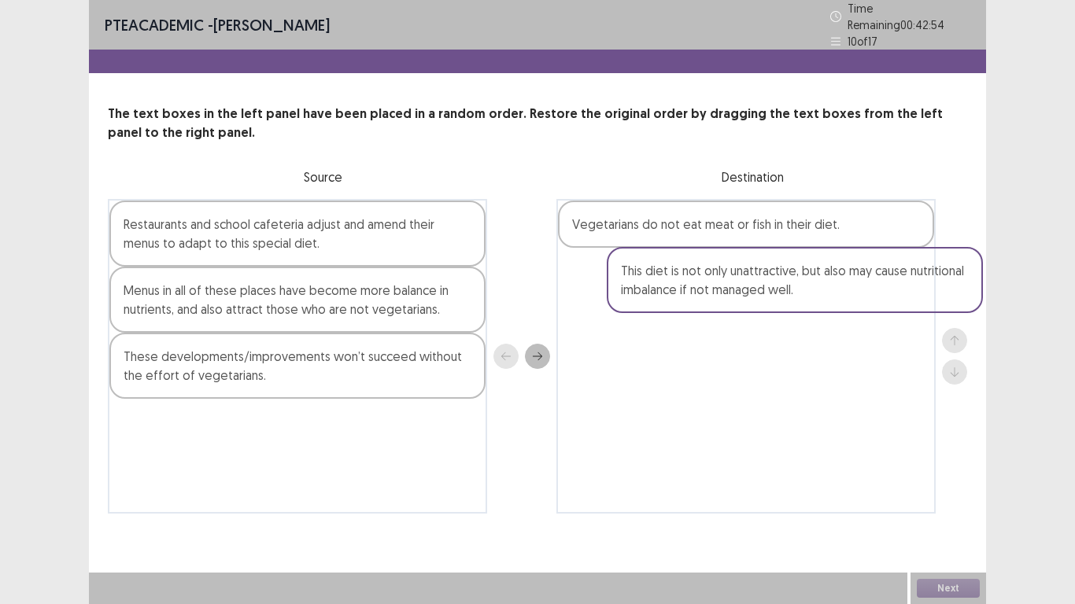
drag, startPoint x: 466, startPoint y: 241, endPoint x: 903, endPoint y: 291, distance: 440.2
click at [903, 291] on div "This diet is not only unattractive, but also may cause nutritional imbalance if…" at bounding box center [537, 356] width 859 height 315
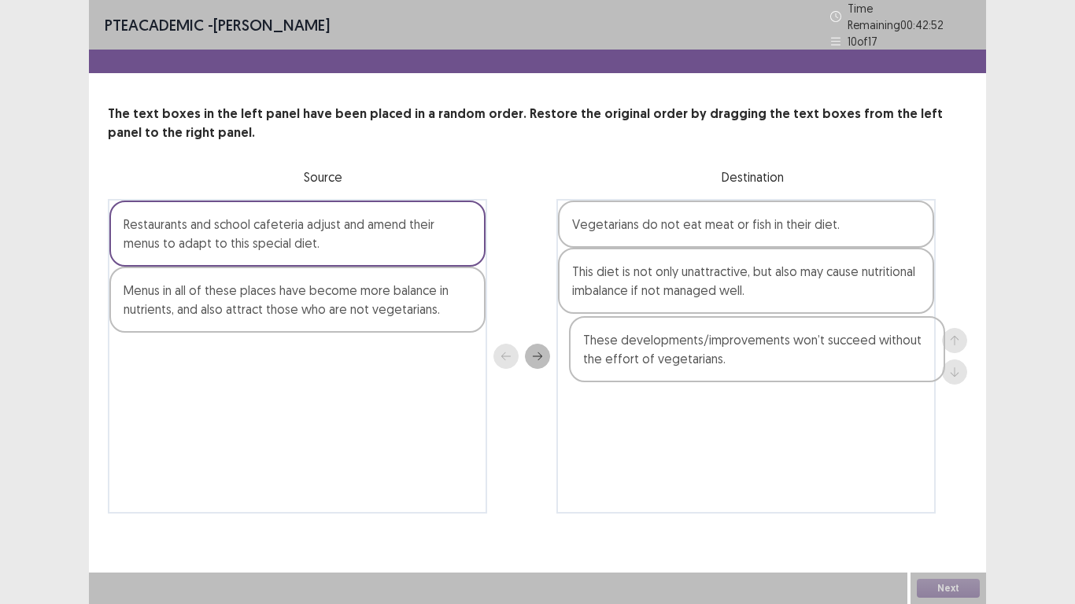
drag, startPoint x: 353, startPoint y: 361, endPoint x: 876, endPoint y: 346, distance: 523.3
click at [876, 346] on div "Restaurants and school cafeteria adjust and amend their menus to adapt to this …" at bounding box center [537, 356] width 859 height 315
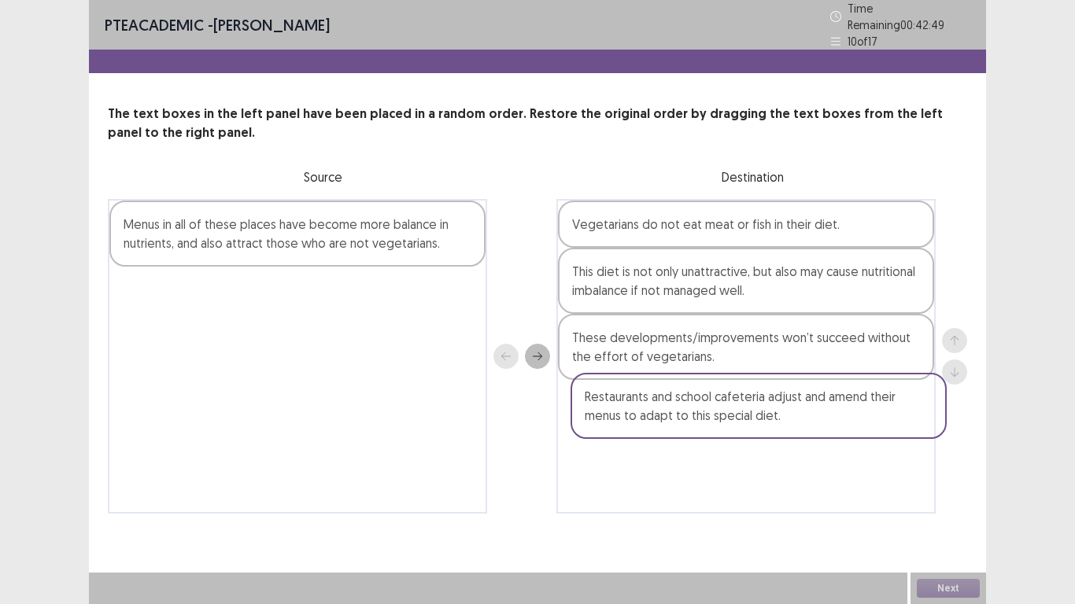
click at [858, 433] on div "Vegetarians do not eat meat or fish in their diet. This diet is not only unattr…" at bounding box center [745, 356] width 379 height 315
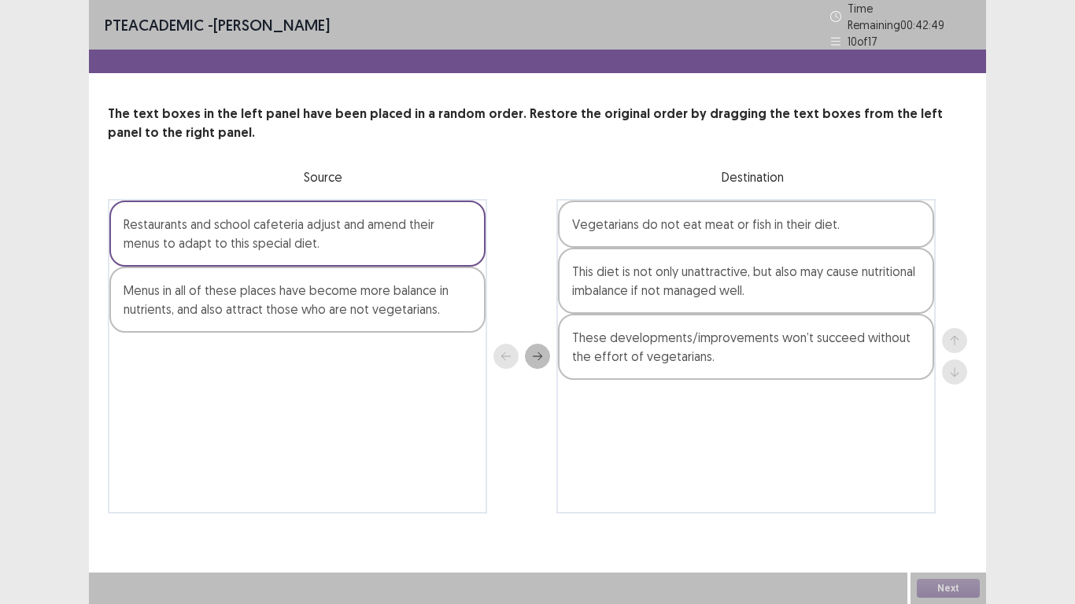
click at [330, 226] on div "Restaurants and school cafeteria adjust and amend their menus to adapt to this …" at bounding box center [297, 234] width 376 height 66
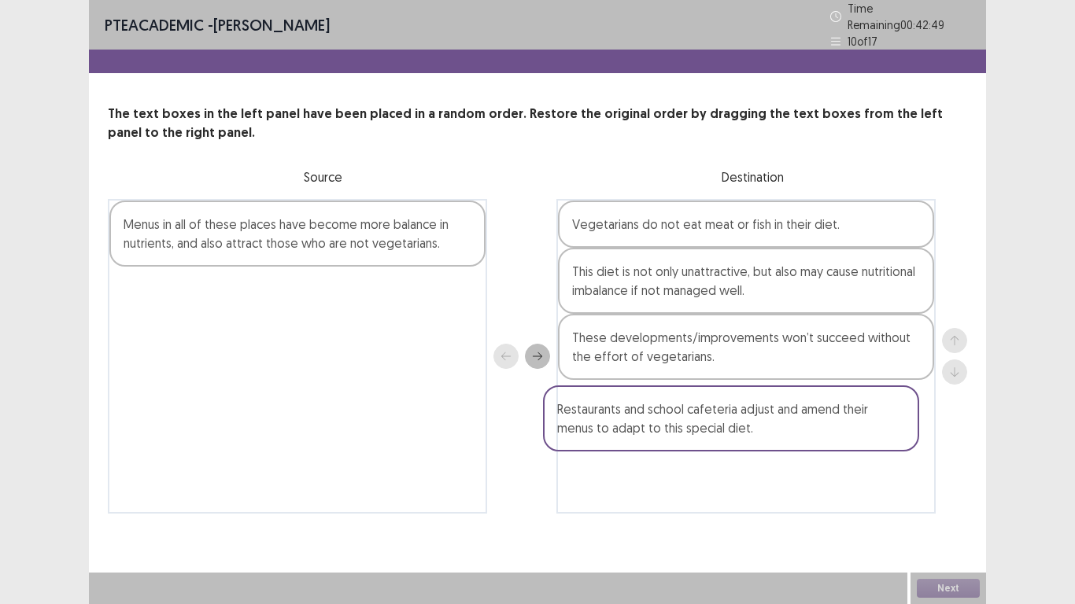
drag, startPoint x: 360, startPoint y: 232, endPoint x: 521, endPoint y: 352, distance: 200.1
click at [850, 441] on div "Restaurants and school cafeteria adjust and amend their menus to adapt to this …" at bounding box center [537, 356] width 859 height 315
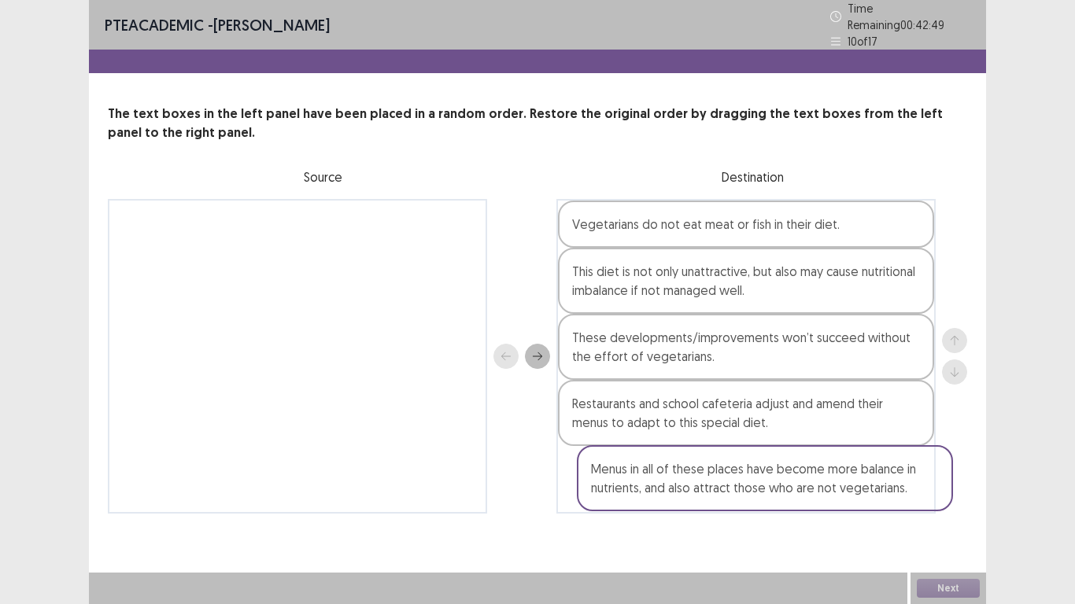
drag, startPoint x: 334, startPoint y: 228, endPoint x: 811, endPoint y: 501, distance: 549.3
click at [811, 501] on div "Menus in all of these places have become more balance in nutrients, and also at…" at bounding box center [537, 356] width 859 height 315
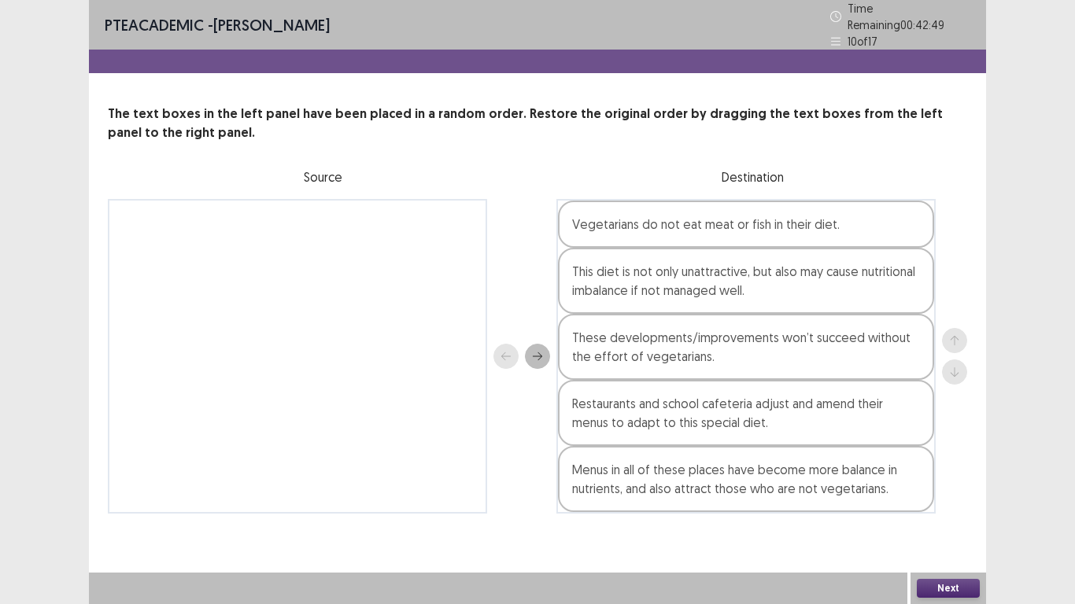
click at [724, 532] on div "PTE academic - [PERSON_NAME] Time Remaining 00 : 42 : 49 10 of 17 The text boxe…" at bounding box center [537, 272] width 897 height 545
click at [935, 590] on button "Next" at bounding box center [947, 588] width 63 height 19
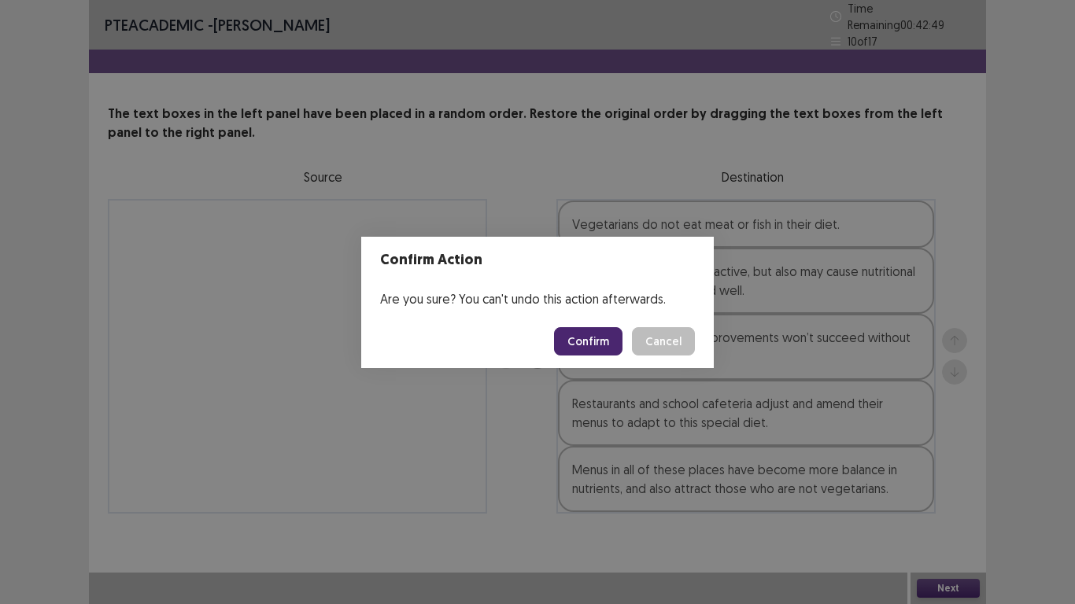
click at [593, 351] on button "Confirm" at bounding box center [588, 341] width 68 height 28
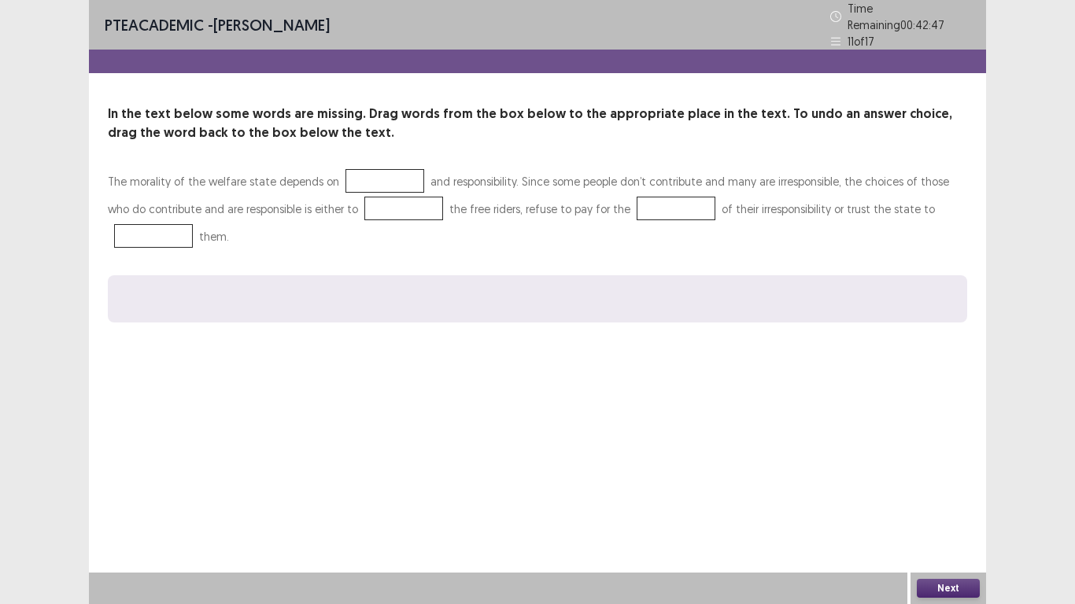
click at [379, 174] on div at bounding box center [384, 181] width 79 height 24
click at [304, 291] on div at bounding box center [537, 298] width 859 height 47
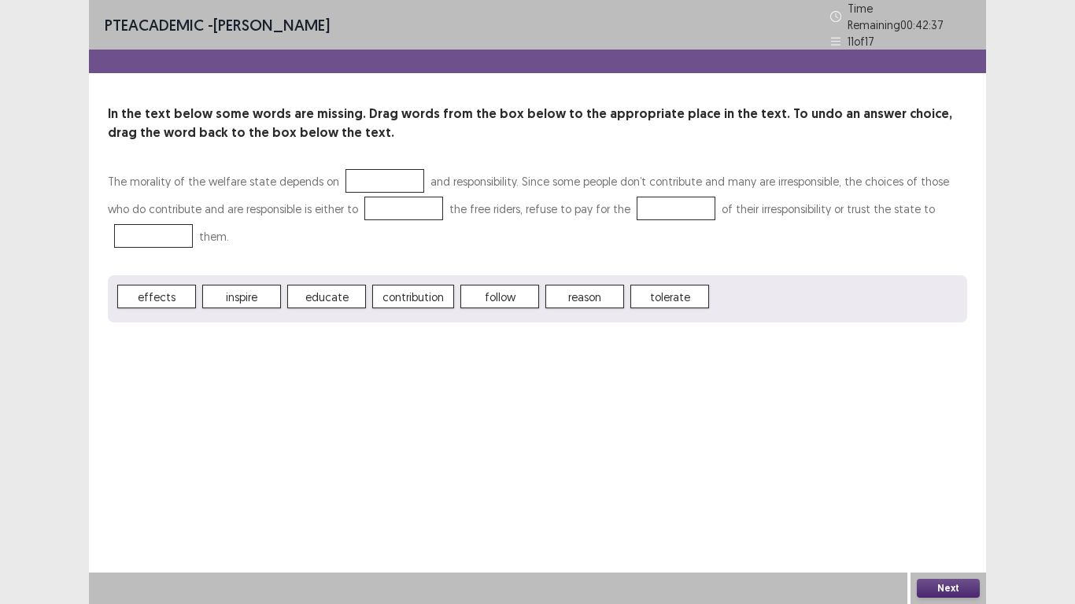
click at [401, 285] on span "contribution" at bounding box center [413, 297] width 82 height 24
click at [373, 174] on div at bounding box center [384, 181] width 79 height 24
drag, startPoint x: 393, startPoint y: 293, endPoint x: 391, endPoint y: 267, distance: 26.1
click at [920, 390] on div "PTE academic - [PERSON_NAME] Time Remaining 00 : 42 : 27 11 of 17 In the text b…" at bounding box center [537, 302] width 897 height 604
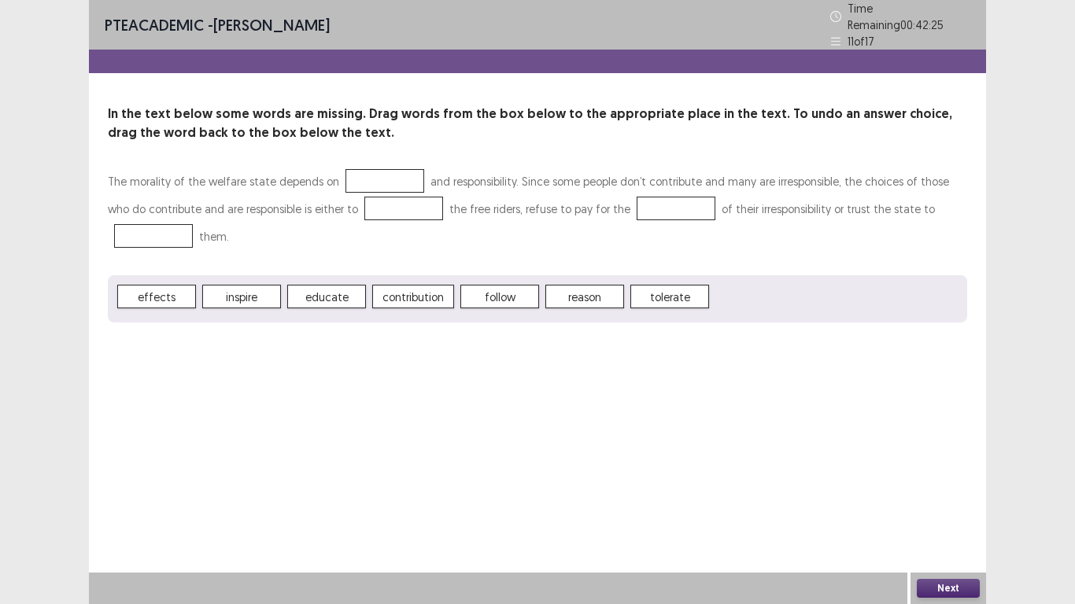
click at [990, 327] on div "PTE academic - [PERSON_NAME] Time Remaining 00 : 42 : 25 11 of 17 In the text b…" at bounding box center [537, 302] width 1075 height 604
drag, startPoint x: 677, startPoint y: 389, endPoint x: 688, endPoint y: 327, distance: 62.2
click at [688, 327] on div "PTE academic - [PERSON_NAME] Time Remaining 00 : 42 : 25 11 of 17 In the text b…" at bounding box center [537, 302] width 897 height 604
click at [728, 399] on div "PTE academic - [PERSON_NAME] Time Remaining 00 : 42 : 25 11 of 17 In the text b…" at bounding box center [537, 302] width 897 height 604
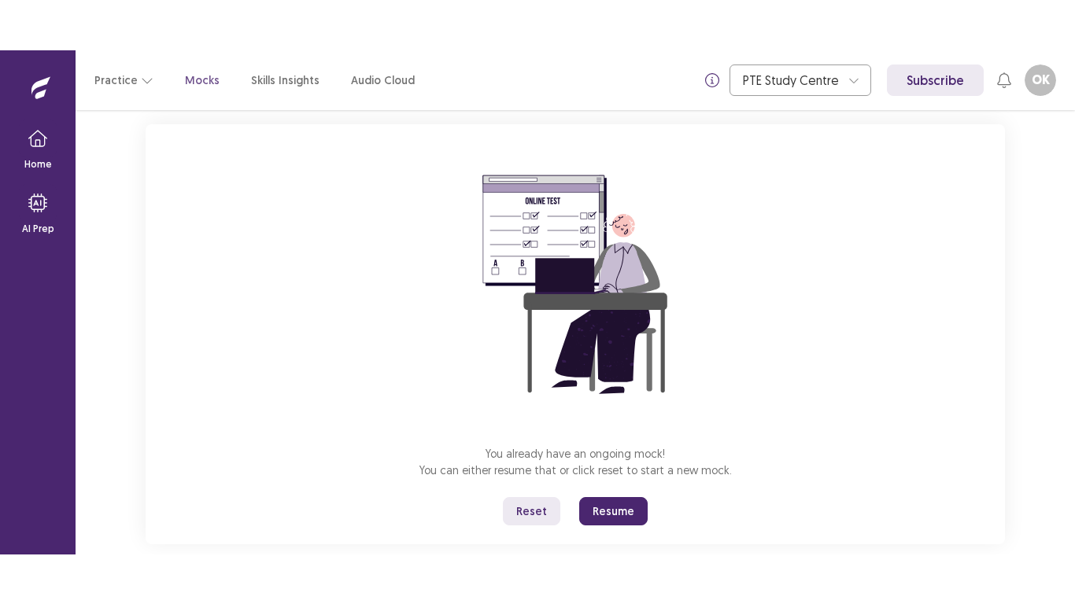
scroll to position [117, 0]
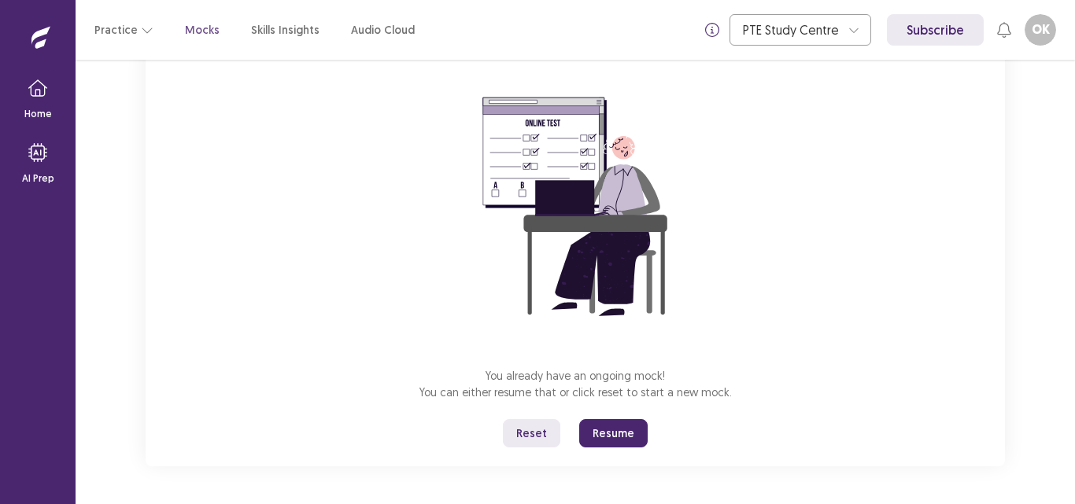
click at [612, 435] on button "Resume" at bounding box center [613, 433] width 68 height 28
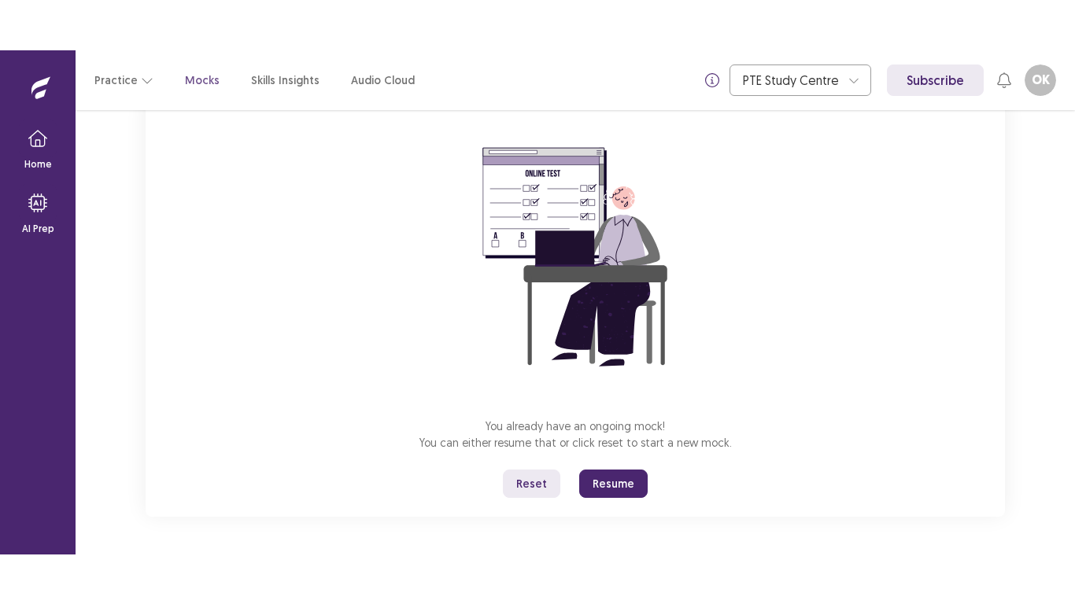
scroll to position [17, 0]
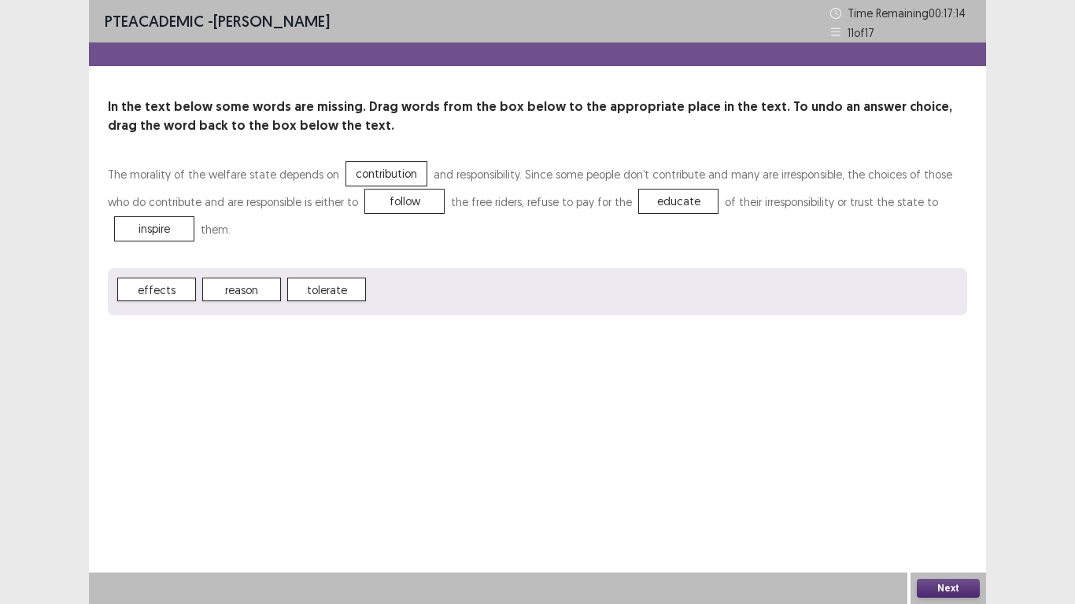
drag, startPoint x: 916, startPoint y: 516, endPoint x: 936, endPoint y: 551, distance: 40.2
click at [938, 503] on div "PTE academic - Orawan Keatthaiyon Time Remaining 00 : 17 : 14 11 of 17 In the t…" at bounding box center [537, 302] width 897 height 604
click at [933, 503] on button "Next" at bounding box center [947, 588] width 63 height 19
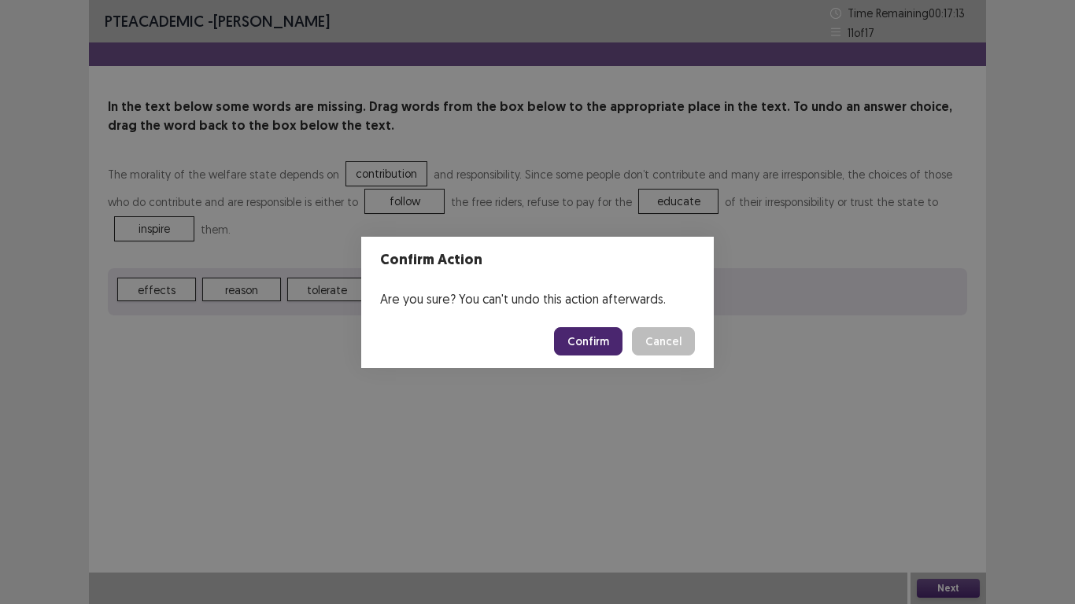
click at [599, 347] on button "Confirm" at bounding box center [588, 341] width 68 height 28
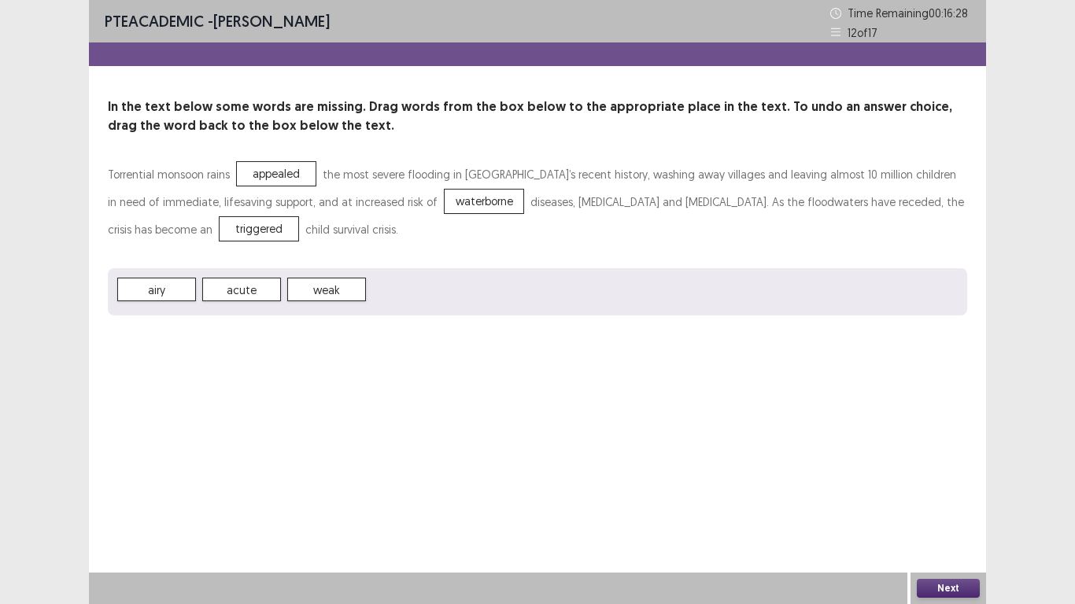
drag, startPoint x: 436, startPoint y: 287, endPoint x: 426, endPoint y: 285, distance: 10.5
click at [219, 224] on span "triggered" at bounding box center [258, 229] width 79 height 24
drag, startPoint x: 798, startPoint y: 443, endPoint x: 868, endPoint y: 490, distance: 84.4
click at [867, 485] on div "PTE academic - Orawan Keatthaiyon Time Remaining 00 : 16 : 20 12 of 17 In the t…" at bounding box center [537, 302] width 897 height 604
click at [932, 503] on button "Next" at bounding box center [947, 588] width 63 height 19
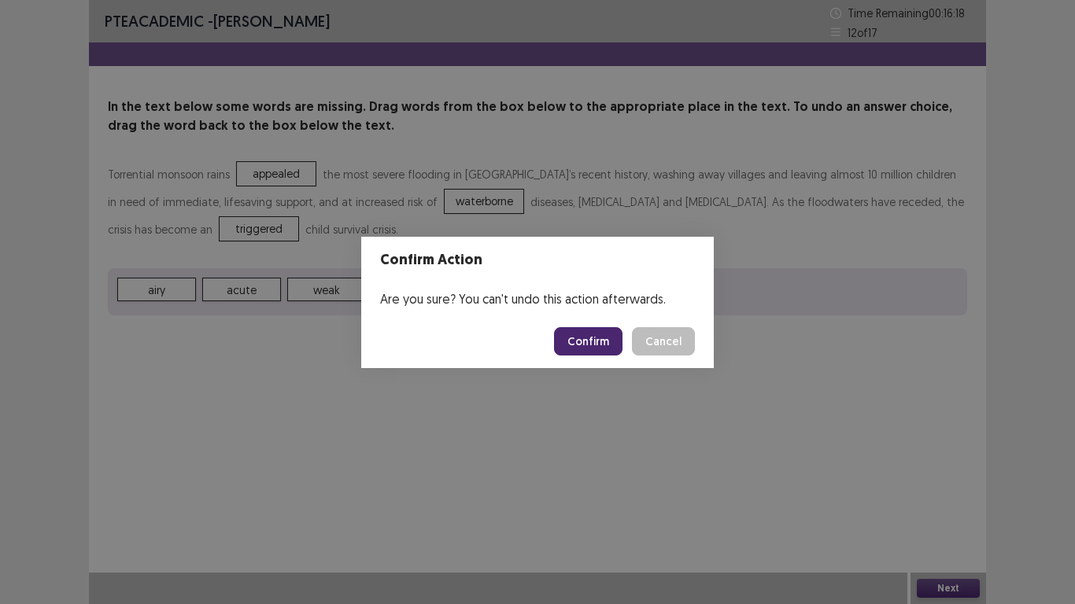
click at [598, 346] on button "Confirm" at bounding box center [588, 341] width 68 height 28
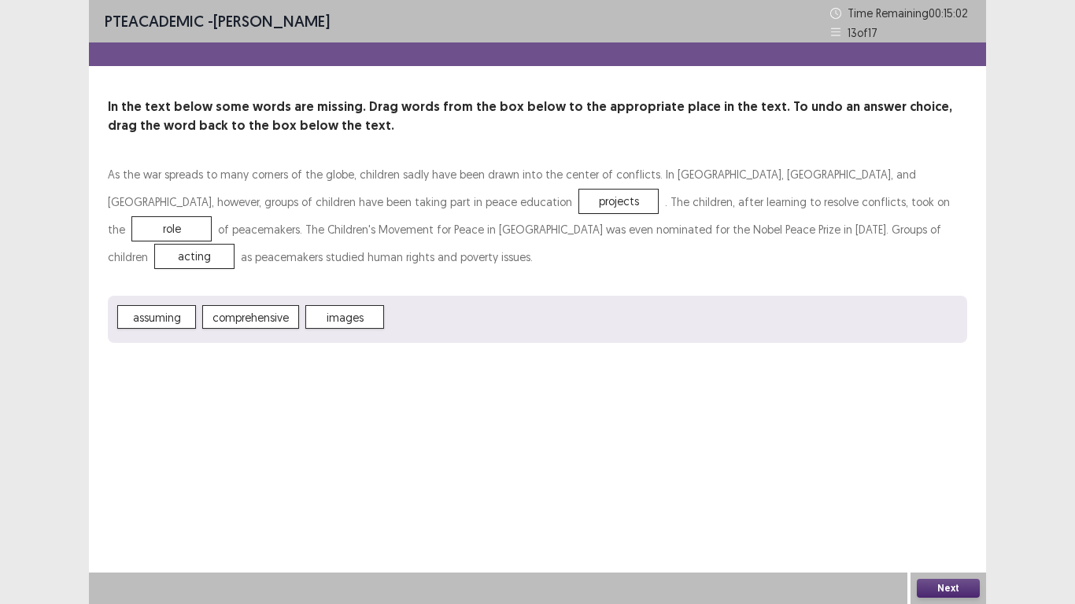
click at [924, 503] on button "Next" at bounding box center [947, 588] width 63 height 19
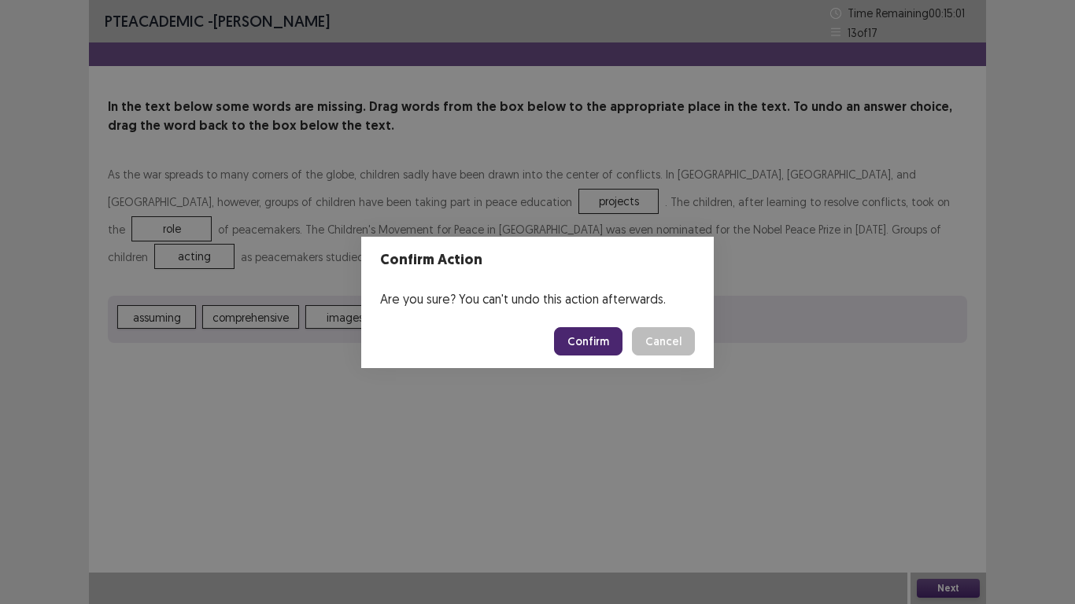
click at [604, 342] on button "Confirm" at bounding box center [588, 341] width 68 height 28
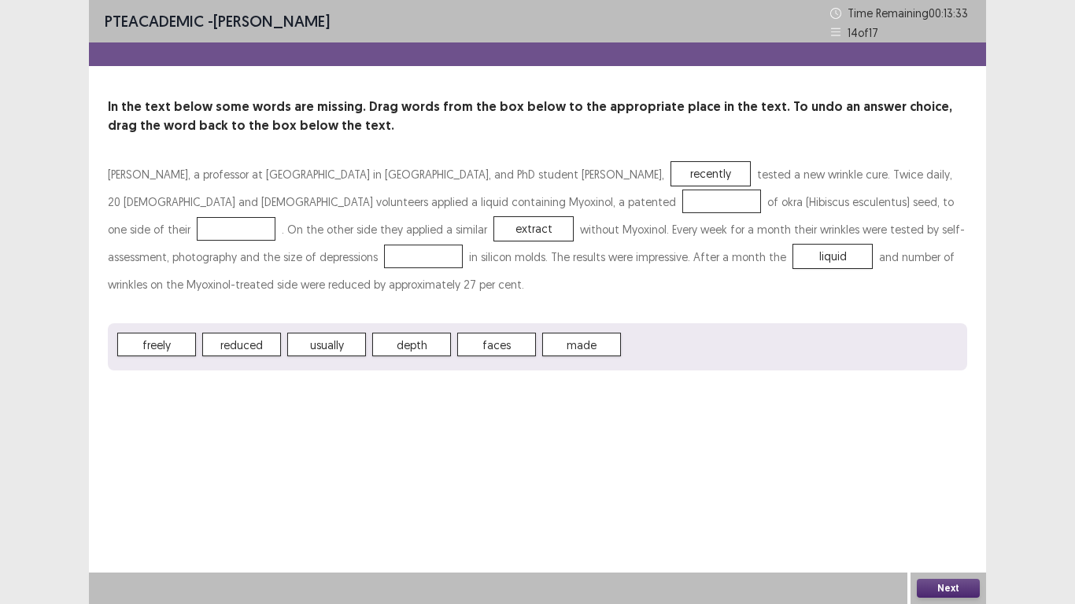
click at [793, 260] on span "liquid" at bounding box center [832, 257] width 79 height 24
click at [933, 503] on button "Next" at bounding box center [947, 588] width 63 height 19
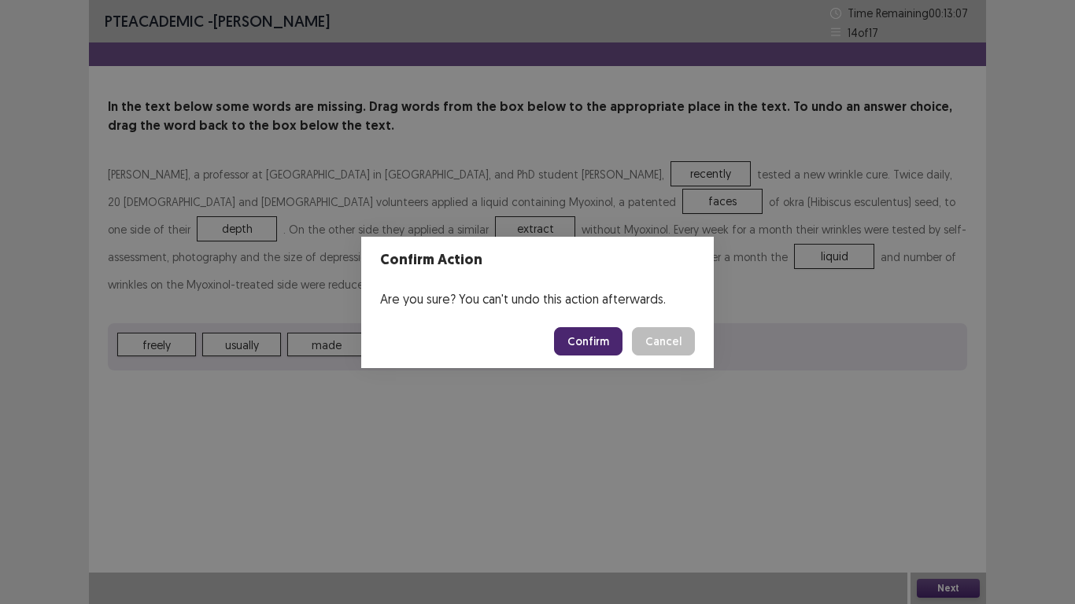
click at [602, 337] on button "Confirm" at bounding box center [588, 341] width 68 height 28
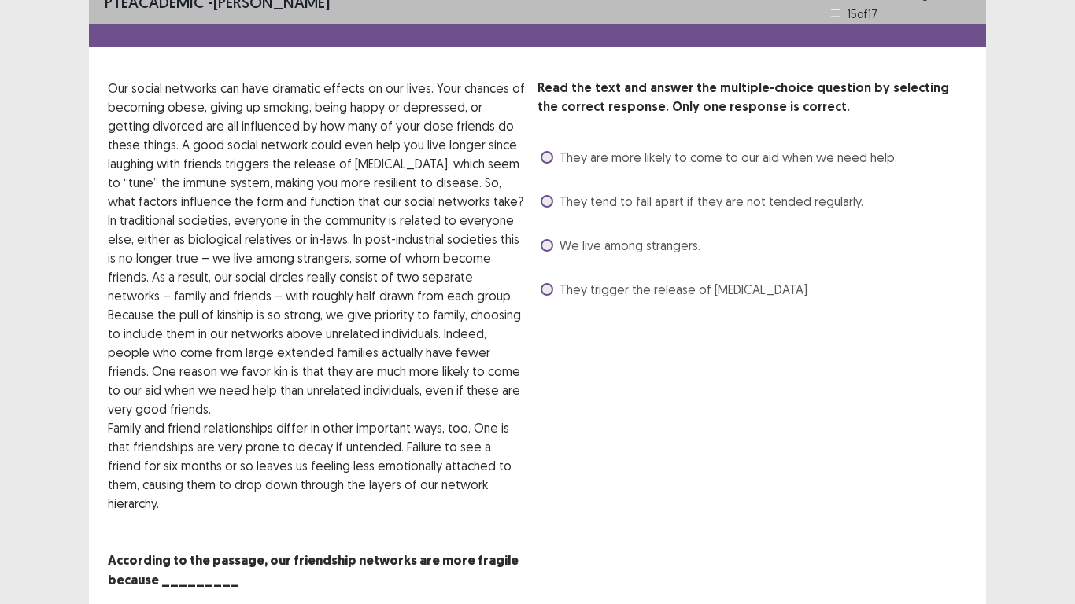
scroll to position [0, 0]
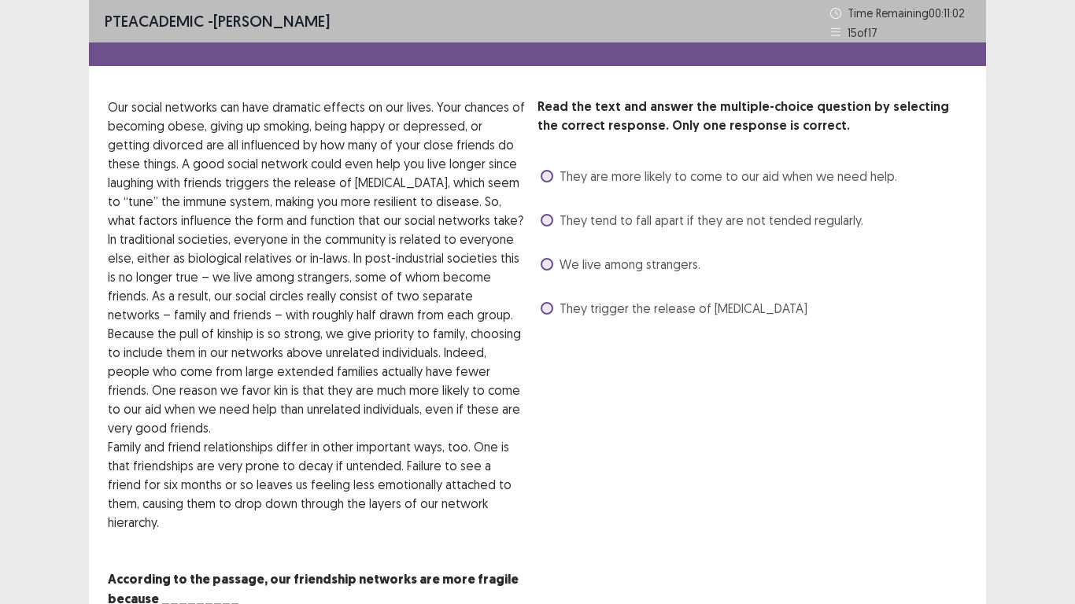
click at [606, 226] on span "They tend to fall apart if they are not tended regularly." at bounding box center [711, 220] width 304 height 19
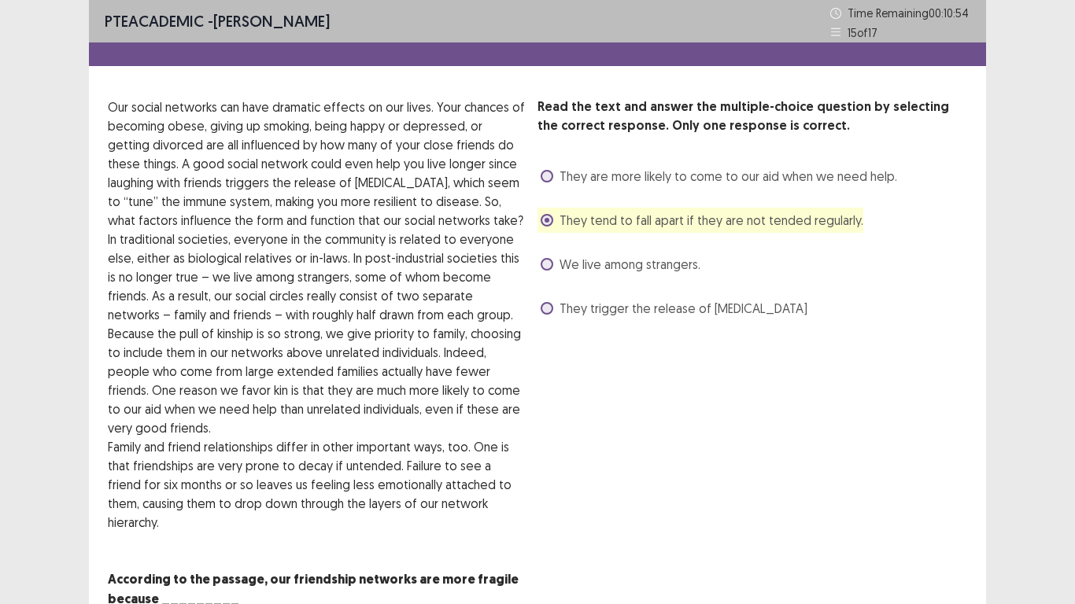
click at [629, 183] on span "They are more likely to come to our aid when we need help." at bounding box center [727, 176] width 337 height 19
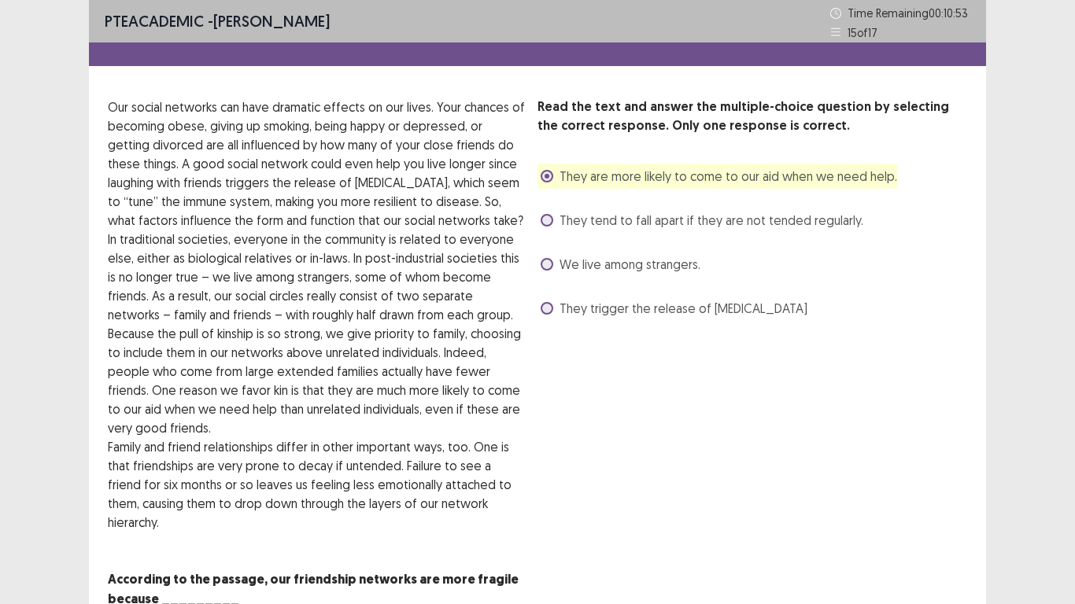
scroll to position [55, 0]
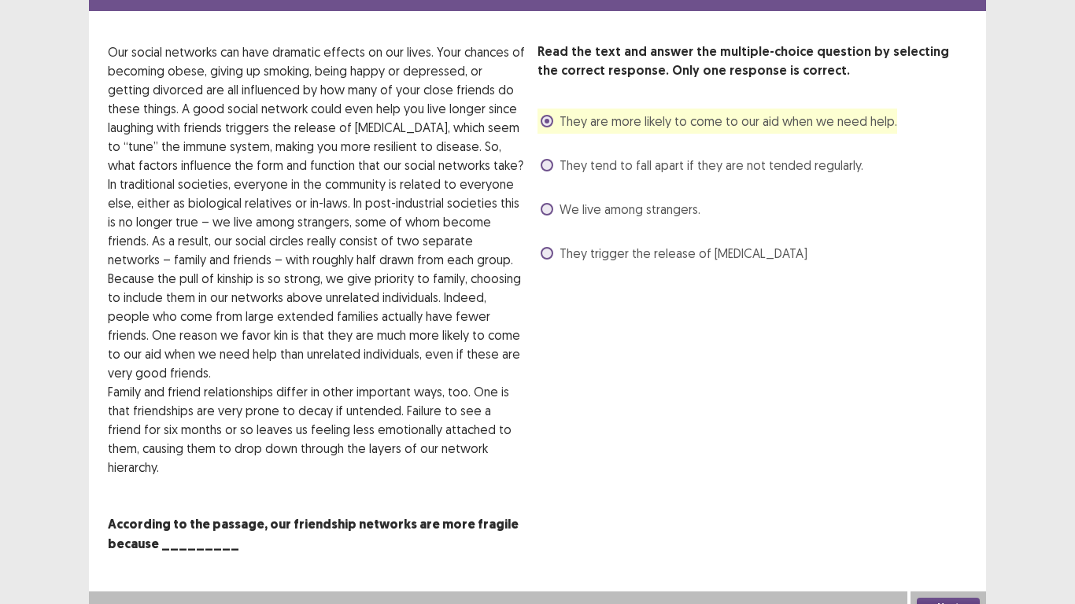
click at [943, 503] on button "Next" at bounding box center [947, 607] width 63 height 19
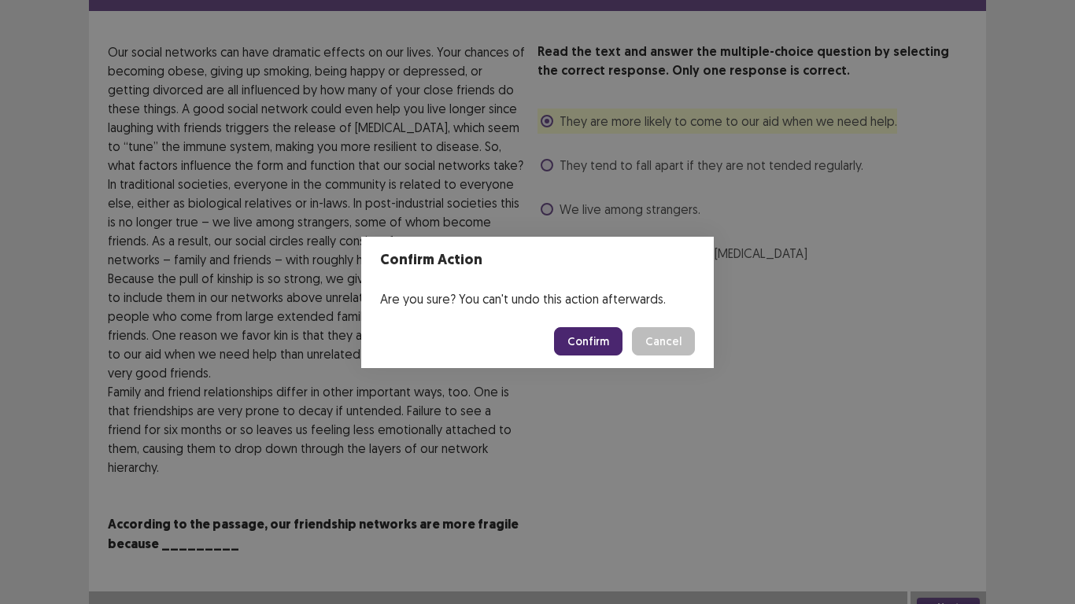
click at [591, 334] on button "Confirm" at bounding box center [588, 341] width 68 height 28
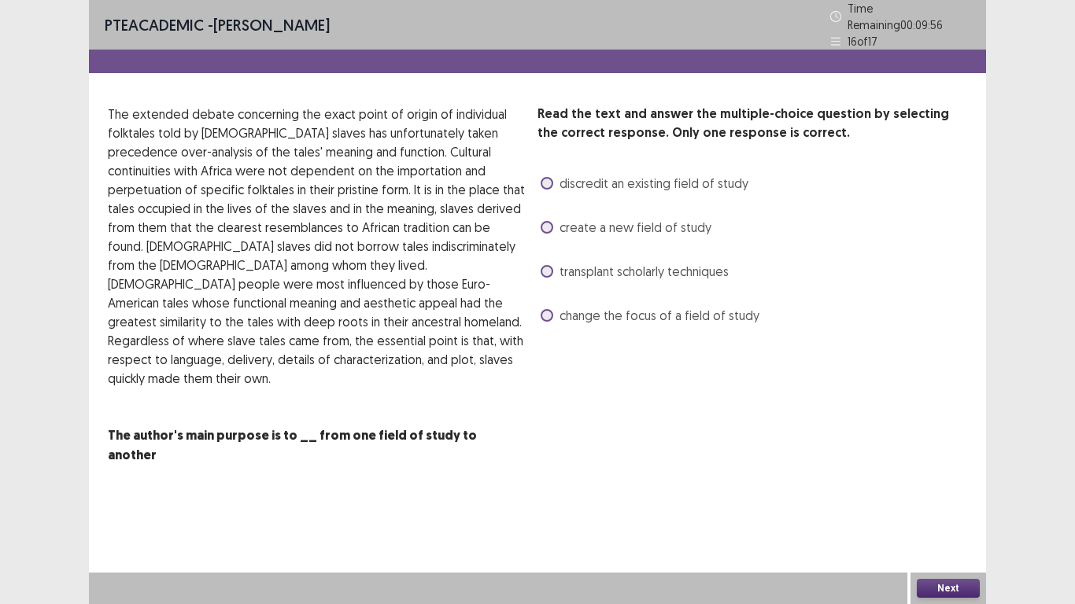
click at [588, 179] on span "discredit an existing field of study" at bounding box center [653, 183] width 189 height 19
click at [935, 503] on button "Next" at bounding box center [947, 588] width 63 height 19
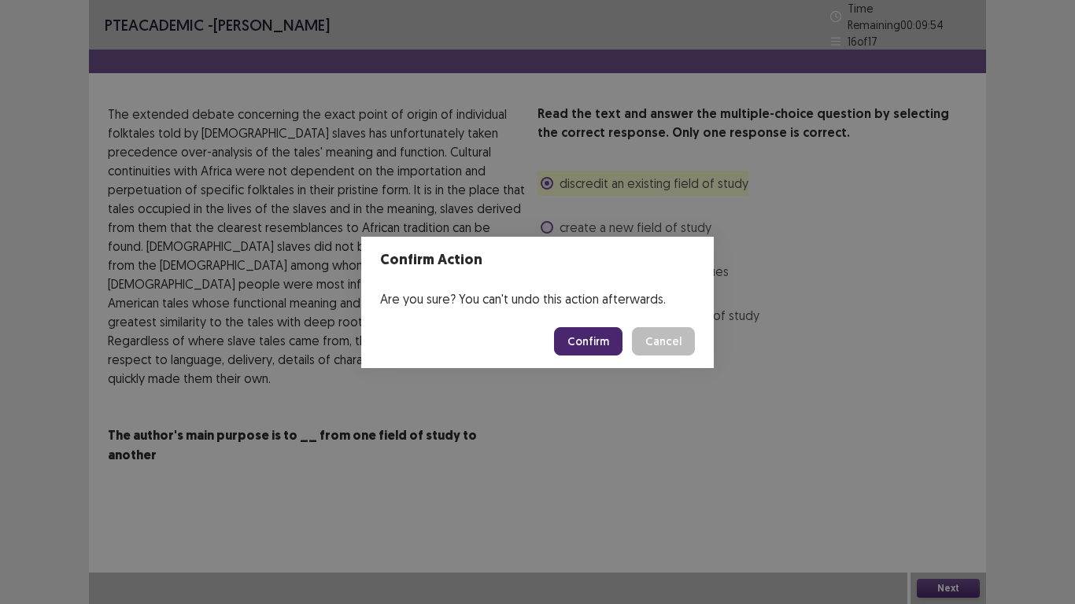
click at [588, 342] on button "Confirm" at bounding box center [588, 341] width 68 height 28
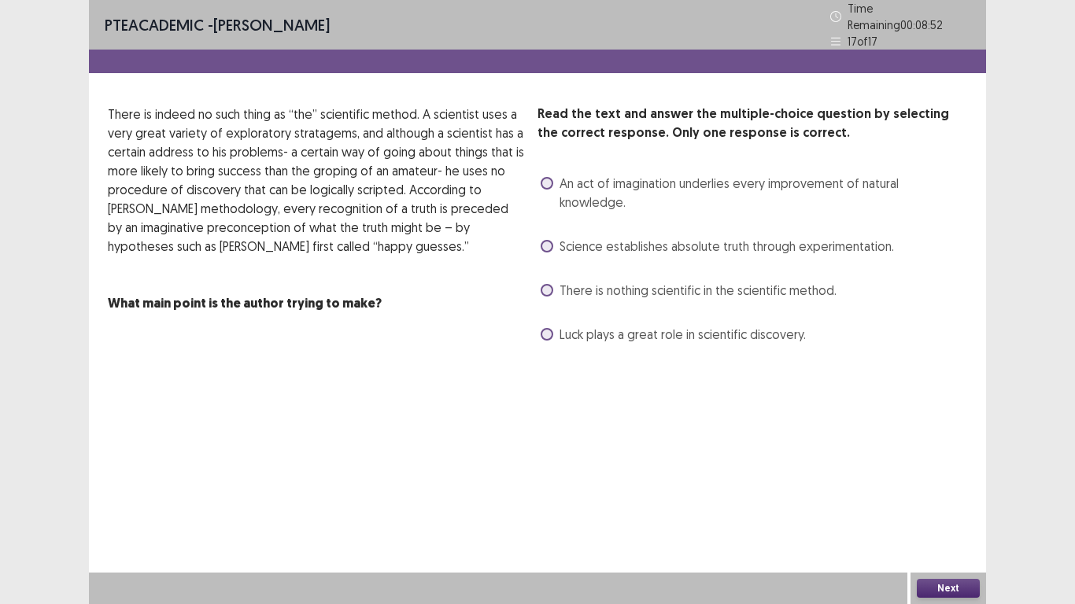
click at [551, 240] on span at bounding box center [546, 246] width 13 height 13
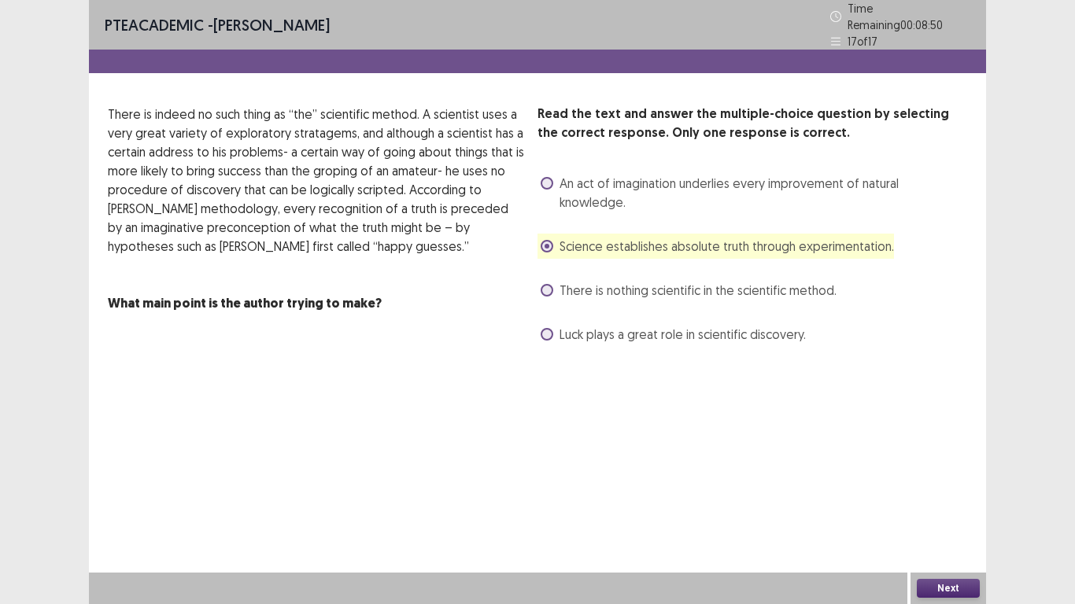
click at [956, 503] on button "Next" at bounding box center [947, 588] width 63 height 19
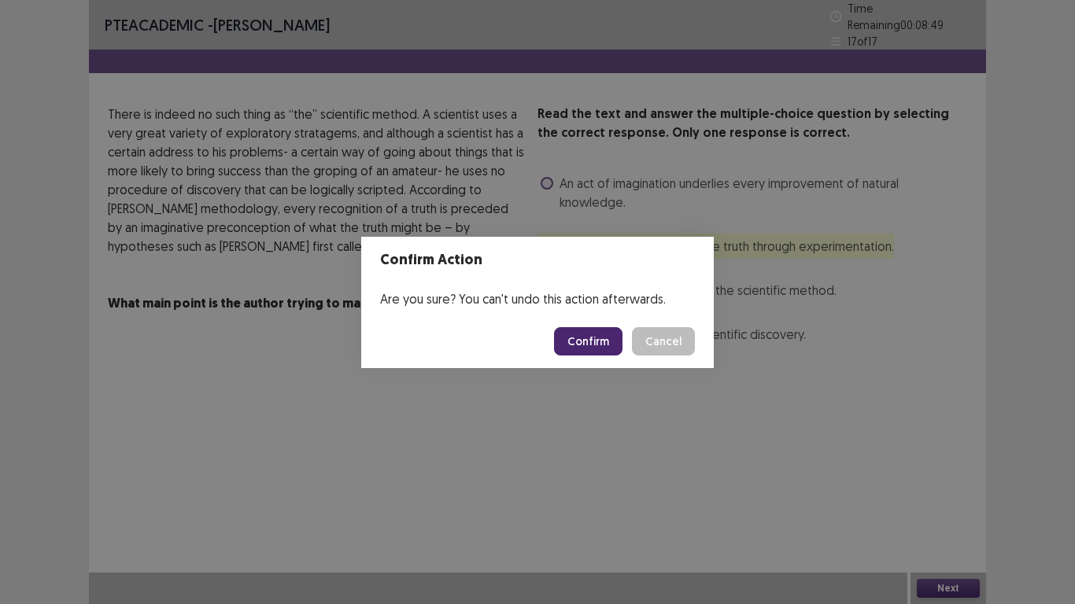
click at [606, 345] on button "Confirm" at bounding box center [588, 341] width 68 height 28
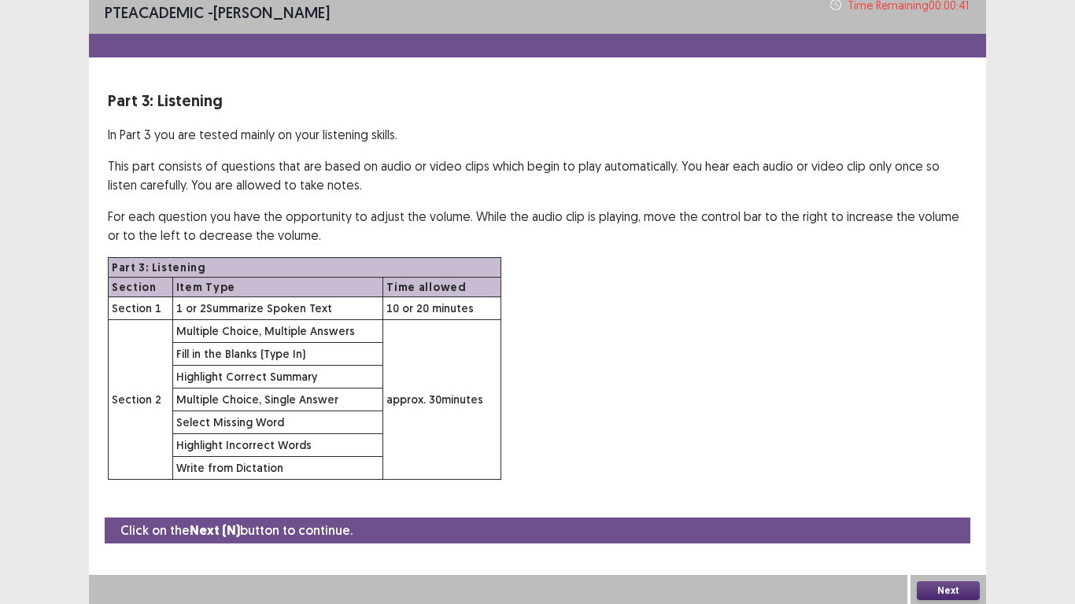
scroll to position [11, 0]
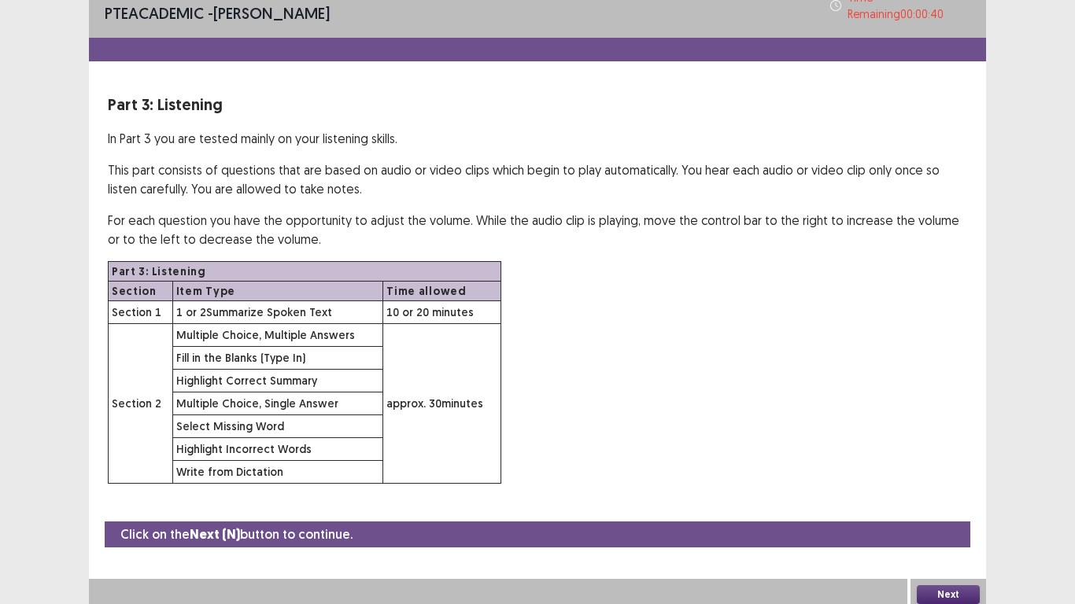
click at [968, 503] on button "Next" at bounding box center [947, 594] width 63 height 19
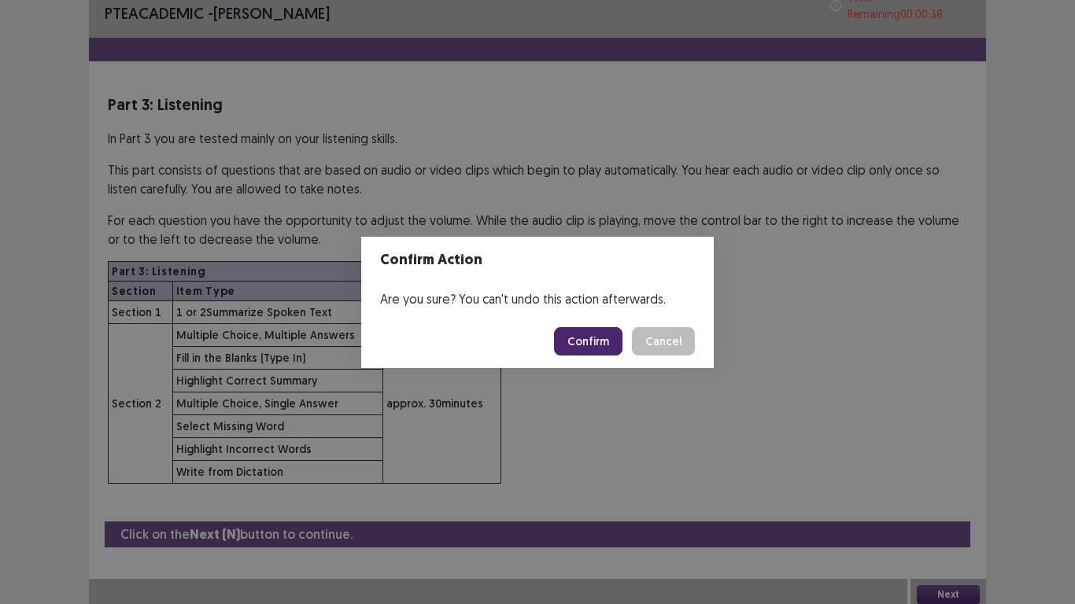
click at [588, 326] on footer "Confirm Cancel" at bounding box center [537, 341] width 352 height 53
click at [584, 336] on button "Confirm" at bounding box center [588, 341] width 68 height 28
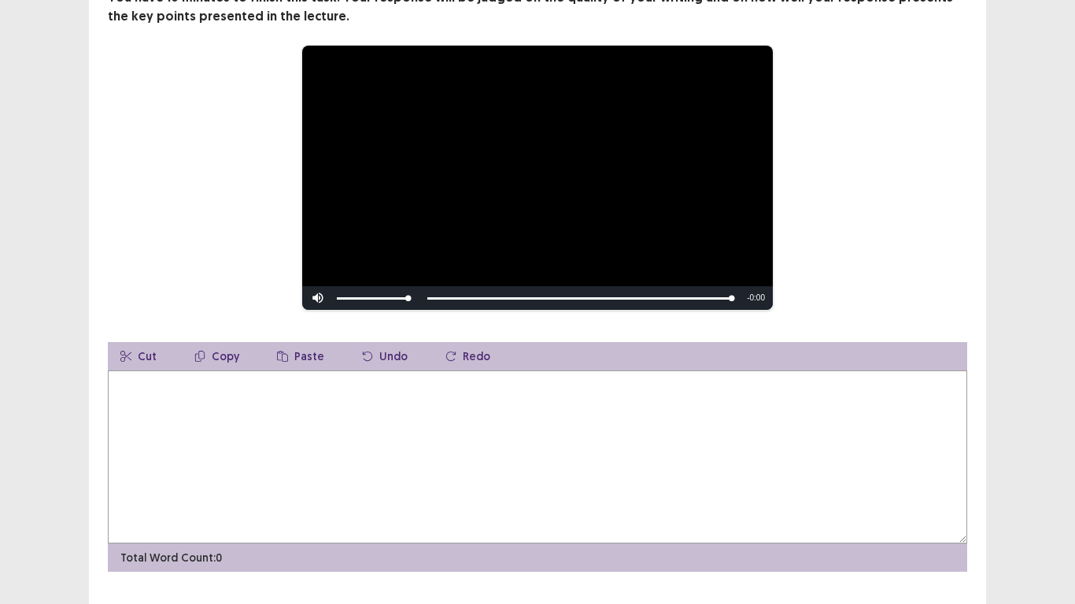
scroll to position [157, 0]
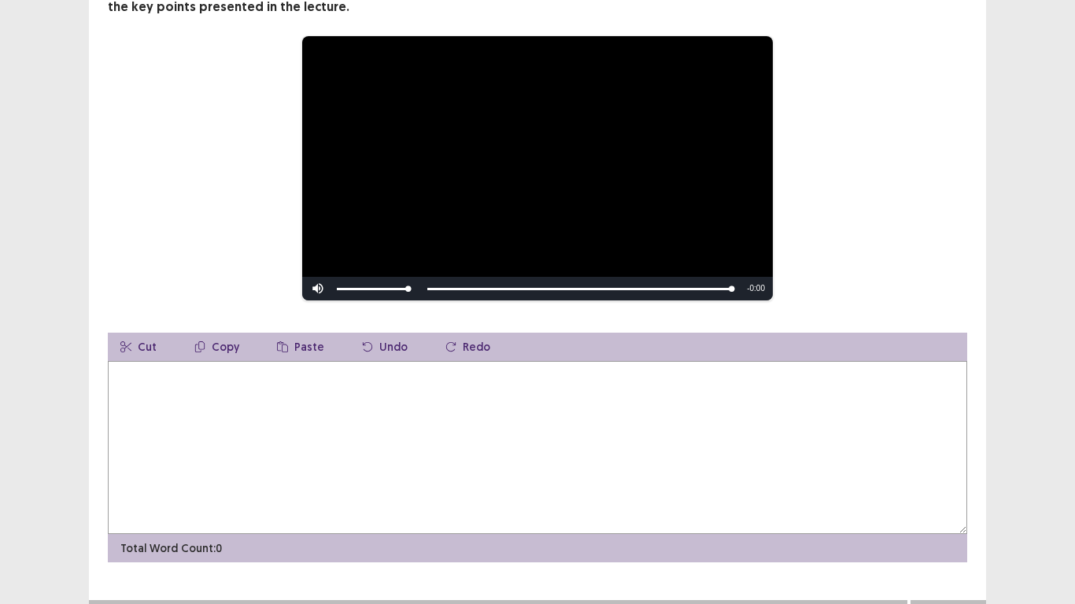
click at [389, 443] on textarea at bounding box center [537, 447] width 859 height 173
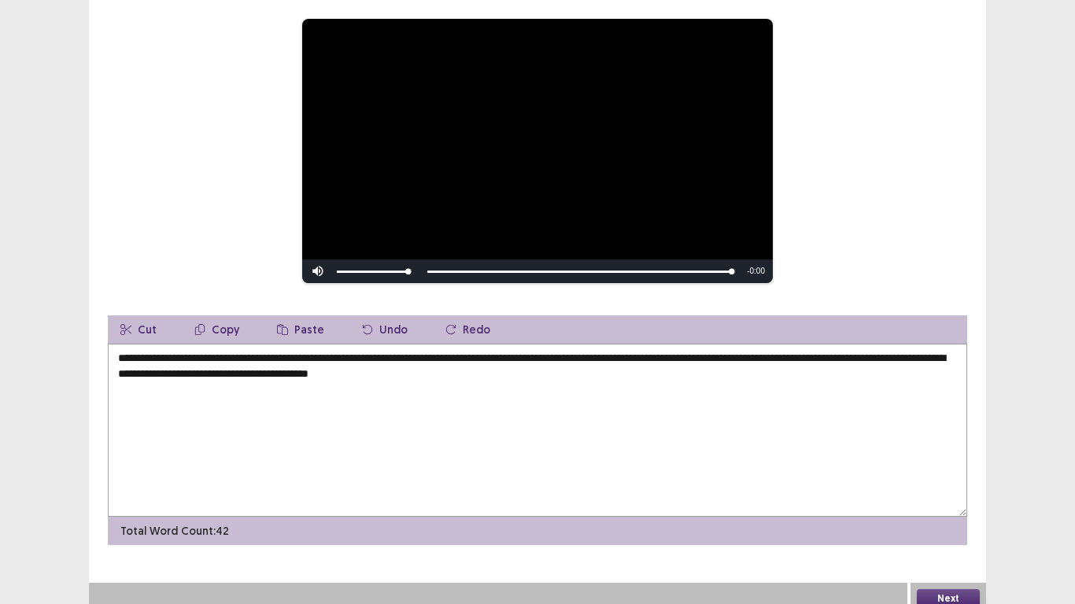
scroll to position [178, 0]
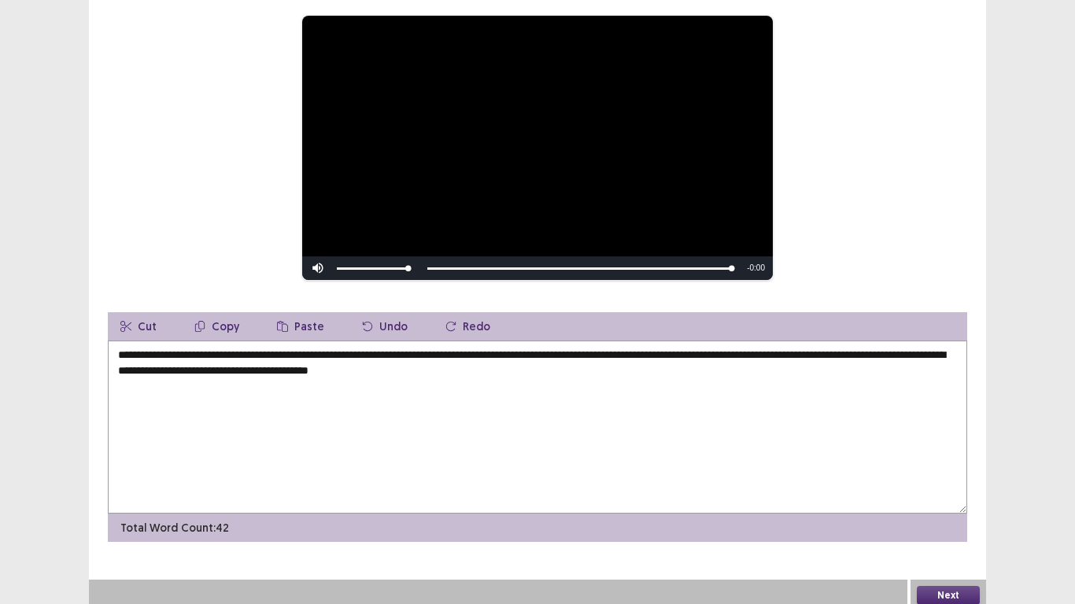
type textarea "**********"
click at [938, 503] on button "Next" at bounding box center [947, 595] width 63 height 19
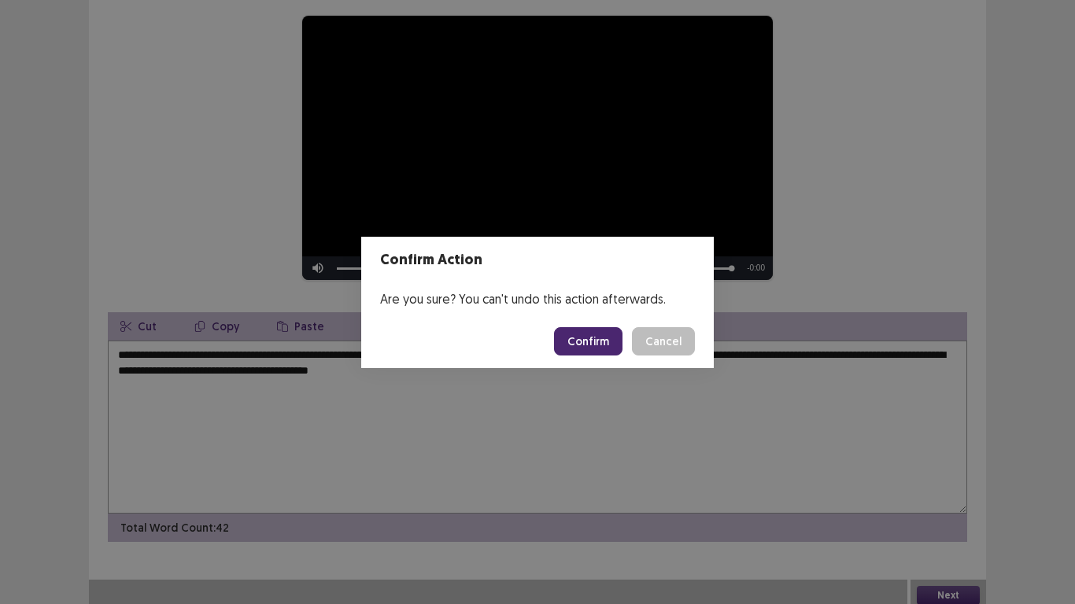
click at [590, 338] on button "Confirm" at bounding box center [588, 341] width 68 height 28
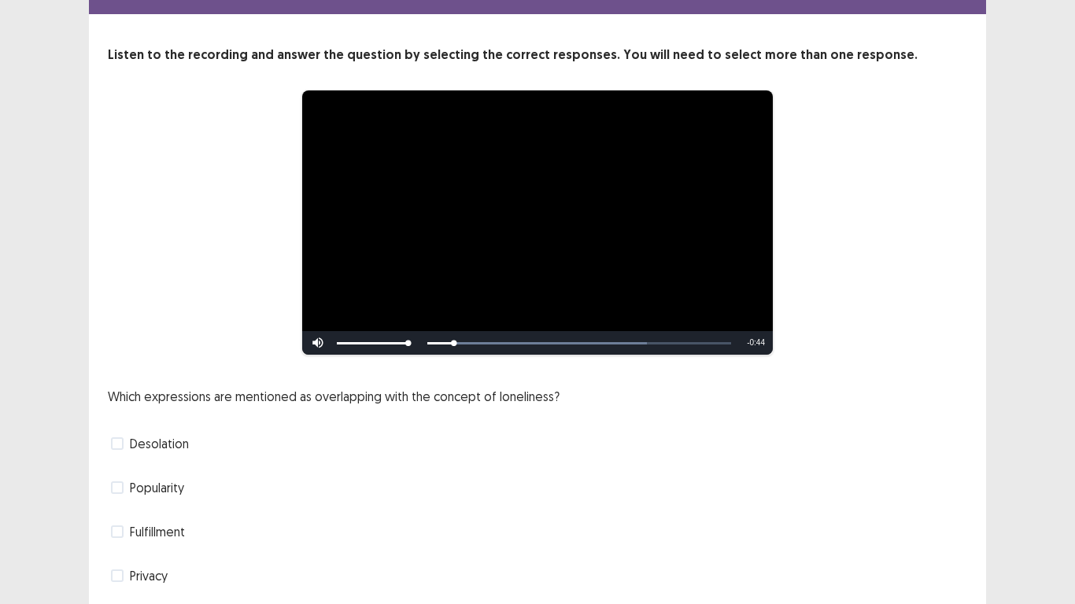
scroll to position [79, 0]
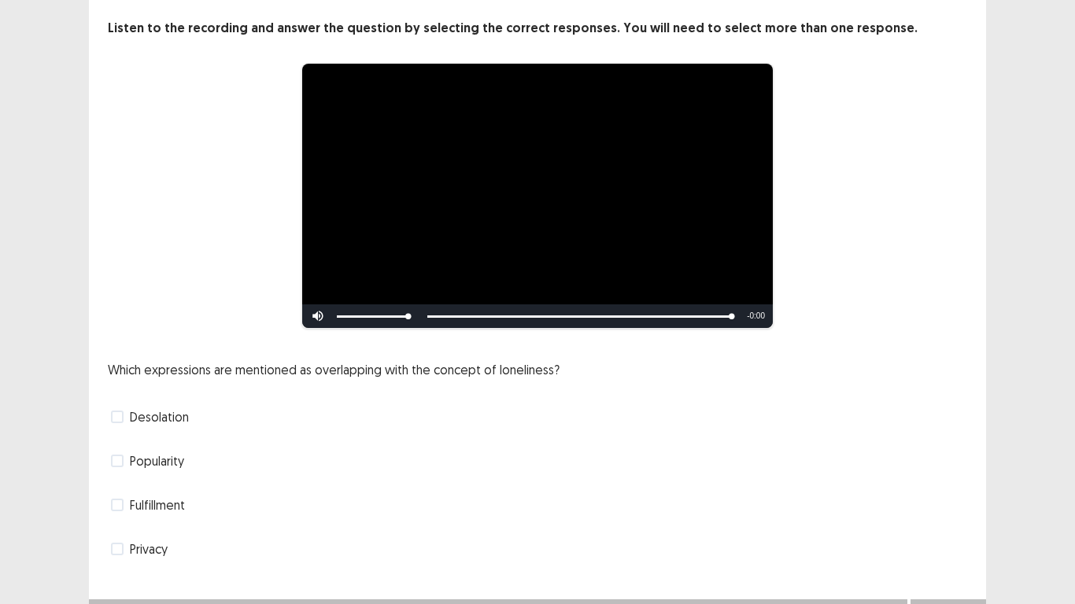
click at [137, 417] on span "Desolation" at bounding box center [159, 416] width 59 height 19
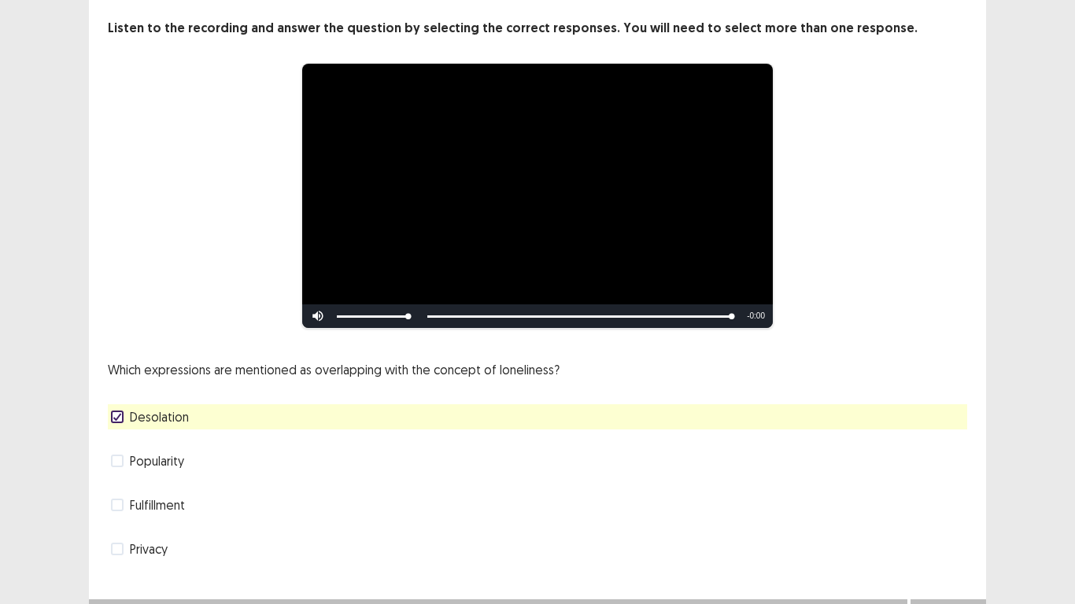
scroll to position [105, 0]
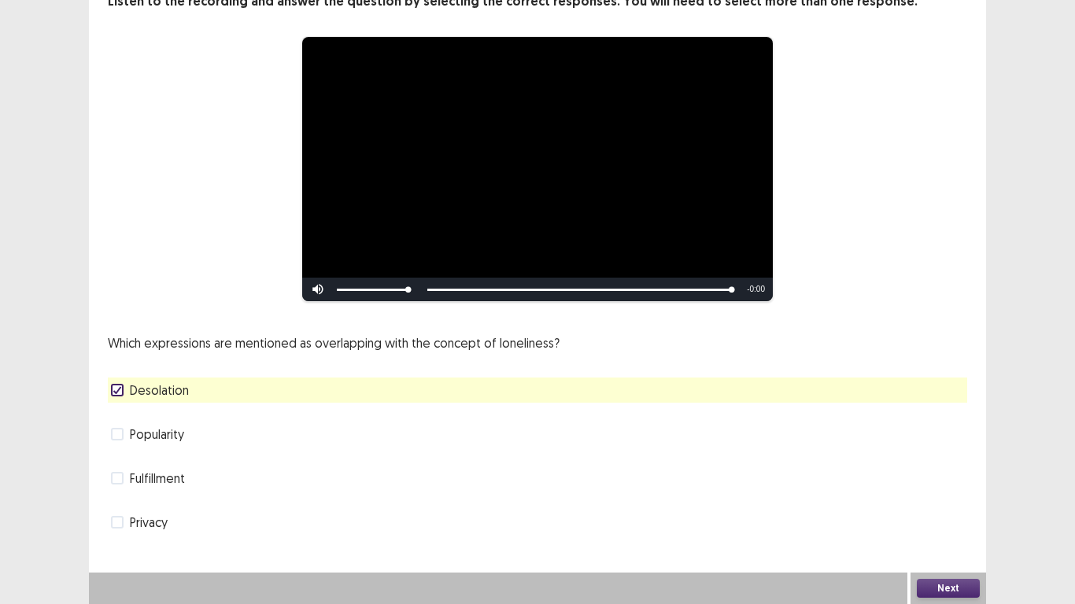
click at [935, 503] on button "Next" at bounding box center [947, 588] width 63 height 19
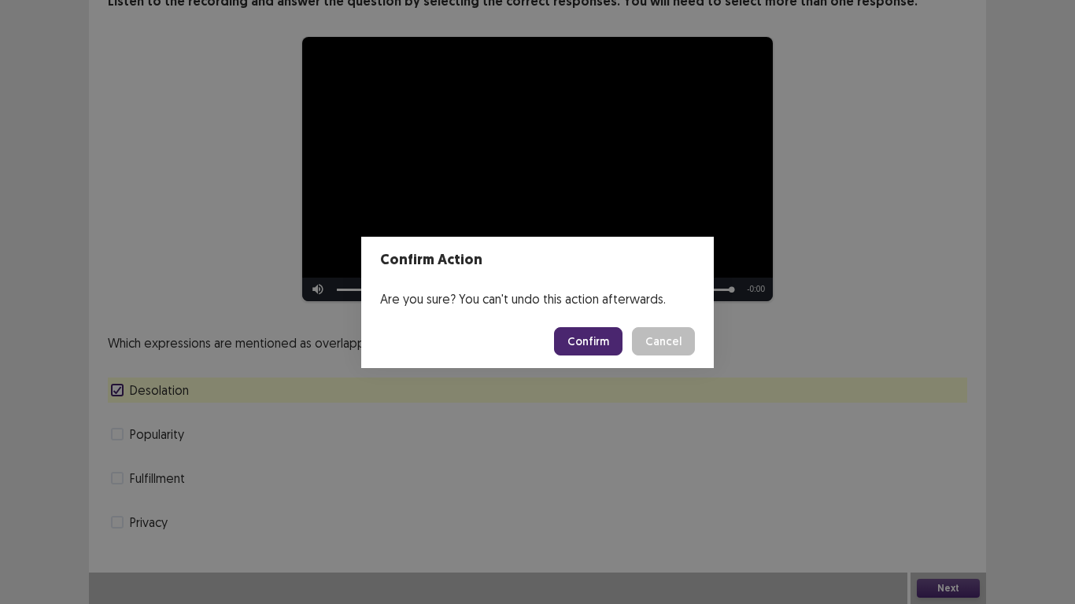
click at [595, 352] on button "Confirm" at bounding box center [588, 341] width 68 height 28
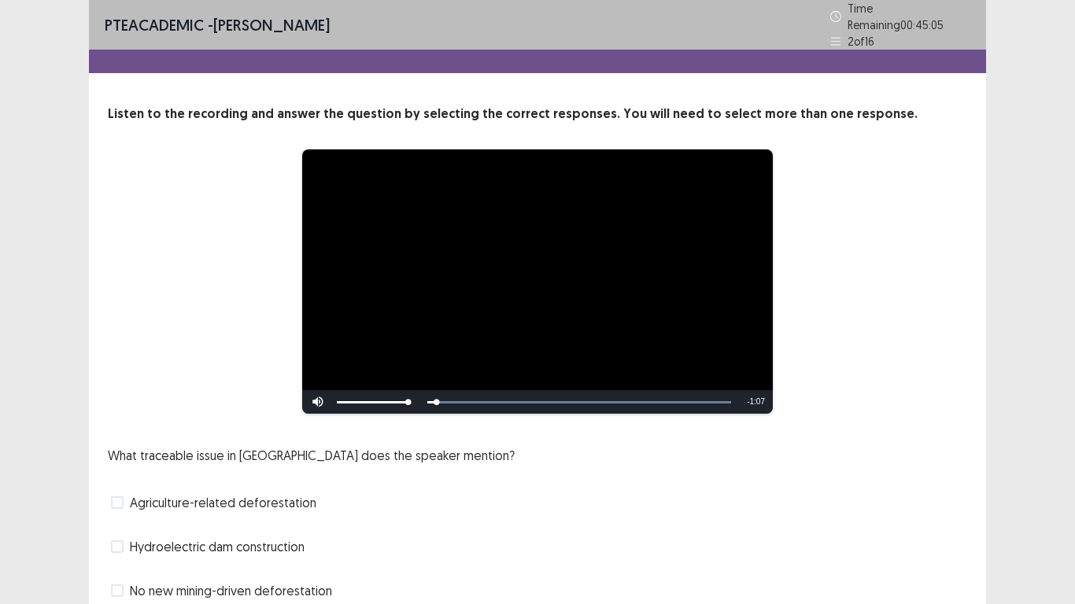
scroll to position [79, 0]
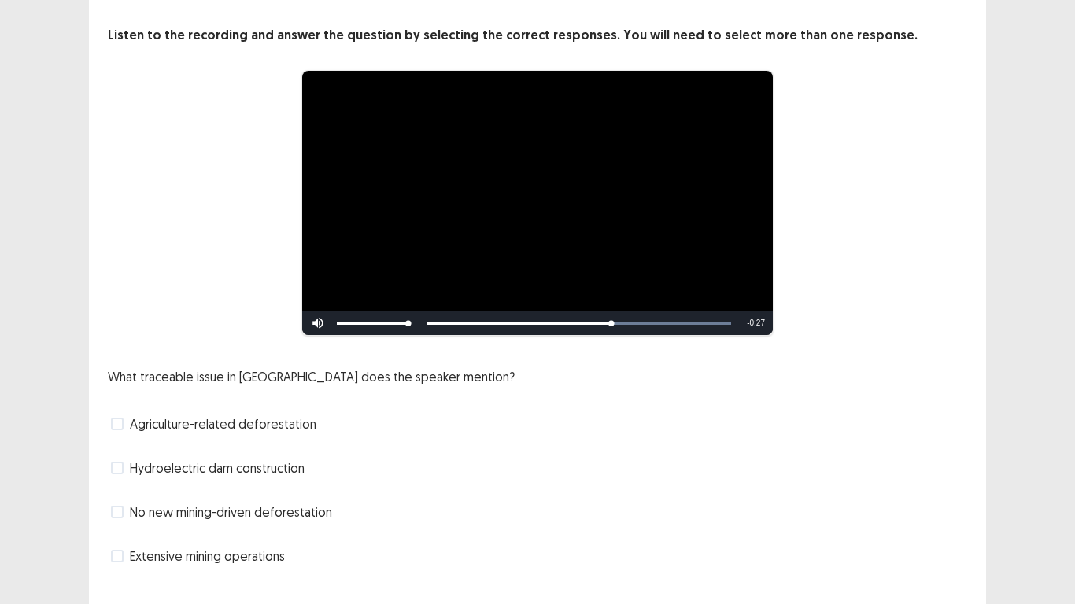
click at [234, 503] on span "No new mining-driven deforestation" at bounding box center [231, 512] width 202 height 19
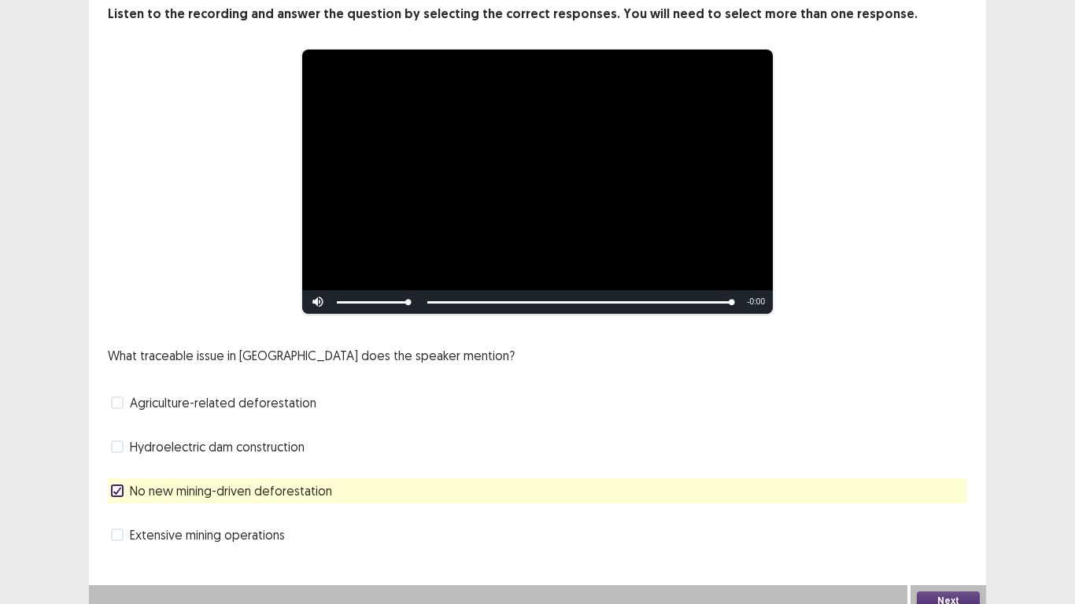
scroll to position [105, 0]
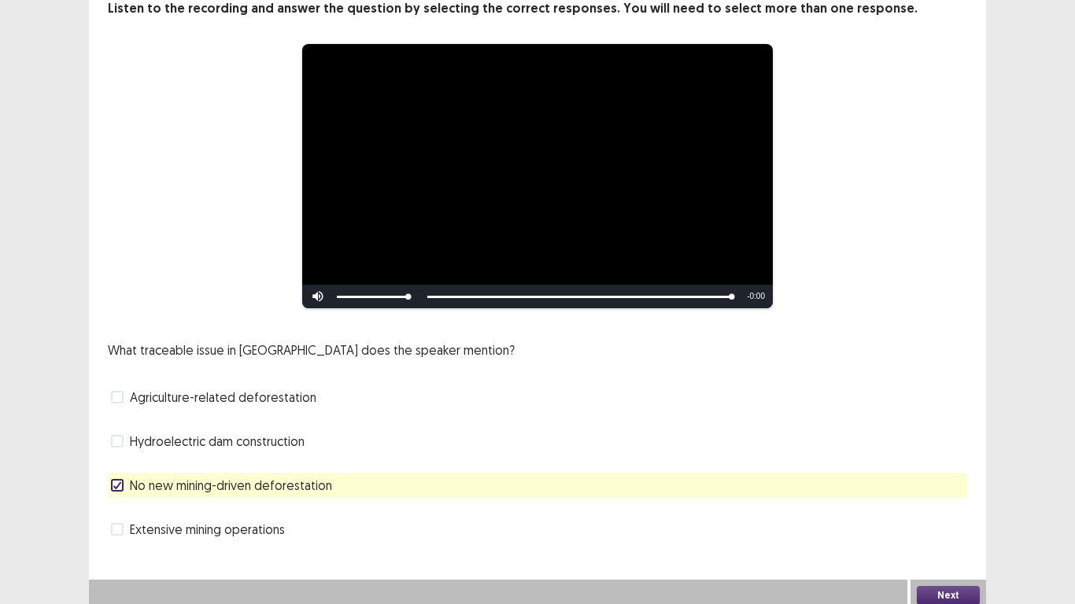
click at [938, 503] on button "Next" at bounding box center [947, 595] width 63 height 19
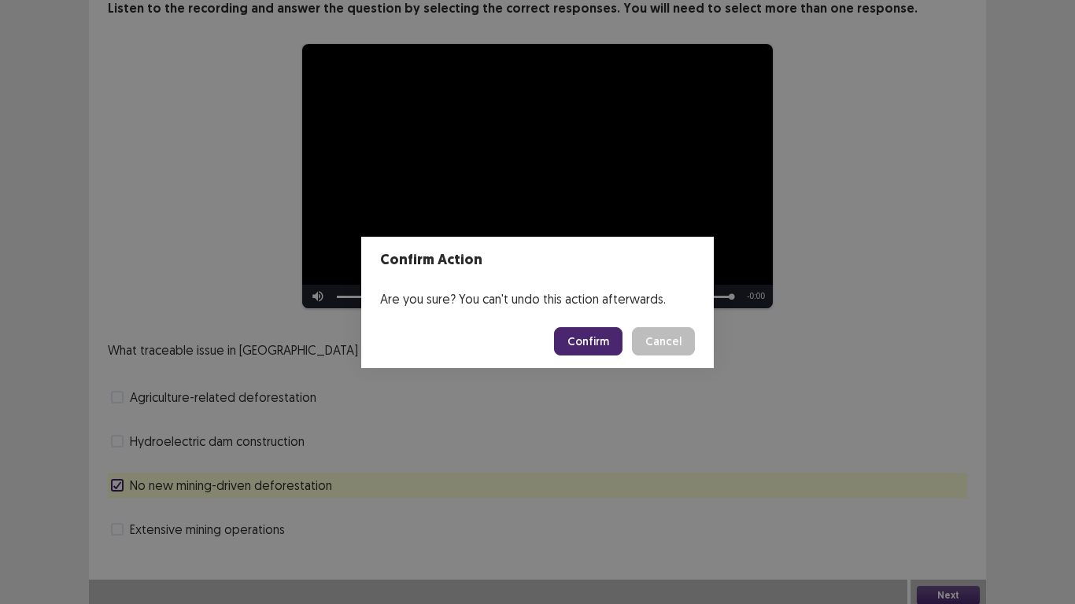
click at [601, 339] on button "Confirm" at bounding box center [588, 341] width 68 height 28
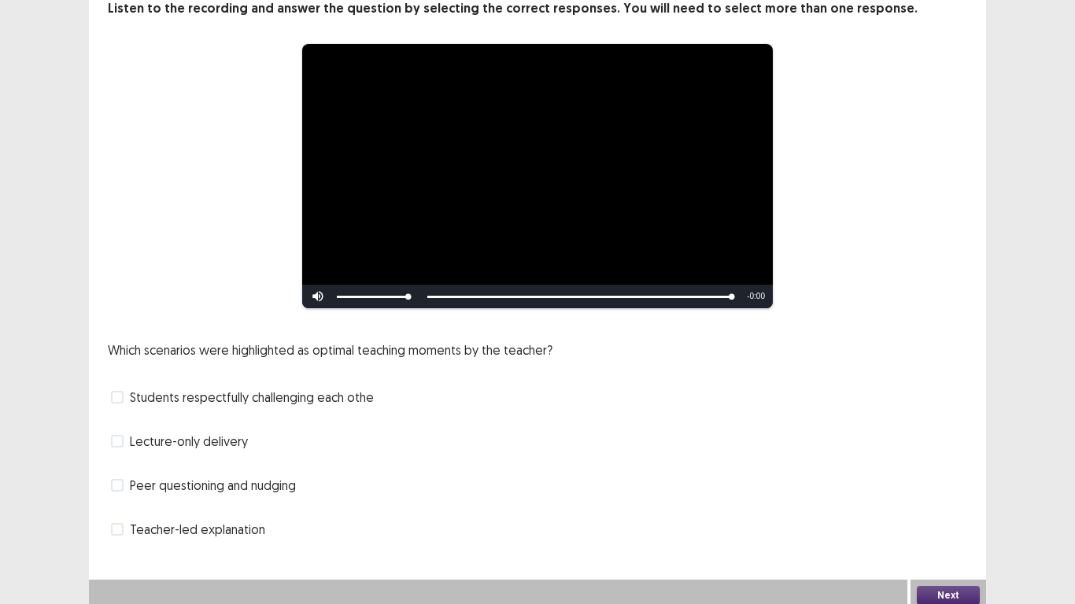
click at [341, 396] on span "Students respectfully challenging each othe" at bounding box center [252, 397] width 244 height 19
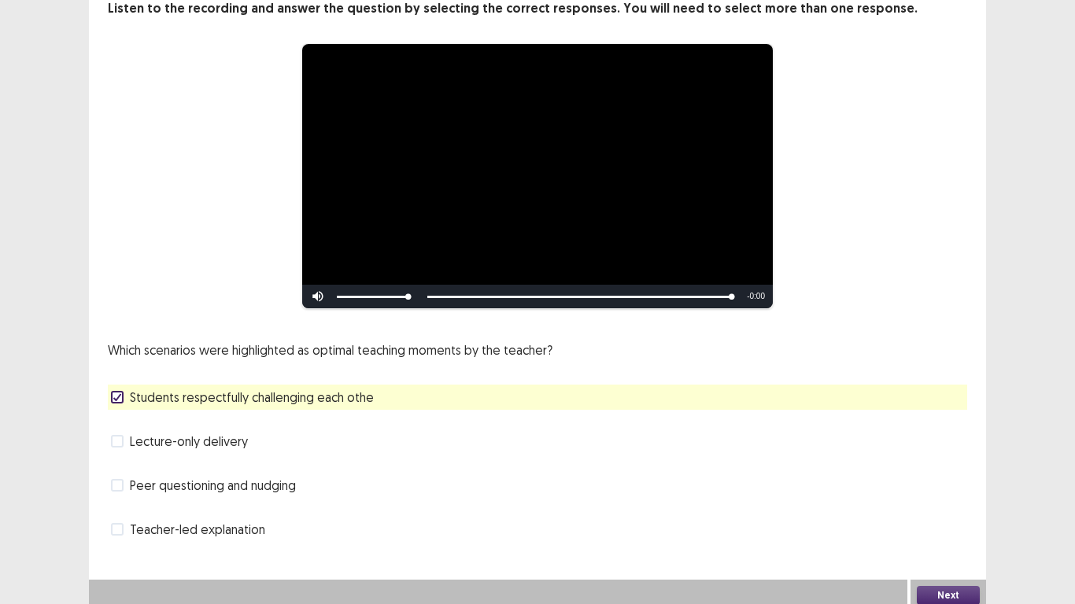
click at [301, 395] on span "Students respectfully challenging each othe" at bounding box center [252, 397] width 244 height 19
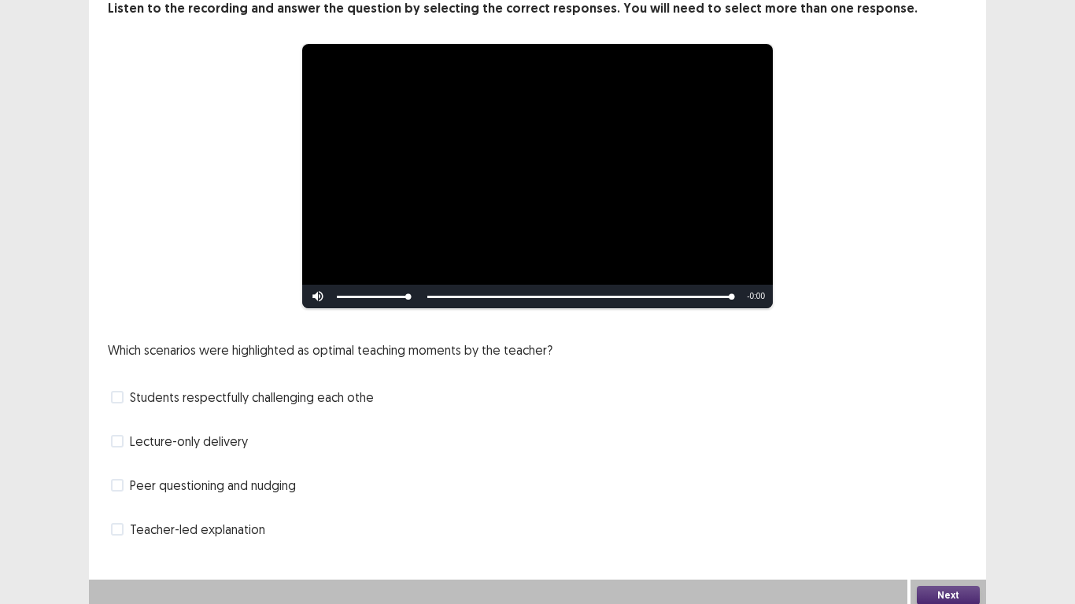
click at [276, 484] on span "Peer questioning and nudging" at bounding box center [213, 485] width 166 height 19
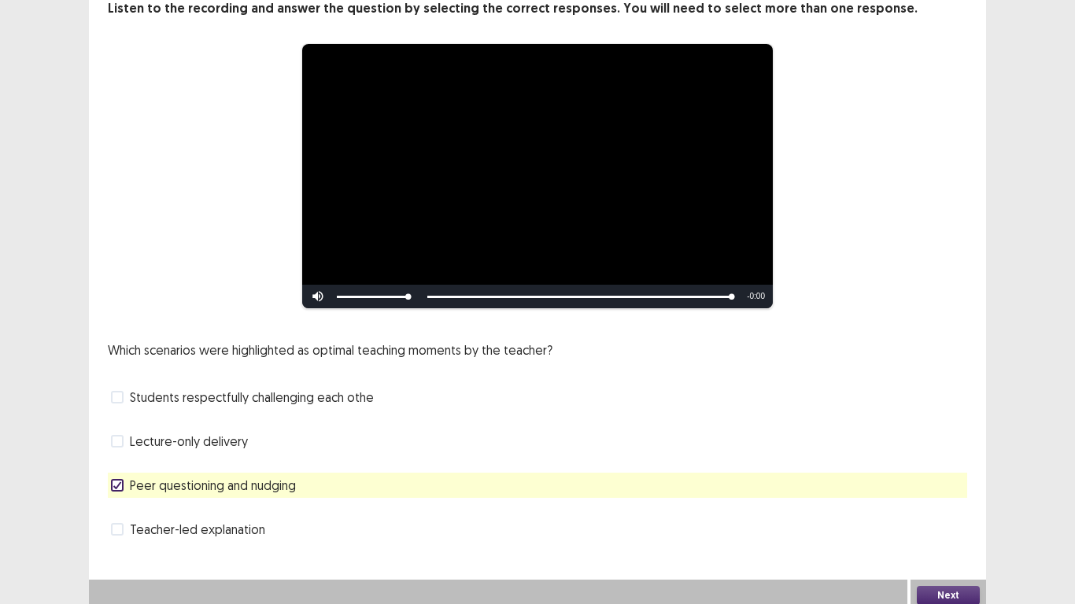
click at [937, 503] on button "Next" at bounding box center [947, 595] width 63 height 19
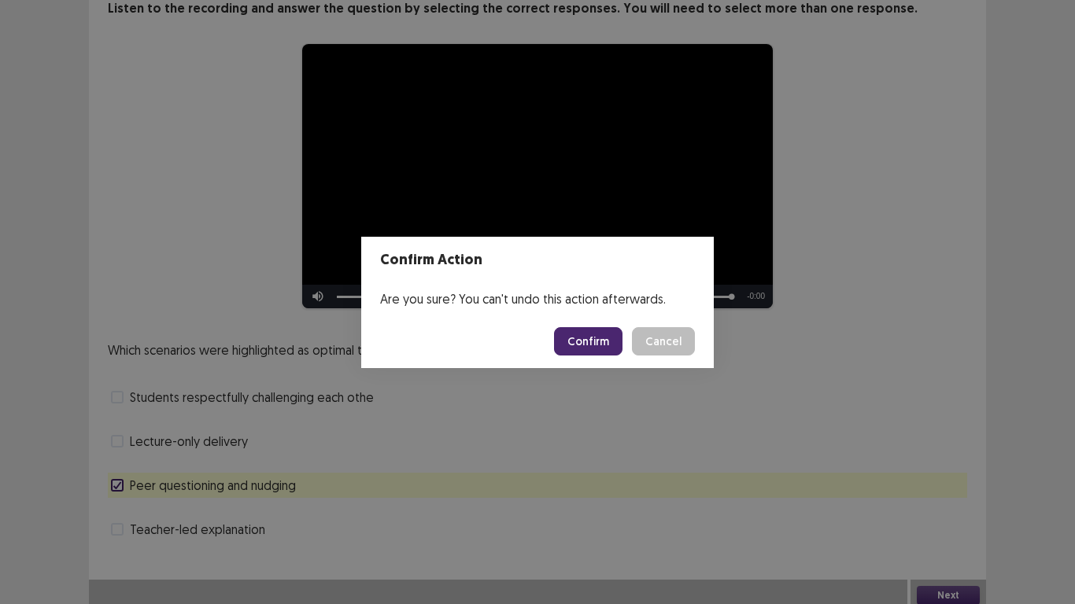
click at [581, 342] on button "Confirm" at bounding box center [588, 341] width 68 height 28
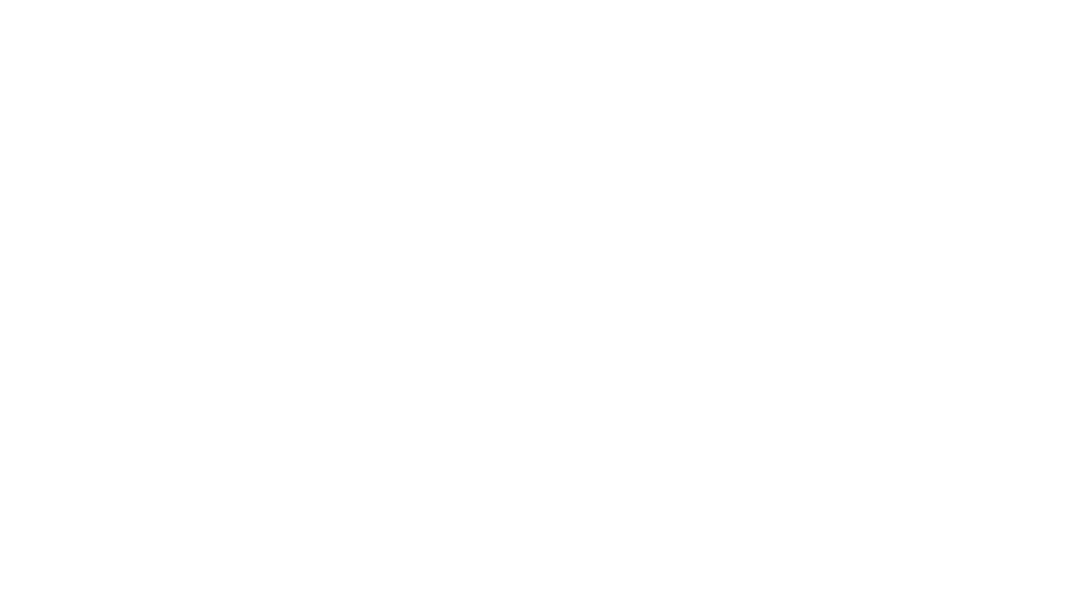
scroll to position [0, 0]
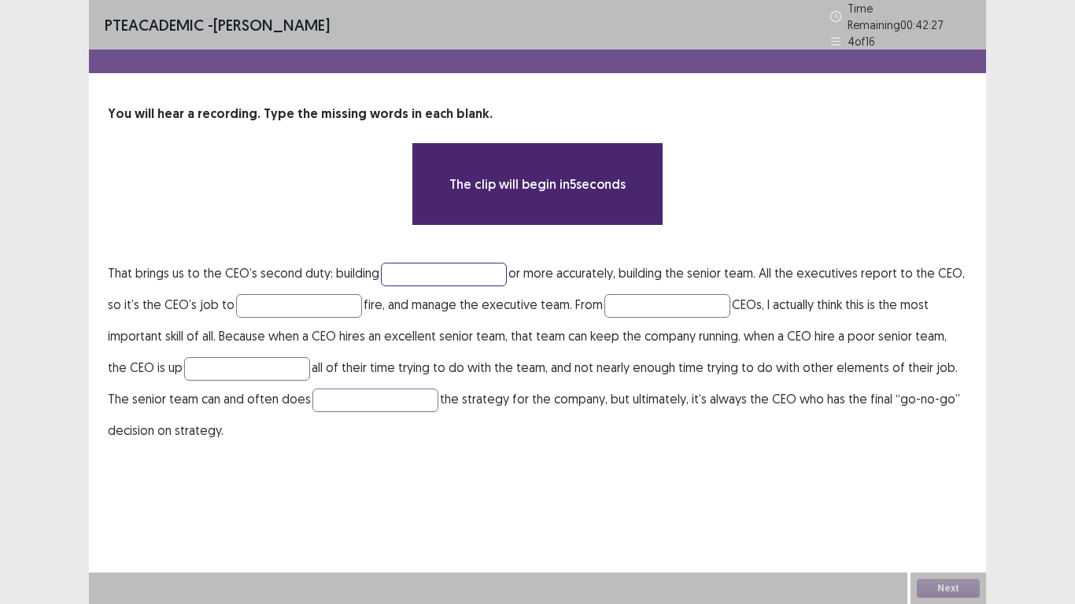
click at [433, 271] on input "text" at bounding box center [444, 275] width 126 height 24
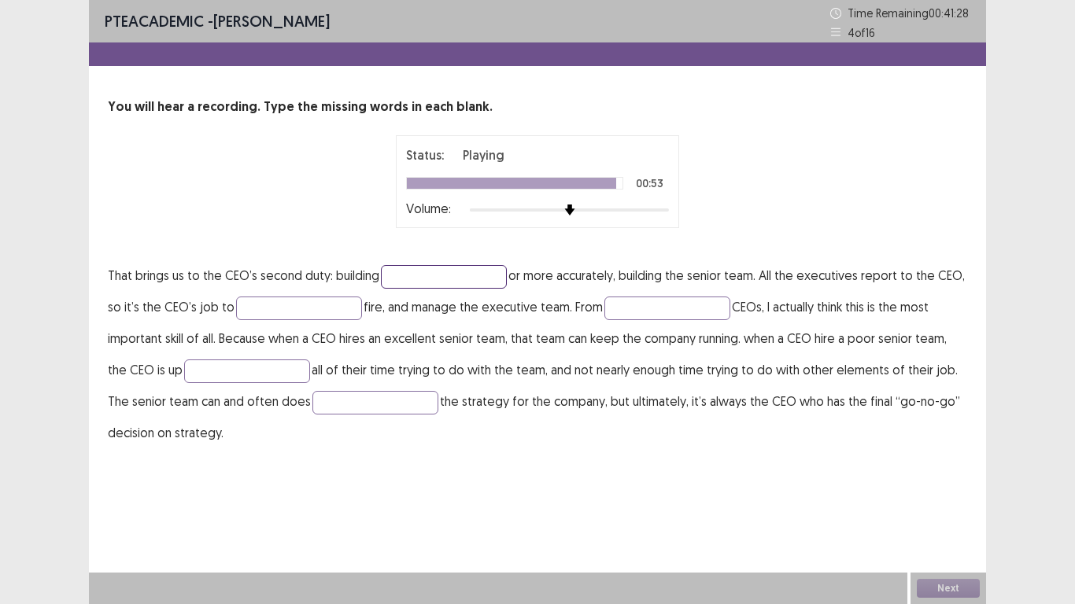
click at [413, 271] on input "text" at bounding box center [444, 277] width 126 height 24
type input "********"
click at [310, 306] on input "text" at bounding box center [299, 309] width 126 height 24
type input "****"
click at [628, 300] on input "text" at bounding box center [667, 309] width 126 height 24
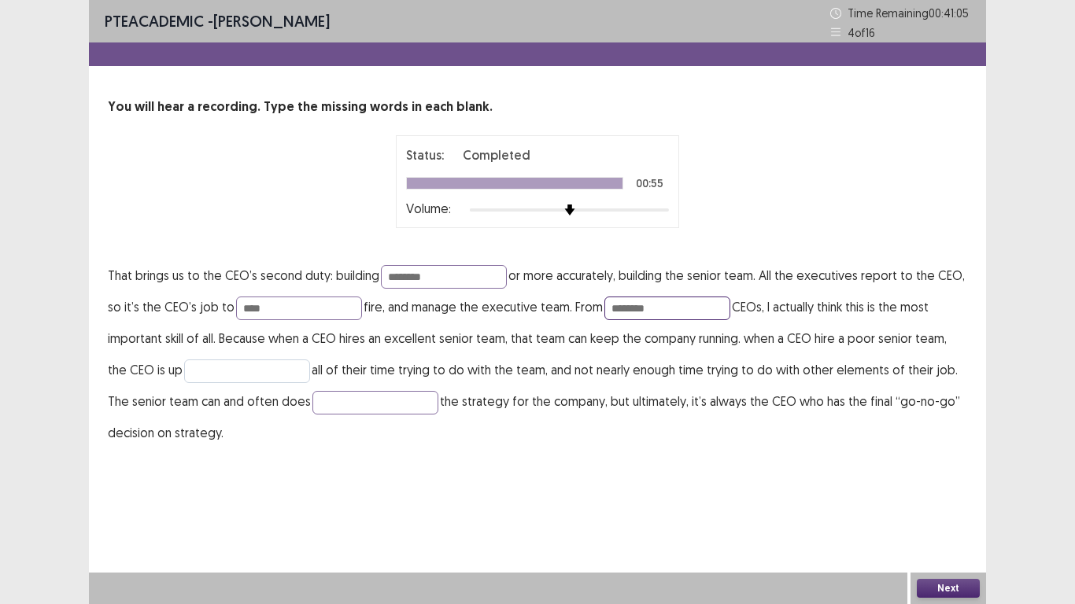
type input "********"
click at [211, 374] on input "text" at bounding box center [247, 371] width 126 height 24
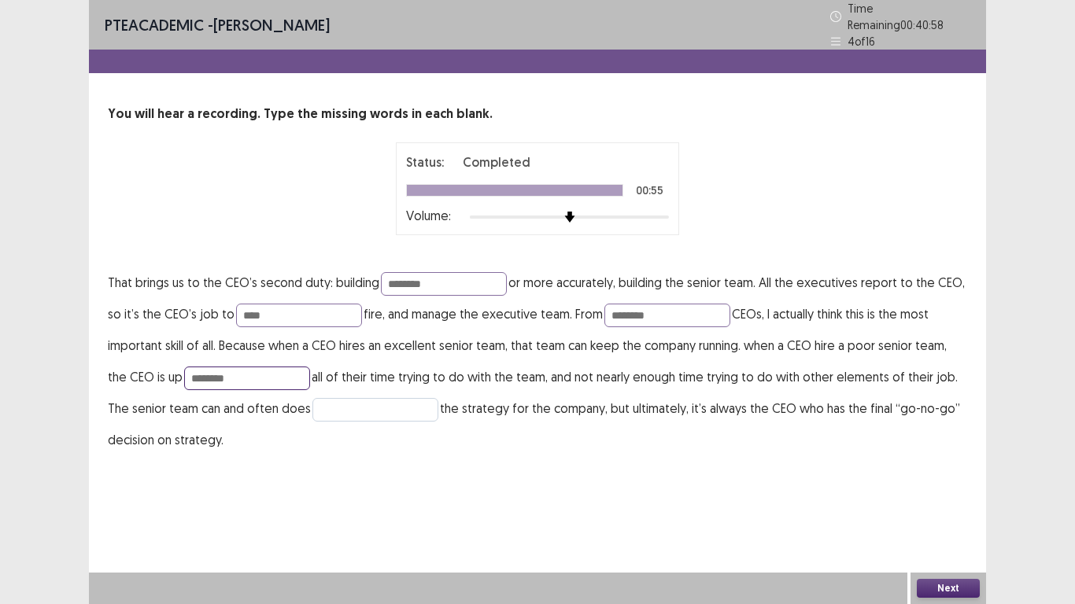
type input "********"
click at [321, 404] on input "text" at bounding box center [375, 410] width 126 height 24
type input "*******"
click at [631, 308] on input "********" at bounding box center [667, 316] width 126 height 24
type input "*********"
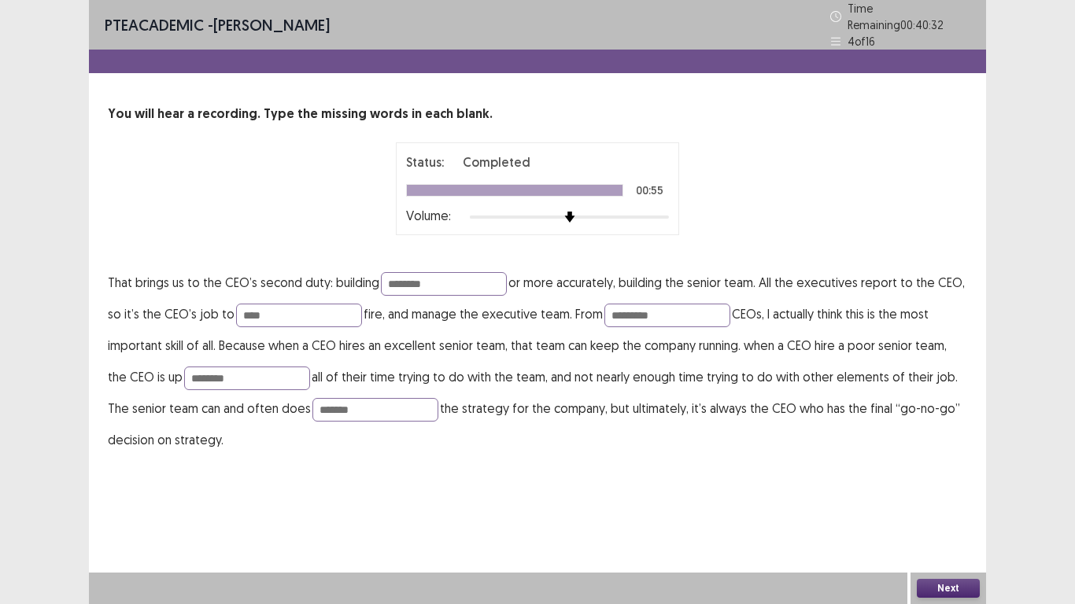
click at [938, 503] on button "Next" at bounding box center [947, 588] width 63 height 19
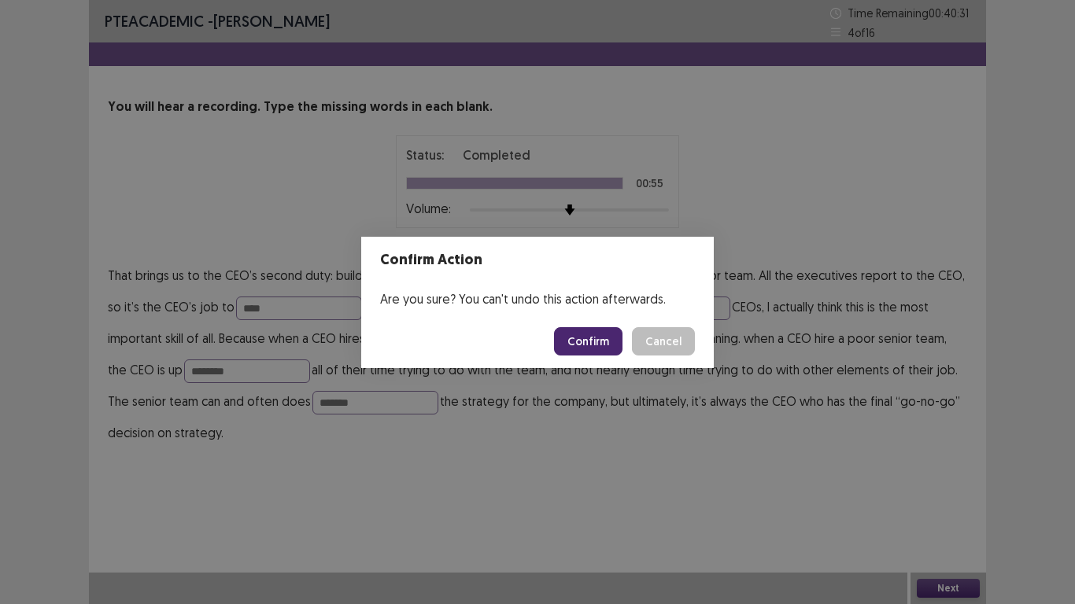
click at [605, 339] on button "Confirm" at bounding box center [588, 341] width 68 height 28
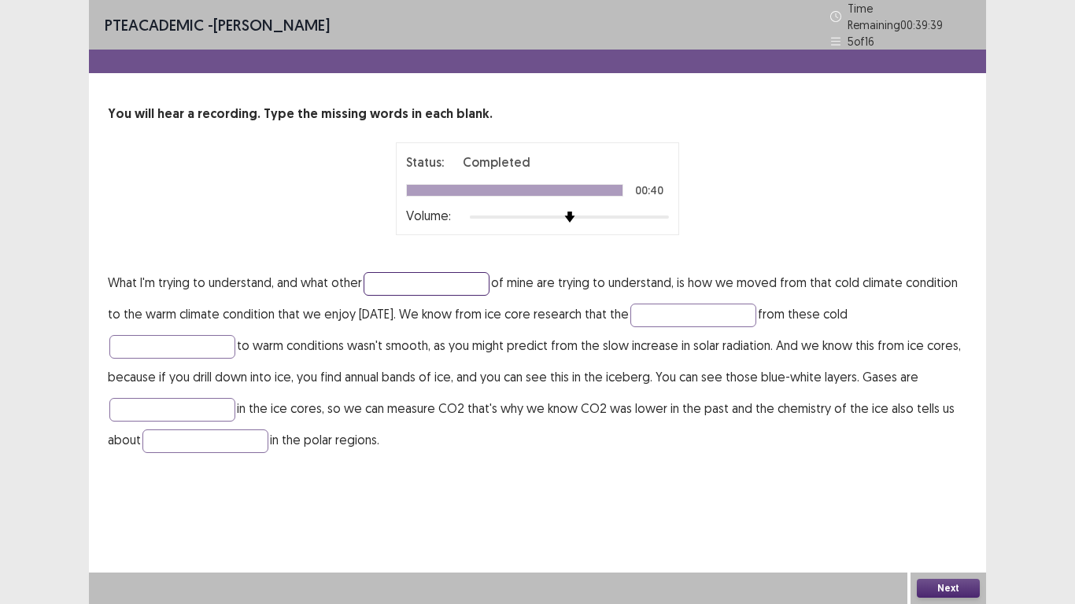
click at [386, 280] on input "text" at bounding box center [426, 284] width 126 height 24
type input "********"
click at [658, 308] on input "text" at bounding box center [693, 316] width 126 height 24
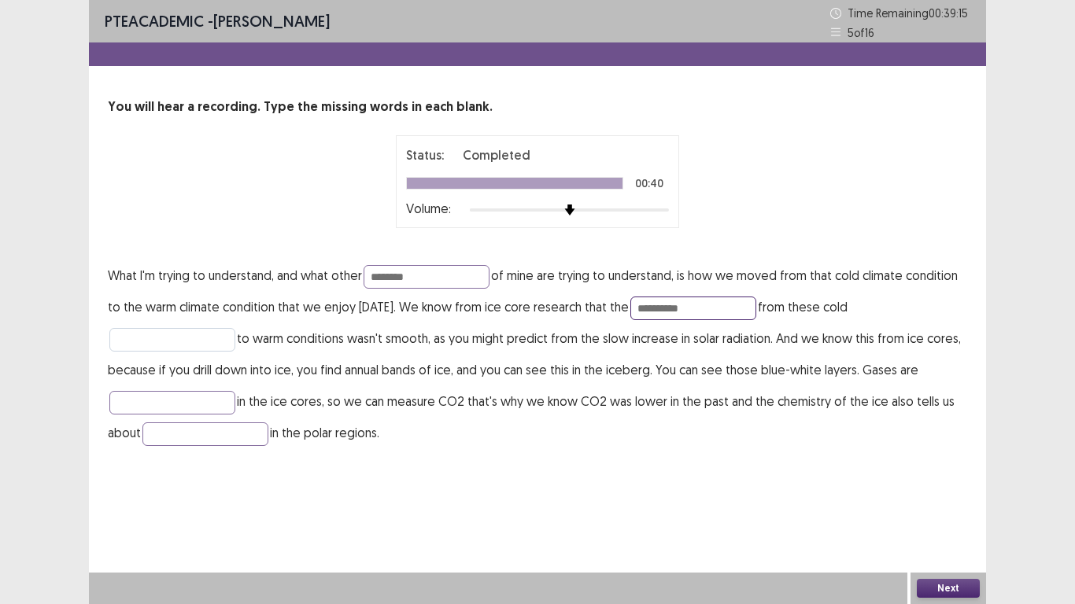
type input "**********"
click at [217, 337] on input "text" at bounding box center [172, 340] width 126 height 24
type input "*********"
click at [123, 400] on input "text" at bounding box center [172, 403] width 126 height 24
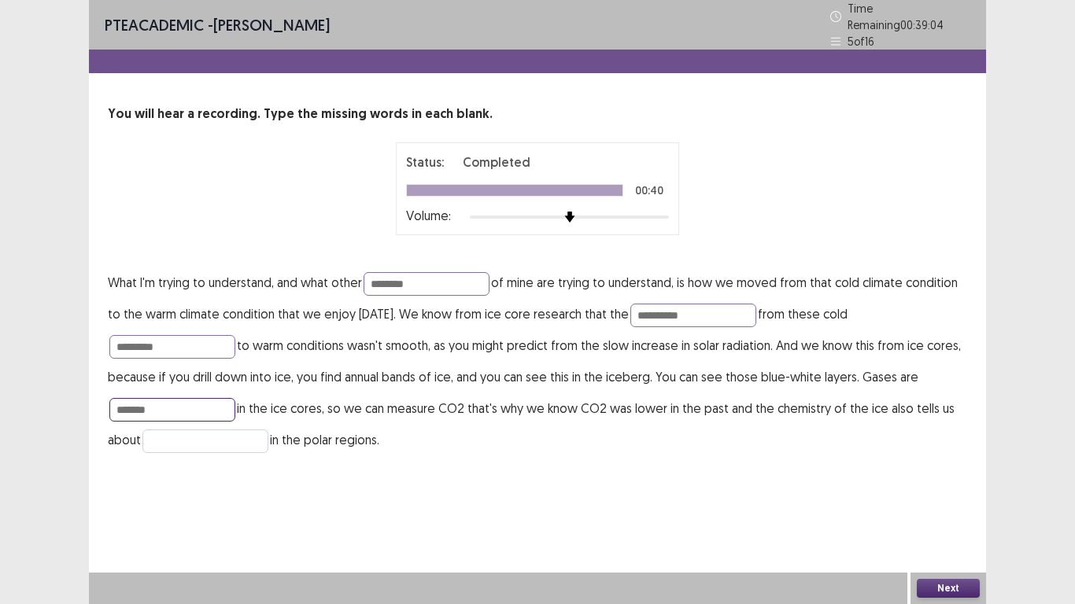
type input "*******"
click at [172, 430] on input "text" at bounding box center [205, 442] width 126 height 24
type input "**********"
click at [935, 503] on button "Next" at bounding box center [947, 588] width 63 height 19
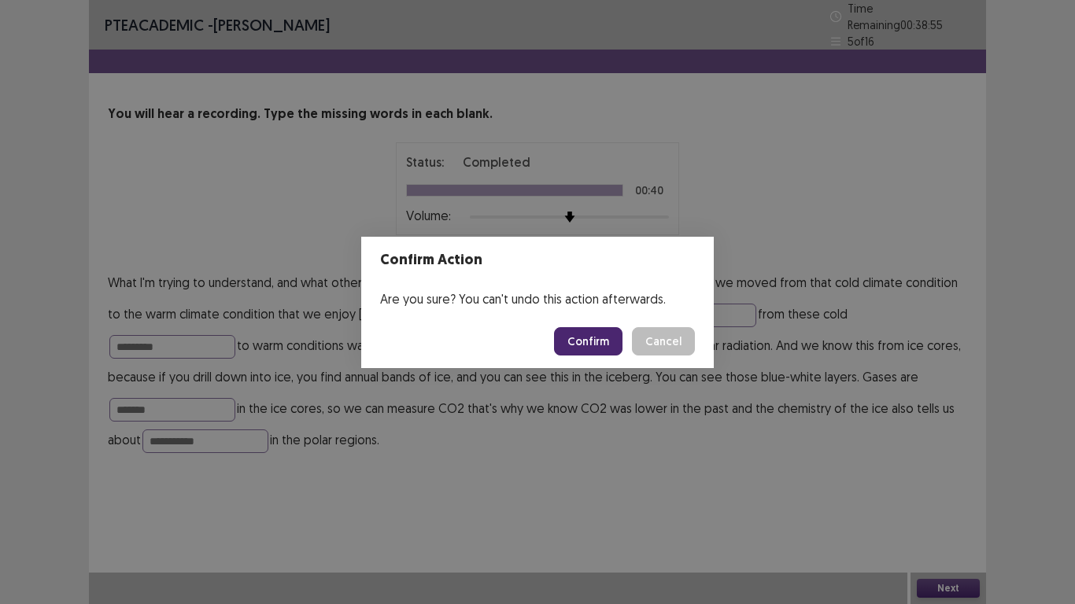
click at [585, 338] on button "Confirm" at bounding box center [588, 341] width 68 height 28
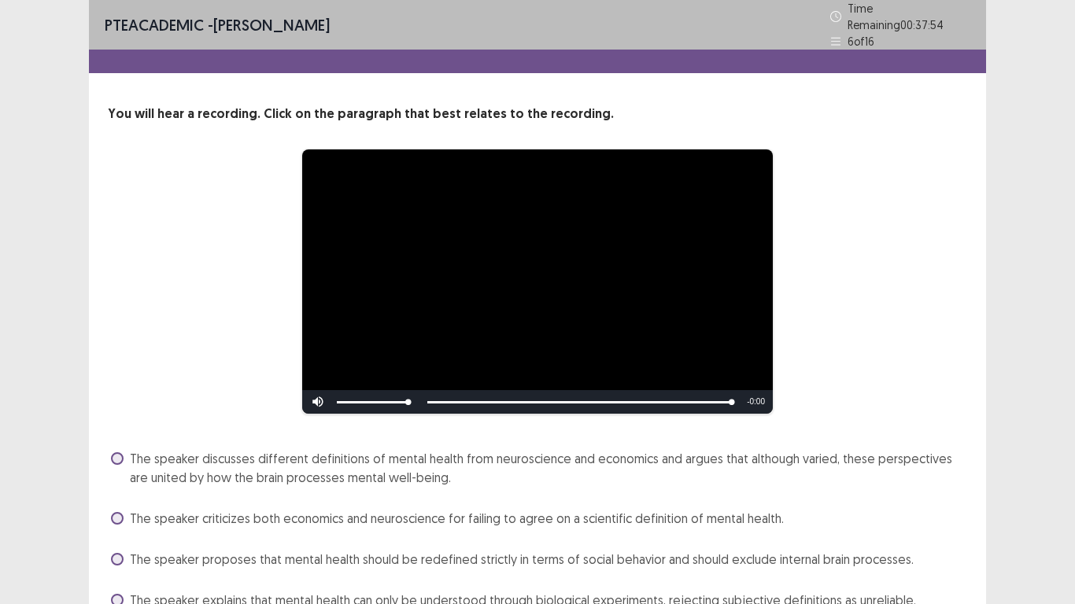
scroll to position [71, 0]
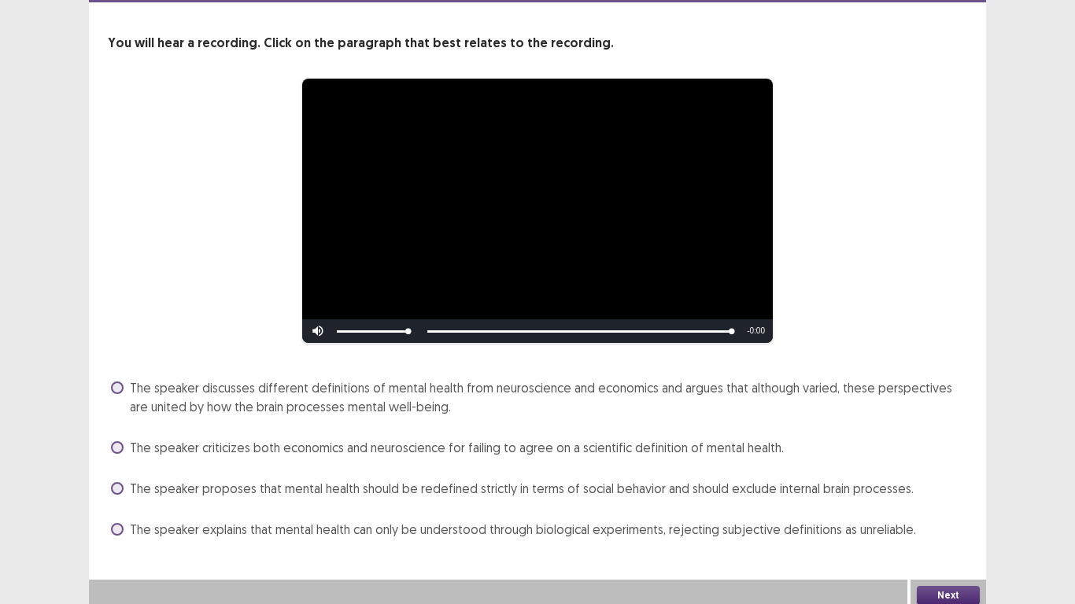
click at [688, 441] on span "The speaker criticizes both economics and neuroscience for failing to agree on …" at bounding box center [457, 447] width 654 height 19
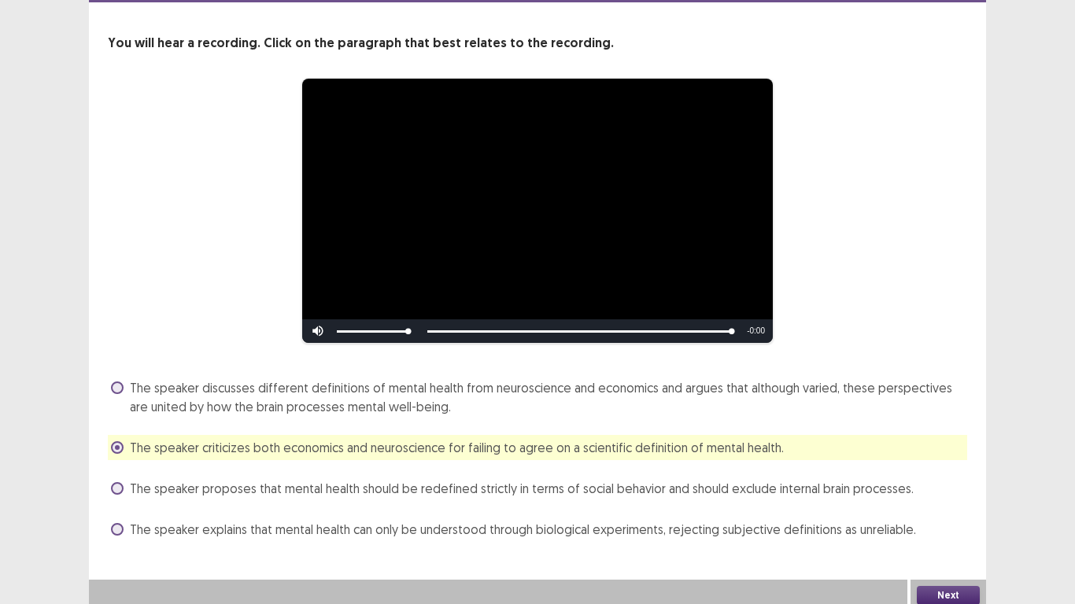
click at [756, 381] on span "The speaker discusses different definitions of mental health from neuroscience …" at bounding box center [548, 397] width 837 height 38
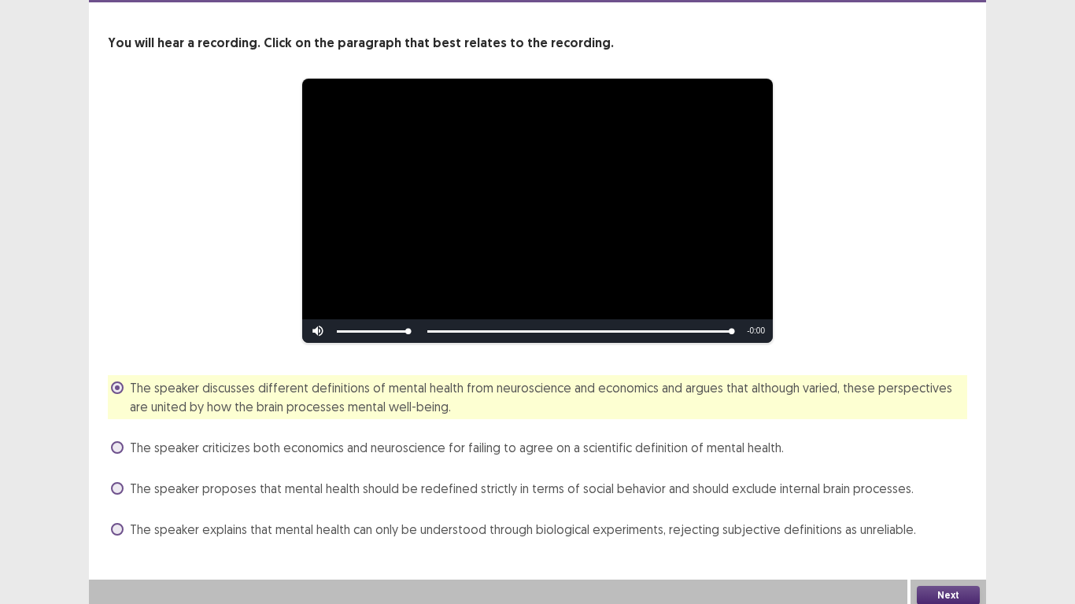
click at [938, 503] on div "Next" at bounding box center [948, 595] width 76 height 31
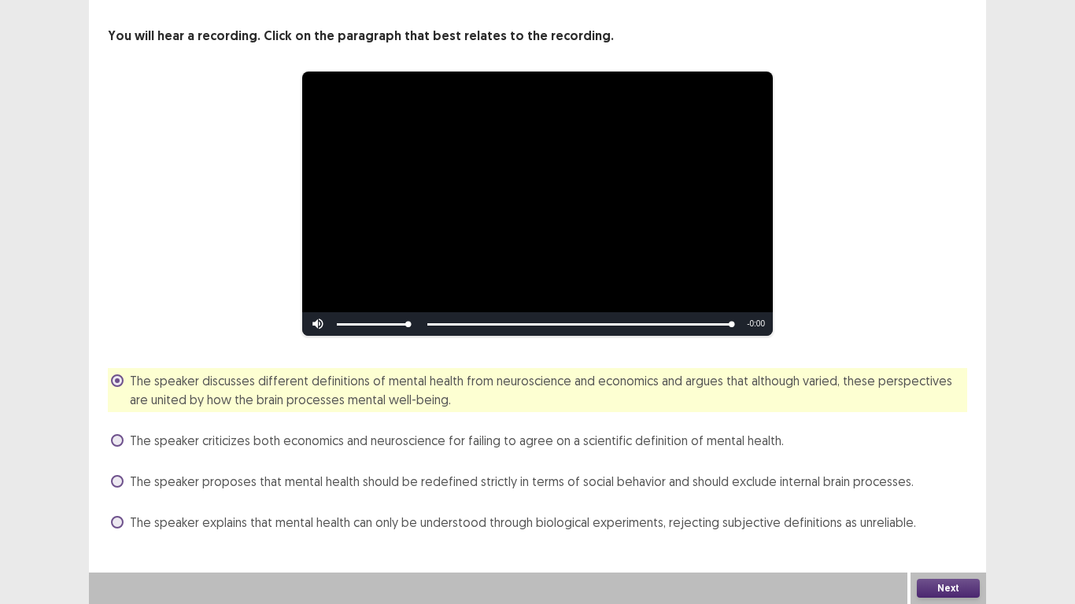
click at [934, 503] on button "Next" at bounding box center [947, 588] width 63 height 19
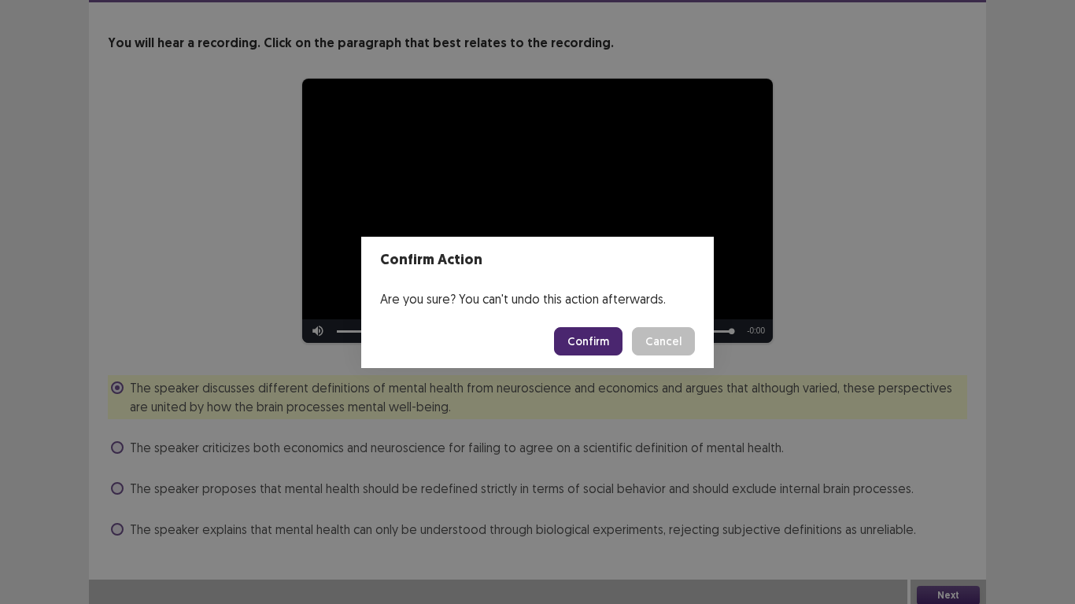
click at [591, 337] on button "Confirm" at bounding box center [588, 341] width 68 height 28
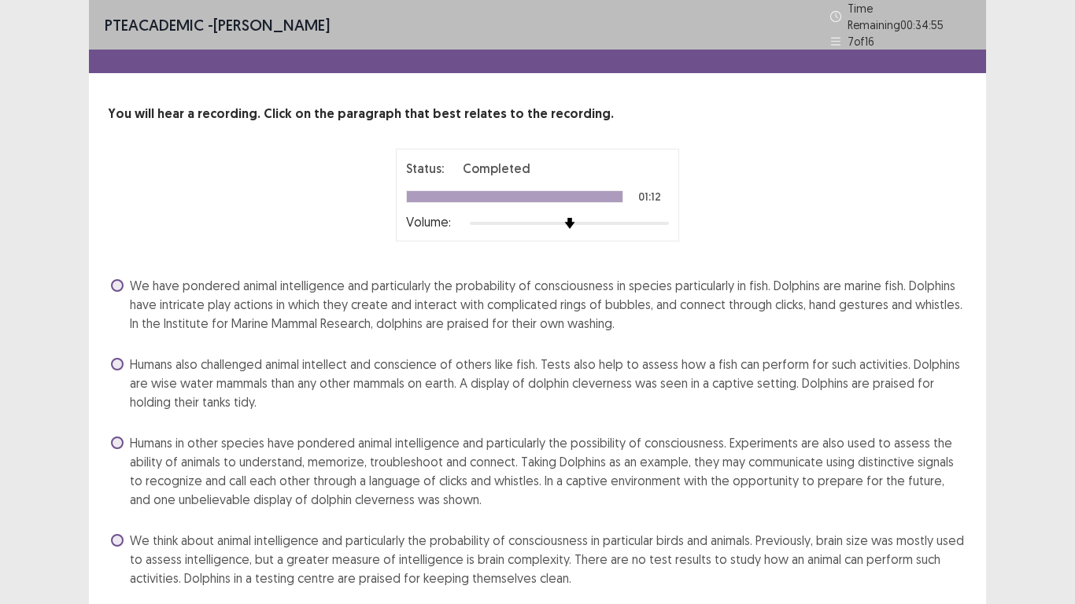
scroll to position [49, 0]
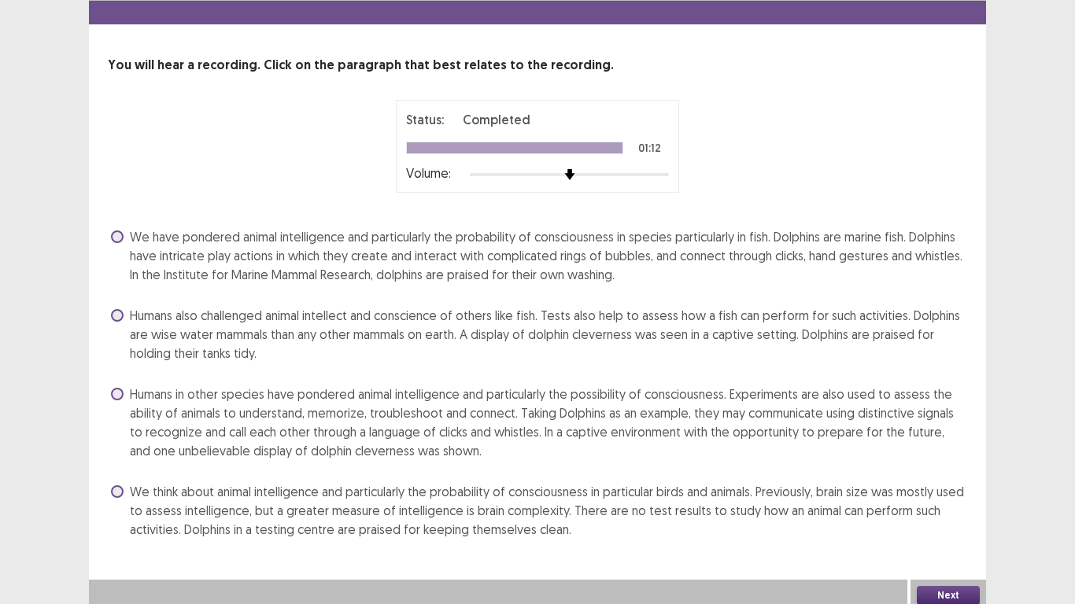
click at [634, 323] on span "Humans also challenged animal intellect and conscience of others like fish. Tes…" at bounding box center [548, 334] width 837 height 57
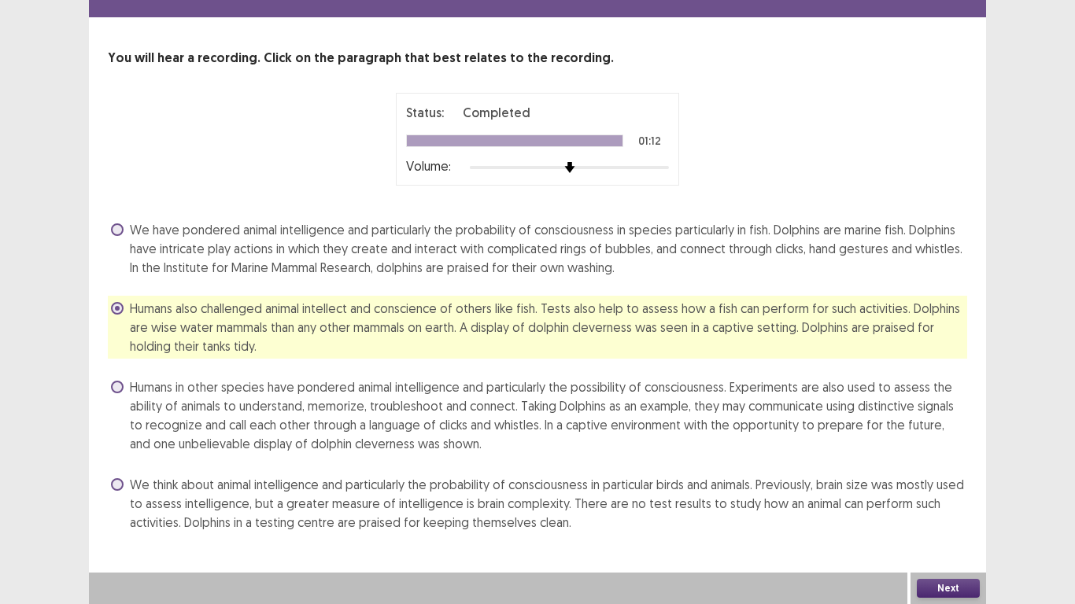
click at [592, 406] on span "Humans in other species have pondered animal intelligence and particularly the …" at bounding box center [548, 416] width 837 height 76
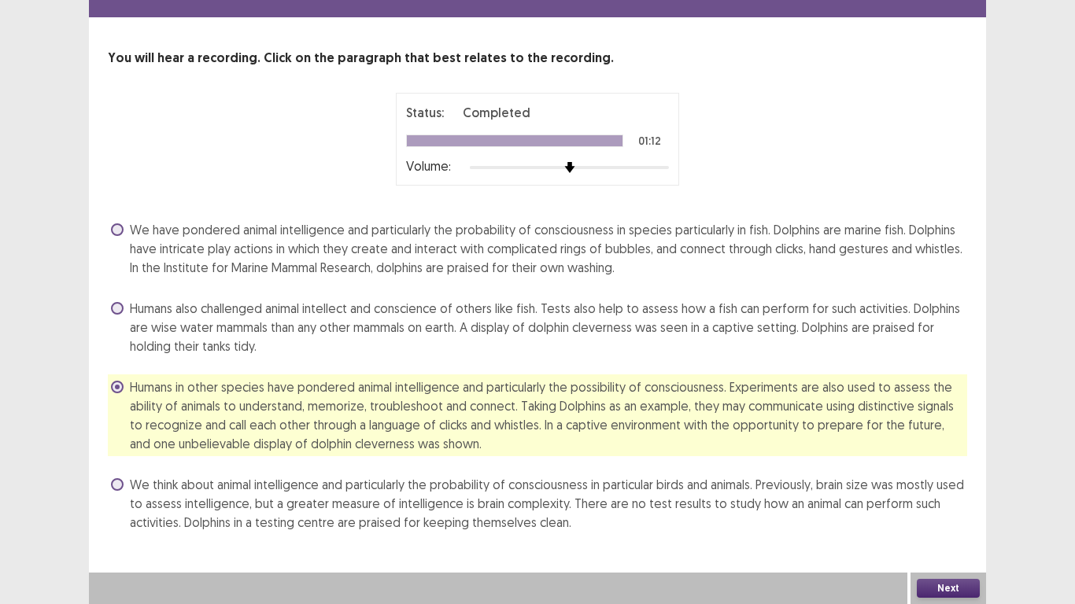
click at [935, 503] on button "Next" at bounding box center [947, 588] width 63 height 19
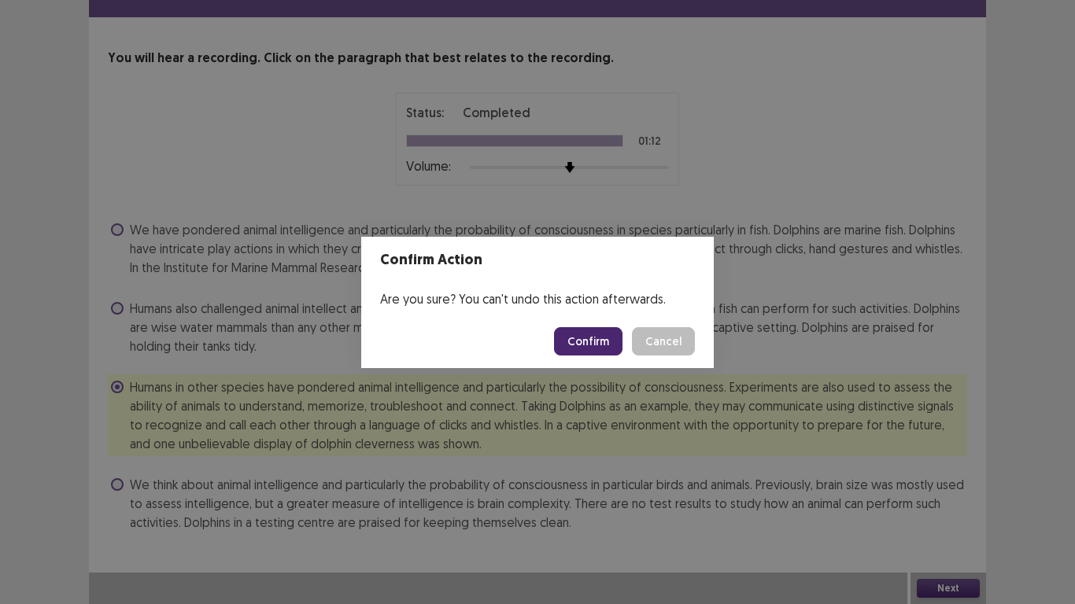
click at [596, 345] on button "Confirm" at bounding box center [588, 341] width 68 height 28
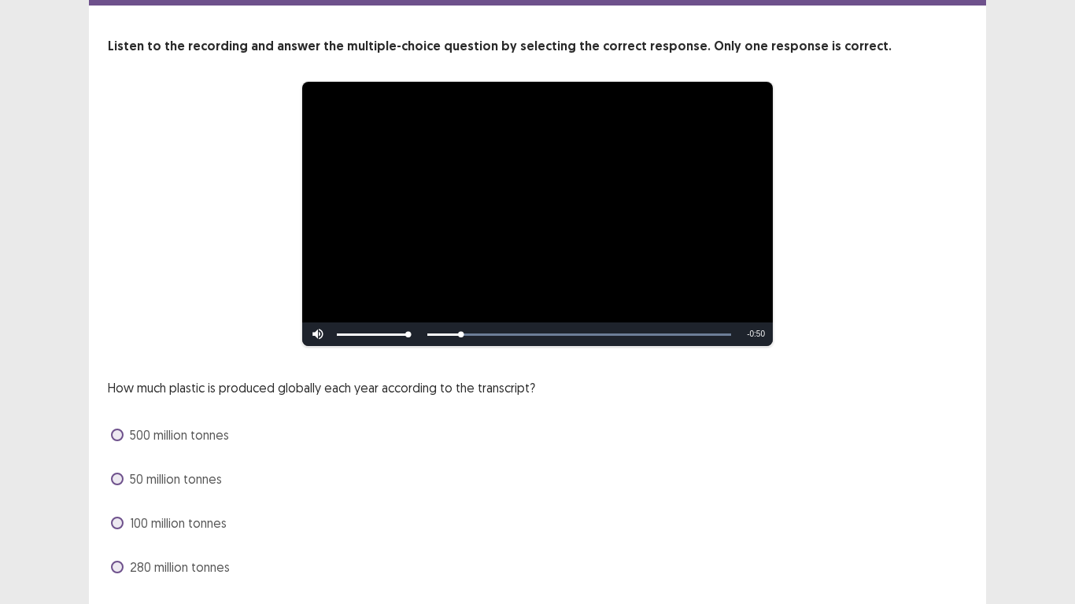
scroll to position [79, 0]
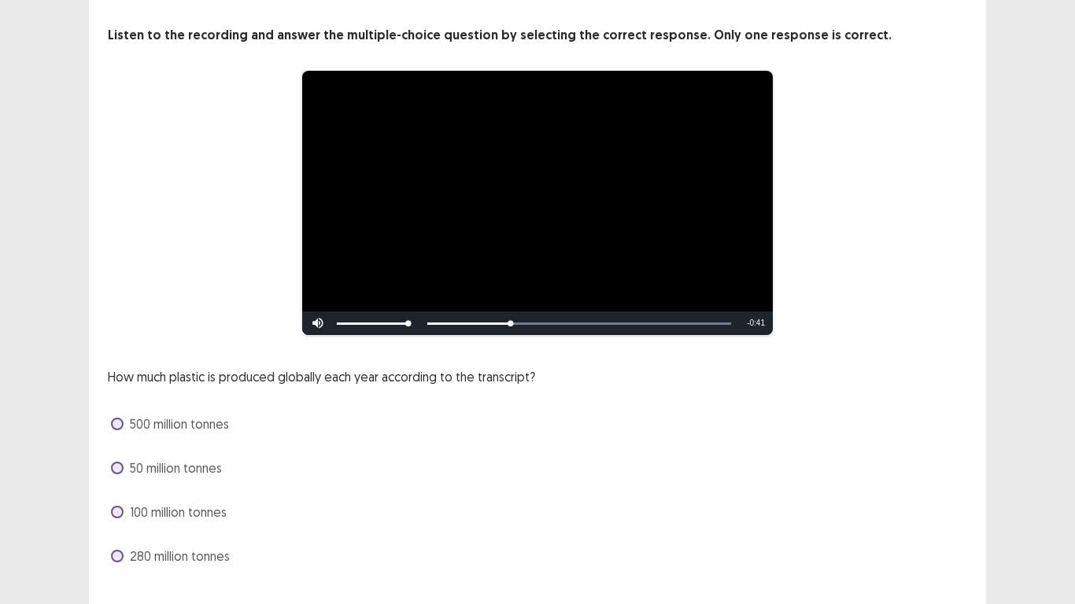
click at [193, 503] on span "280 million tonnes" at bounding box center [180, 556] width 100 height 19
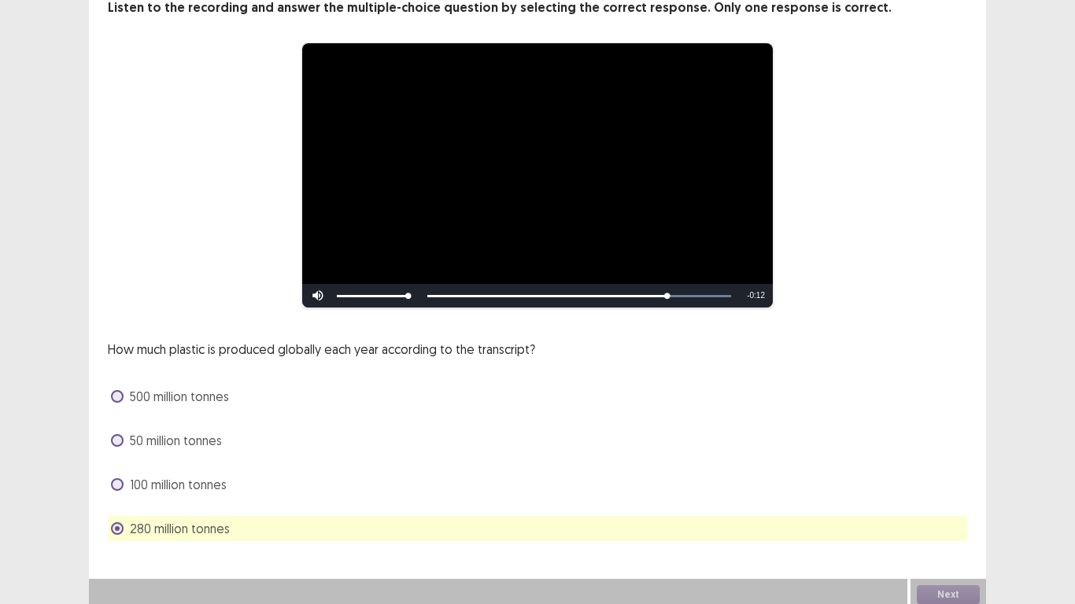
scroll to position [105, 0]
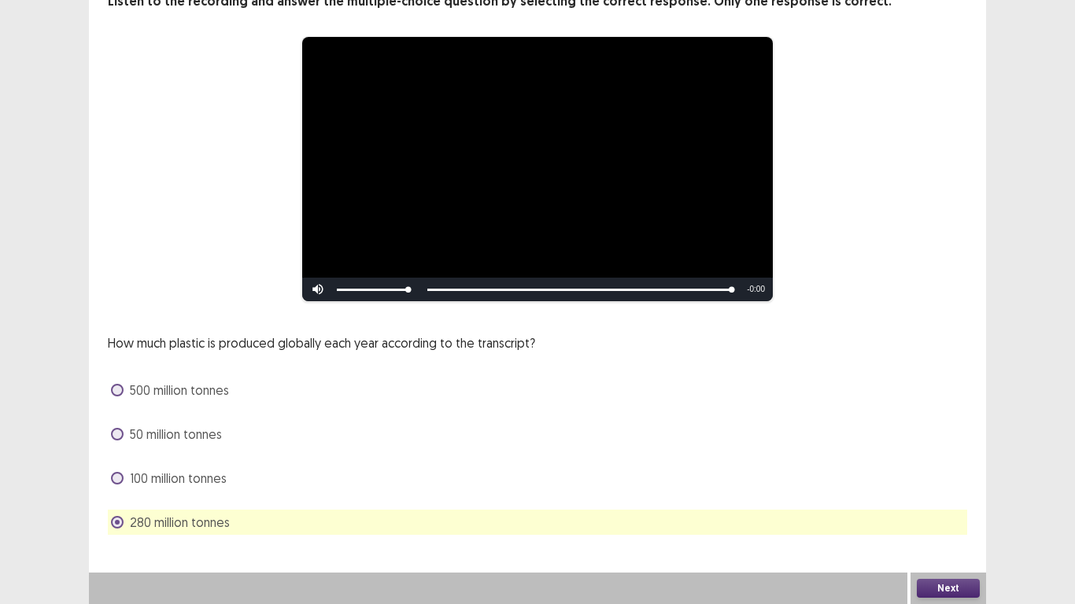
click at [933, 503] on button "Next" at bounding box center [947, 588] width 63 height 19
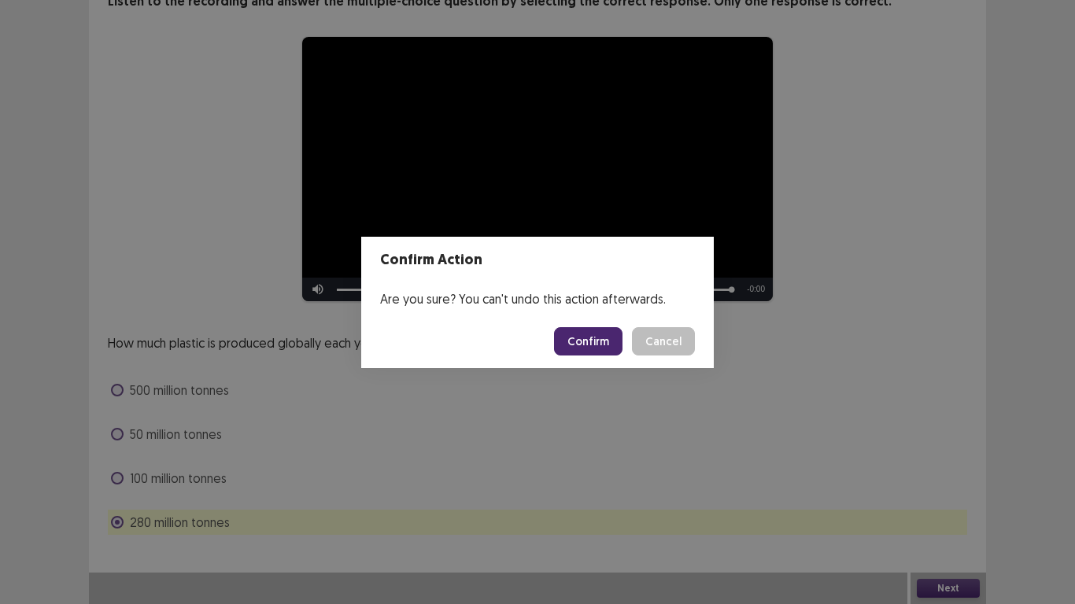
click at [577, 334] on button "Confirm" at bounding box center [588, 341] width 68 height 28
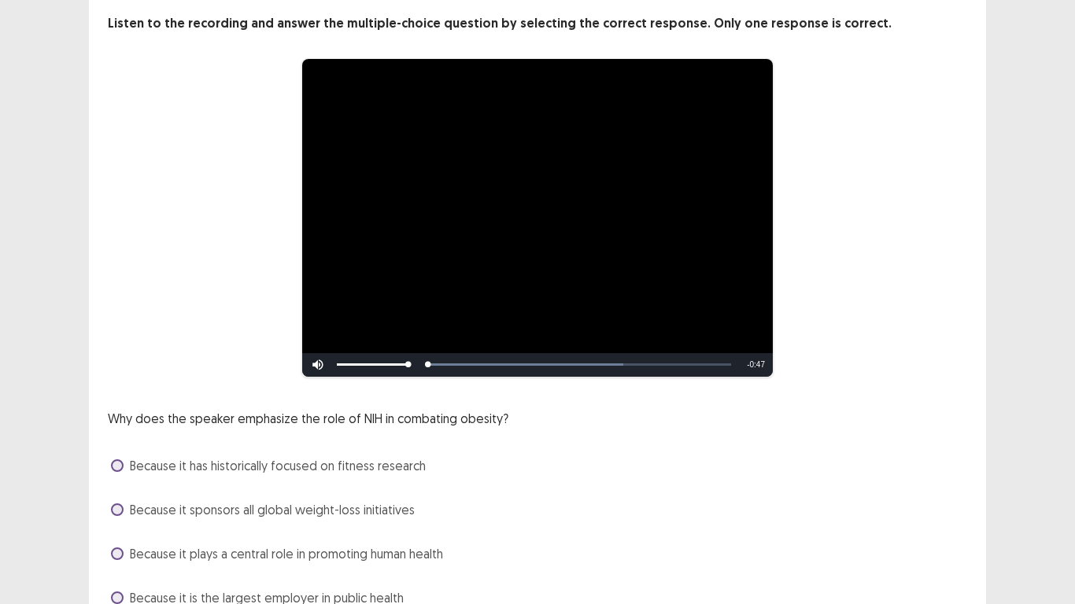
scroll to position [157, 0]
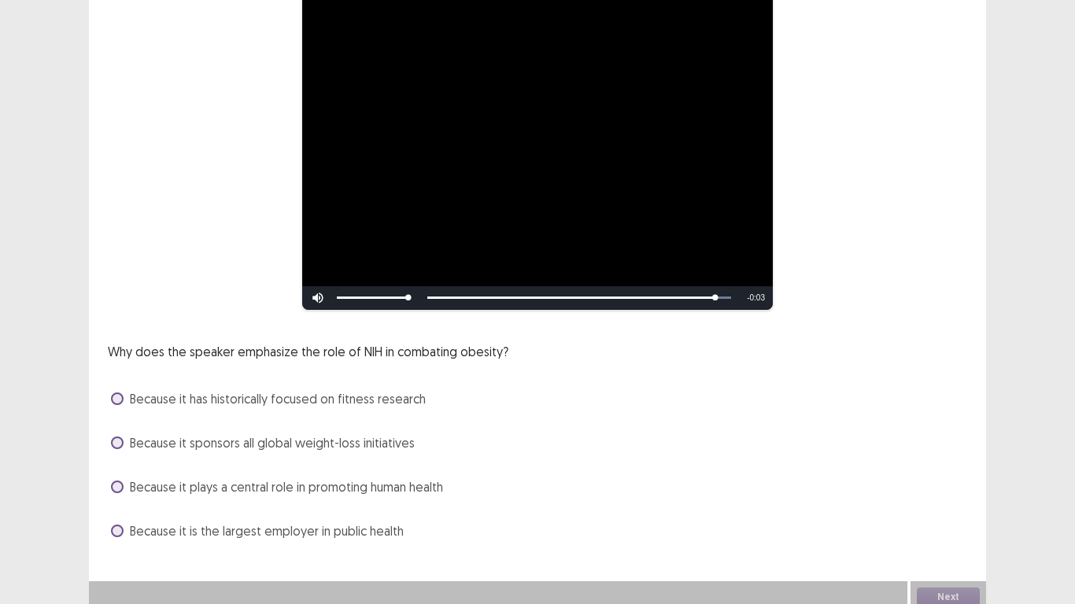
click at [364, 482] on span "Because it plays a central role in promoting human health" at bounding box center [286, 486] width 313 height 19
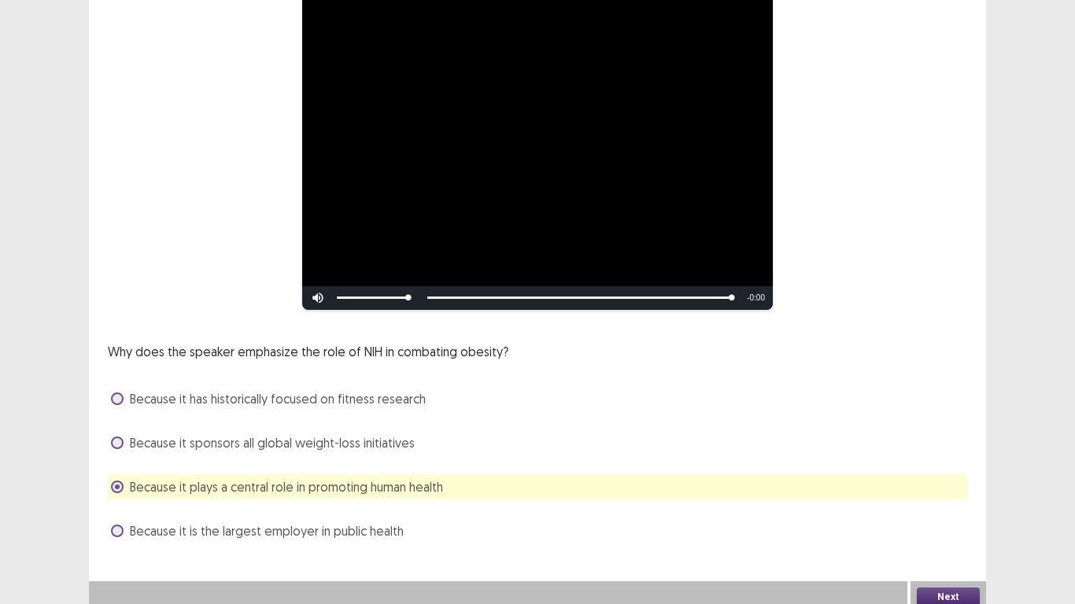
click at [927, 503] on button "Next" at bounding box center [947, 597] width 63 height 19
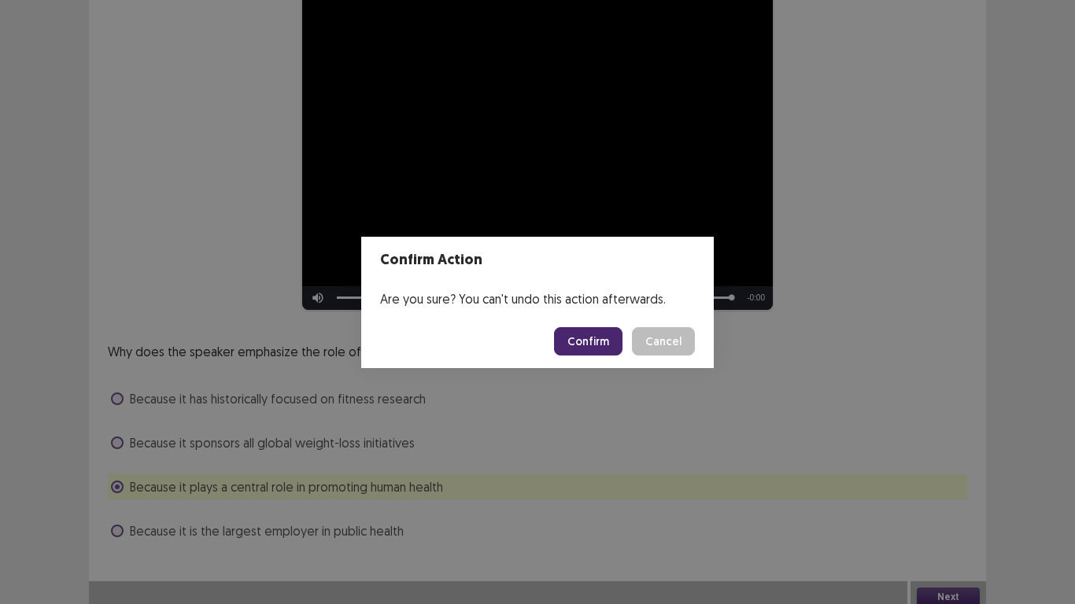
click at [601, 344] on button "Confirm" at bounding box center [588, 341] width 68 height 28
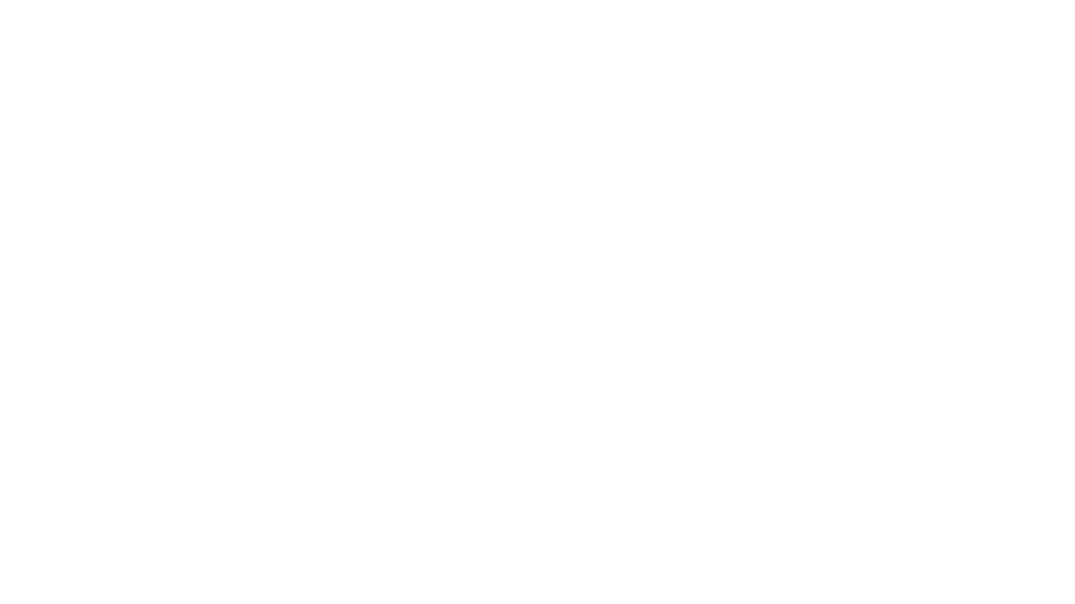
scroll to position [0, 0]
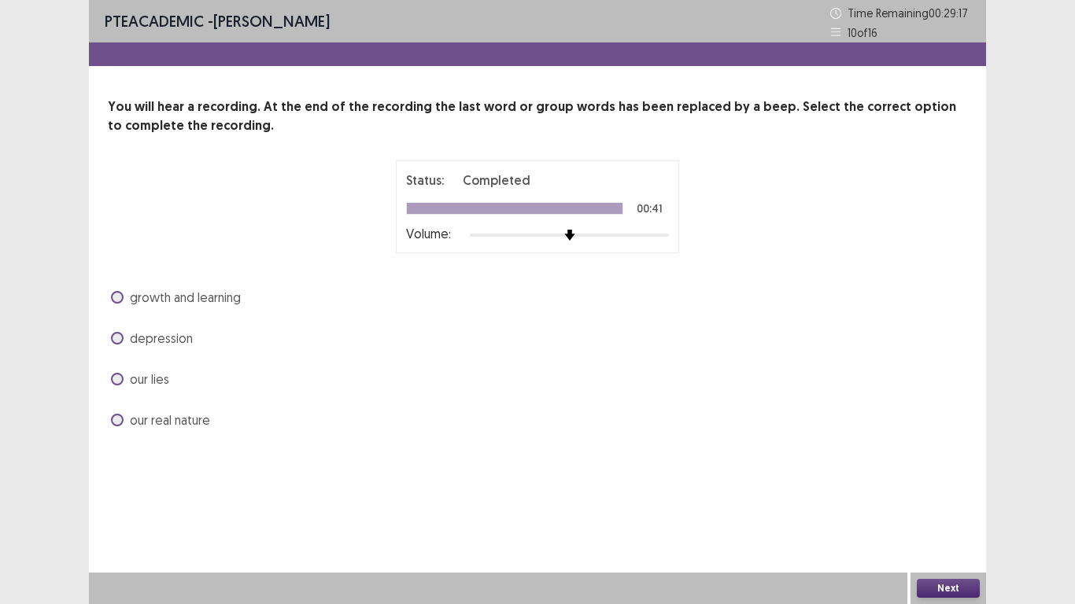
click at [212, 297] on span "growth and learning" at bounding box center [185, 297] width 111 height 19
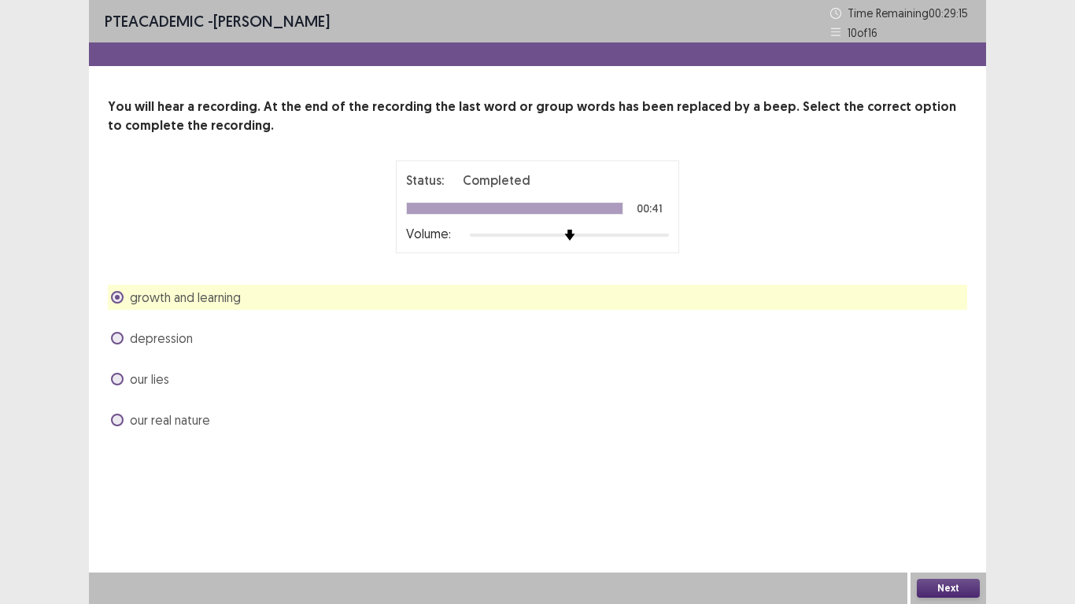
click at [934, 503] on button "Next" at bounding box center [947, 588] width 63 height 19
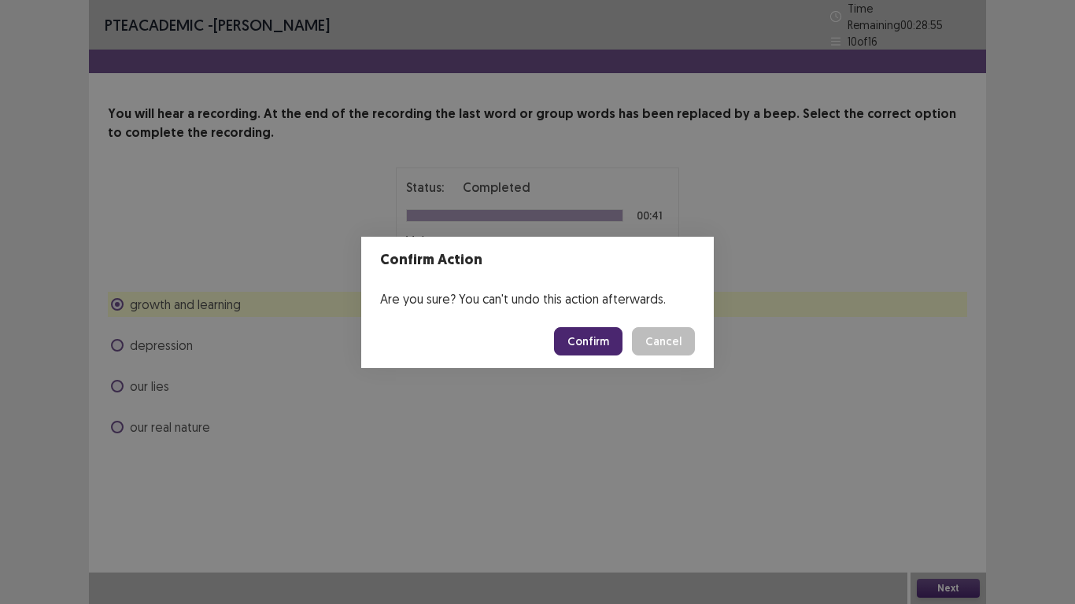
click at [601, 336] on button "Confirm" at bounding box center [588, 341] width 68 height 28
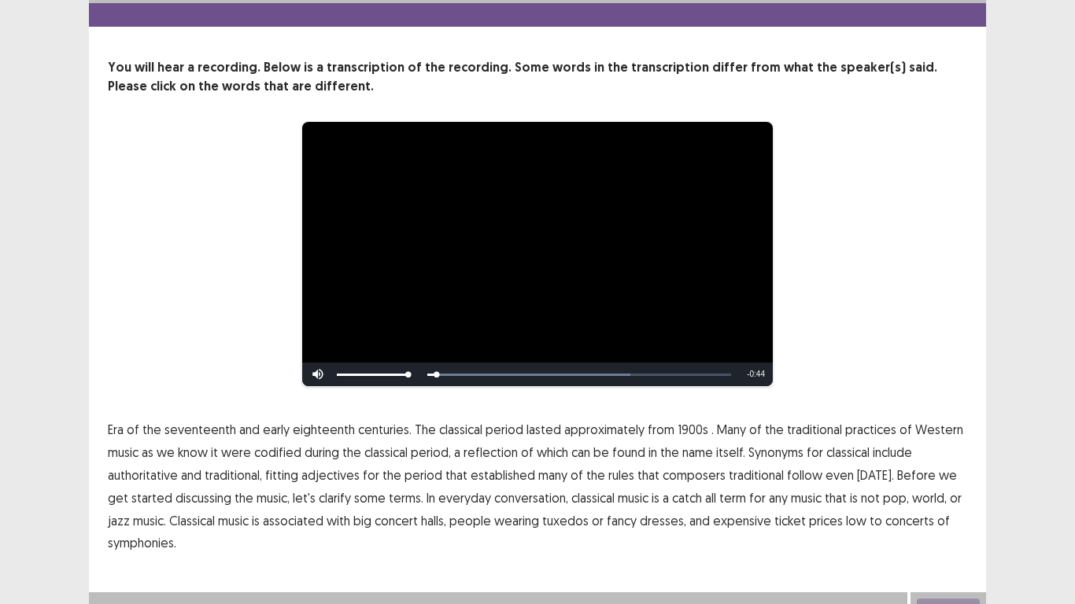
scroll to position [59, 0]
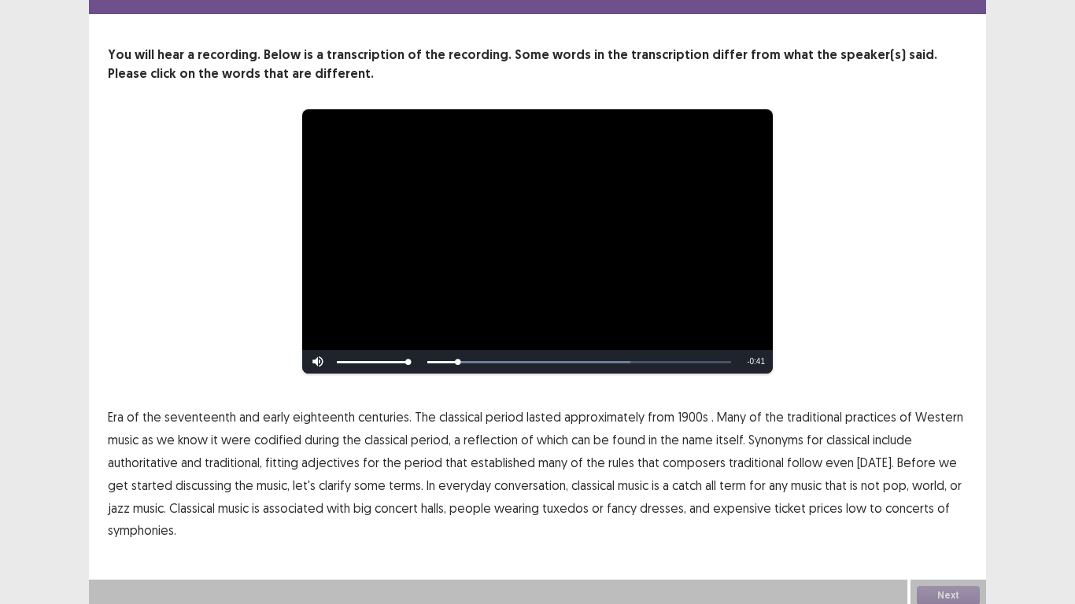
click at [393, 415] on span "centuries." at bounding box center [384, 416] width 53 height 19
click at [386, 414] on span "centuries." at bounding box center [384, 416] width 53 height 19
click at [688, 414] on span "1900s" at bounding box center [692, 416] width 31 height 19
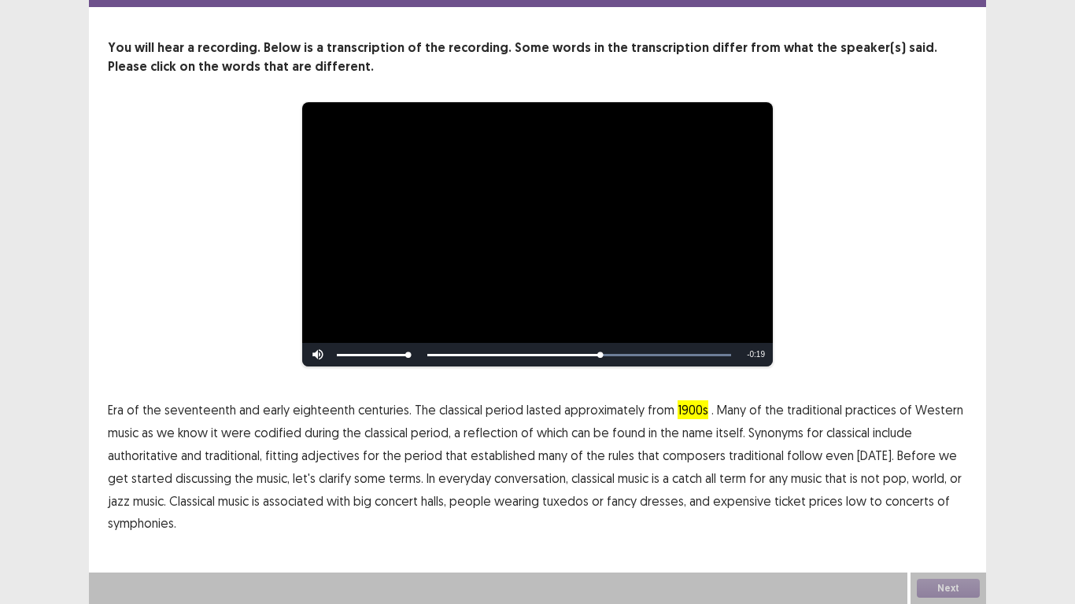
click at [747, 462] on span "traditional" at bounding box center [755, 455] width 55 height 19
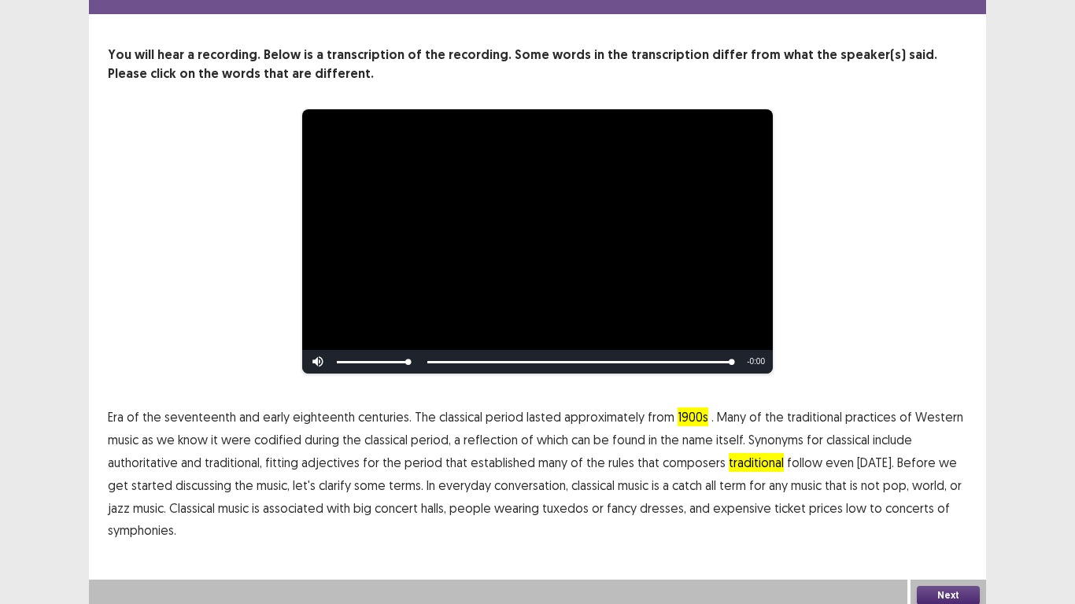
click at [173, 503] on span "symphonies." at bounding box center [142, 530] width 68 height 19
click at [934, 503] on button "Next" at bounding box center [947, 595] width 63 height 19
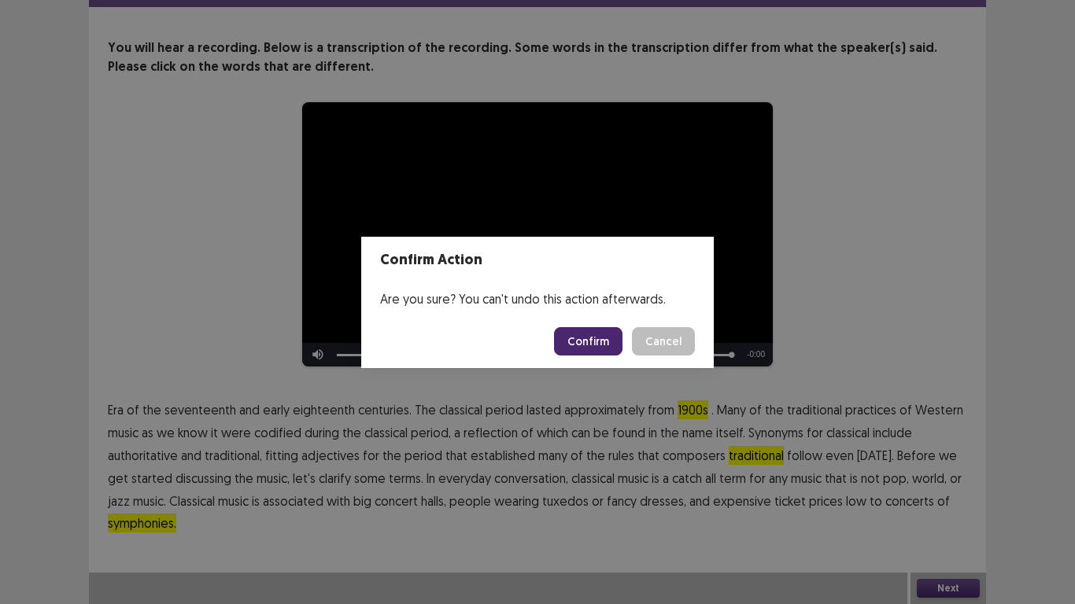
click at [599, 334] on button "Confirm" at bounding box center [588, 341] width 68 height 28
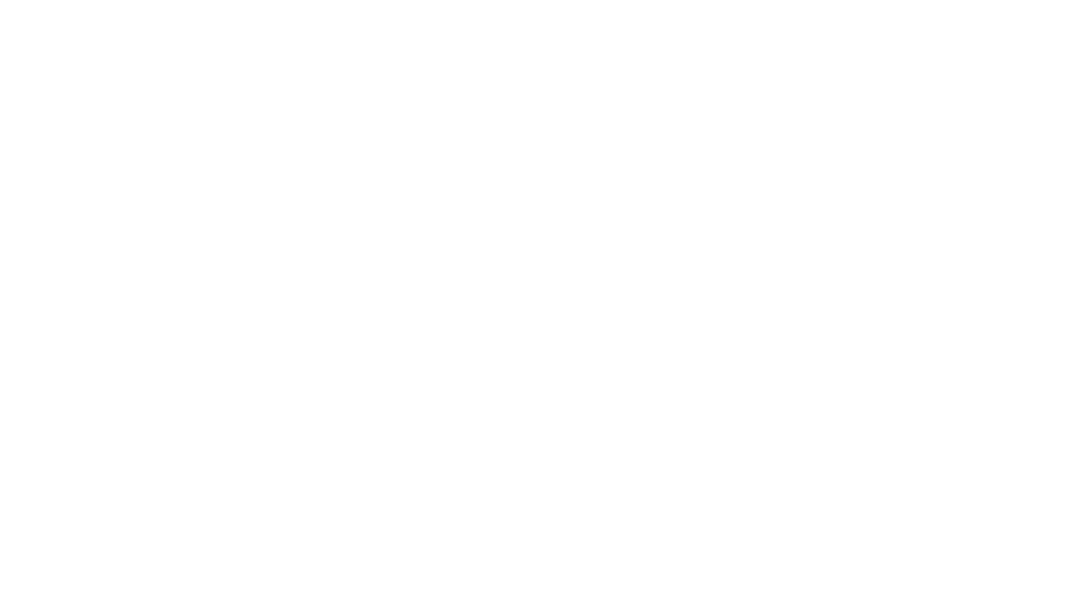
scroll to position [0, 0]
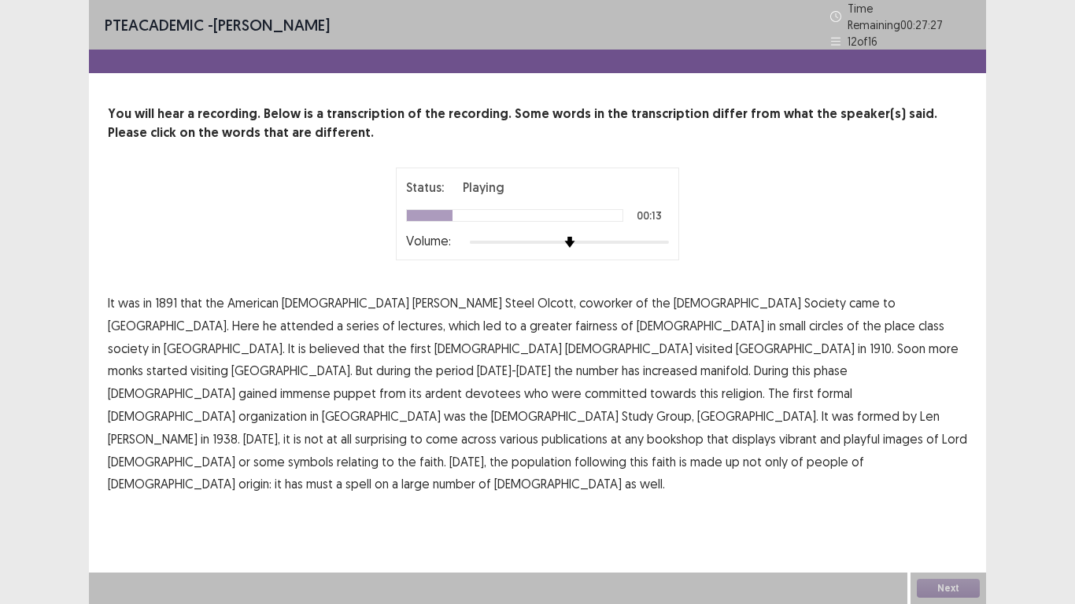
click at [575, 316] on span "fairness" at bounding box center [596, 325] width 42 height 19
click at [334, 384] on span "puppet" at bounding box center [355, 393] width 42 height 19
click at [843, 430] on span "playful" at bounding box center [861, 439] width 36 height 19
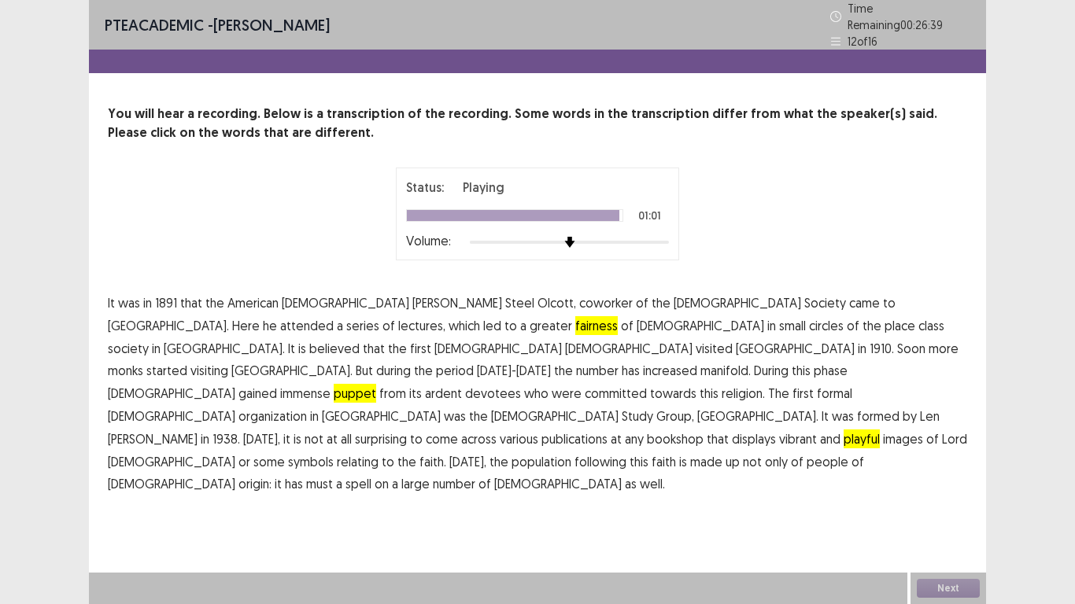
click at [306, 474] on span "must" at bounding box center [319, 483] width 27 height 19
click at [947, 503] on button "Next" at bounding box center [947, 588] width 63 height 19
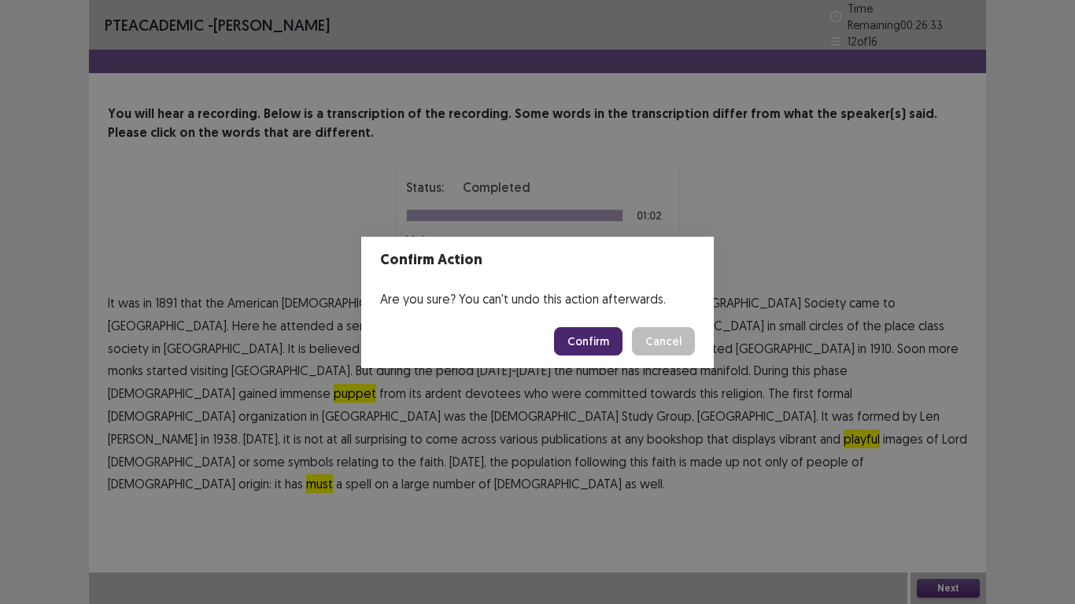
click at [598, 349] on button "Confirm" at bounding box center [588, 341] width 68 height 28
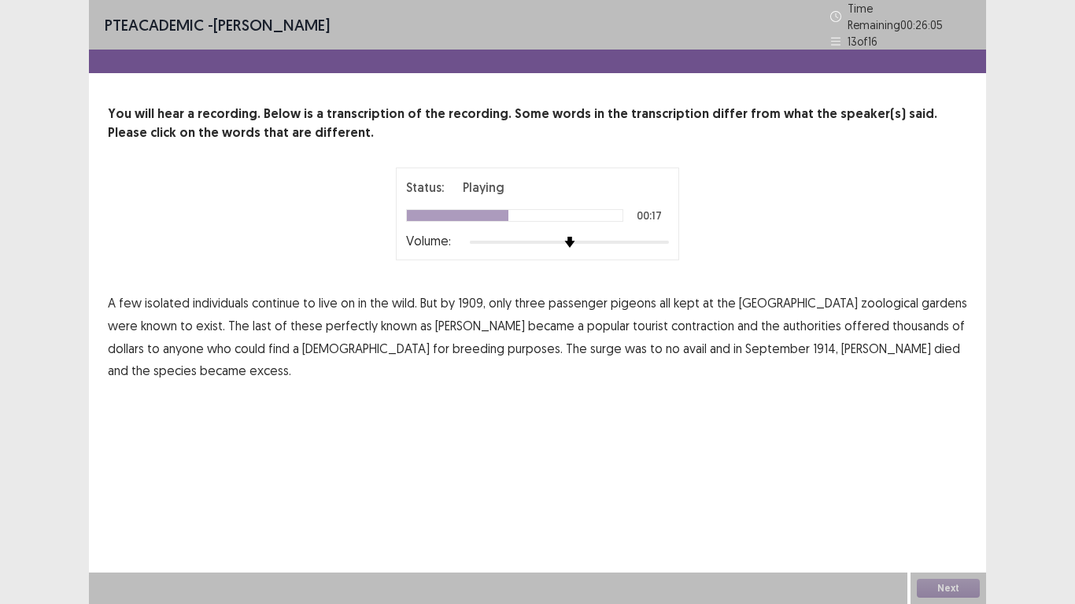
click at [326, 323] on span "perfectly" at bounding box center [352, 325] width 52 height 19
click at [590, 339] on span "surge" at bounding box center [605, 348] width 31 height 19
click at [291, 361] on span "excess." at bounding box center [270, 370] width 42 height 19
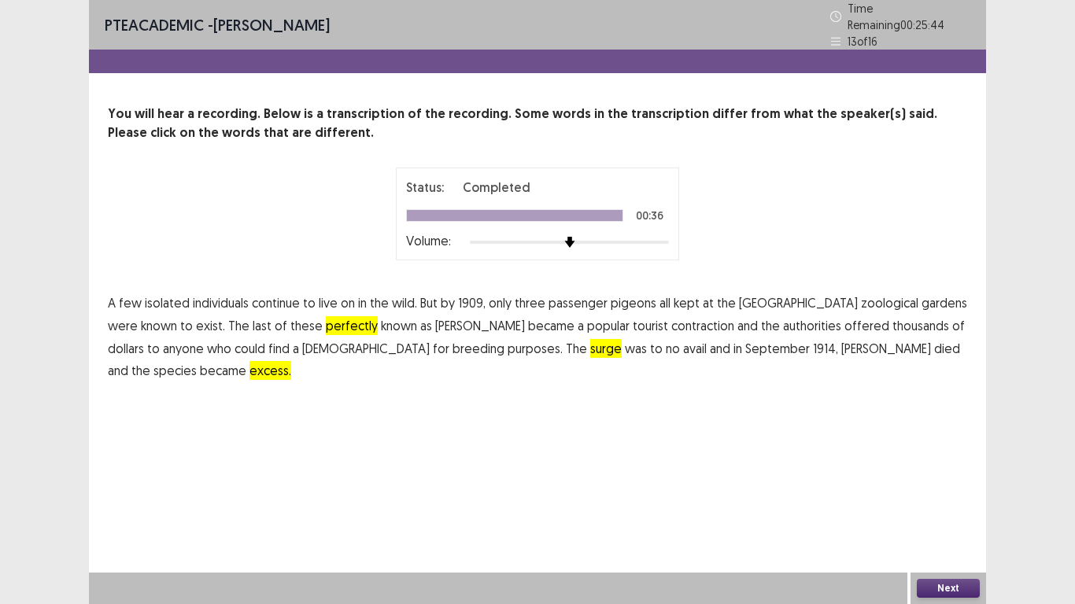
click at [946, 503] on button "Next" at bounding box center [947, 588] width 63 height 19
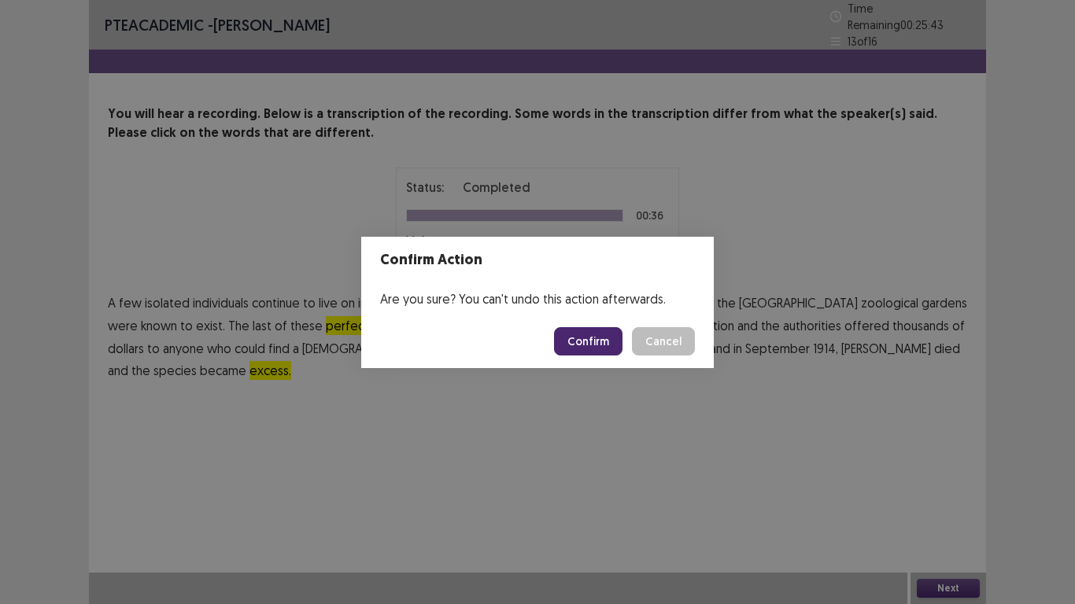
click at [587, 338] on button "Confirm" at bounding box center [588, 341] width 68 height 28
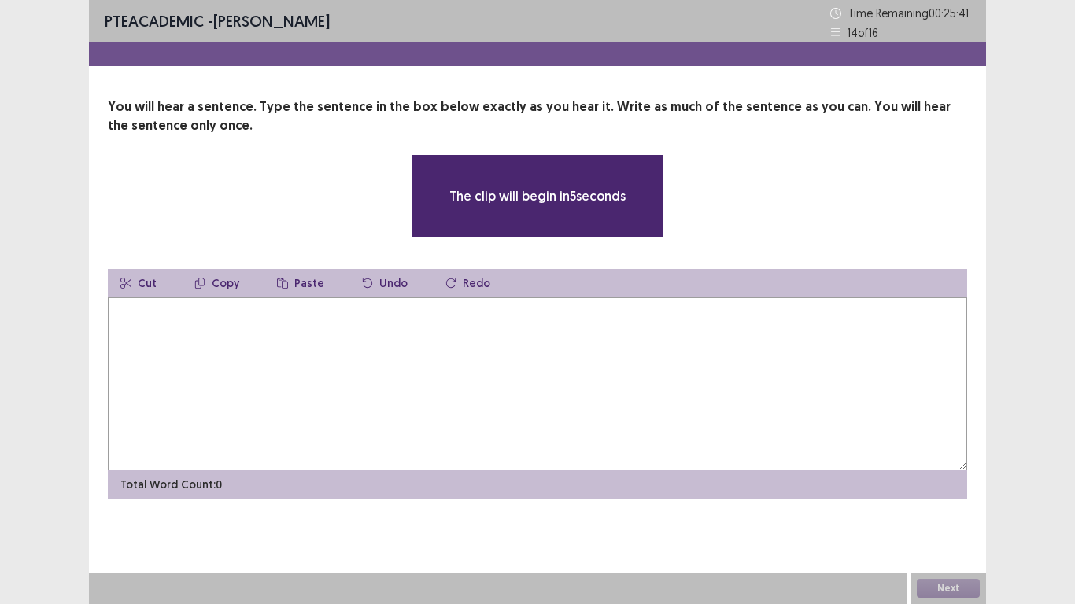
click at [603, 386] on textarea at bounding box center [537, 383] width 859 height 173
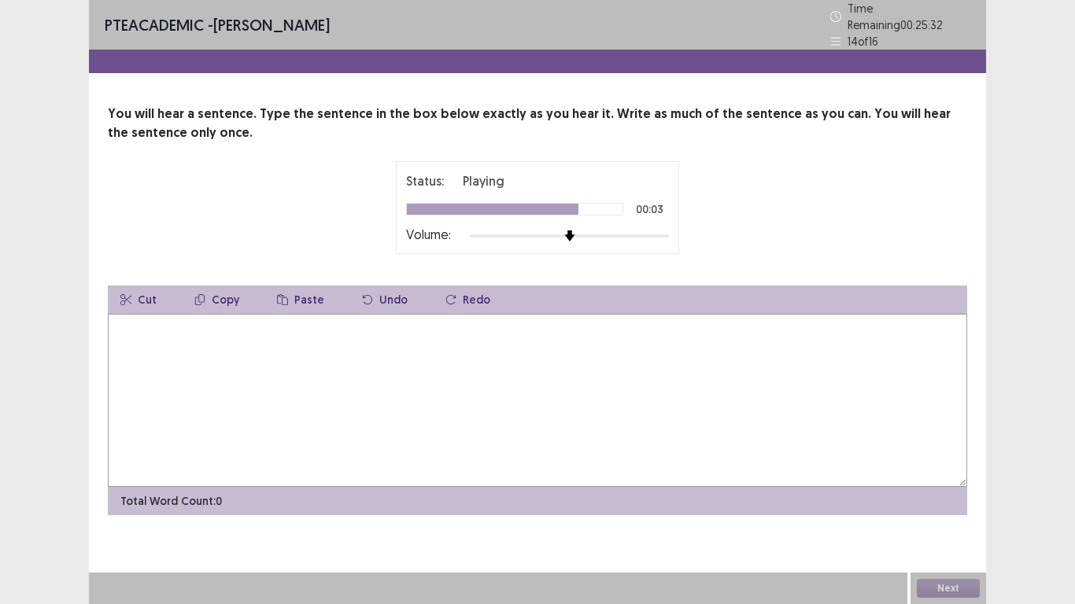
click at [654, 358] on textarea at bounding box center [537, 400] width 859 height 173
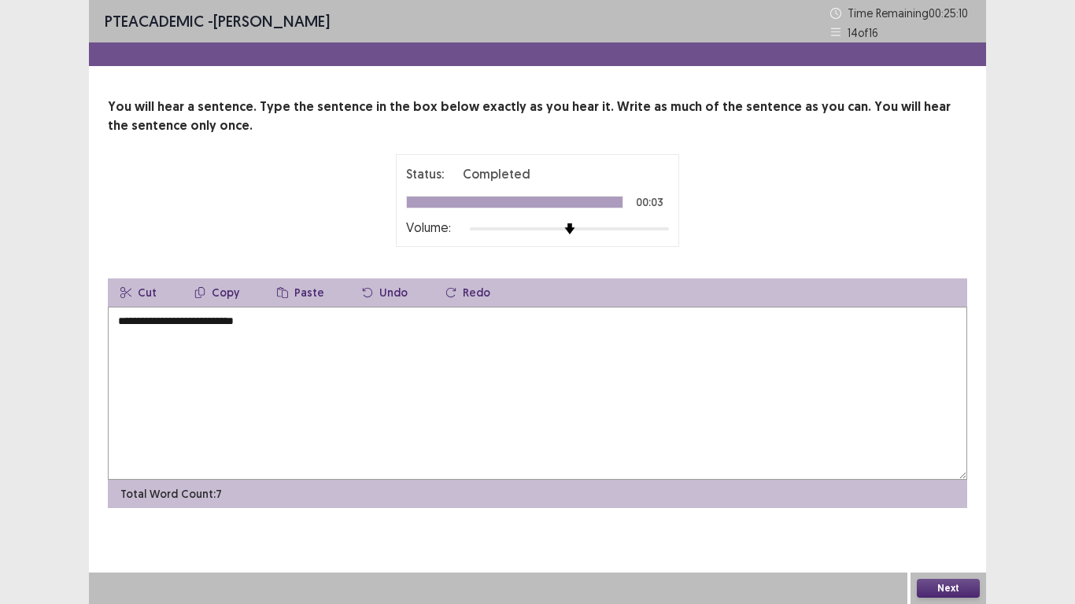
click at [961, 503] on button "Next" at bounding box center [947, 588] width 63 height 19
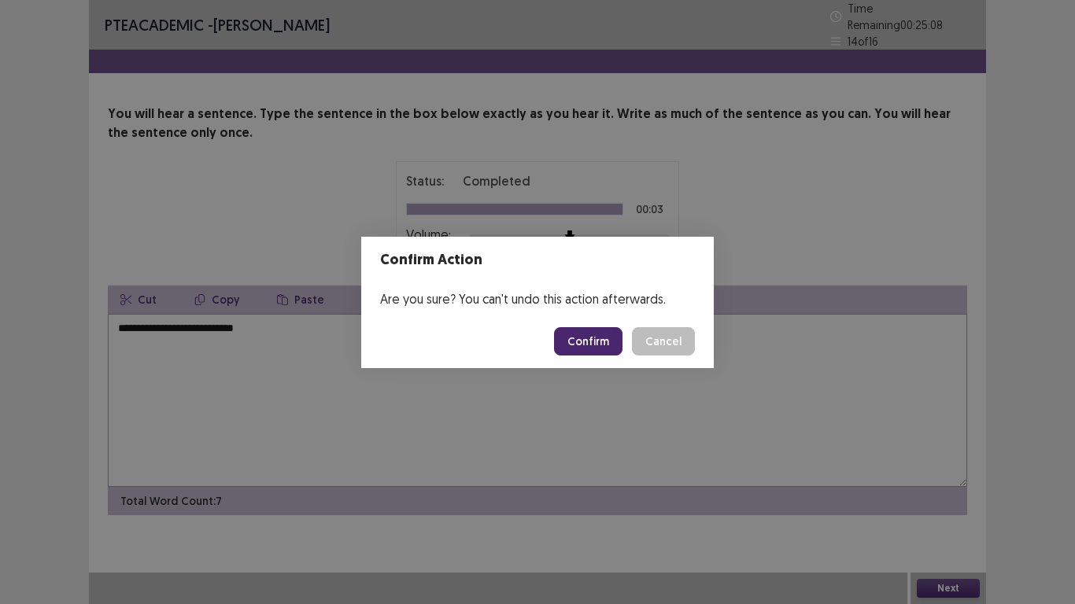
click at [680, 345] on button "Cancel" at bounding box center [663, 341] width 63 height 28
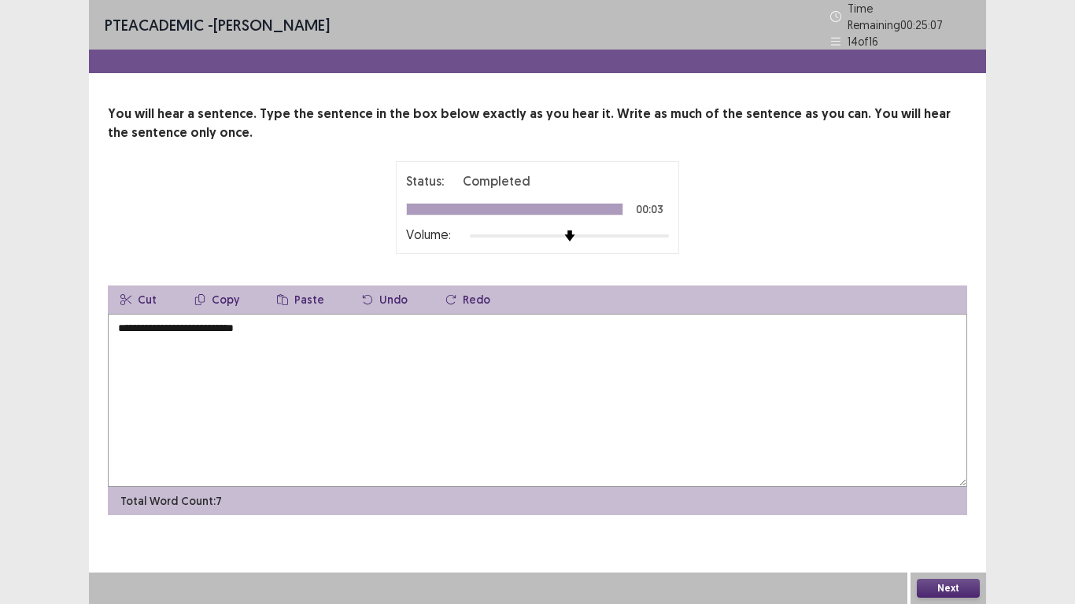
click at [224, 321] on textarea "**********" at bounding box center [537, 400] width 859 height 173
type textarea "**********"
click at [939, 503] on button "Next" at bounding box center [947, 588] width 63 height 19
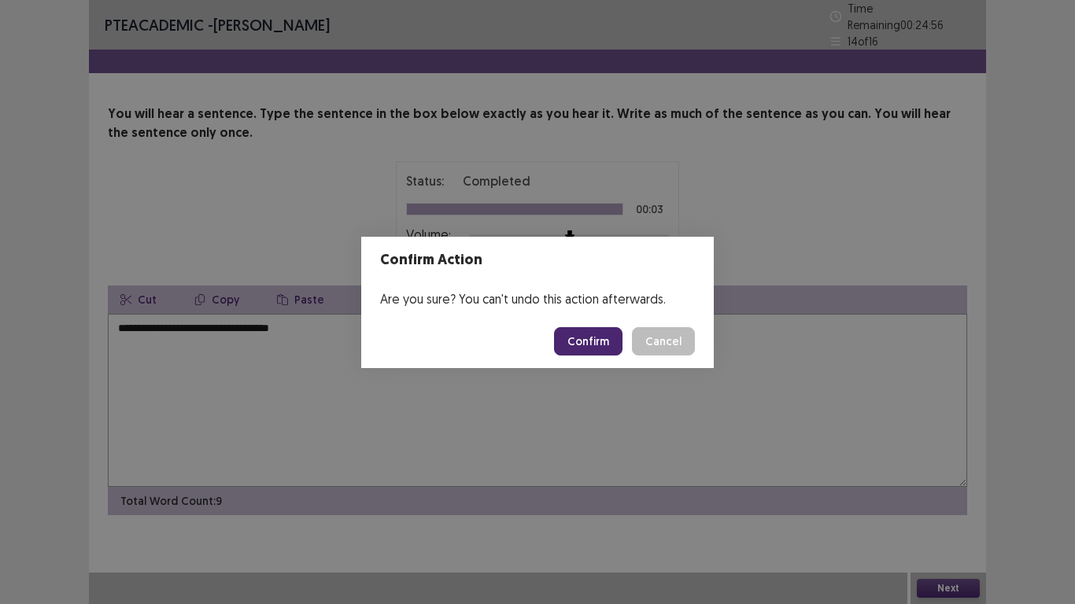
click at [599, 343] on button "Confirm" at bounding box center [588, 341] width 68 height 28
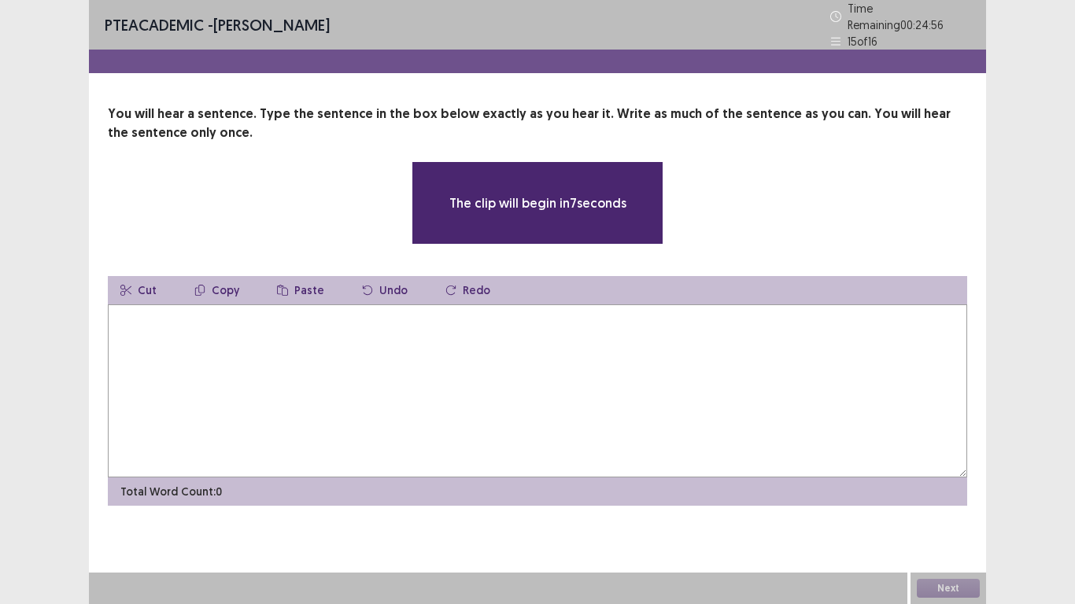
click at [598, 386] on textarea at bounding box center [537, 390] width 859 height 173
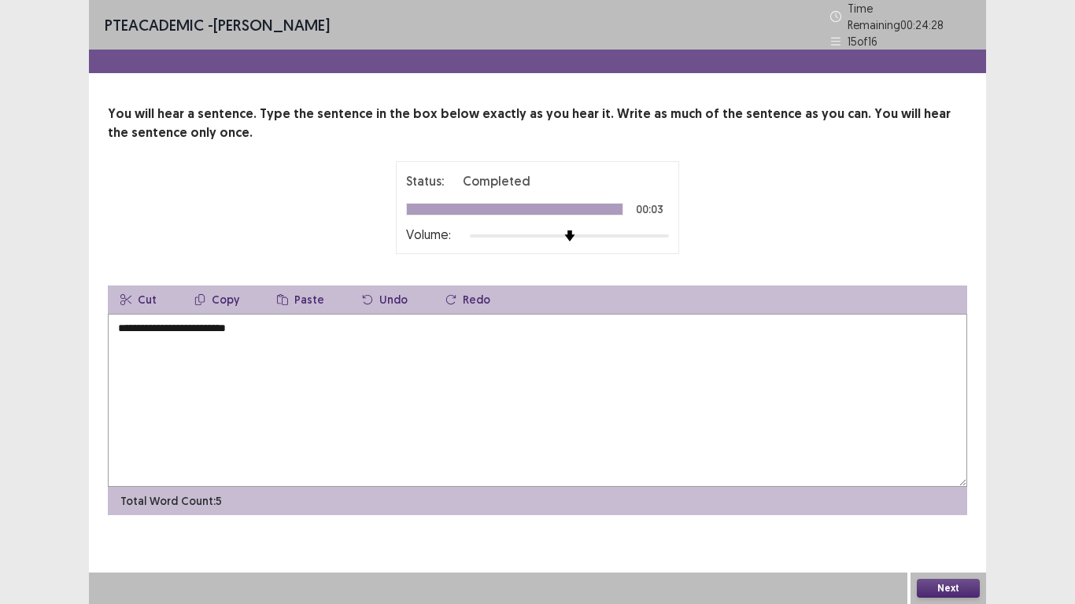
type textarea "**********"
click at [922, 503] on button "Next" at bounding box center [947, 588] width 63 height 19
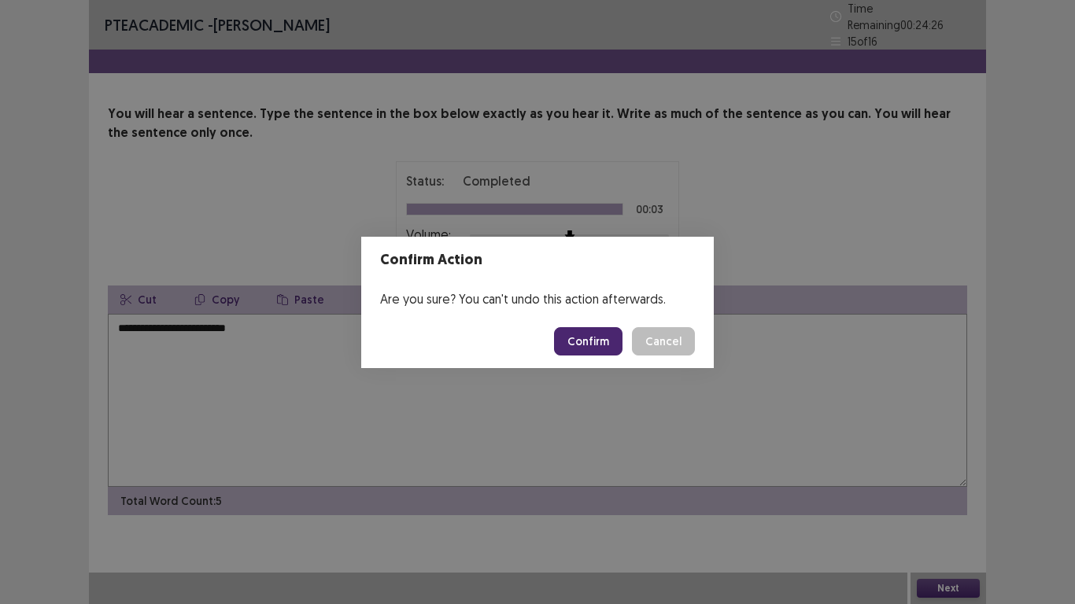
click at [598, 336] on button "Confirm" at bounding box center [588, 341] width 68 height 28
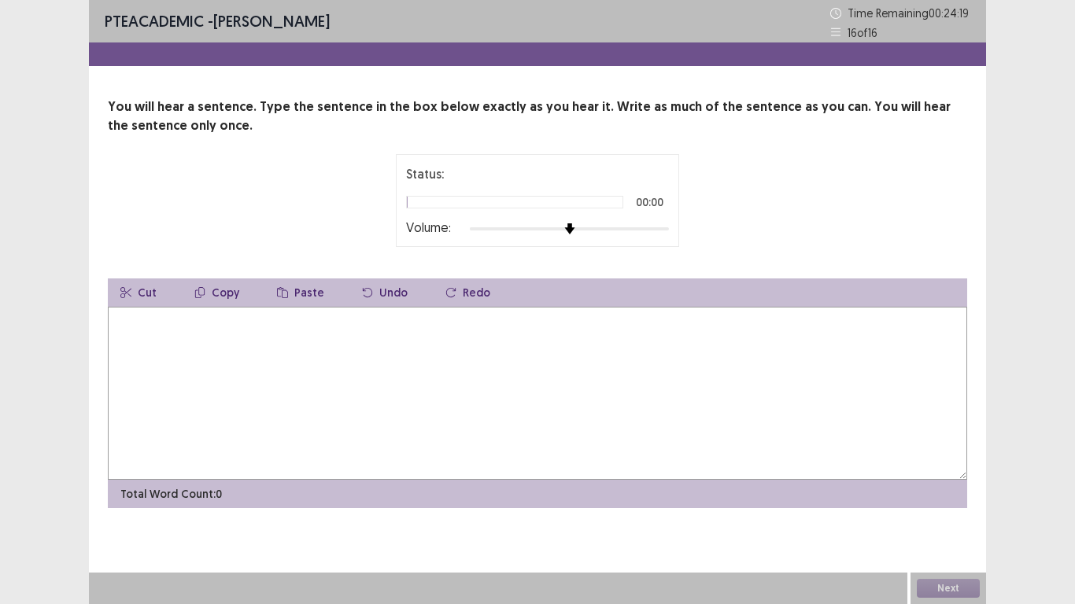
click at [603, 334] on textarea at bounding box center [537, 393] width 859 height 173
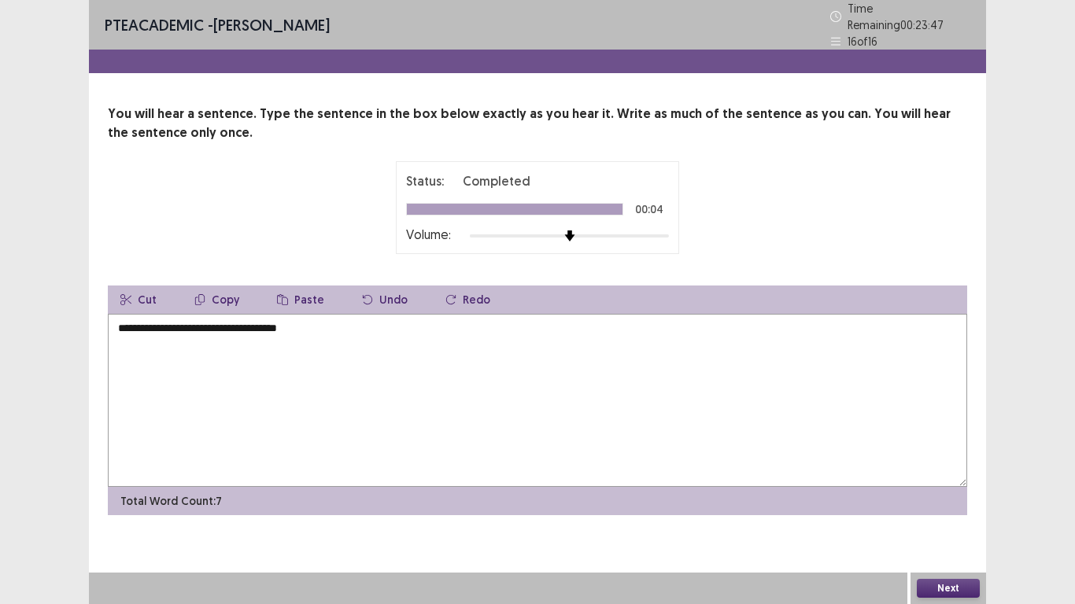
type textarea "**********"
click at [926, 503] on button "Next" at bounding box center [947, 588] width 63 height 19
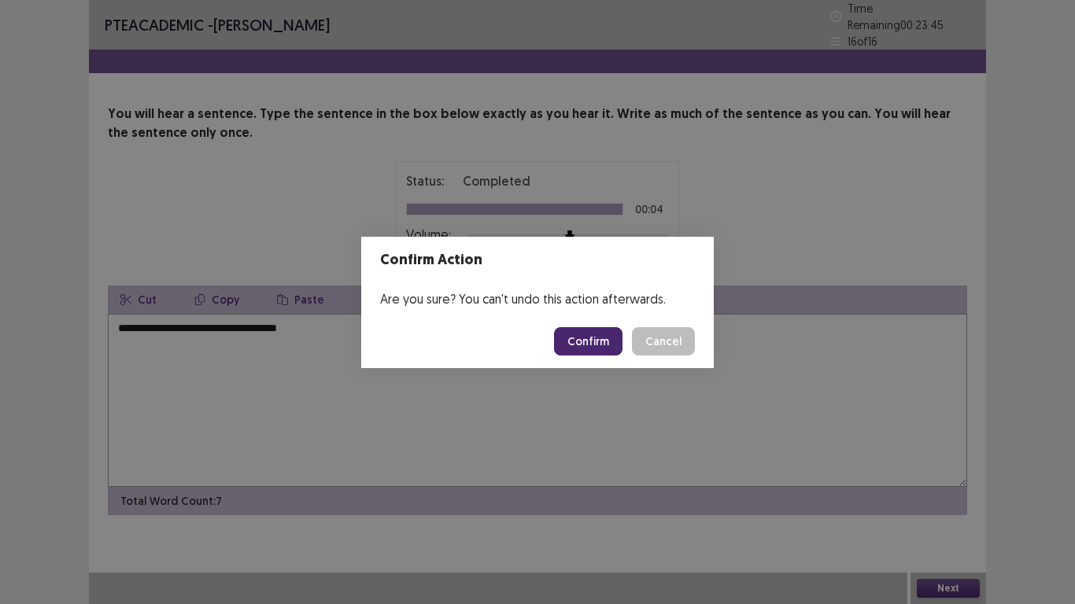
click at [593, 338] on button "Confirm" at bounding box center [588, 341] width 68 height 28
